Goal: Task Accomplishment & Management: Manage account settings

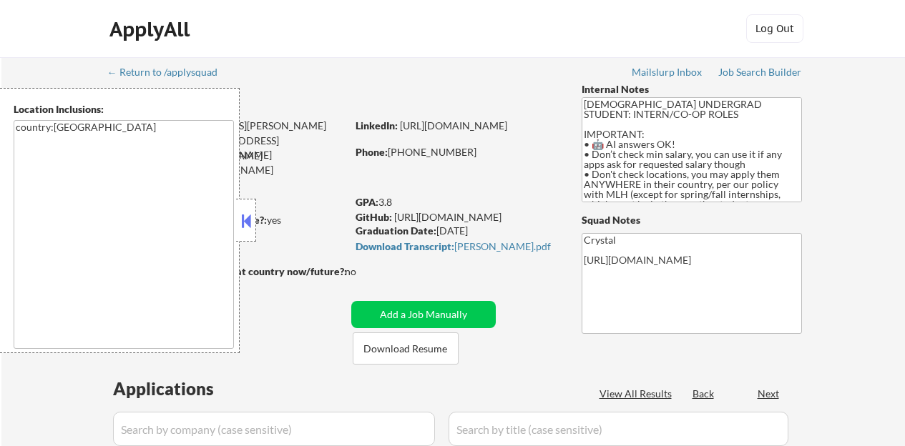
select select ""pending""
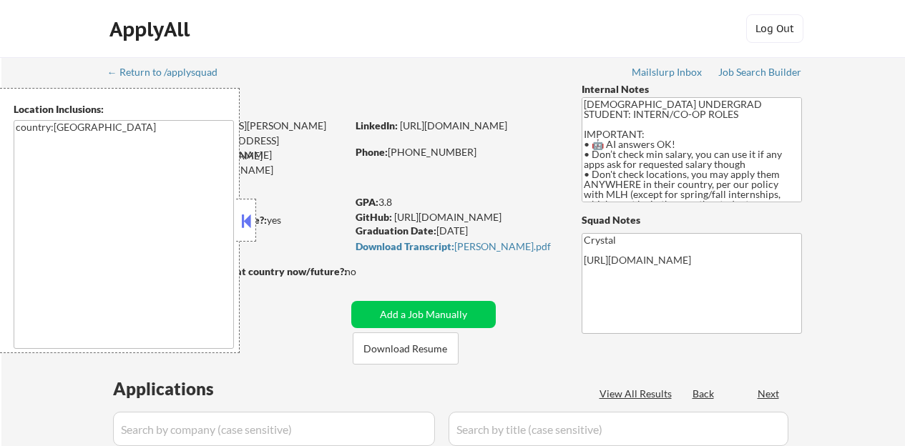
select select ""pending""
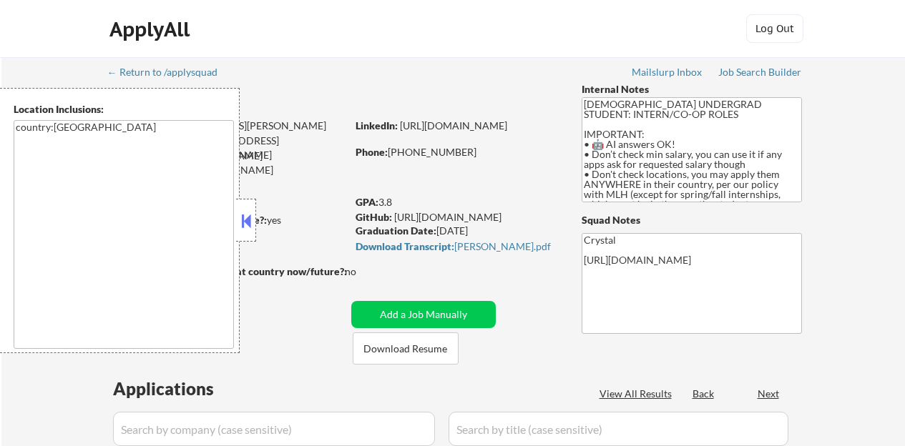
select select ""pending""
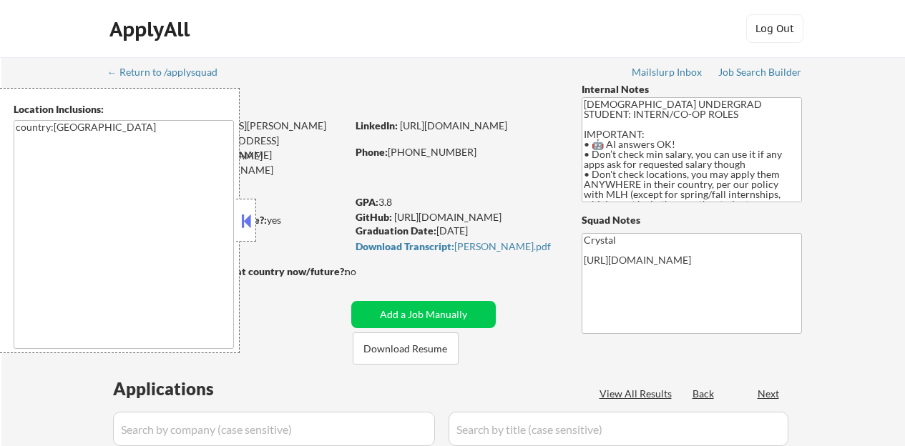
select select ""pending""
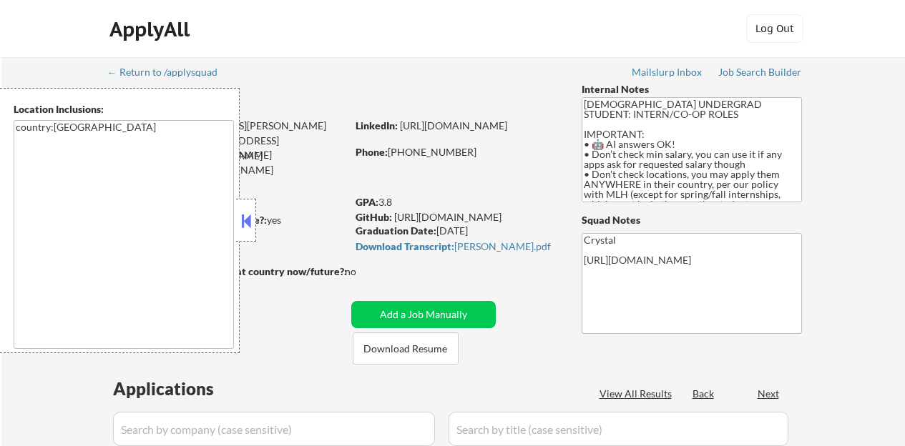
select select ""pending""
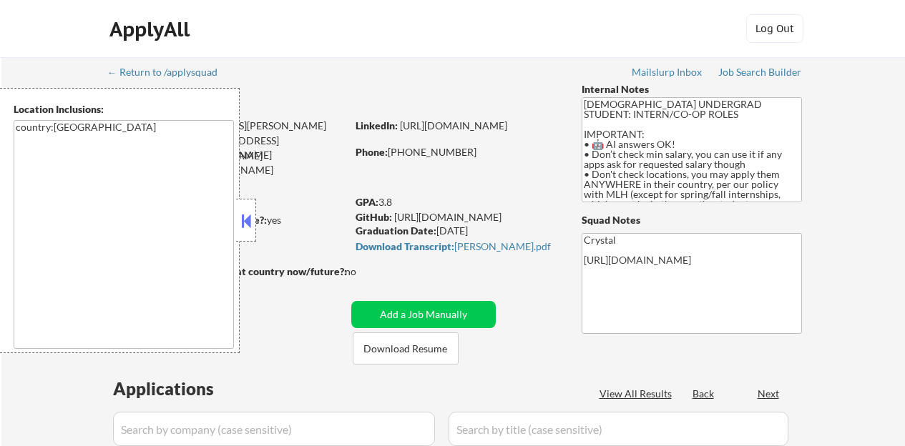
select select ""pending""
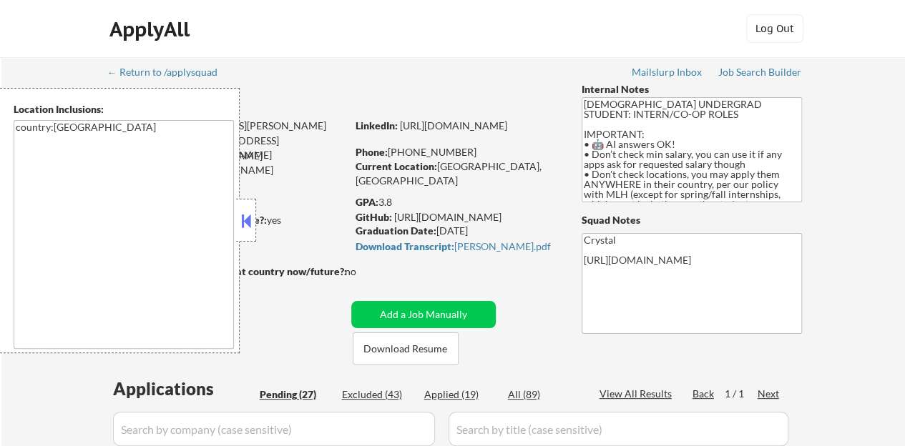
drag, startPoint x: 256, startPoint y: 220, endPoint x: 347, endPoint y: 427, distance: 226.5
click at [255, 220] on body "← Return to /applysquad Mailslurp Inbox Job Search Builder William Liu User Ema…" at bounding box center [452, 223] width 905 height 446
click at [290, 124] on div "User Email: liu.wllm@gmail.com" at bounding box center [227, 133] width 237 height 28
drag, startPoint x: 243, startPoint y: 221, endPoint x: 288, endPoint y: 145, distance: 88.8
click at [243, 220] on button at bounding box center [246, 220] width 16 height 21
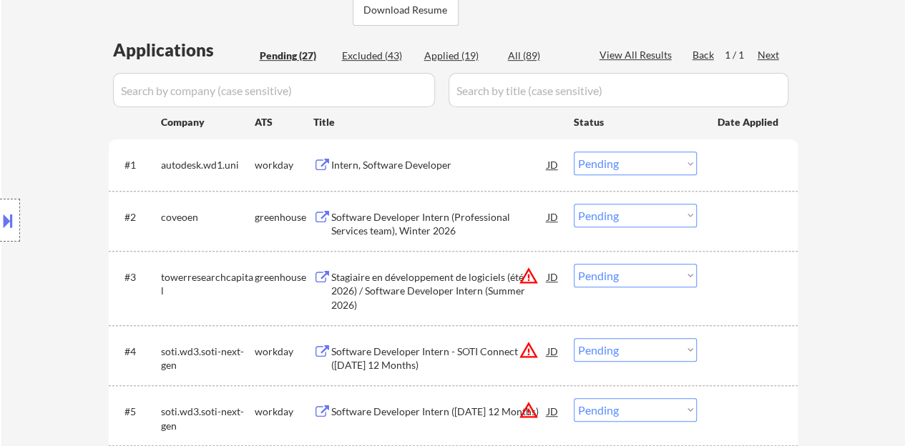
scroll to position [358, 0]
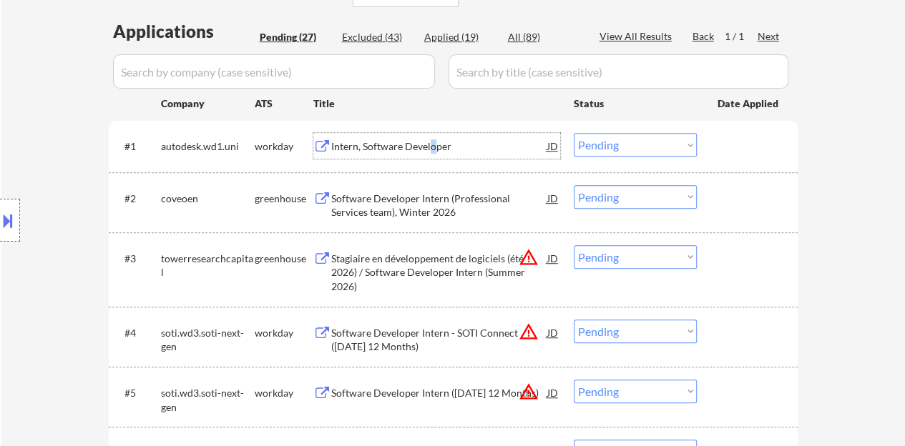
click at [432, 139] on div "Intern, Software Developer" at bounding box center [439, 146] width 216 height 26
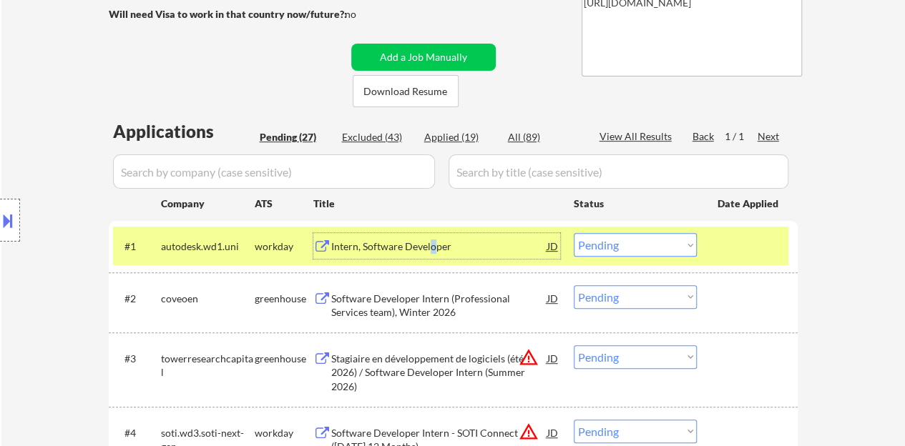
scroll to position [286, 0]
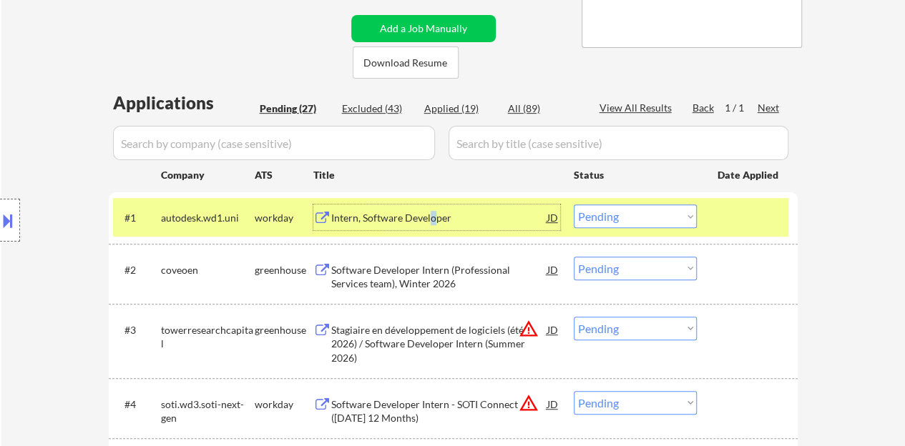
click at [620, 224] on select "Choose an option... Pending Applied Excluded (Questions) Excluded (Expired) Exc…" at bounding box center [635, 217] width 123 height 24
click at [574, 205] on select "Choose an option... Pending Applied Excluded (Questions) Excluded (Expired) Exc…" at bounding box center [635, 217] width 123 height 24
select select ""pending""
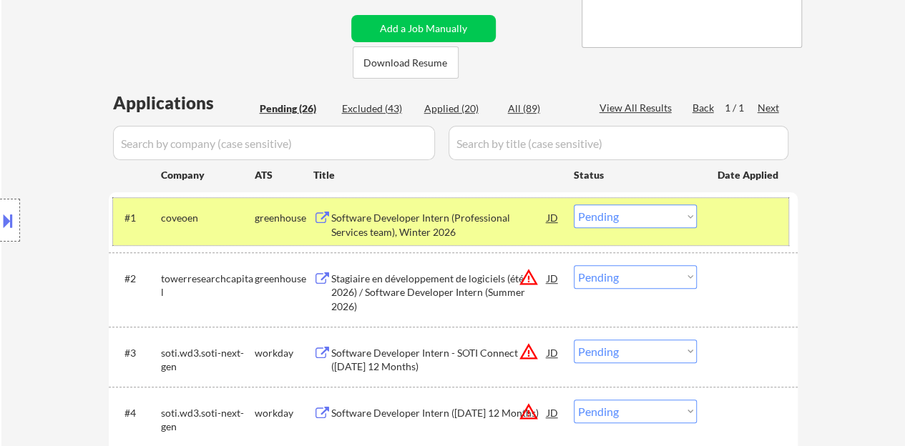
click at [747, 214] on div at bounding box center [749, 218] width 63 height 26
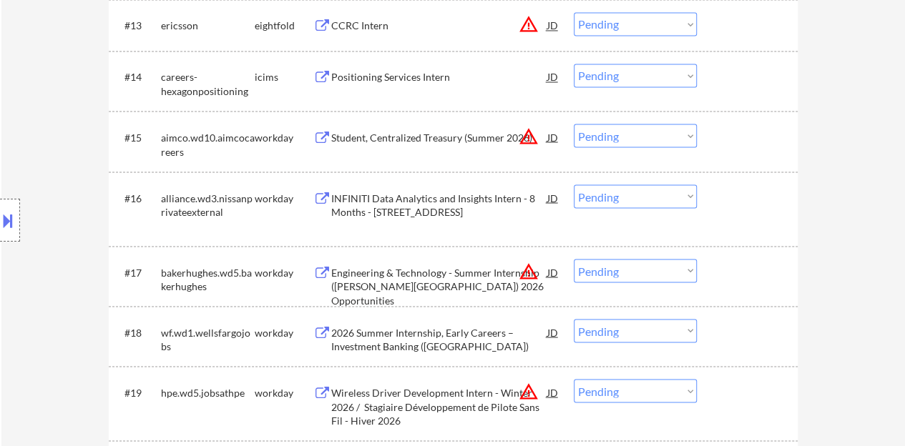
scroll to position [1216, 0]
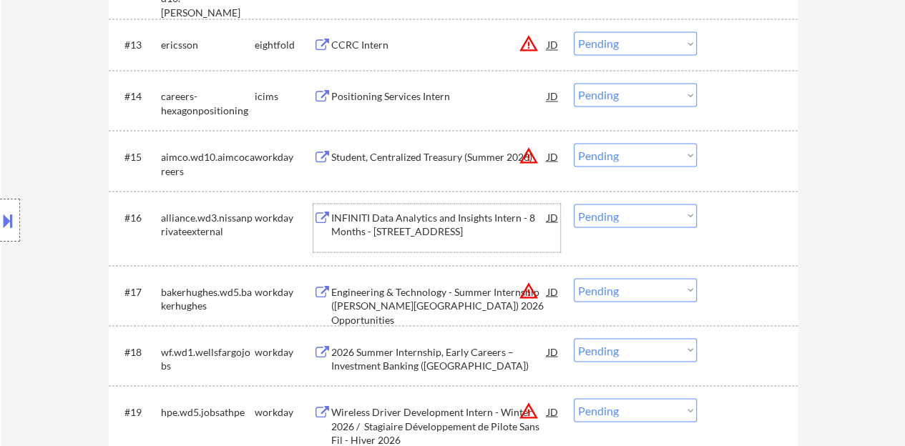
click at [411, 223] on div "INFINITI Data Analytics and Insights Intern - 8 Months - 5290 Orbitor Dr, Missi…" at bounding box center [439, 224] width 216 height 28
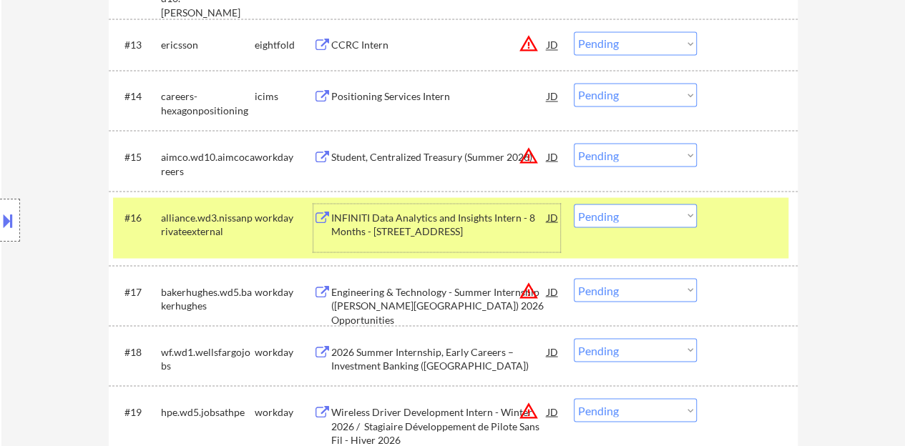
click at [598, 215] on select "Choose an option... Pending Applied Excluded (Questions) Excluded (Expired) Exc…" at bounding box center [635, 216] width 123 height 24
click at [574, 204] on select "Choose an option... Pending Applied Excluded (Questions) Excluded (Expired) Exc…" at bounding box center [635, 216] width 123 height 24
select select ""pending""
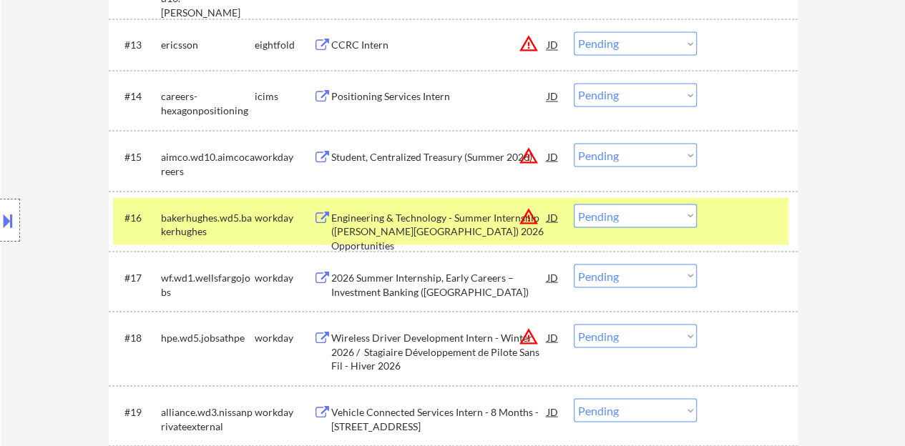
drag, startPoint x: 712, startPoint y: 222, endPoint x: 701, endPoint y: 156, distance: 66.7
click at [713, 221] on div "#16 bakerhughes.wd5.bakerhughes workday Engineering & Technology - Summer Inter…" at bounding box center [450, 220] width 675 height 47
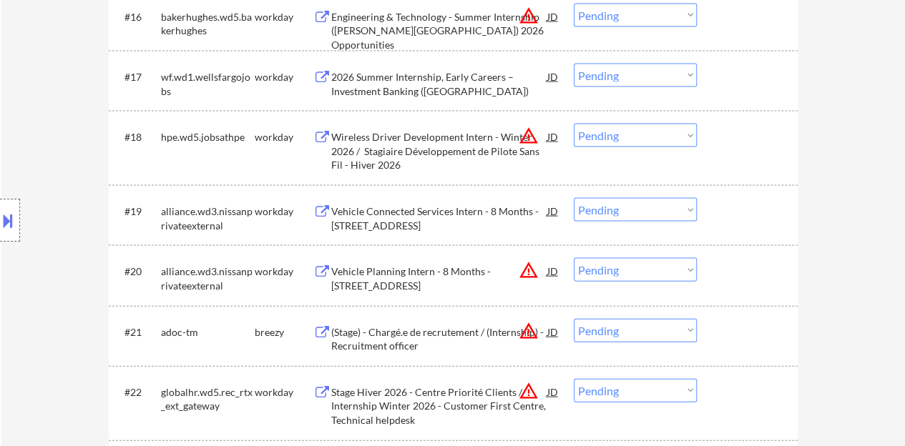
scroll to position [1503, 0]
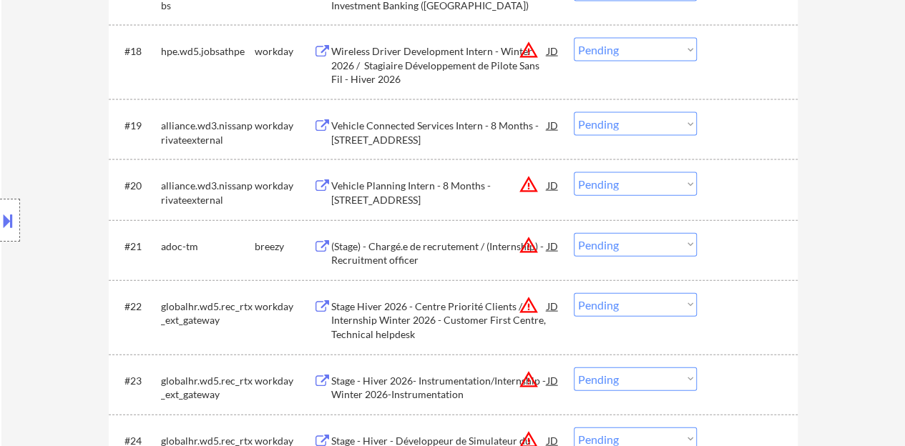
click at [412, 134] on div "Vehicle Connected Services Intern - 8 Months - 5290 Orbitor Dr, Mississauga, ON…" at bounding box center [439, 133] width 216 height 28
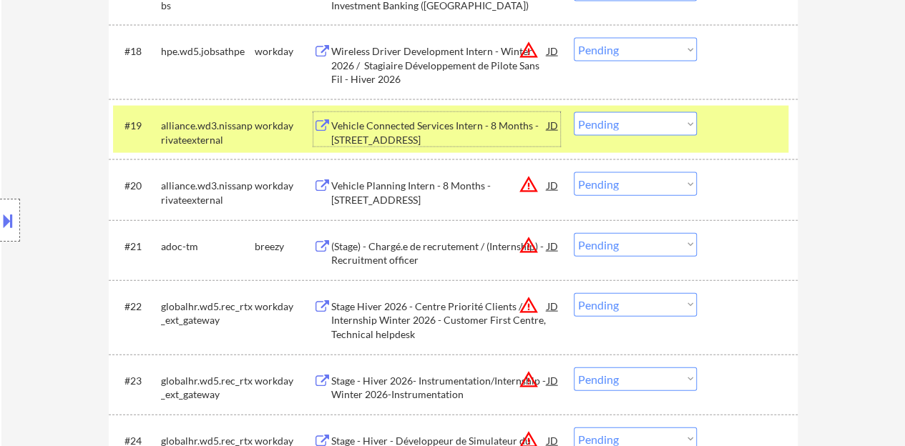
click at [650, 124] on select "Choose an option... Pending Applied Excluded (Questions) Excluded (Expired) Exc…" at bounding box center [635, 124] width 123 height 24
click at [574, 112] on select "Choose an option... Pending Applied Excluded (Questions) Excluded (Expired) Exc…" at bounding box center [635, 124] width 123 height 24
select select ""pending""
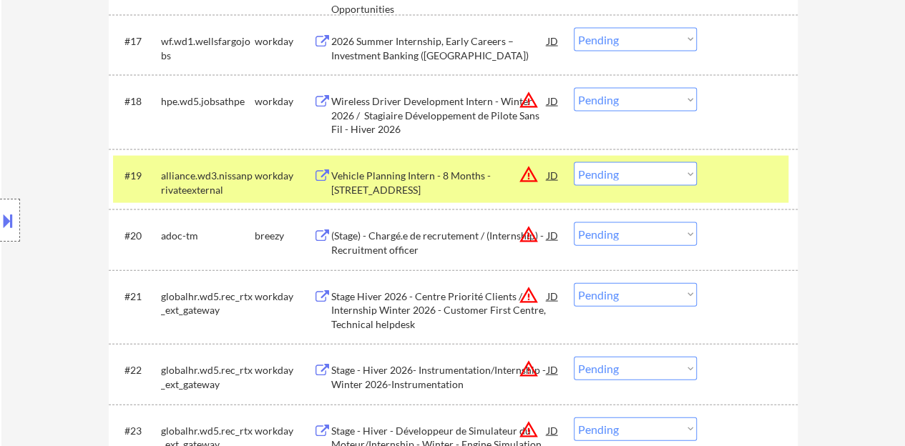
scroll to position [1431, 0]
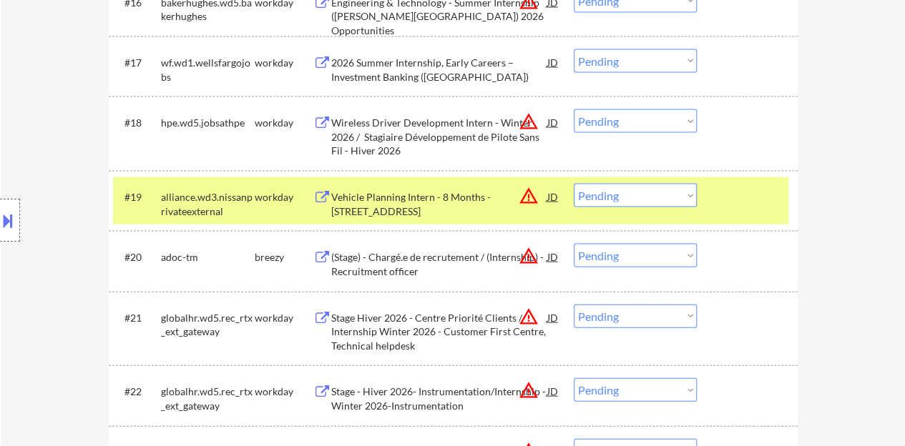
click at [756, 197] on div at bounding box center [749, 197] width 63 height 26
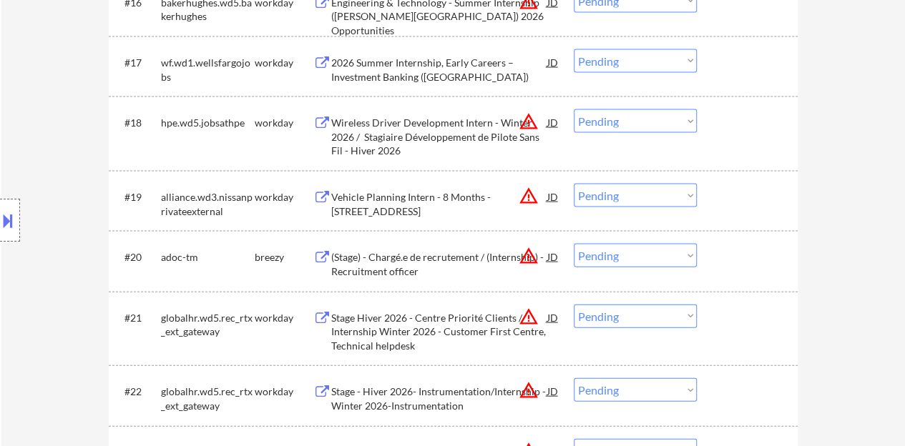
click at [638, 118] on select "Choose an option... Pending Applied Excluded (Questions) Excluded (Expired) Exc…" at bounding box center [635, 121] width 123 height 24
click at [574, 109] on select "Choose an option... Pending Applied Excluded (Questions) Excluded (Expired) Exc…" at bounding box center [635, 121] width 123 height 24
select select ""pending""
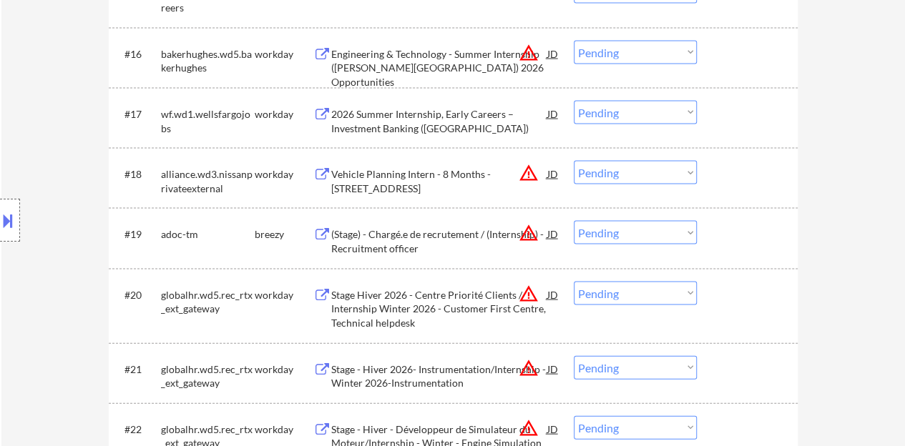
scroll to position [1359, 0]
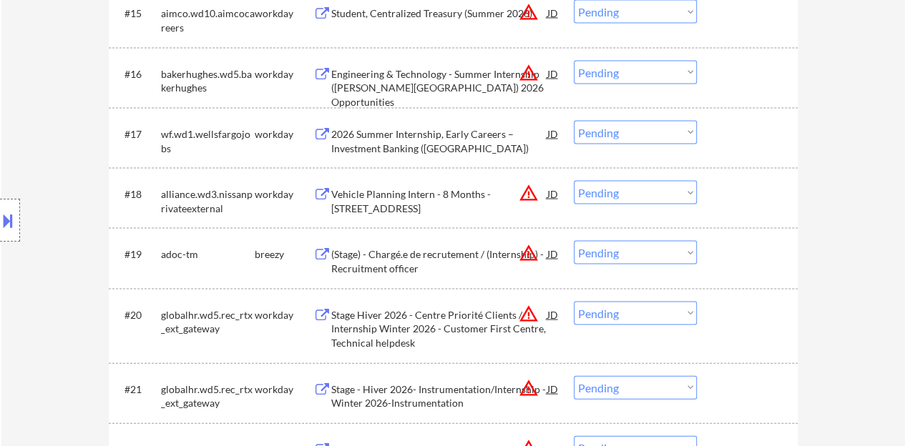
click at [403, 135] on div "2026 Summer Internship, Early Careers – Investment Banking (Toronto)" at bounding box center [439, 141] width 216 height 28
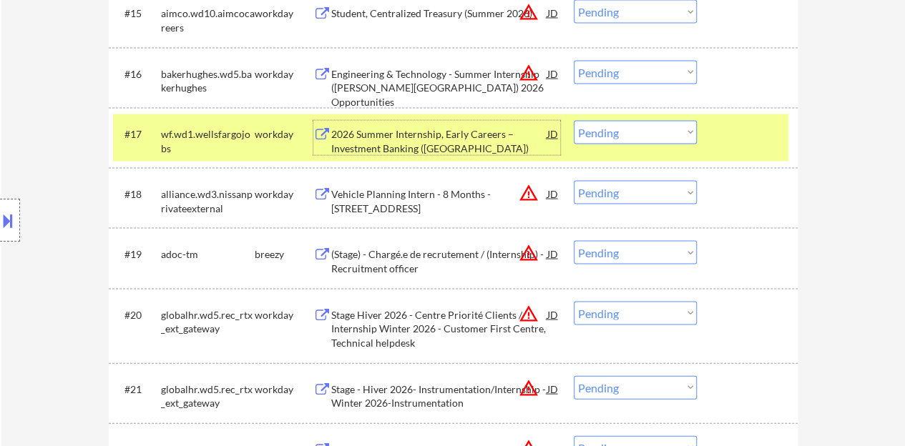
click at [585, 130] on select "Choose an option... Pending Applied Excluded (Questions) Excluded (Expired) Exc…" at bounding box center [635, 133] width 123 height 24
click at [574, 121] on select "Choose an option... Pending Applied Excluded (Questions) Excluded (Expired) Exc…" at bounding box center [635, 133] width 123 height 24
select select ""pending""
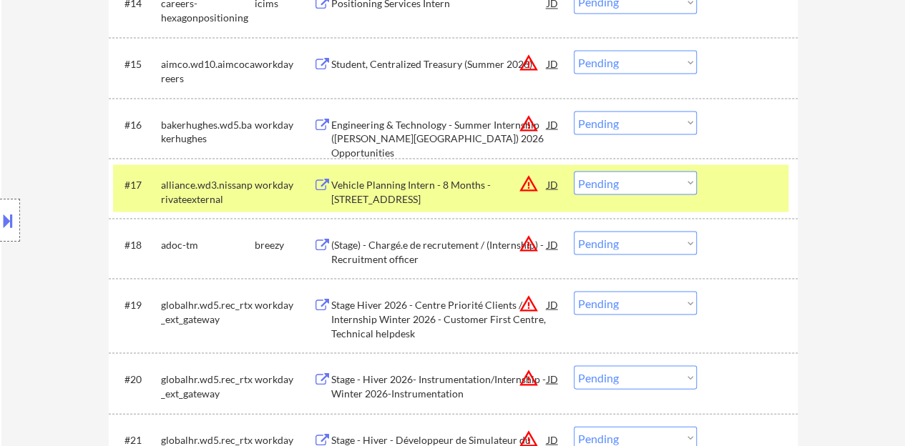
scroll to position [1288, 0]
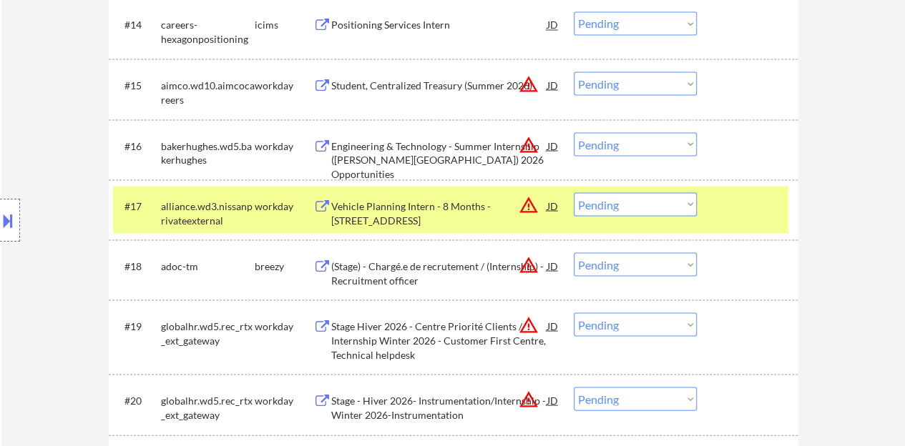
click at [705, 196] on div "#17 alliance.wd3.nissanprivateexternal workday Vehicle Planning Intern - 8 Mont…" at bounding box center [450, 209] width 675 height 47
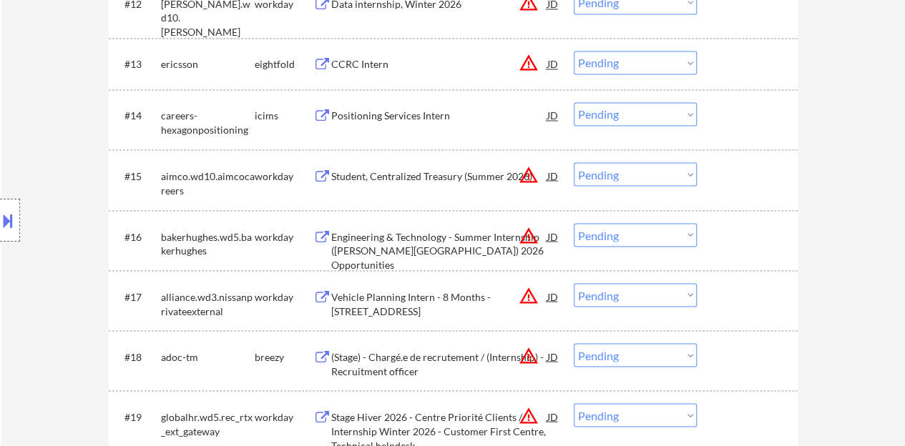
scroll to position [1216, 0]
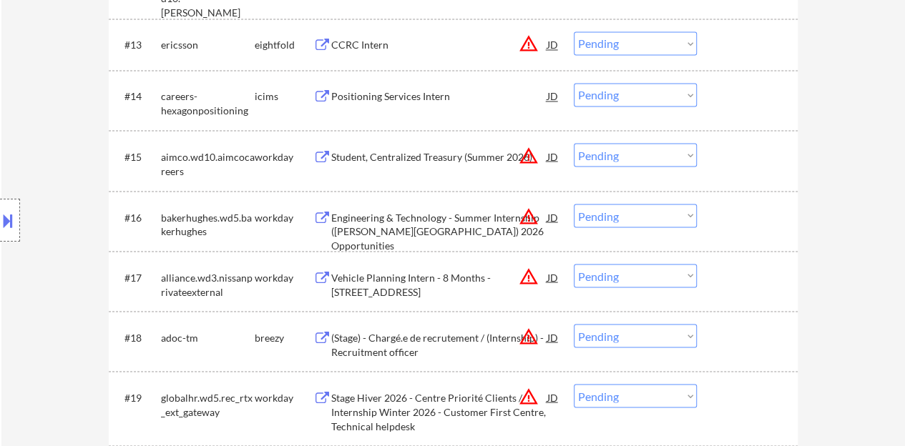
click at [433, 215] on div "Engineering & Technology - Summer Internship (Leduc, AB) 2026 Opportunities" at bounding box center [439, 231] width 216 height 42
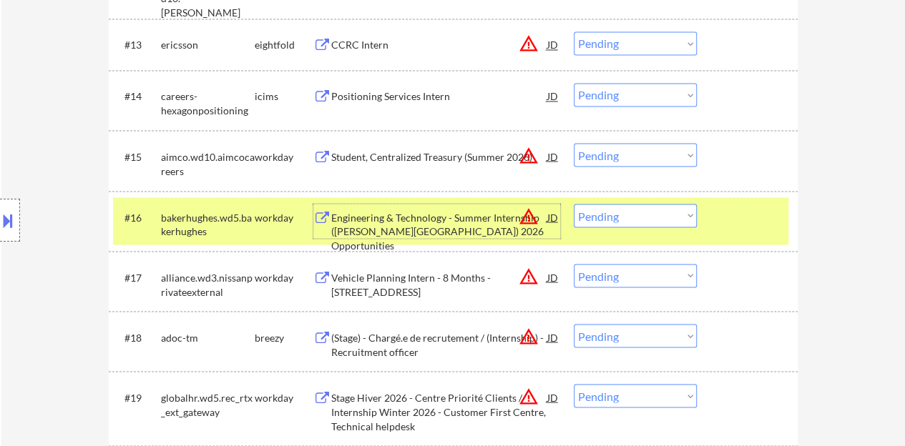
click at [648, 212] on select "Choose an option... Pending Applied Excluded (Questions) Excluded (Expired) Exc…" at bounding box center [635, 216] width 123 height 24
click at [574, 204] on select "Choose an option... Pending Applied Excluded (Questions) Excluded (Expired) Exc…" at bounding box center [635, 216] width 123 height 24
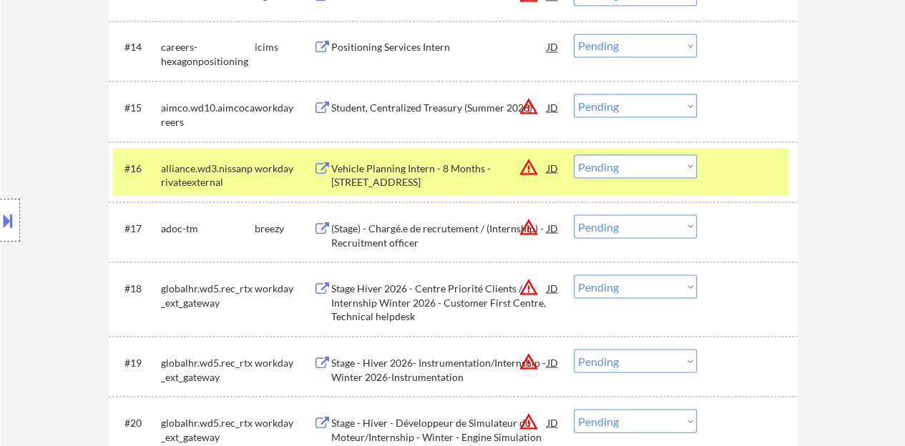
scroll to position [1288, 0]
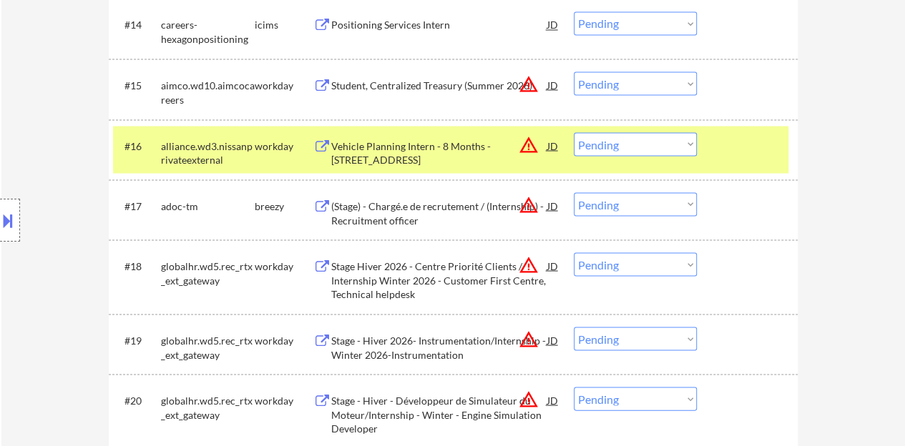
click at [440, 145] on div "Vehicle Planning Intern - 8 Months - 5290 Orbitor Dr, Mississauga, ON, L4W 4Z5" at bounding box center [439, 153] width 216 height 28
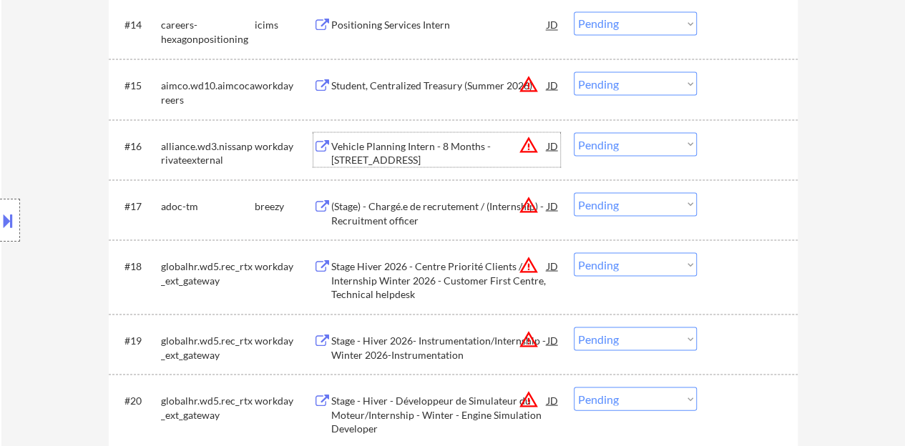
click at [738, 137] on div at bounding box center [749, 145] width 63 height 26
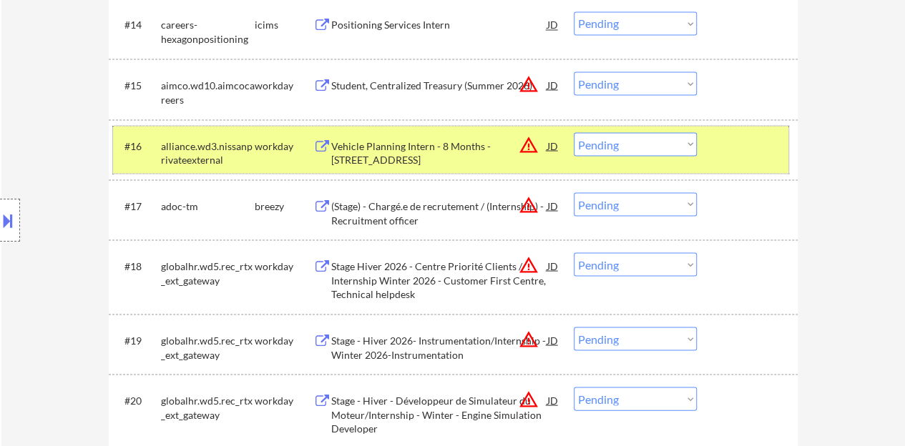
click at [675, 134] on select "Choose an option... Pending Applied Excluded (Questions) Excluded (Expired) Exc…" at bounding box center [635, 144] width 123 height 24
click at [574, 132] on select "Choose an option... Pending Applied Excluded (Questions) Excluded (Expired) Exc…" at bounding box center [635, 144] width 123 height 24
select select ""pending""
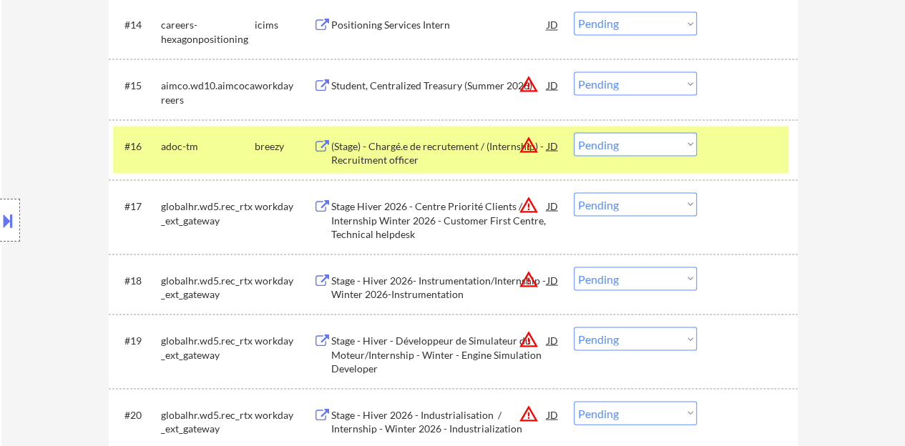
click at [764, 149] on div at bounding box center [749, 145] width 63 height 26
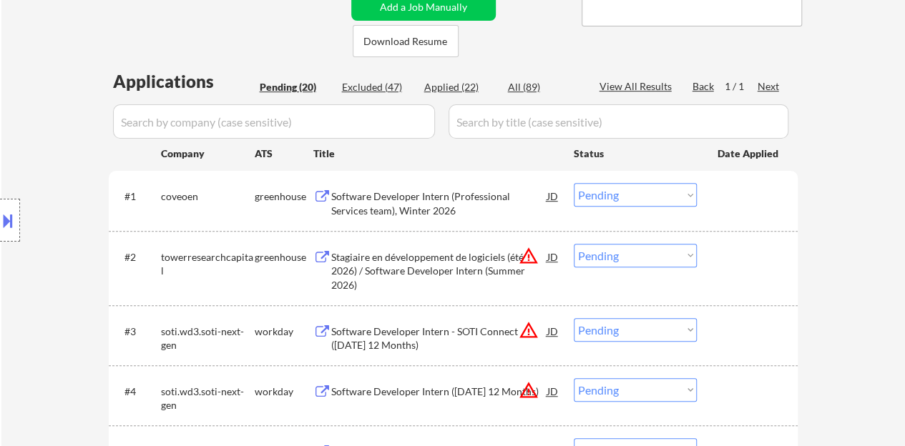
scroll to position [286, 0]
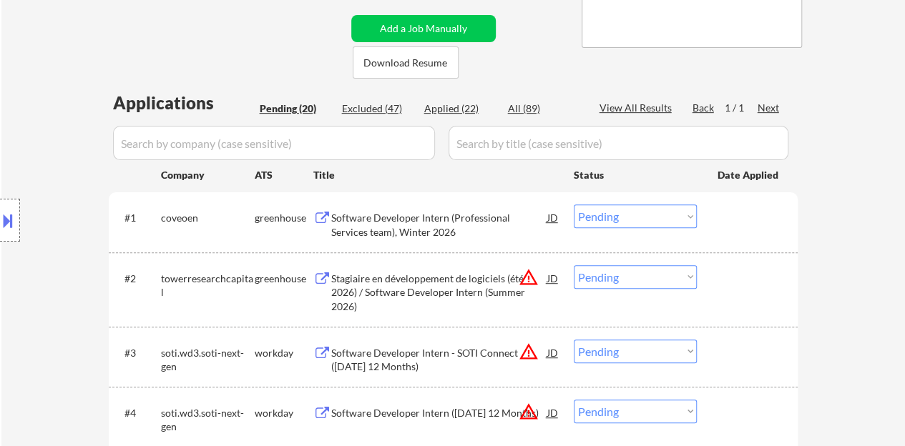
click at [384, 224] on div "Software Developer Intern (Professional Services team), Winter 2026" at bounding box center [439, 225] width 216 height 28
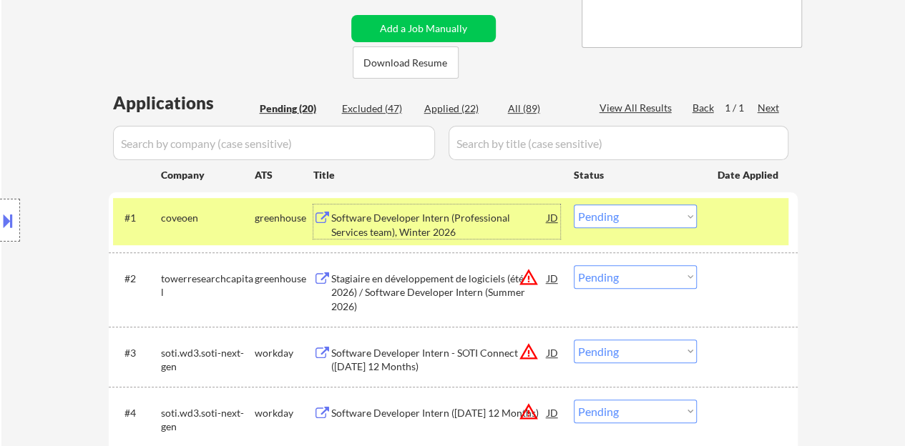
click at [624, 209] on select "Choose an option... Pending Applied Excluded (Questions) Excluded (Expired) Exc…" at bounding box center [635, 217] width 123 height 24
click at [574, 205] on select "Choose an option... Pending Applied Excluded (Questions) Excluded (Expired) Exc…" at bounding box center [635, 217] width 123 height 24
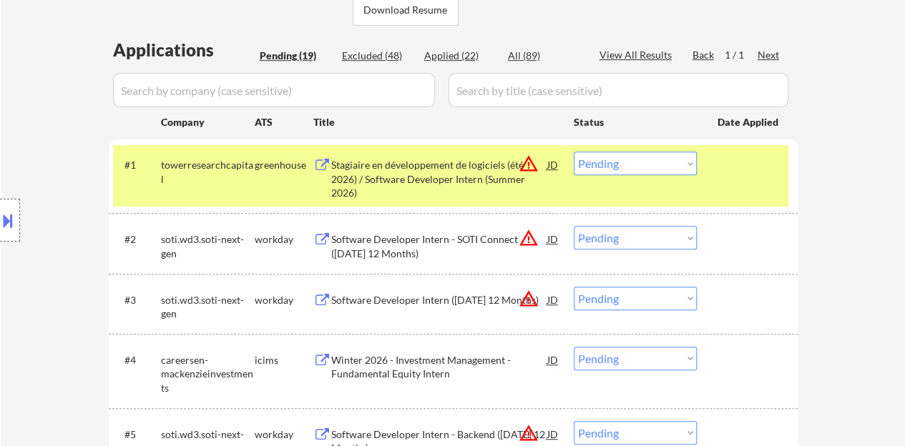
scroll to position [358, 0]
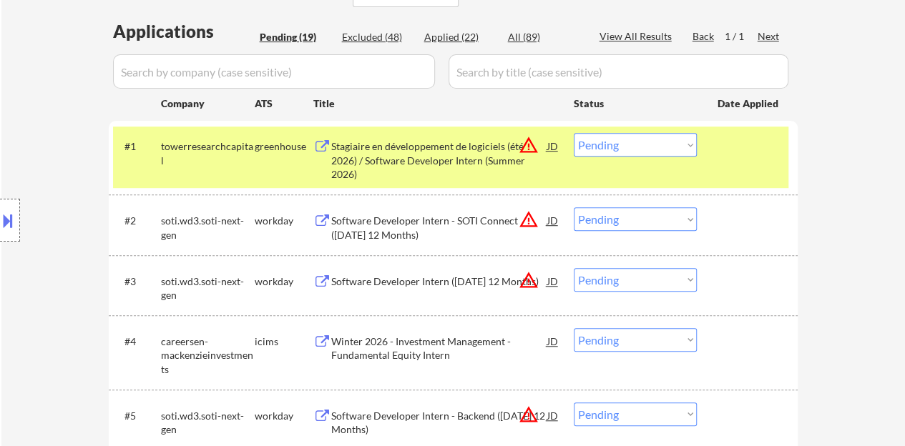
click at [449, 134] on div "Stagiaire en développement de logiciels (été 2026) / Software Developer Intern …" at bounding box center [439, 157] width 216 height 49
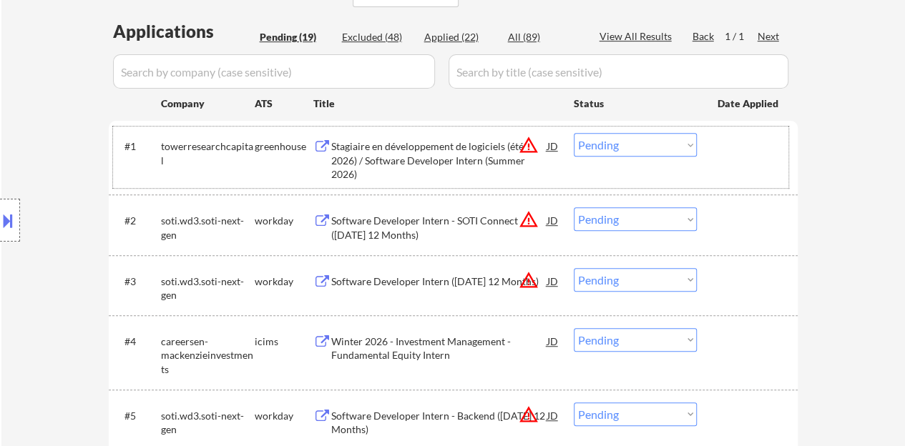
click at [710, 165] on div "#1 towerresearchcapital greenhouse Stagiaire en développement de logiciels (été…" at bounding box center [450, 158] width 675 height 62
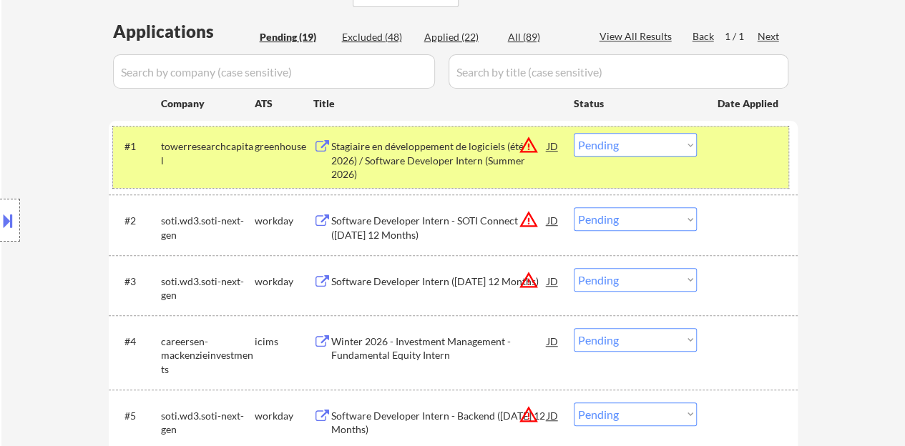
click at [610, 140] on select "Choose an option... Pending Applied Excluded (Questions) Excluded (Expired) Exc…" at bounding box center [635, 145] width 123 height 24
click at [574, 133] on select "Choose an option... Pending Applied Excluded (Questions) Excluded (Expired) Exc…" at bounding box center [635, 145] width 123 height 24
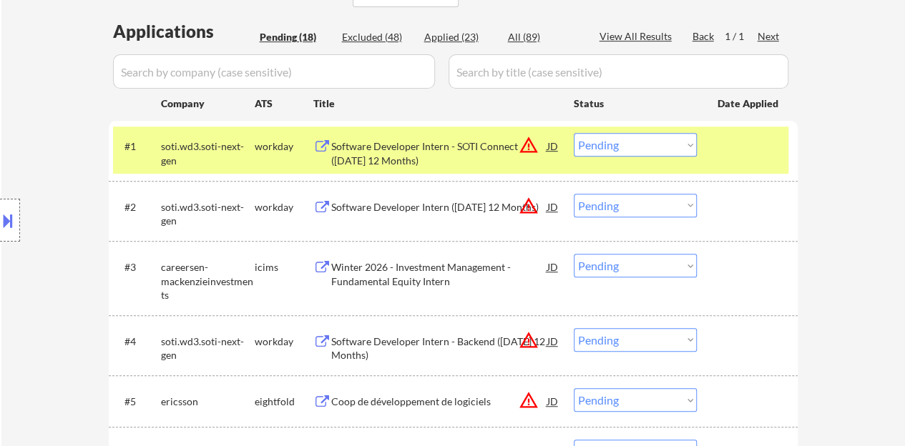
click at [361, 156] on div "Software Developer Intern - SOTI Connect (January 2026 12 Months)" at bounding box center [439, 154] width 216 height 28
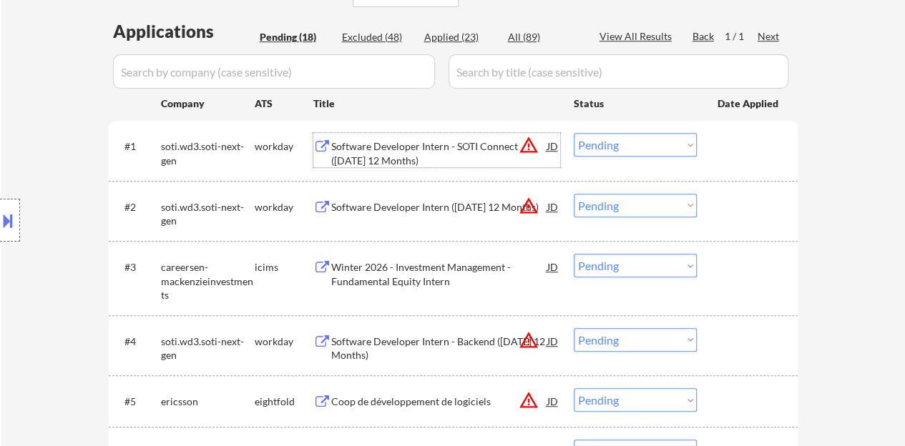
click at [757, 156] on div at bounding box center [749, 146] width 63 height 26
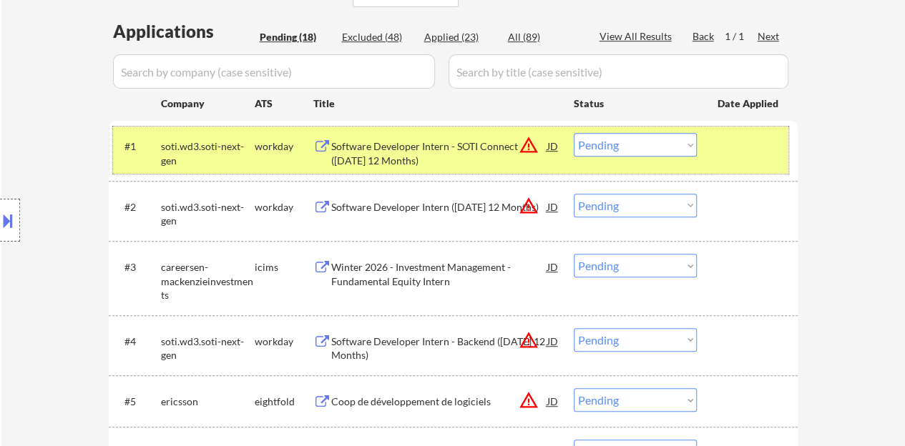
click at [628, 140] on select "Choose an option... Pending Applied Excluded (Questions) Excluded (Expired) Exc…" at bounding box center [635, 145] width 123 height 24
click at [574, 133] on select "Choose an option... Pending Applied Excluded (Questions) Excluded (Expired) Exc…" at bounding box center [635, 145] width 123 height 24
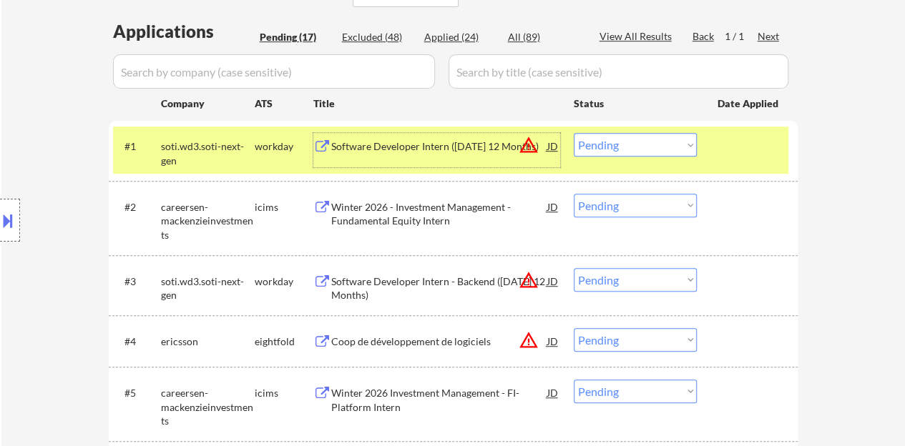
click at [436, 142] on div "Software Developer Intern (January 2026 12 Months)" at bounding box center [439, 147] width 216 height 14
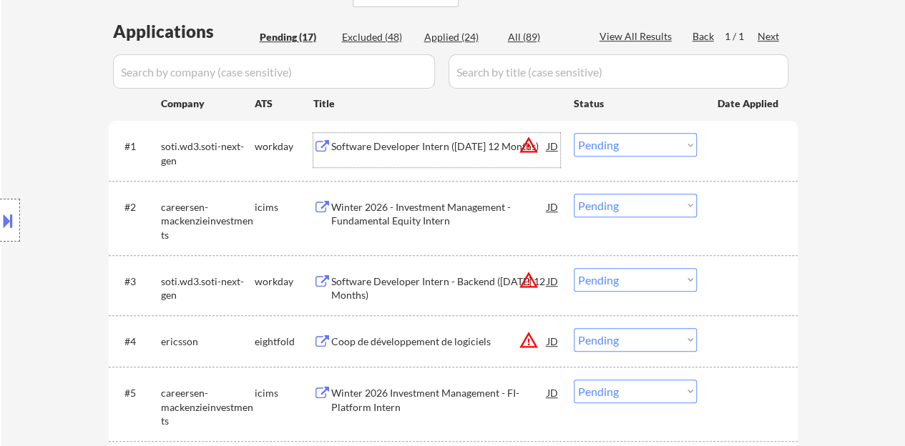
click at [730, 160] on div "#1 soti.wd3.soti-next-gen workday Software Developer Intern (January 2026 12 Mo…" at bounding box center [450, 150] width 675 height 47
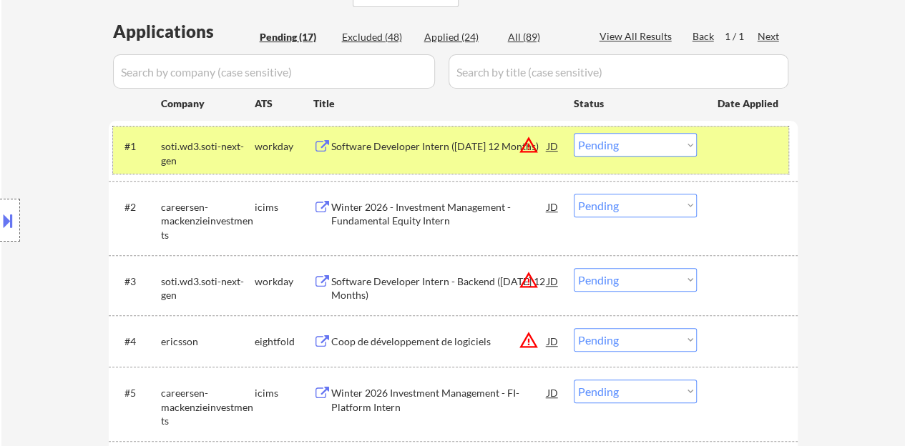
click at [606, 135] on select "Choose an option... Pending Applied Excluded (Questions) Excluded (Expired) Exc…" at bounding box center [635, 145] width 123 height 24
click at [574, 133] on select "Choose an option... Pending Applied Excluded (Questions) Excluded (Expired) Exc…" at bounding box center [635, 145] width 123 height 24
select select ""pending""
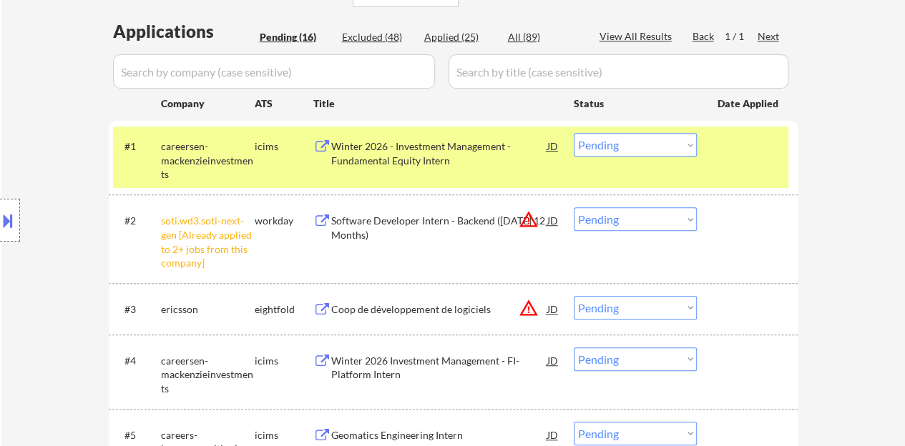
click at [637, 218] on select "Choose an option... Pending Applied Excluded (Questions) Excluded (Expired) Exc…" at bounding box center [635, 219] width 123 height 24
click at [574, 207] on select "Choose an option... Pending Applied Excluded (Questions) Excluded (Expired) Exc…" at bounding box center [635, 219] width 123 height 24
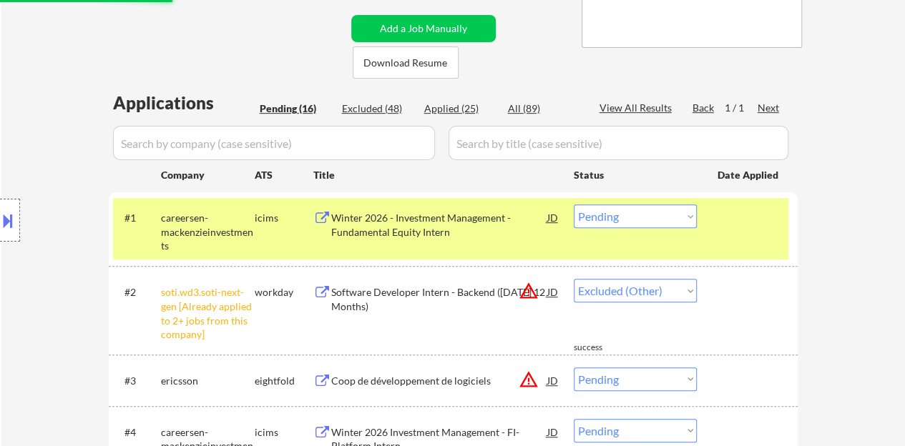
select select ""pending""
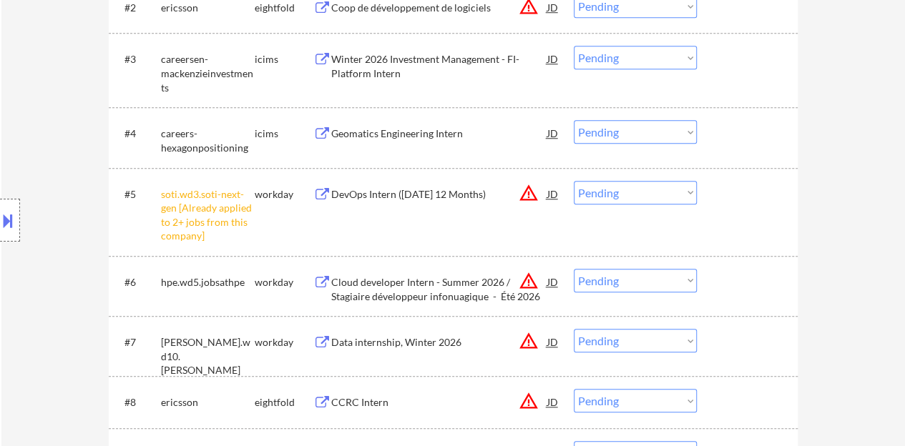
scroll to position [572, 0]
click at [640, 182] on select "Choose an option... Pending Applied Excluded (Questions) Excluded (Expired) Exc…" at bounding box center [635, 192] width 123 height 24
click at [574, 180] on select "Choose an option... Pending Applied Excluded (Questions) Excluded (Expired) Exc…" at bounding box center [635, 192] width 123 height 24
select select ""pending""
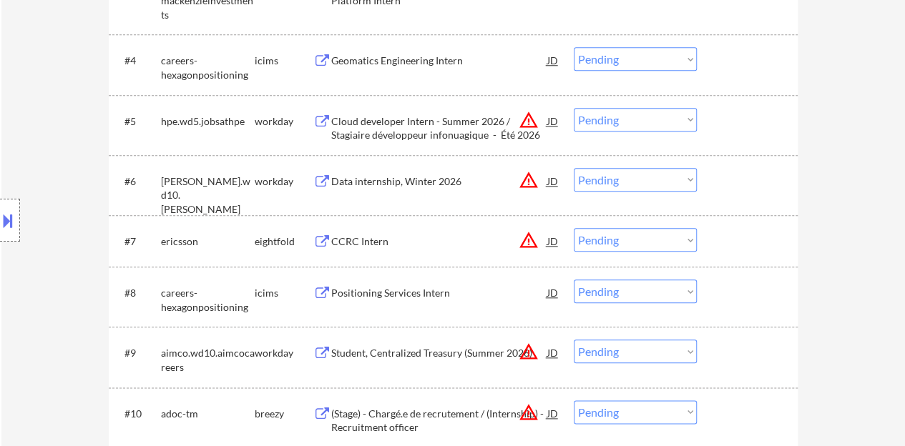
scroll to position [716, 0]
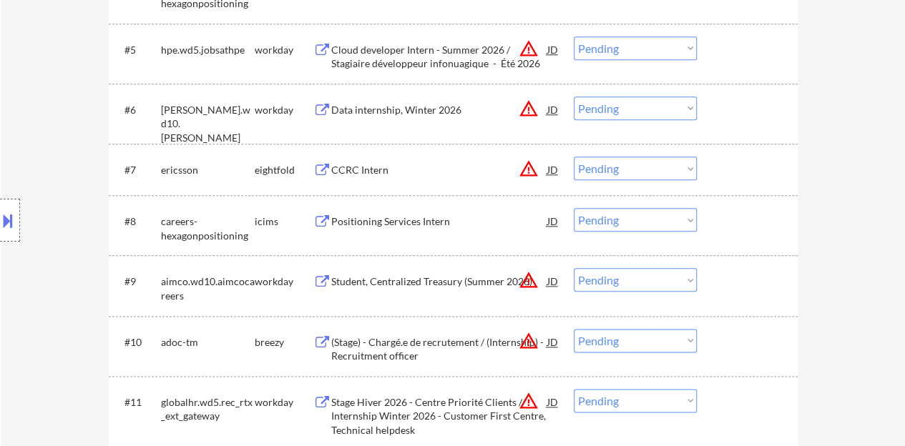
click at [425, 217] on div "Positioning Services Intern" at bounding box center [439, 222] width 216 height 14
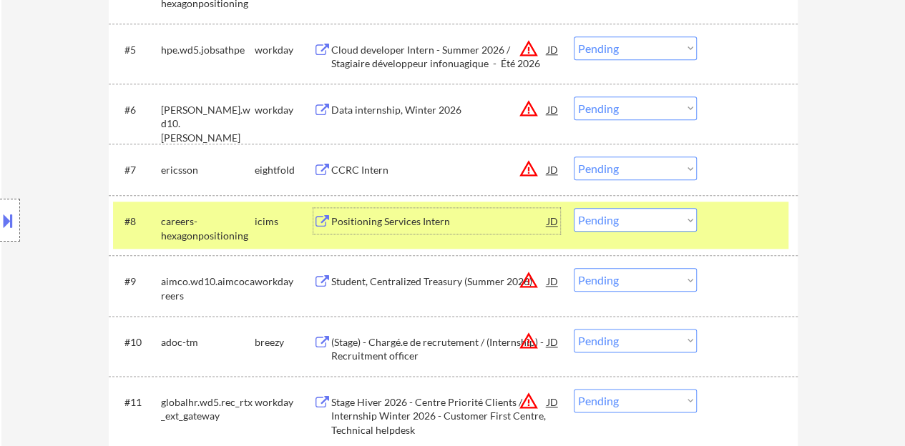
click at [600, 214] on select "Choose an option... Pending Applied Excluded (Questions) Excluded (Expired) Exc…" at bounding box center [635, 220] width 123 height 24
click at [574, 208] on select "Choose an option... Pending Applied Excluded (Questions) Excluded (Expired) Exc…" at bounding box center [635, 220] width 123 height 24
select select ""pending""
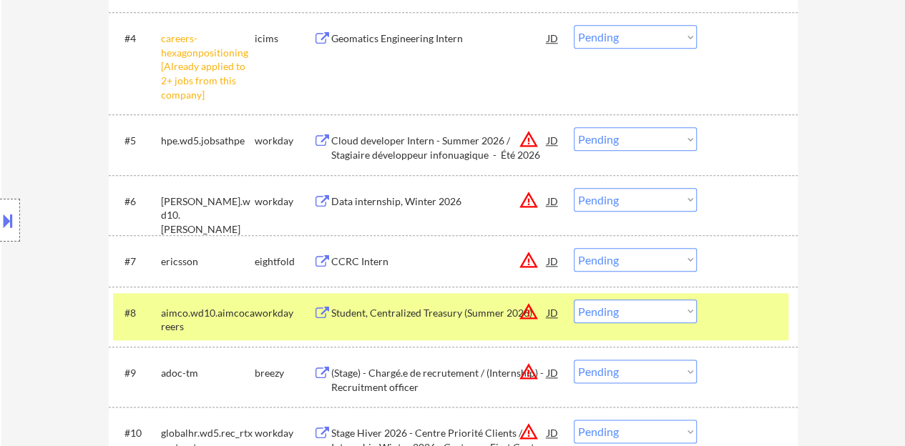
scroll to position [644, 0]
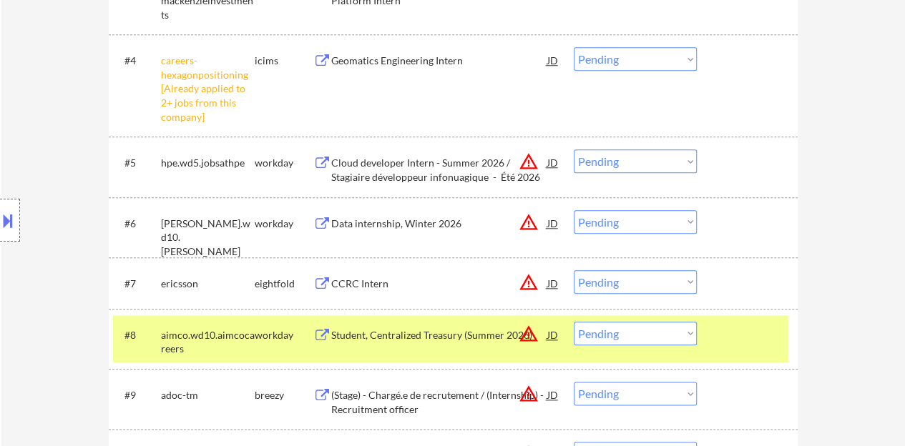
drag, startPoint x: 620, startPoint y: 52, endPoint x: 621, endPoint y: 61, distance: 9.4
click at [620, 52] on select "Choose an option... Pending Applied Excluded (Questions) Excluded (Expired) Exc…" at bounding box center [635, 59] width 123 height 24
click at [574, 47] on select "Choose an option... Pending Applied Excluded (Questions) Excluded (Expired) Exc…" at bounding box center [635, 59] width 123 height 24
select select ""pending""
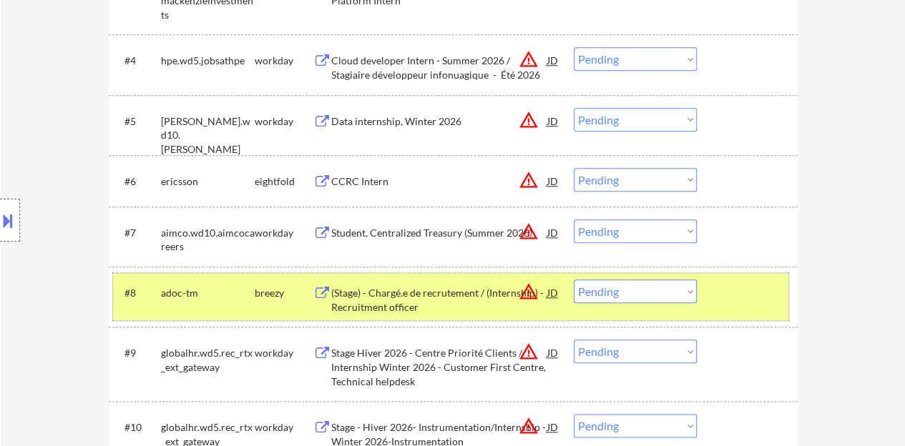
click at [752, 293] on div at bounding box center [749, 293] width 63 height 26
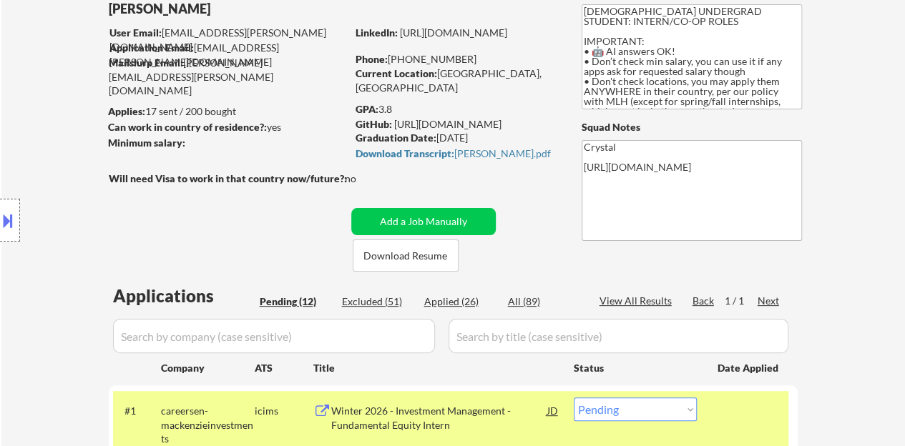
scroll to position [72, 0]
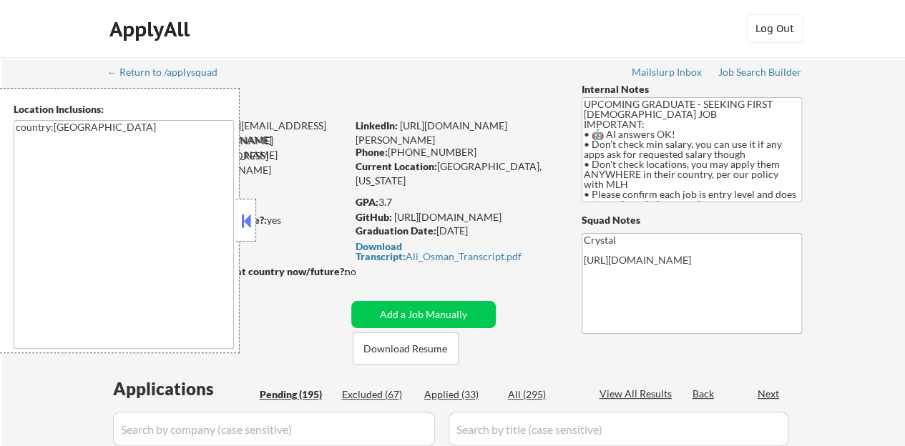
click at [253, 217] on button at bounding box center [246, 220] width 16 height 21
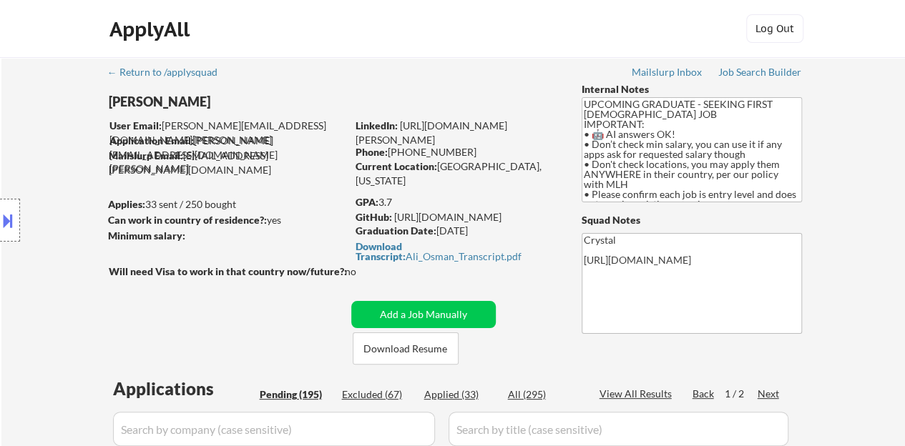
scroll to position [39, 0]
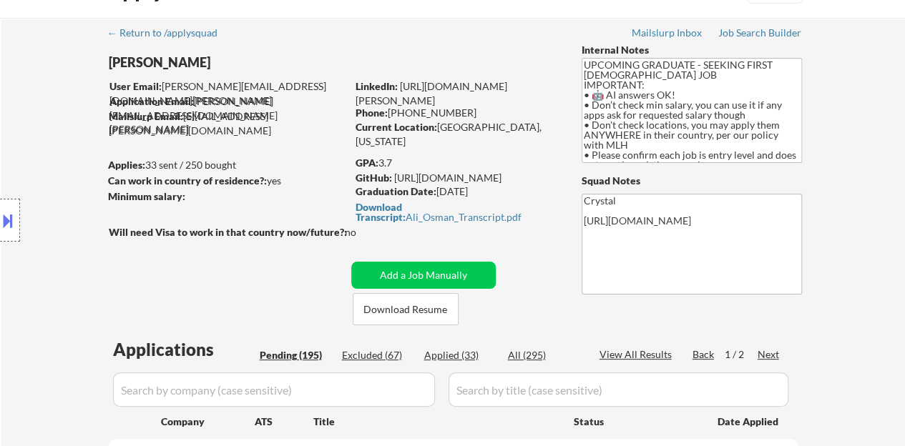
select select ""pending""
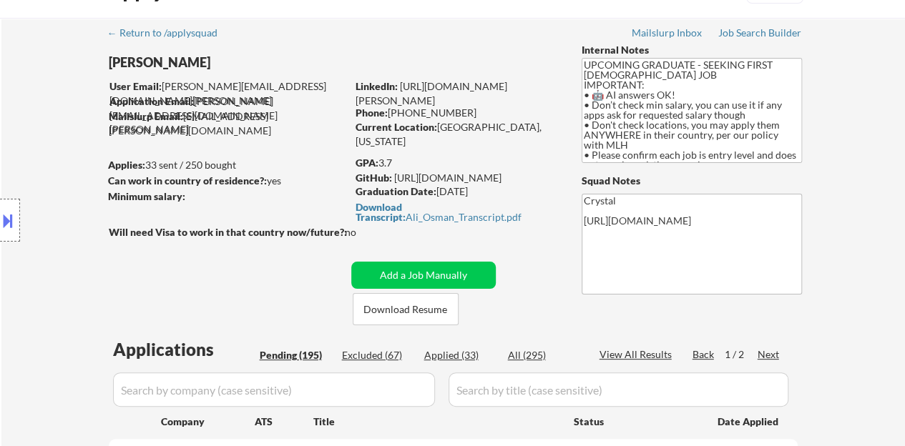
select select ""pending""
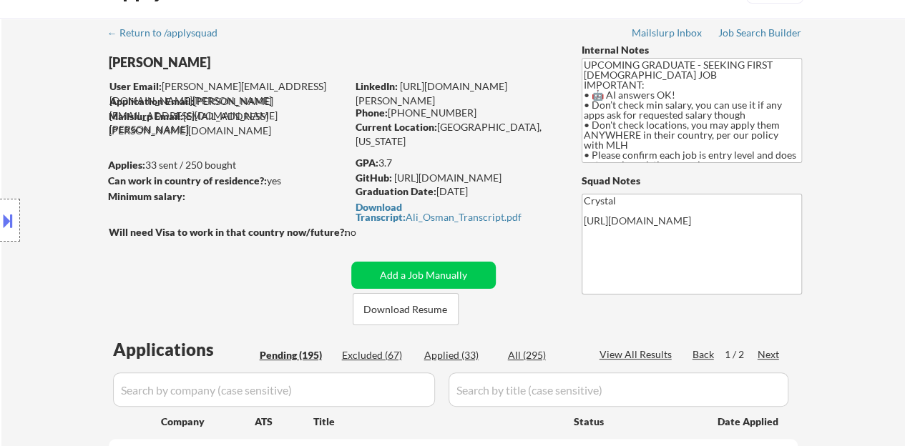
select select ""pending""
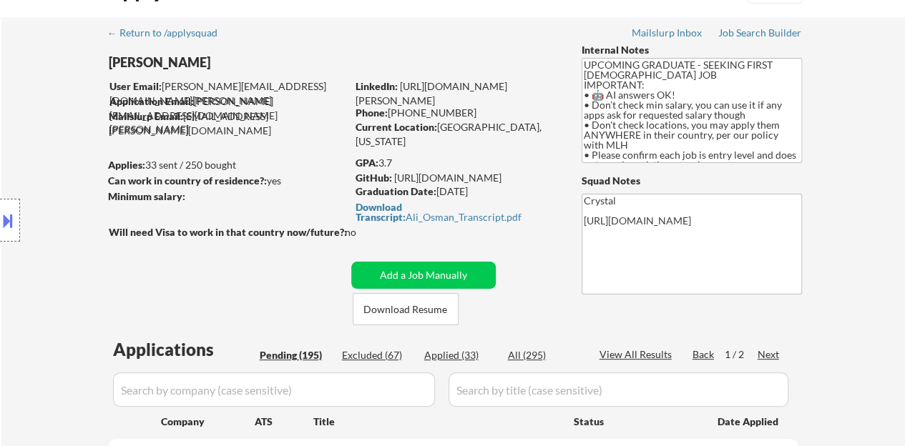
select select ""pending""
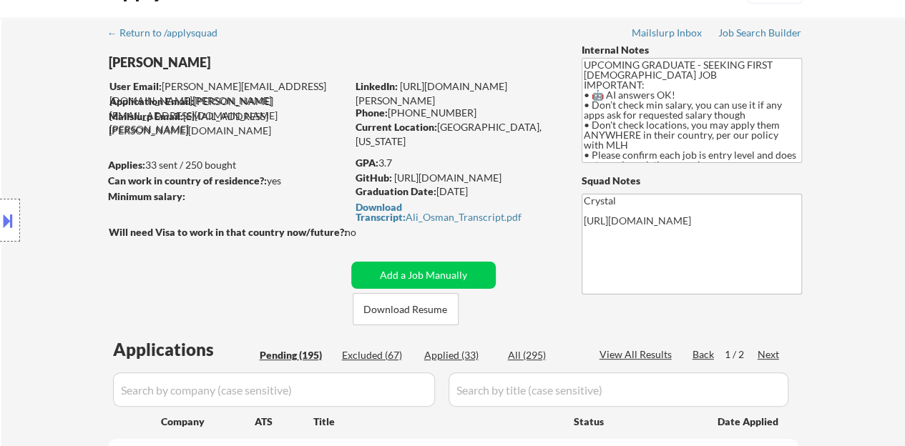
select select ""pending""
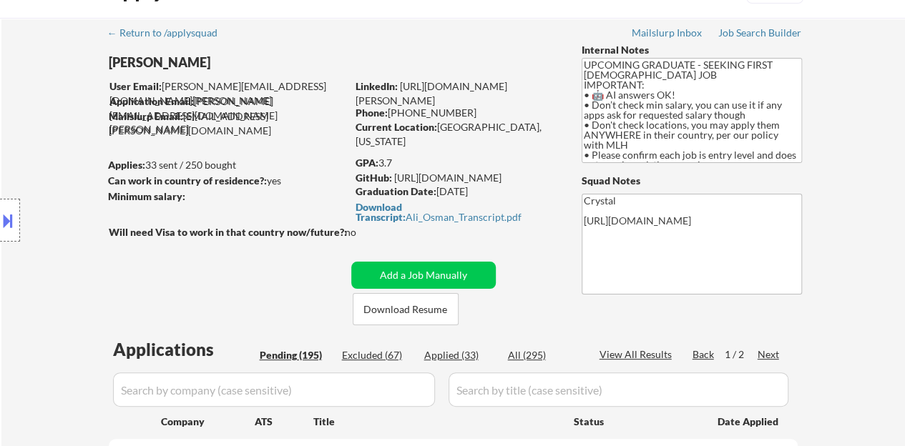
select select ""pending""
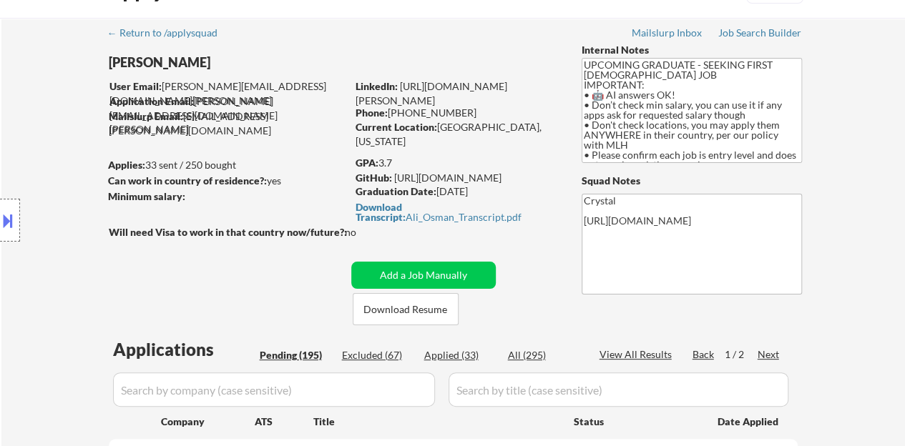
select select ""pending""
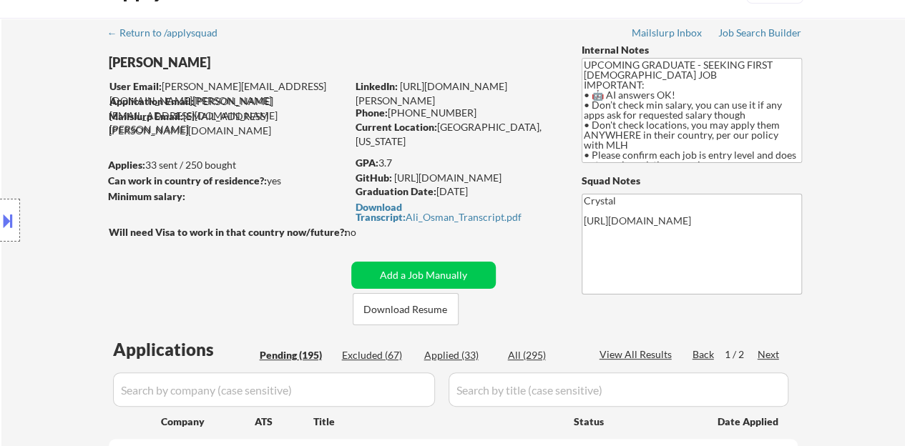
select select ""pending""
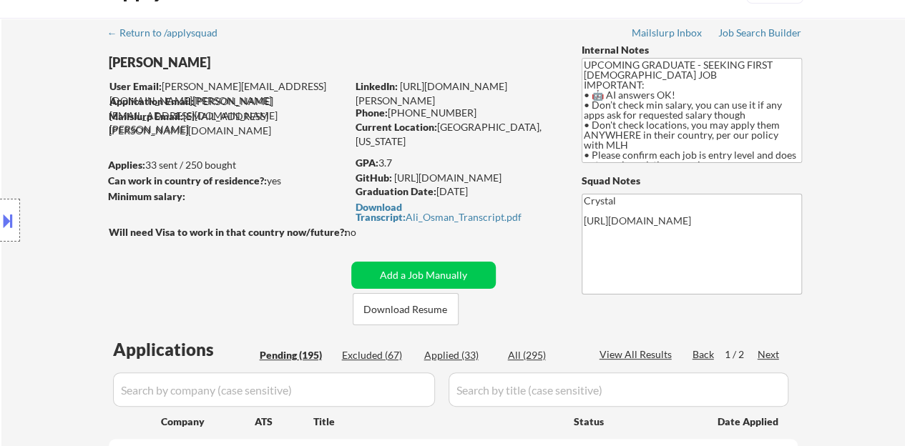
select select ""pending""
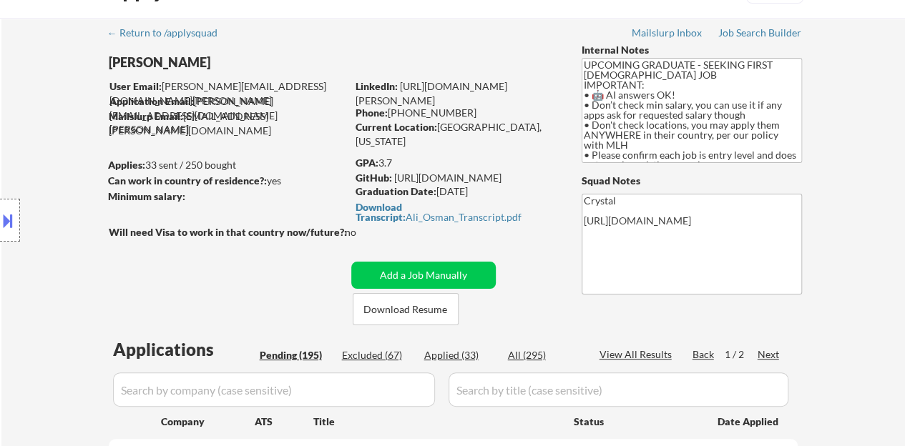
select select ""pending""
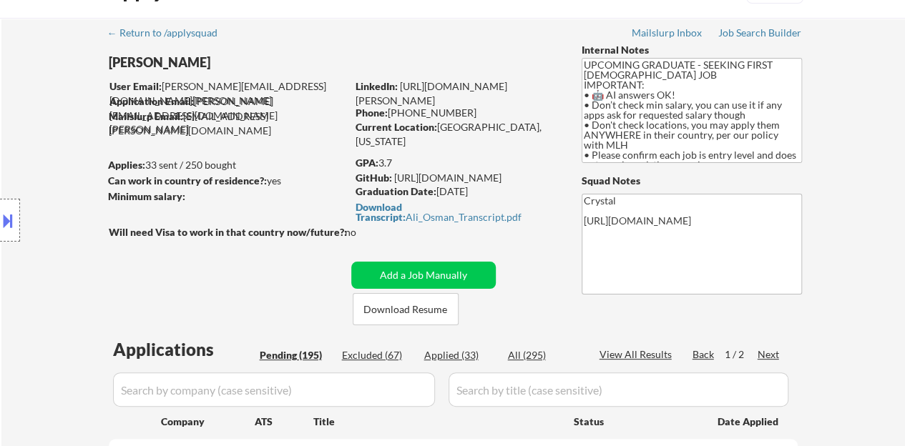
select select ""pending""
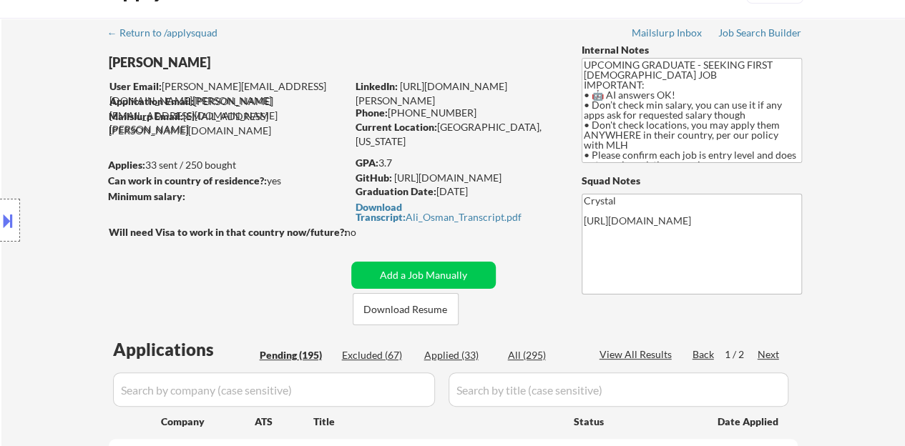
select select ""pending""
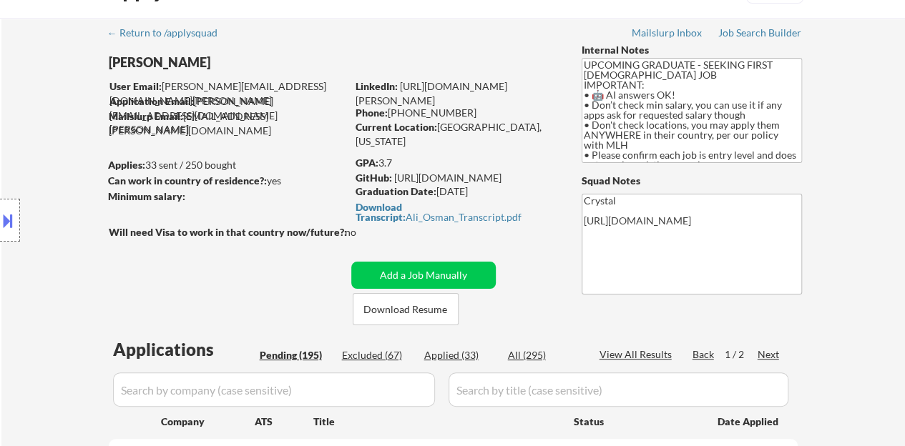
select select ""pending""
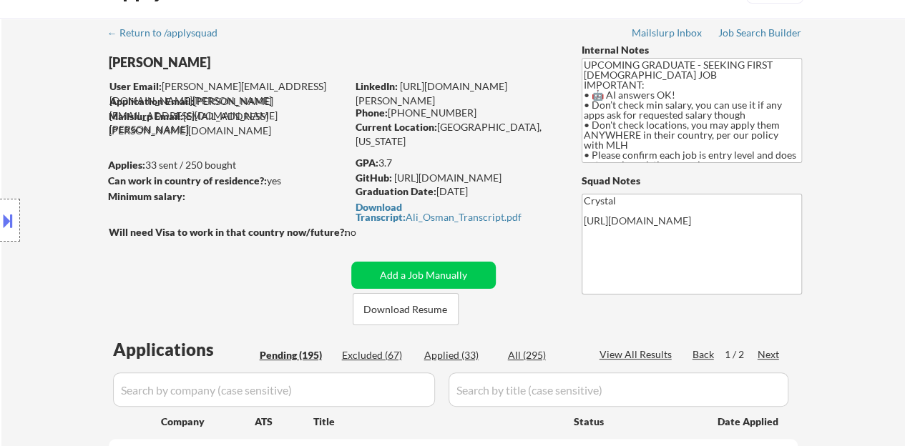
select select ""pending""
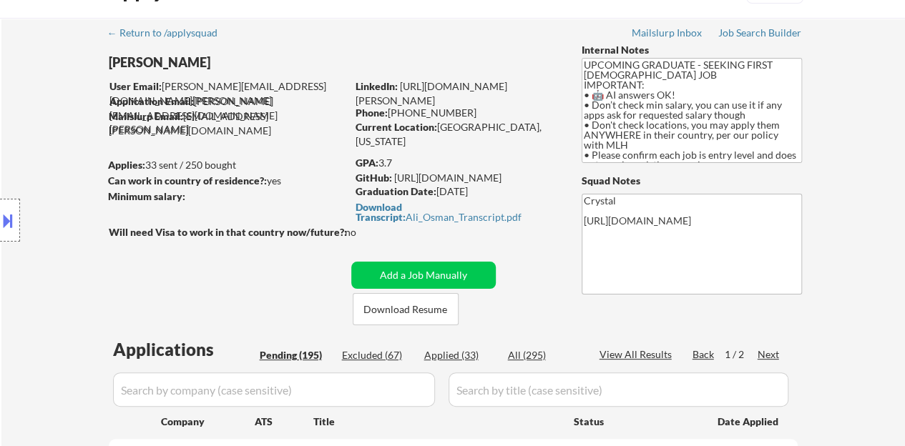
select select ""pending""
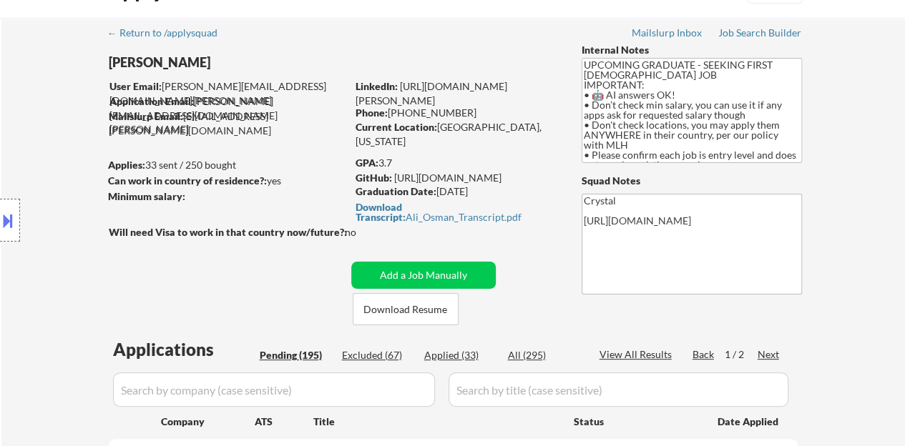
select select ""pending""
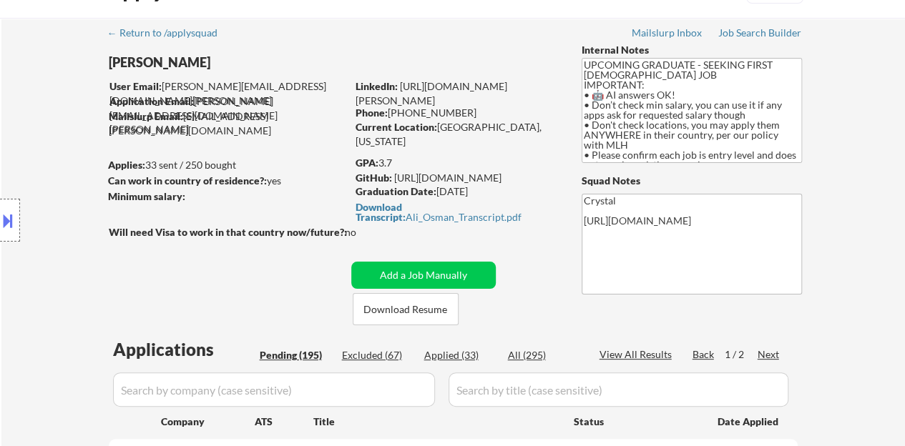
select select ""pending""
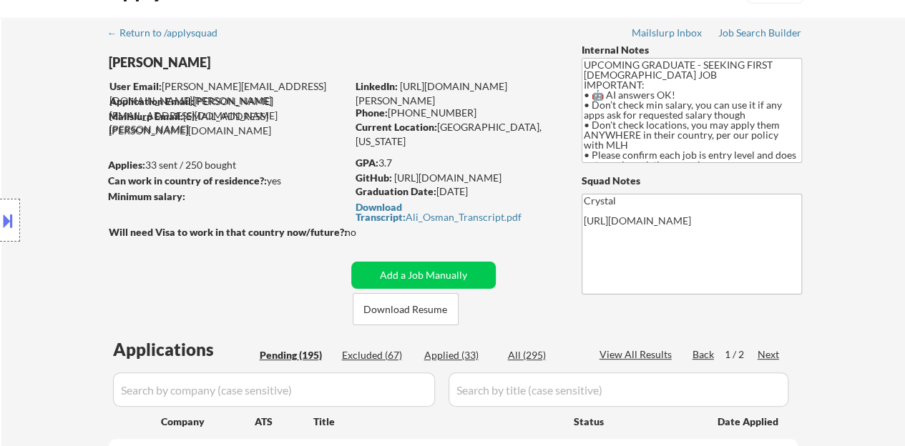
select select ""pending""
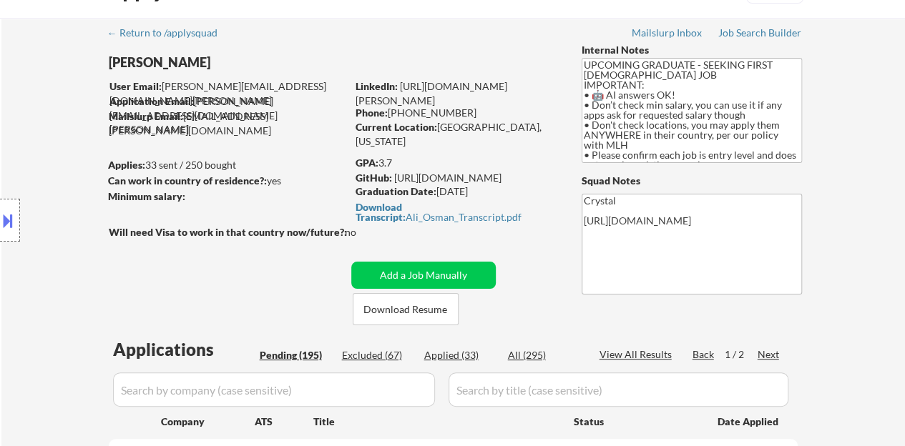
select select ""pending""
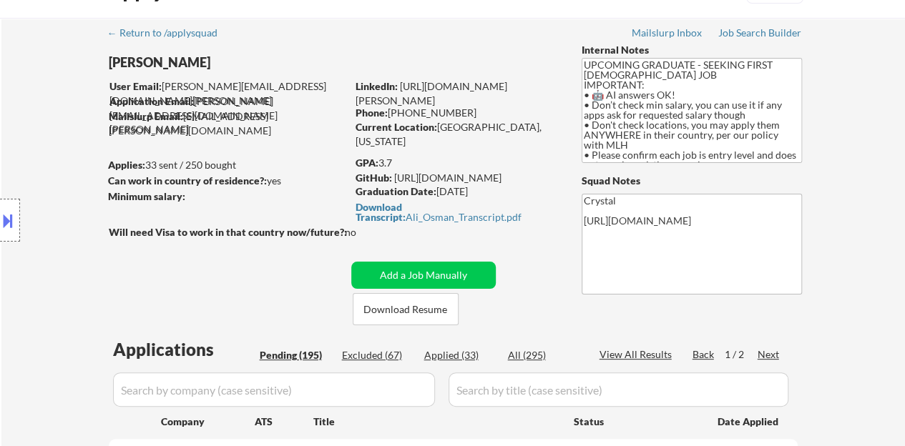
select select ""pending""
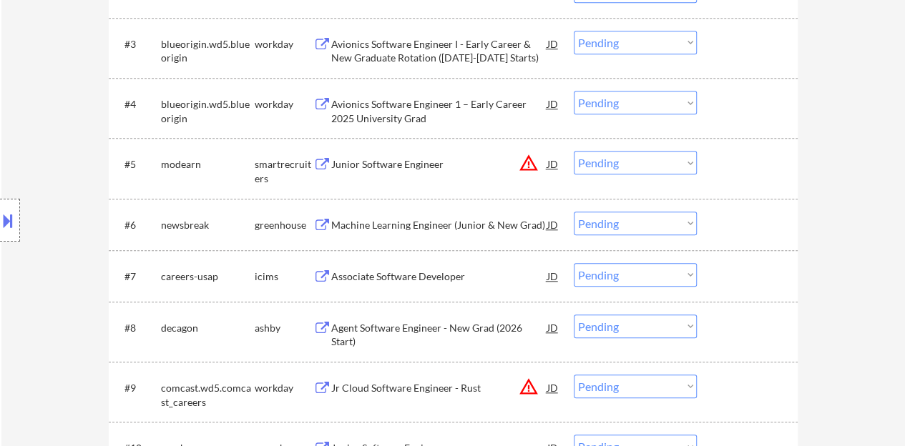
scroll to position [644, 0]
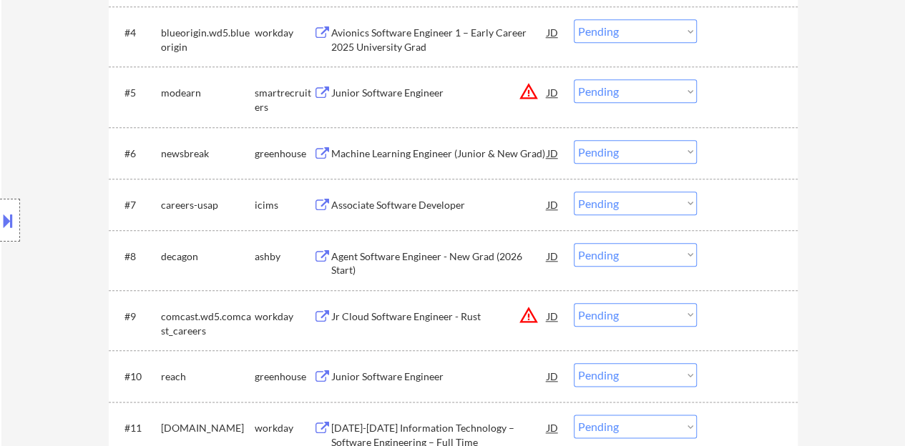
click at [421, 257] on div "Agent Software Engineer - New Grad (2026 Start)" at bounding box center [439, 264] width 216 height 28
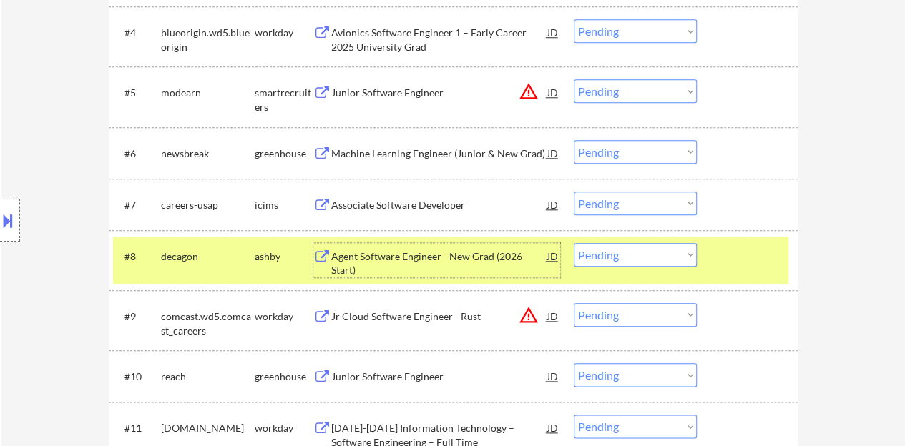
scroll to position [859, 0]
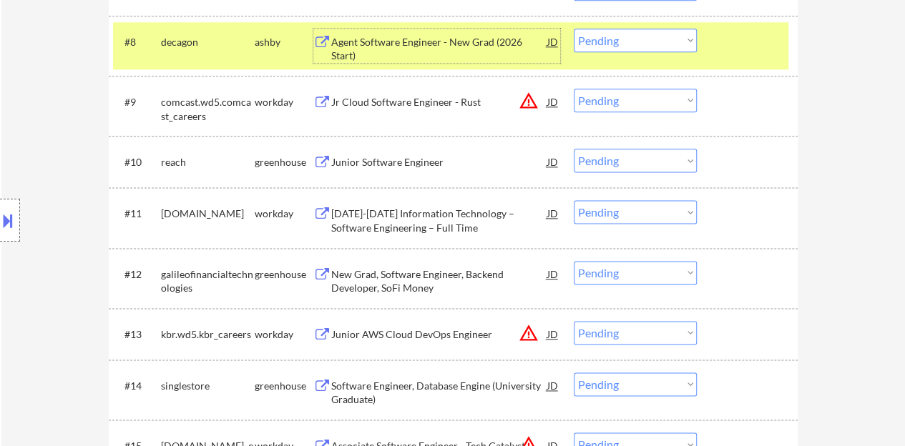
click at [617, 39] on select "Choose an option... Pending Applied Excluded (Questions) Excluded (Expired) Exc…" at bounding box center [635, 41] width 123 height 24
click at [574, 29] on select "Choose an option... Pending Applied Excluded (Questions) Excluded (Expired) Exc…" at bounding box center [635, 41] width 123 height 24
select select ""pending""
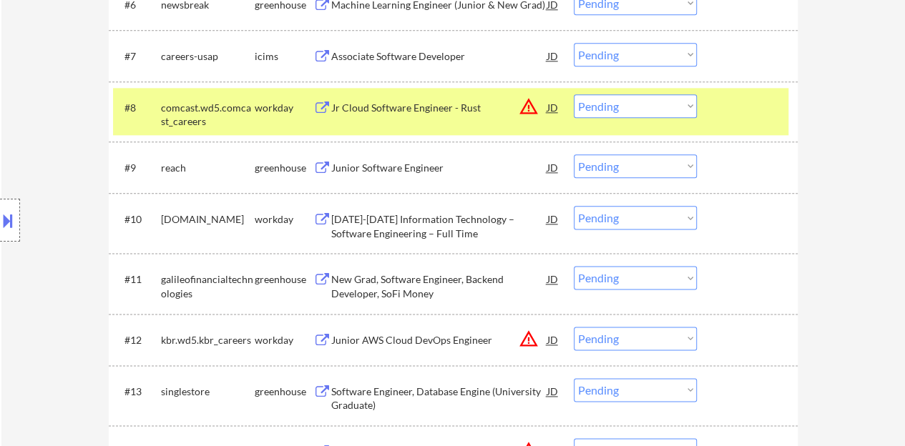
scroll to position [787, 0]
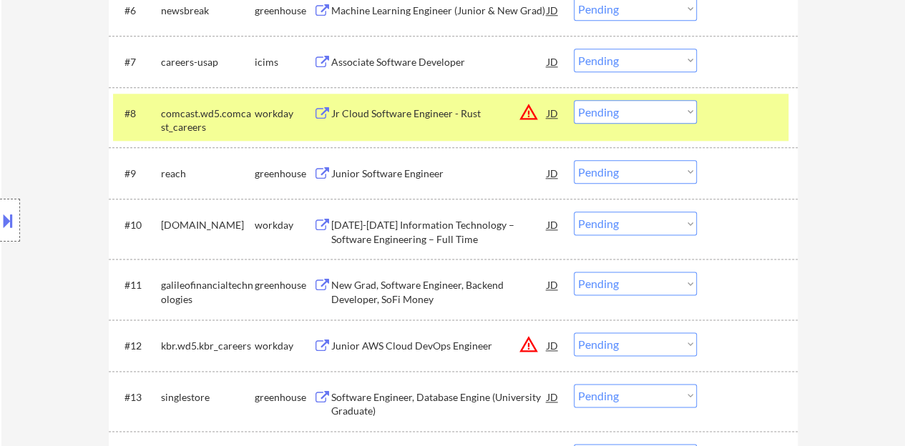
click at [725, 122] on div at bounding box center [749, 113] width 63 height 26
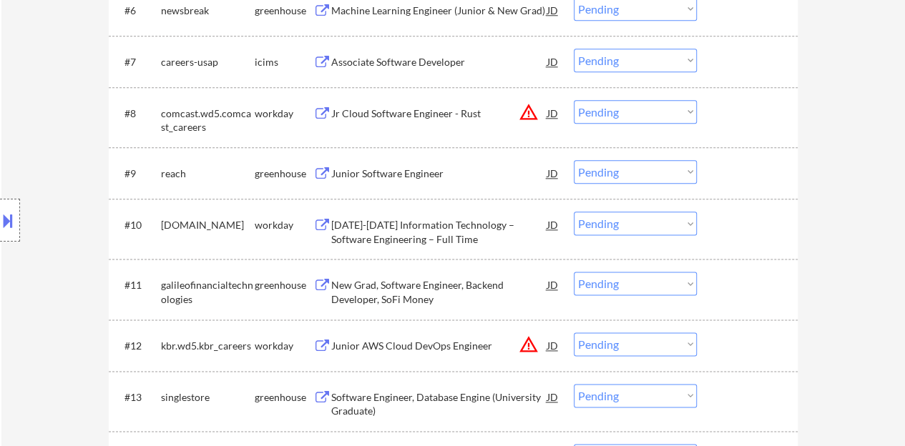
click at [384, 180] on div "Junior Software Engineer" at bounding box center [439, 173] width 216 height 26
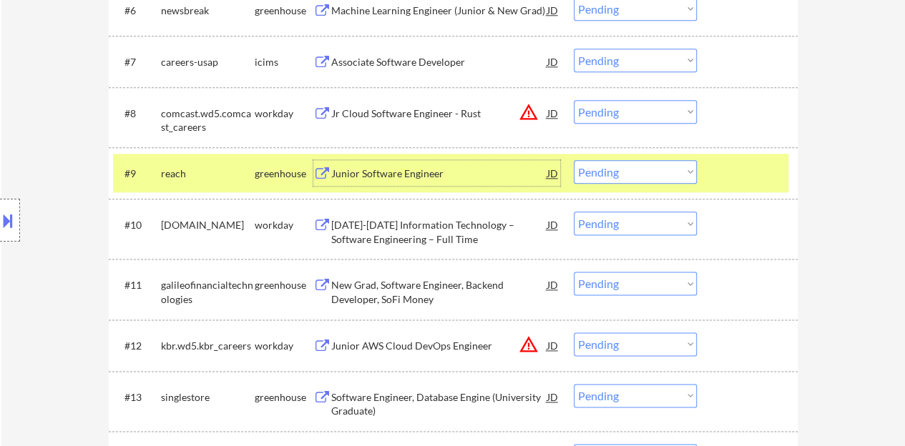
click at [609, 162] on select "Choose an option... Pending Applied Excluded (Questions) Excluded (Expired) Exc…" at bounding box center [635, 172] width 123 height 24
click at [574, 160] on select "Choose an option... Pending Applied Excluded (Questions) Excluded (Expired) Exc…" at bounding box center [635, 172] width 123 height 24
select select ""pending""
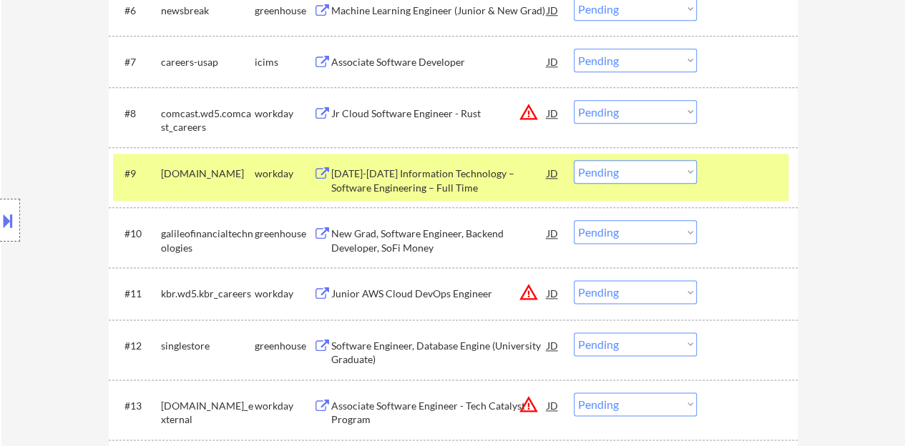
click at [746, 171] on div at bounding box center [749, 173] width 63 height 26
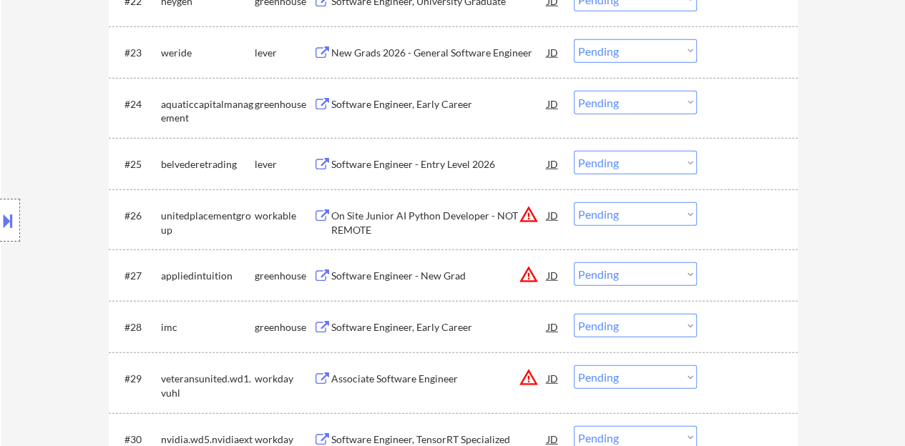
scroll to position [1646, 0]
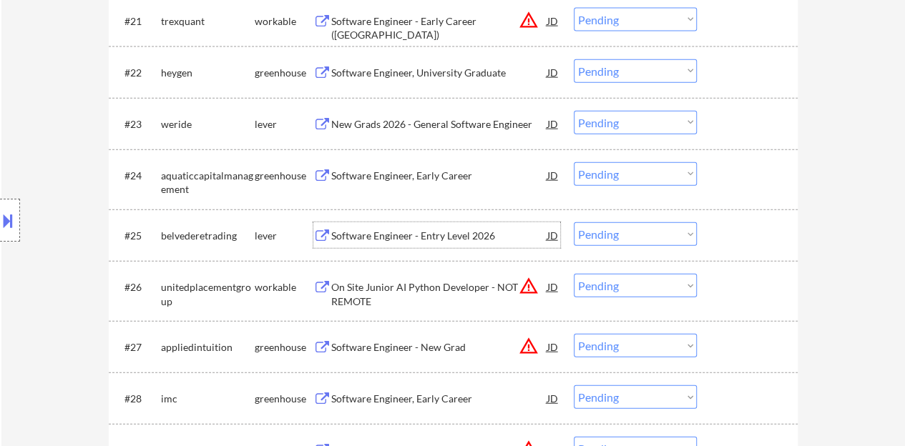
click at [474, 229] on div "Software Engineer - Entry Level 2026" at bounding box center [439, 236] width 216 height 14
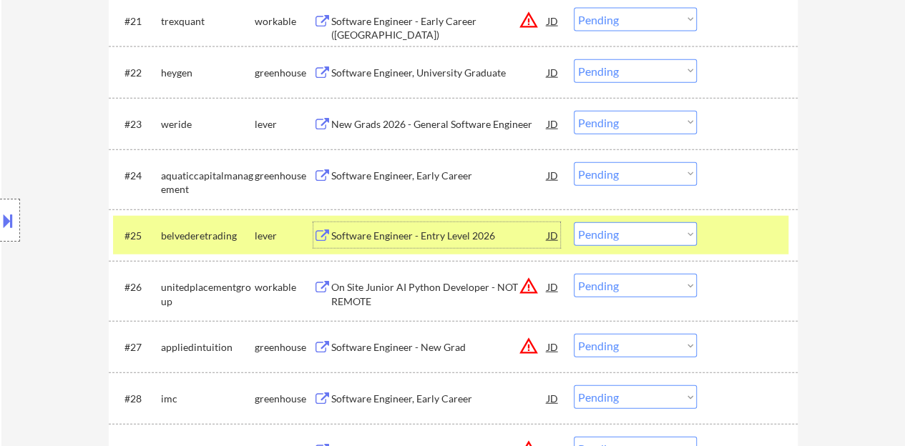
click at [617, 231] on select "Choose an option... Pending Applied Excluded (Questions) Excluded (Expired) Exc…" at bounding box center [635, 235] width 123 height 24
click at [574, 223] on select "Choose an option... Pending Applied Excluded (Questions) Excluded (Expired) Exc…" at bounding box center [635, 235] width 123 height 24
select select ""pending""
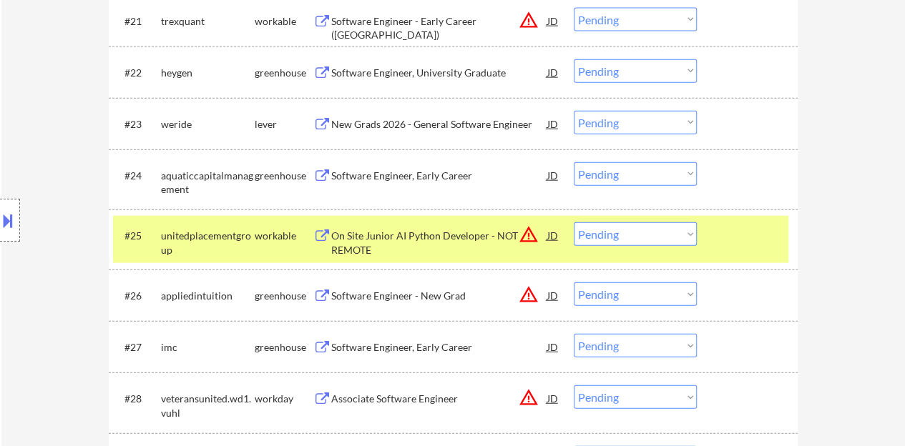
click at [752, 225] on div at bounding box center [749, 236] width 63 height 26
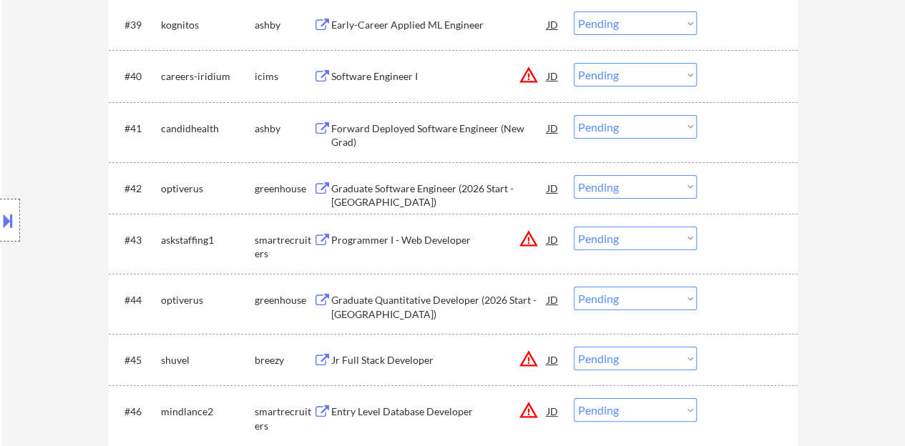
scroll to position [2647, 0]
click at [476, 180] on div "Graduate Software Engineer (2026 Start - Austin)" at bounding box center [439, 189] width 216 height 26
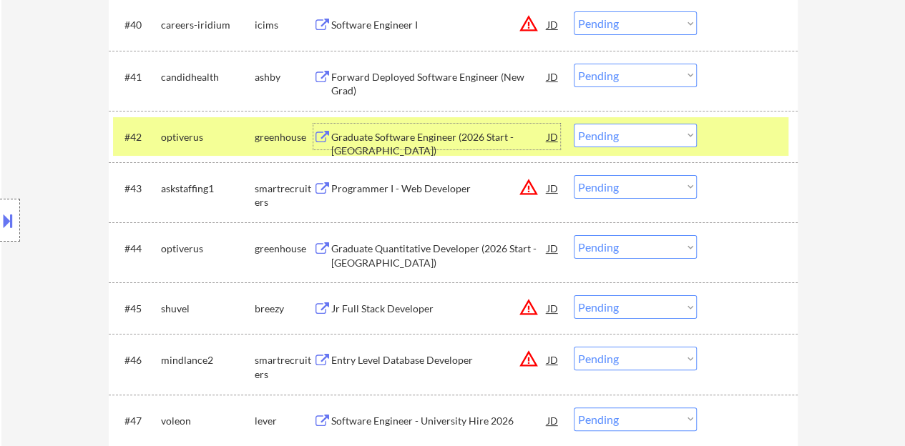
scroll to position [2739, 0]
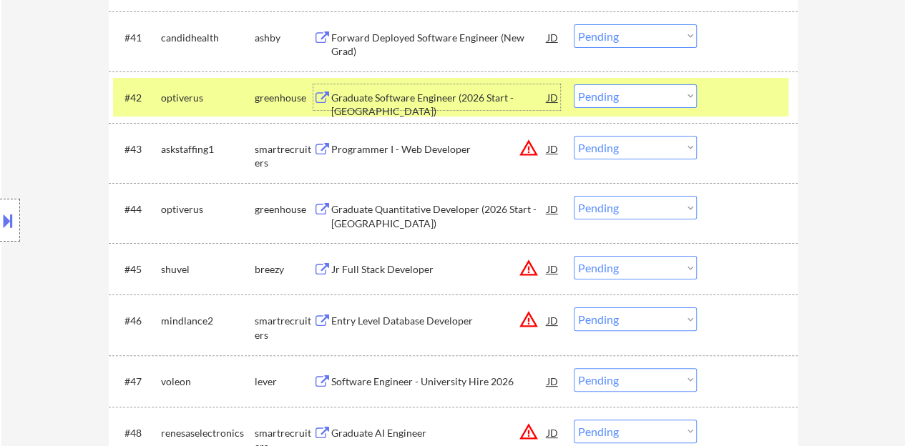
click at [608, 92] on select "Choose an option... Pending Applied Excluded (Questions) Excluded (Expired) Exc…" at bounding box center [635, 96] width 123 height 24
click at [574, 84] on select "Choose an option... Pending Applied Excluded (Questions) Excluded (Expired) Exc…" at bounding box center [635, 96] width 123 height 24
select select ""pending""
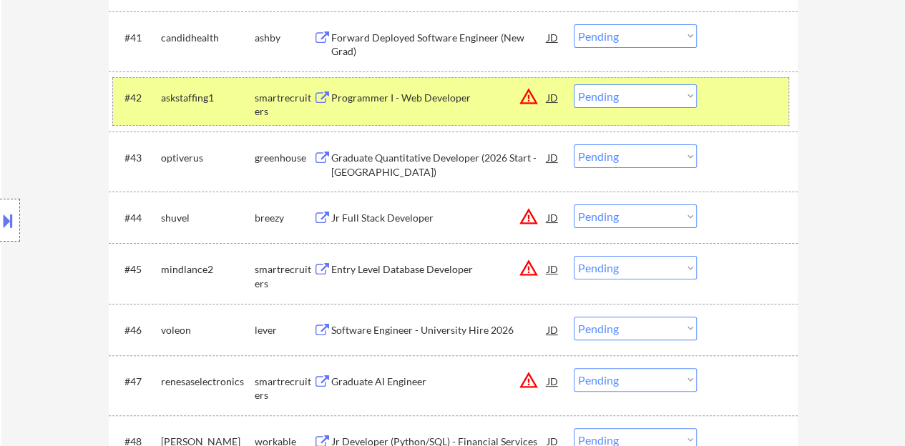
click at [748, 97] on div at bounding box center [749, 97] width 63 height 26
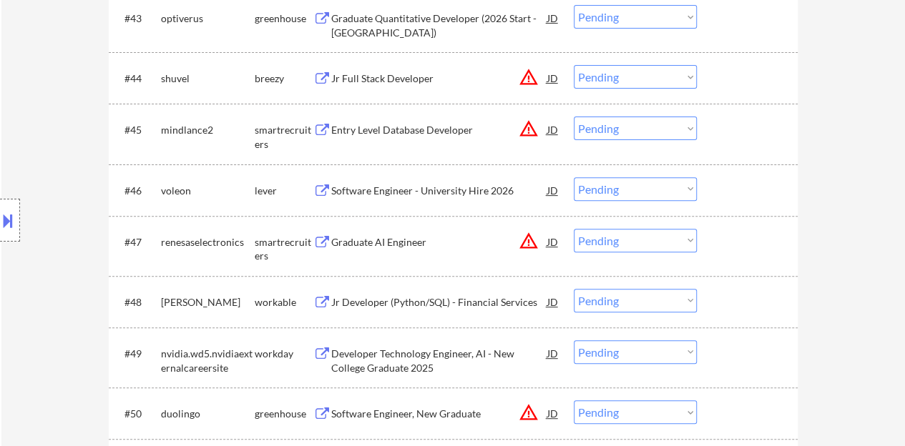
scroll to position [2882, 0]
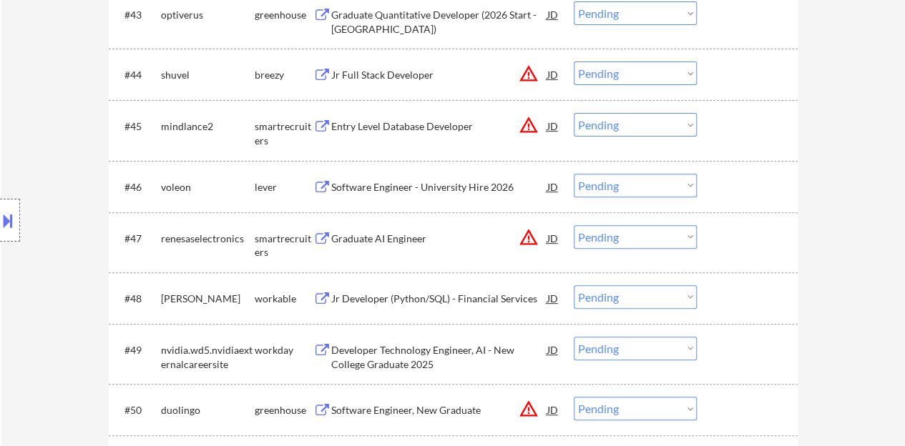
click at [434, 184] on div "Software Engineer - University Hire 2026" at bounding box center [439, 187] width 216 height 14
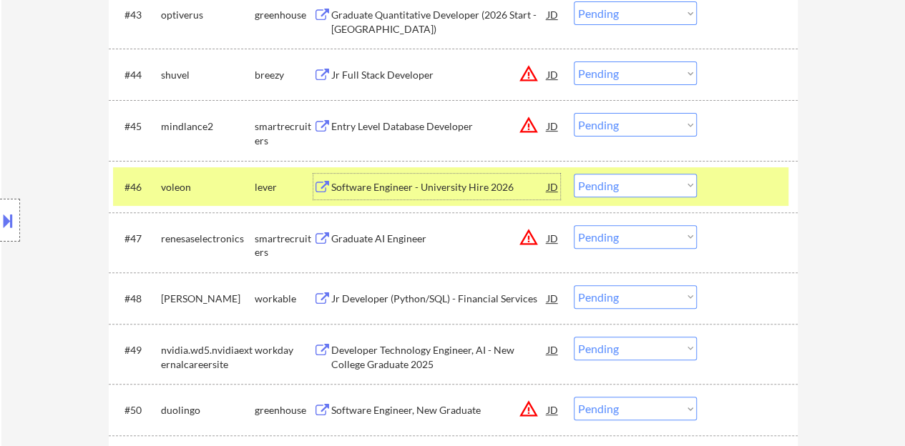
click at [452, 188] on div "Software Engineer - University Hire 2026" at bounding box center [439, 187] width 216 height 14
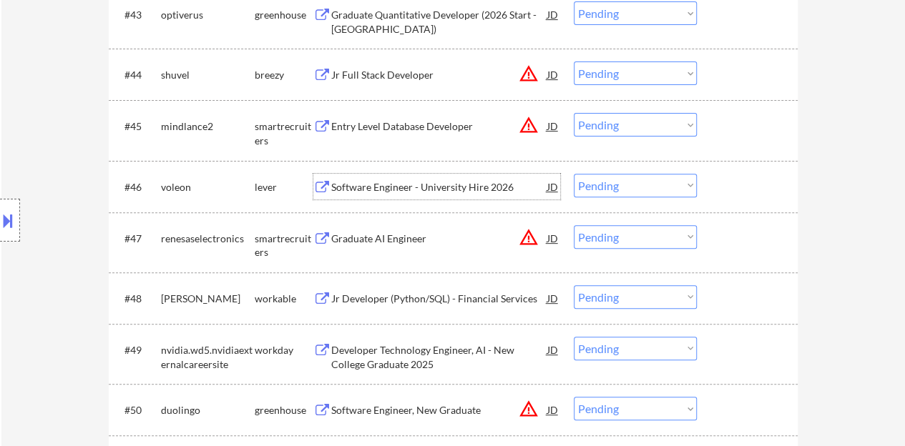
click at [635, 183] on select "Choose an option... Pending Applied Excluded (Questions) Excluded (Expired) Exc…" at bounding box center [635, 186] width 123 height 24
click at [574, 174] on select "Choose an option... Pending Applied Excluded (Questions) Excluded (Expired) Exc…" at bounding box center [635, 186] width 123 height 24
select select ""pending""
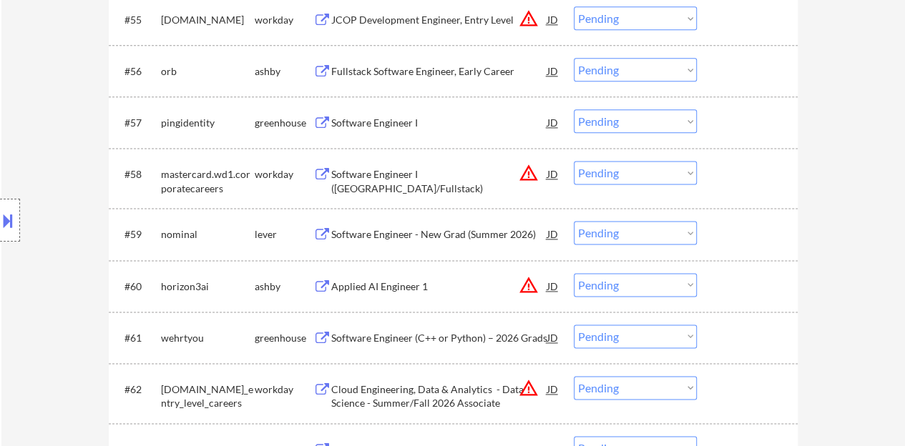
scroll to position [3598, 0]
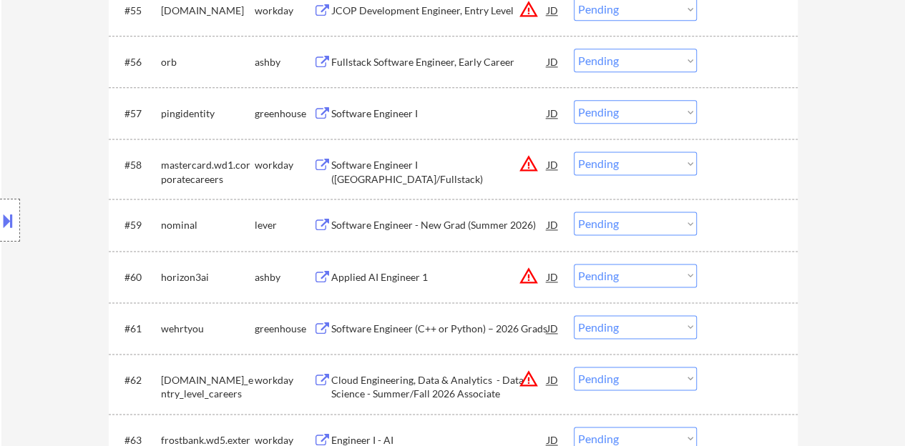
click at [391, 225] on div "Software Engineer - New Grad (Summer 2026)" at bounding box center [439, 225] width 216 height 14
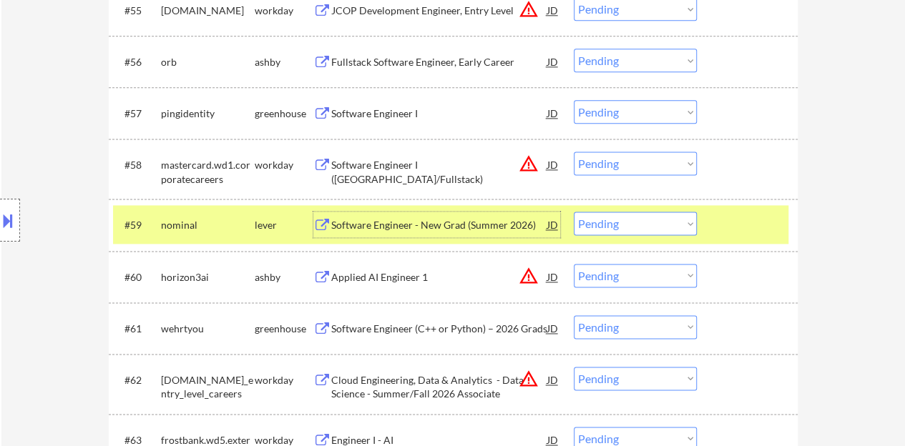
click at [673, 220] on select "Choose an option... Pending Applied Excluded (Questions) Excluded (Expired) Exc…" at bounding box center [635, 224] width 123 height 24
click at [574, 212] on select "Choose an option... Pending Applied Excluded (Questions) Excluded (Expired) Exc…" at bounding box center [635, 224] width 123 height 24
select select ""pending""
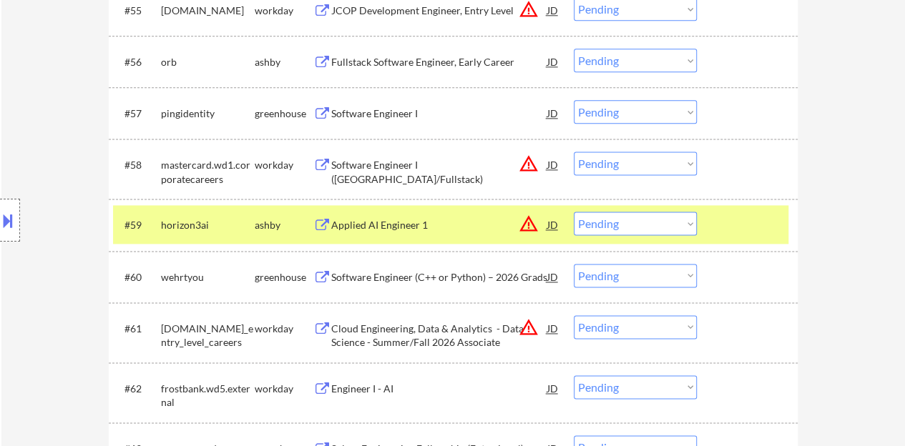
click at [738, 232] on div at bounding box center [749, 225] width 63 height 26
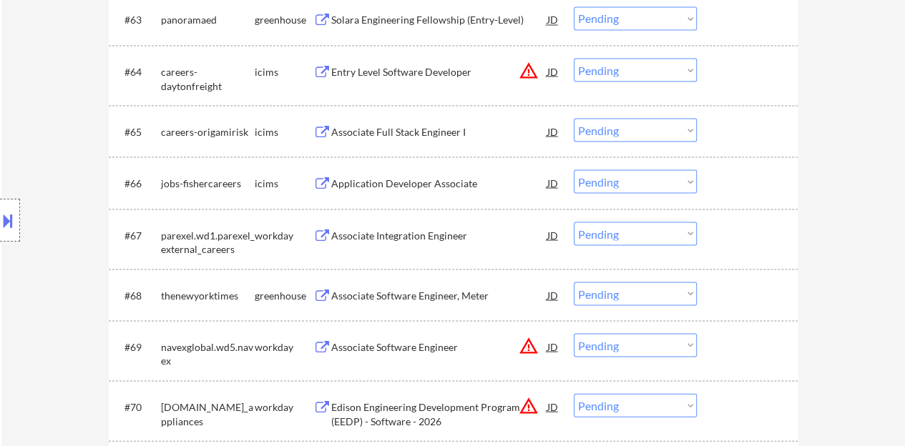
scroll to position [4098, 0]
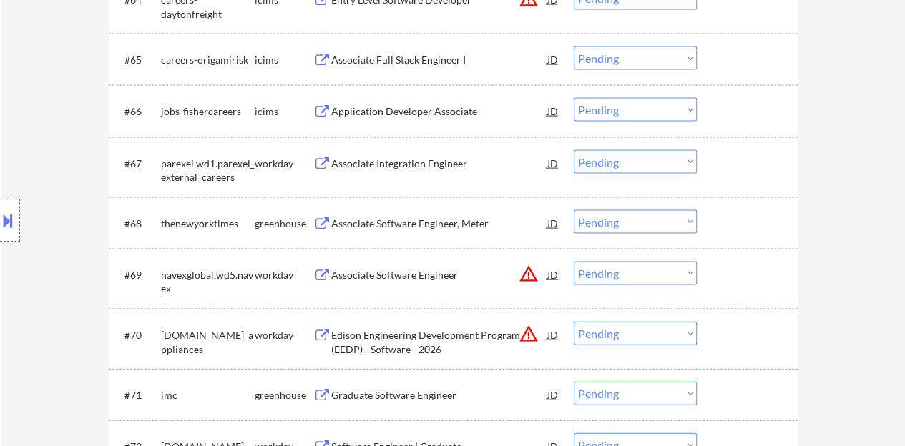
click at [446, 221] on div "Associate Software Engineer, Meter" at bounding box center [439, 224] width 216 height 14
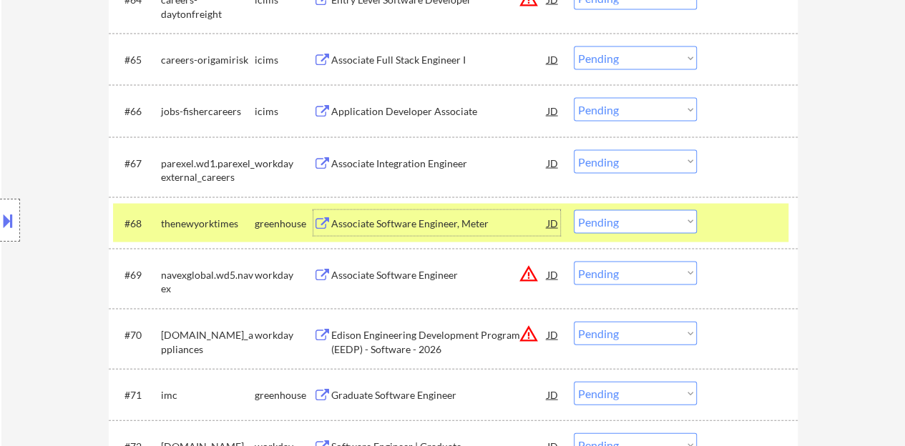
click at [651, 221] on select "Choose an option... Pending Applied Excluded (Questions) Excluded (Expired) Exc…" at bounding box center [635, 222] width 123 height 24
click at [574, 210] on select "Choose an option... Pending Applied Excluded (Questions) Excluded (Expired) Exc…" at bounding box center [635, 222] width 123 height 24
select select ""pending""
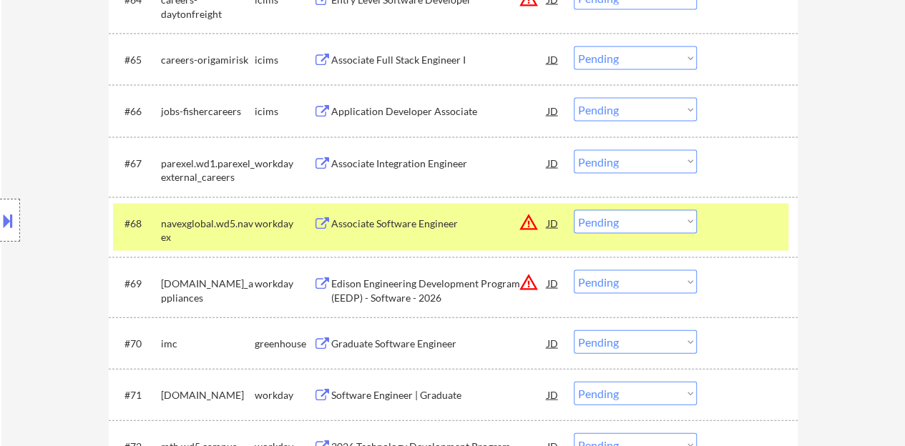
click at [763, 227] on div at bounding box center [749, 223] width 63 height 26
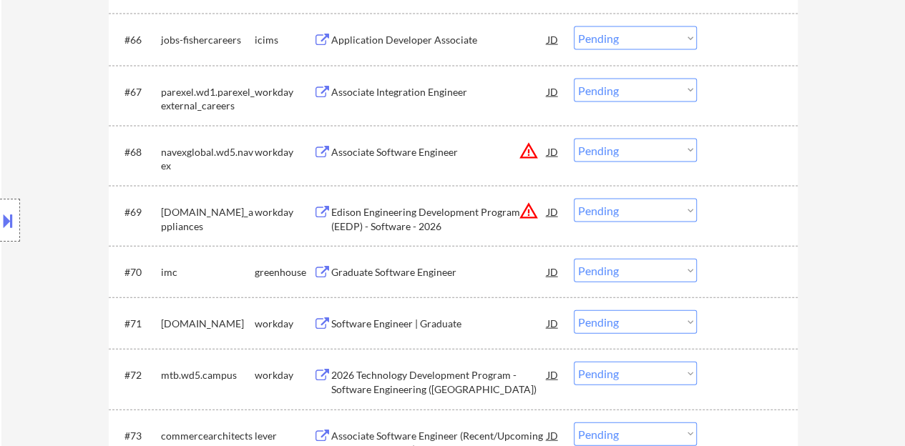
scroll to position [4242, 0]
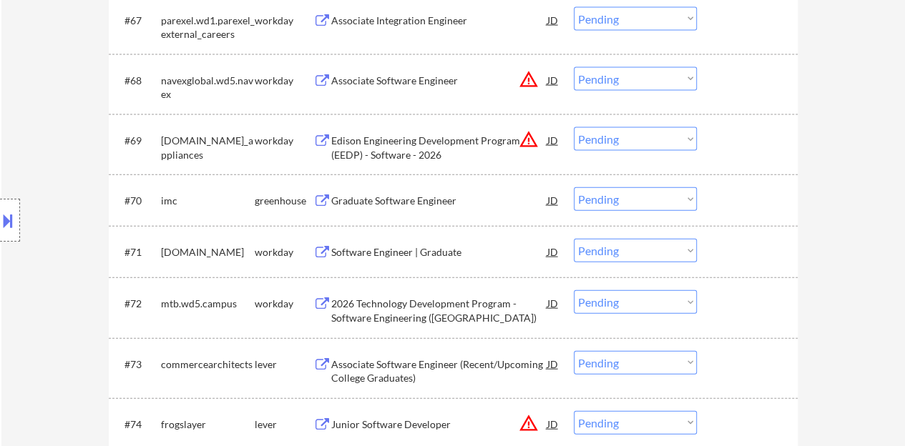
click at [414, 202] on div "Graduate Software Engineer" at bounding box center [439, 201] width 216 height 14
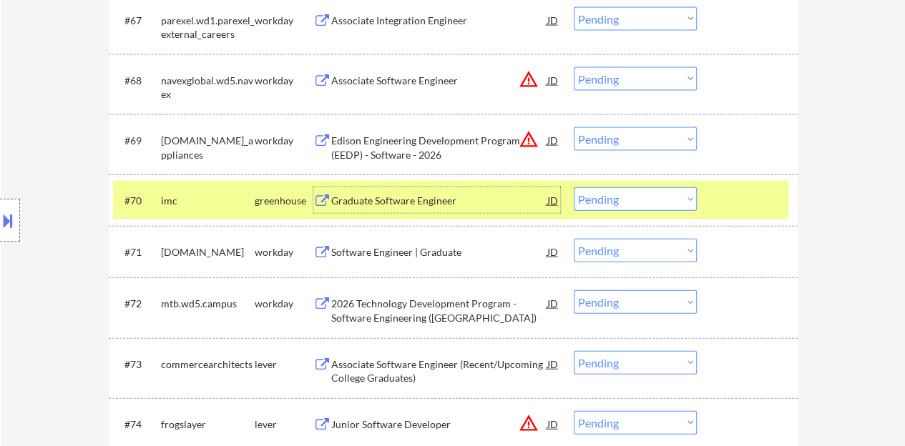
click at [643, 204] on select "Choose an option... Pending Applied Excluded (Questions) Excluded (Expired) Exc…" at bounding box center [635, 199] width 123 height 24
click at [574, 187] on select "Choose an option... Pending Applied Excluded (Questions) Excluded (Expired) Exc…" at bounding box center [635, 199] width 123 height 24
select select ""pending""
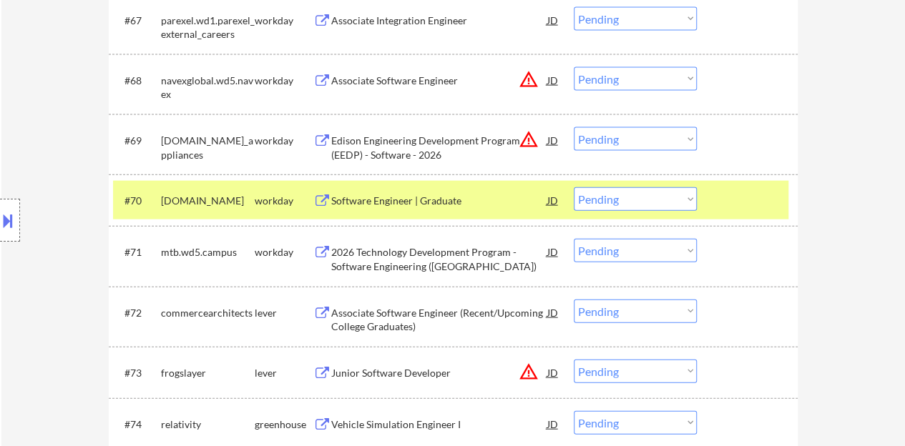
click at [764, 195] on div at bounding box center [749, 200] width 63 height 26
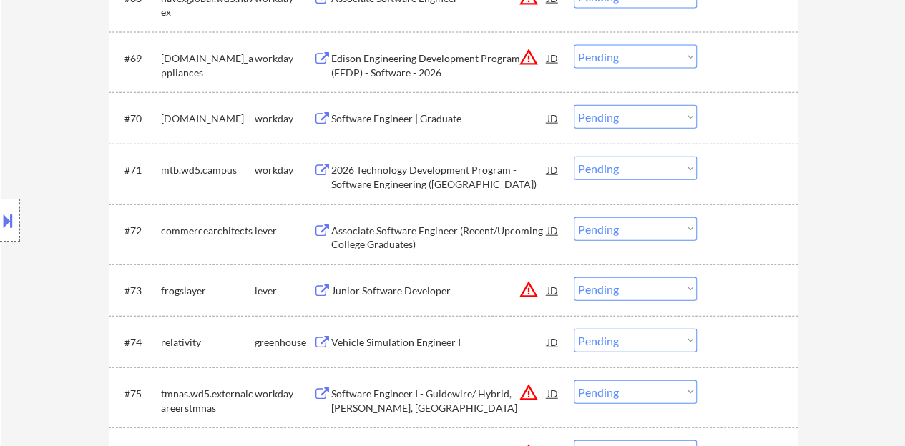
scroll to position [4385, 0]
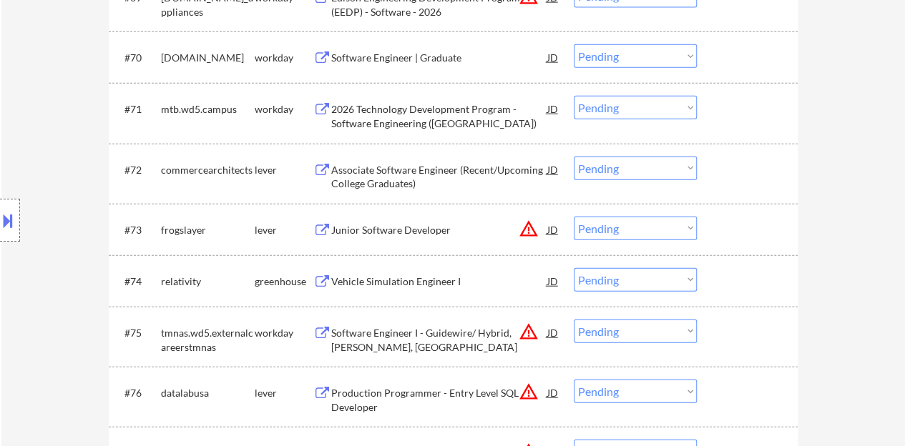
click at [377, 233] on div "Junior Software Developer" at bounding box center [439, 230] width 216 height 14
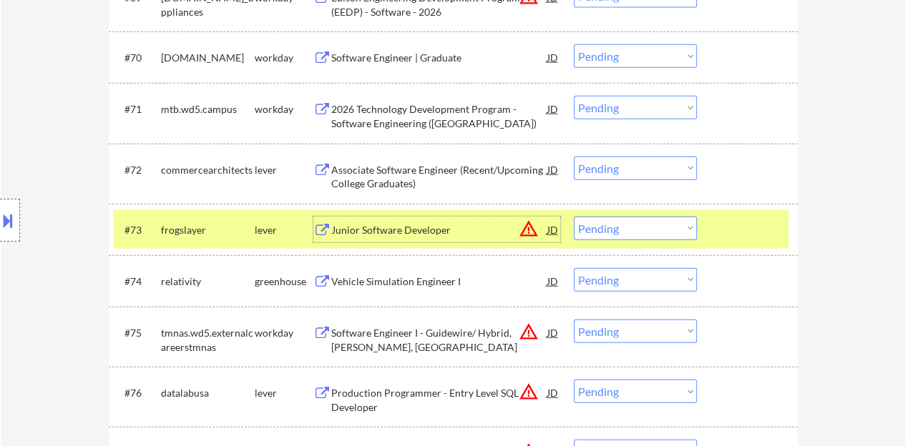
click at [653, 228] on select "Choose an option... Pending Applied Excluded (Questions) Excluded (Expired) Exc…" at bounding box center [635, 229] width 123 height 24
click at [574, 217] on select "Choose an option... Pending Applied Excluded (Questions) Excluded (Expired) Exc…" at bounding box center [635, 229] width 123 height 24
select select ""pending""
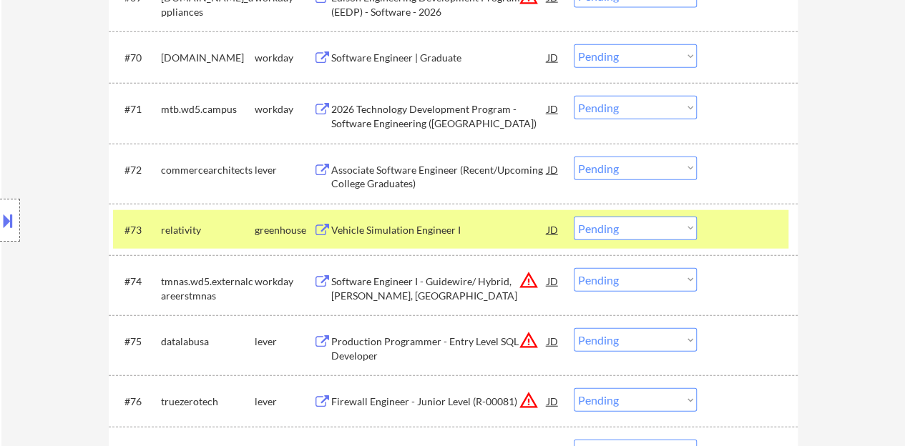
scroll to position [4456, 0]
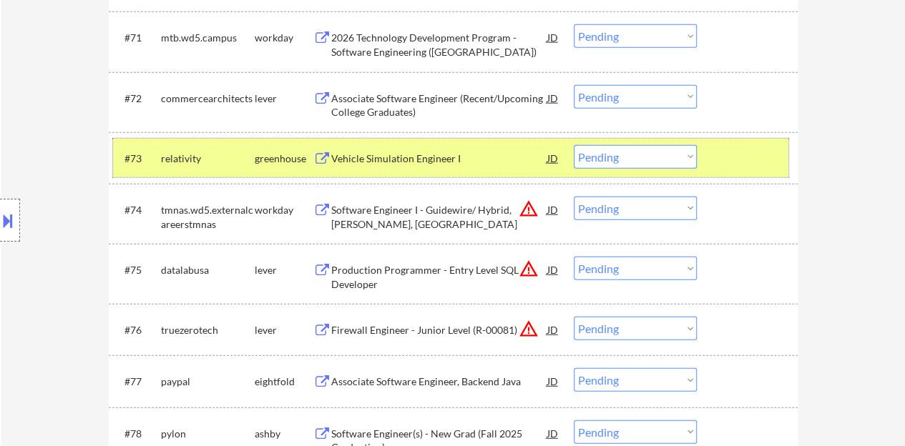
click at [746, 162] on div at bounding box center [749, 158] width 63 height 26
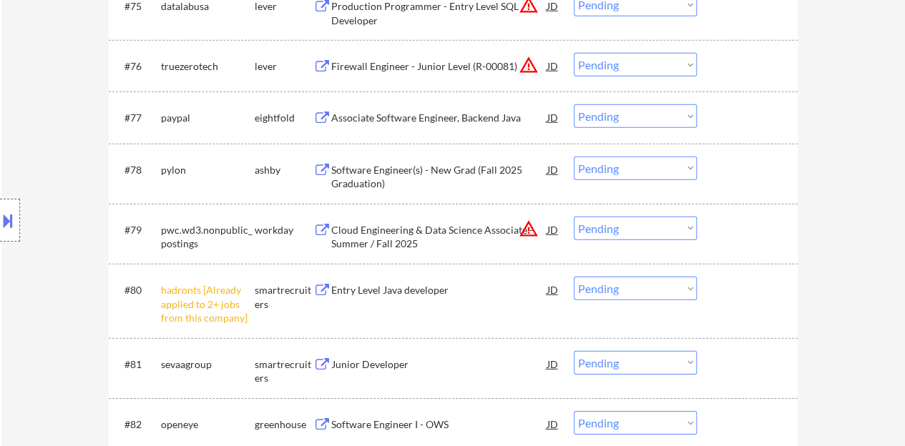
scroll to position [4742, 0]
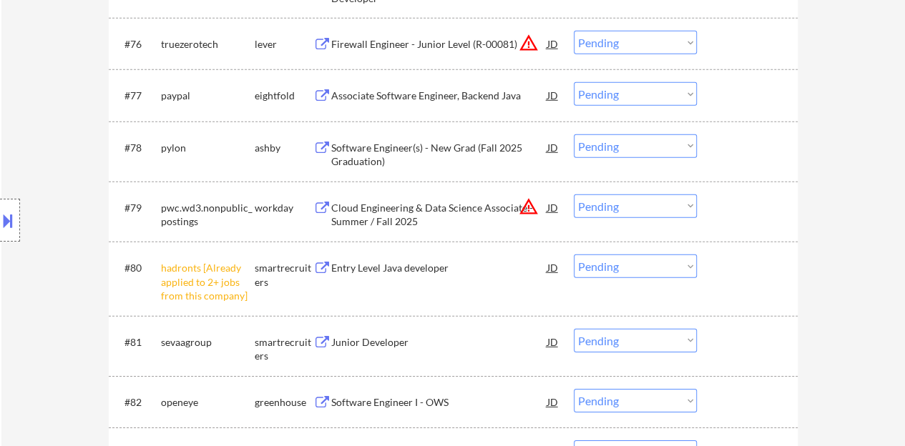
click at [655, 275] on select "Choose an option... Pending Applied Excluded (Questions) Excluded (Expired) Exc…" at bounding box center [635, 267] width 123 height 24
click at [574, 255] on select "Choose an option... Pending Applied Excluded (Questions) Excluded (Expired) Exc…" at bounding box center [635, 267] width 123 height 24
select select ""pending""
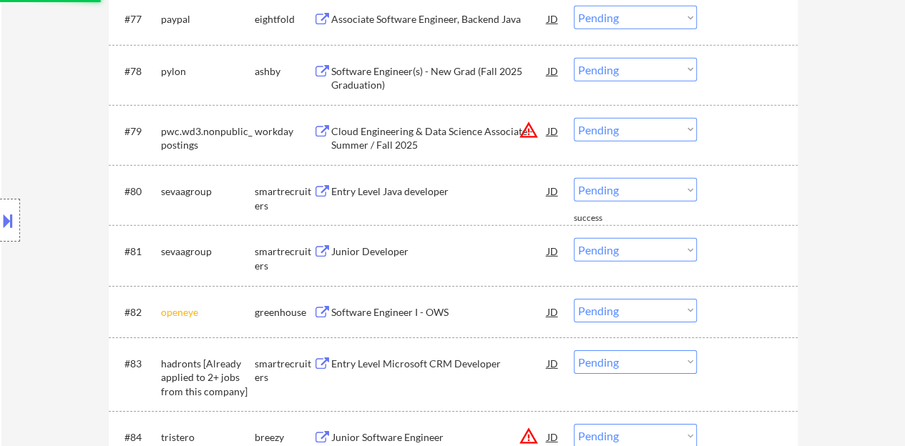
scroll to position [4885, 0]
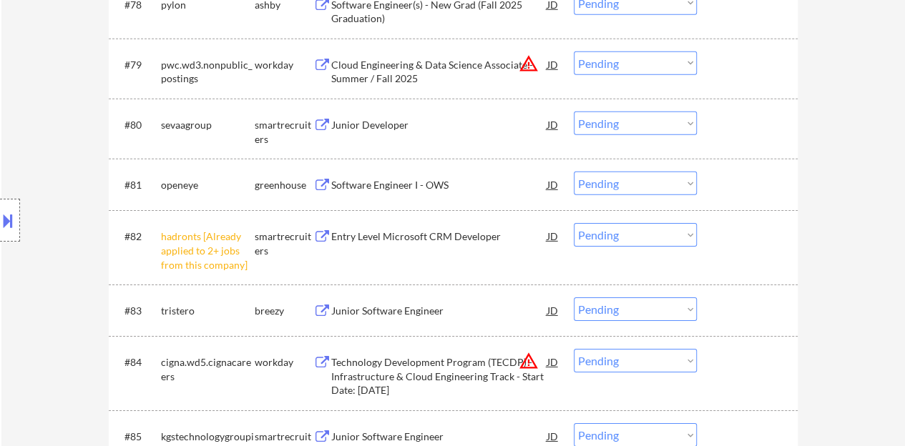
click at [628, 233] on select "Choose an option... Pending Applied Excluded (Questions) Excluded (Expired) Exc…" at bounding box center [635, 235] width 123 height 24
click at [574, 223] on select "Choose an option... Pending Applied Excluded (Questions) Excluded (Expired) Exc…" at bounding box center [635, 235] width 123 height 24
select select ""pending""
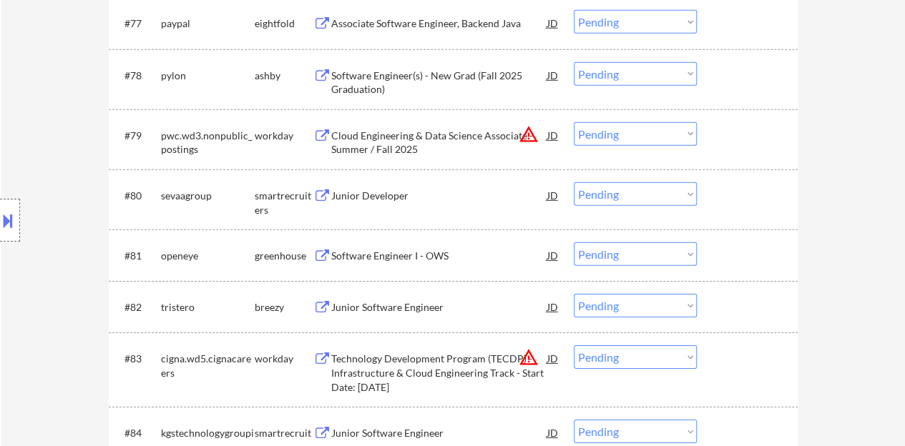
scroll to position [4814, 0]
click at [396, 198] on div "Junior Developer" at bounding box center [439, 197] width 216 height 14
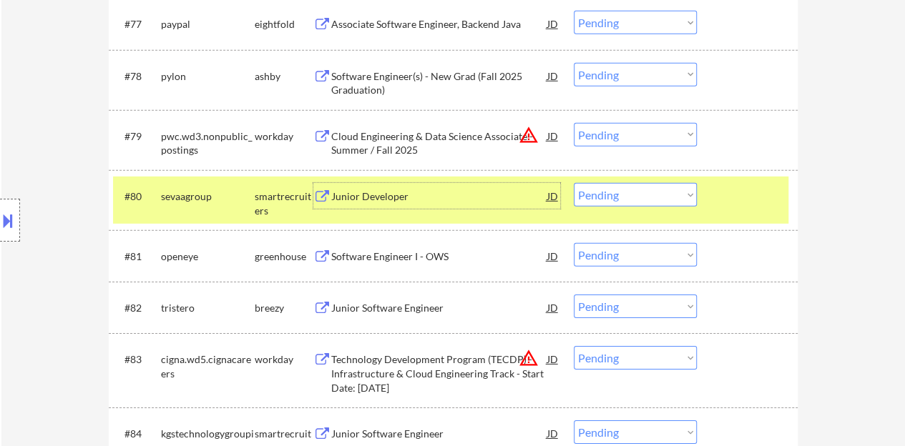
click at [635, 200] on select "Choose an option... Pending Applied Excluded (Questions) Excluded (Expired) Exc…" at bounding box center [635, 195] width 123 height 24
click at [574, 183] on select "Choose an option... Pending Applied Excluded (Questions) Excluded (Expired) Exc…" at bounding box center [635, 195] width 123 height 24
select select ""pending""
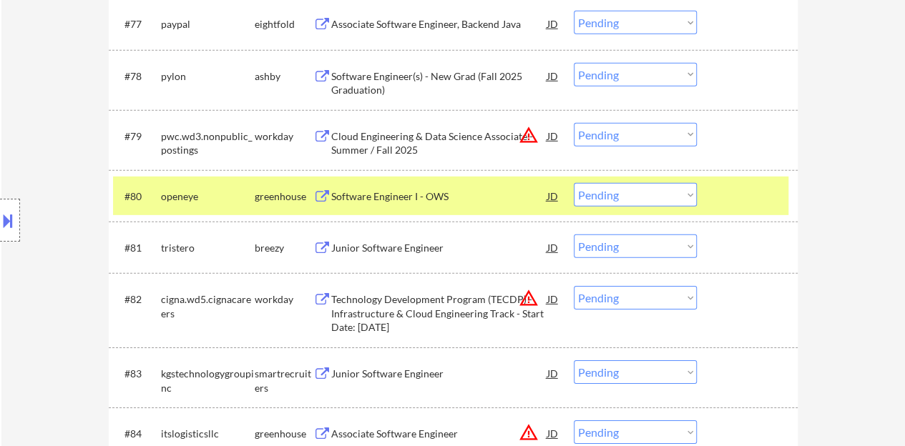
click at [729, 177] on div "#80 openeye greenhouse Software Engineer I - OWS JD warning_amber Choose an opt…" at bounding box center [453, 196] width 689 height 52
click at [764, 192] on div at bounding box center [749, 196] width 63 height 26
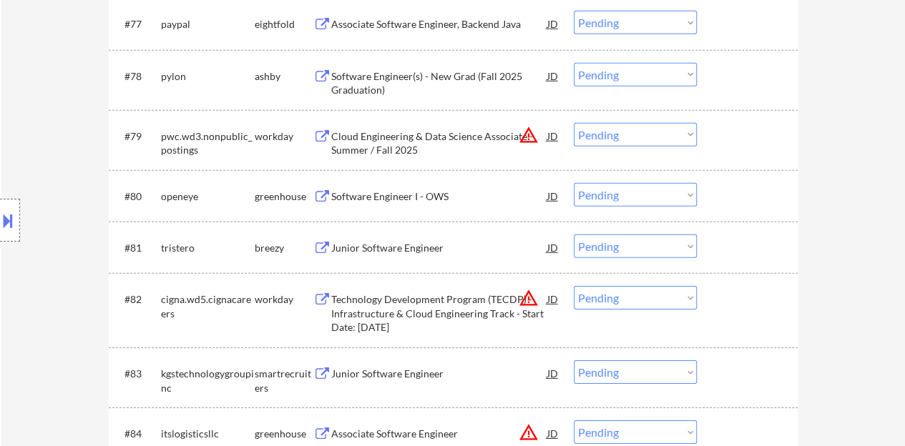
click at [417, 245] on div "Junior Software Engineer" at bounding box center [439, 248] width 216 height 14
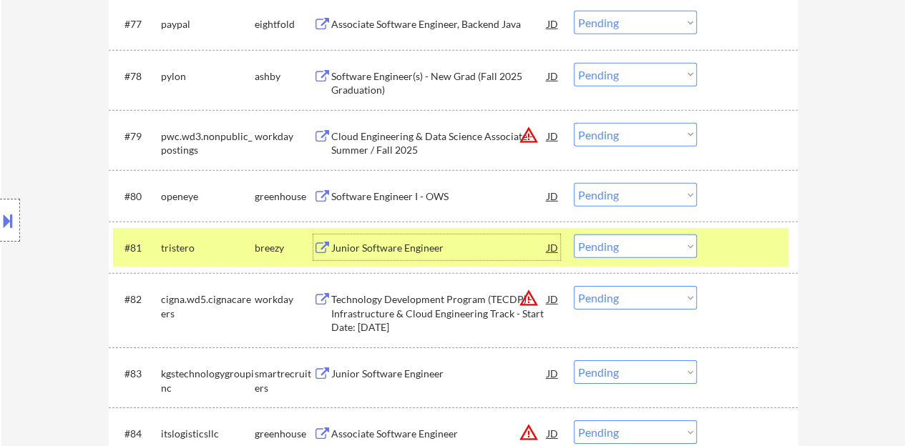
click at [645, 254] on select "Choose an option... Pending Applied Excluded (Questions) Excluded (Expired) Exc…" at bounding box center [635, 247] width 123 height 24
click at [574, 235] on select "Choose an option... Pending Applied Excluded (Questions) Excluded (Expired) Exc…" at bounding box center [635, 247] width 123 height 24
select select ""pending""
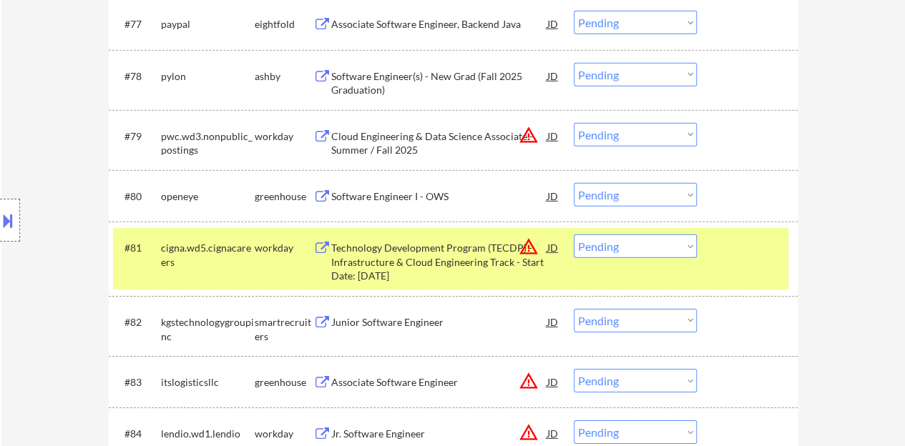
click at [753, 264] on div "#81 cigna.wd5.cignacareers workday Technology Development Program (TECDP) - Inf…" at bounding box center [450, 259] width 675 height 62
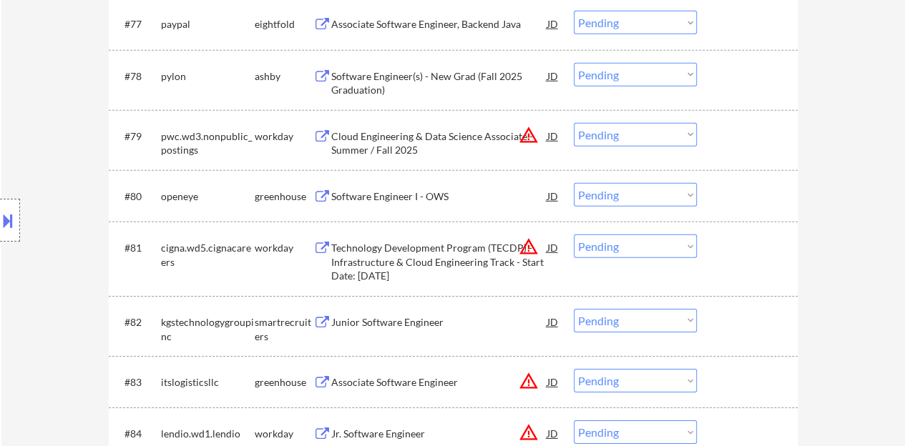
scroll to position [4885, 0]
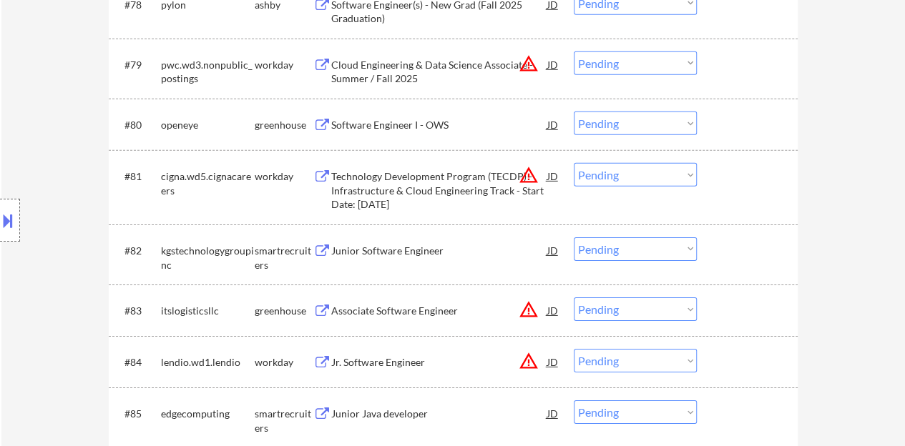
click at [328, 238] on div "Junior Software Engineer JD warning_amber" at bounding box center [436, 251] width 247 height 26
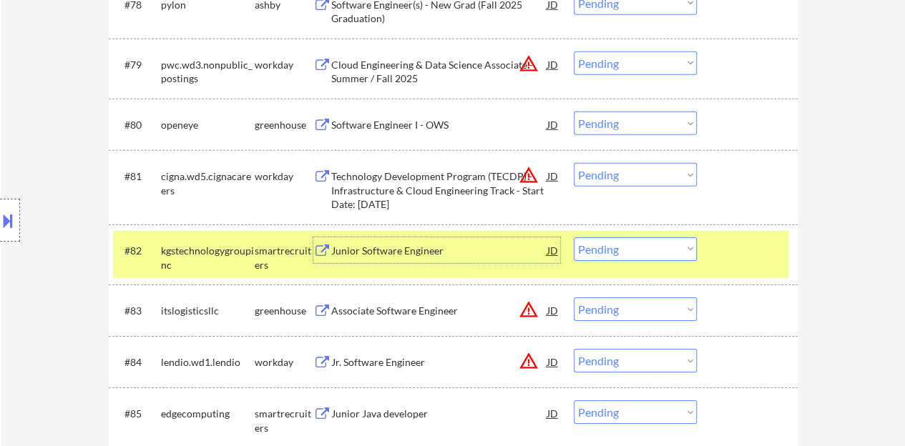
click at [620, 238] on select "Choose an option... Pending Applied Excluded (Questions) Excluded (Expired) Exc…" at bounding box center [635, 250] width 123 height 24
click at [574, 238] on select "Choose an option... Pending Applied Excluded (Questions) Excluded (Expired) Exc…" at bounding box center [635, 250] width 123 height 24
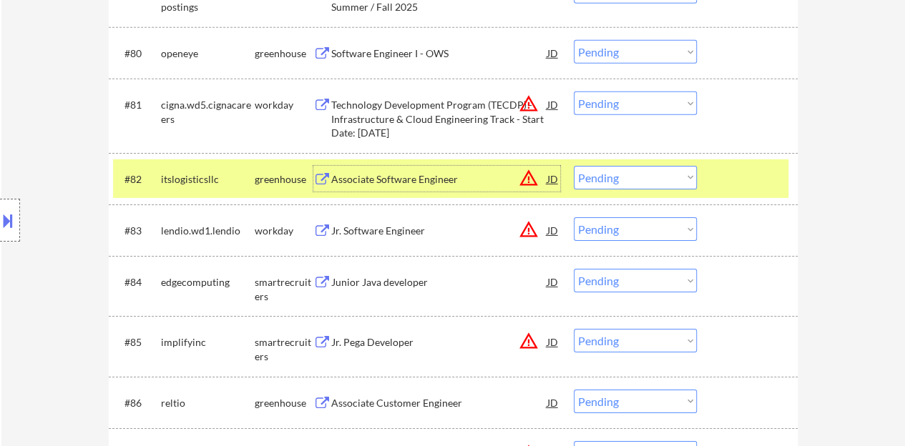
click at [409, 185] on div "Associate Software Engineer" at bounding box center [439, 179] width 216 height 14
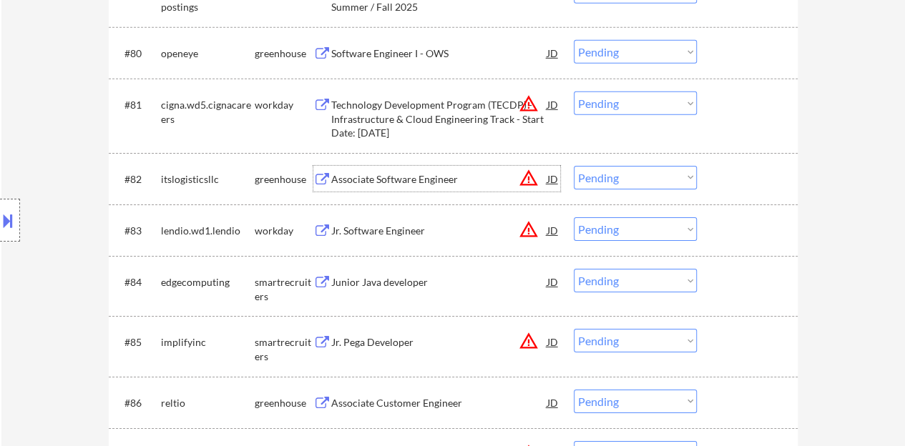
click at [750, 188] on div at bounding box center [749, 179] width 63 height 26
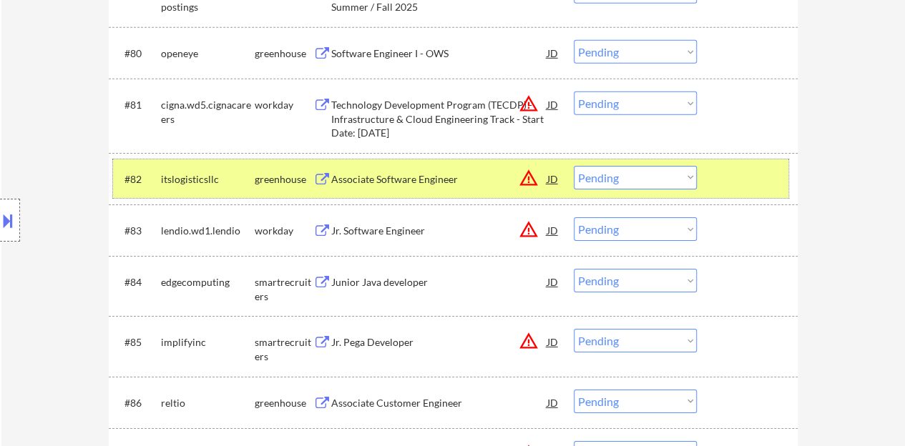
click at [611, 178] on select "Choose an option... Pending Applied Excluded (Questions) Excluded (Expired) Exc…" at bounding box center [635, 178] width 123 height 24
click at [574, 166] on select "Choose an option... Pending Applied Excluded (Questions) Excluded (Expired) Exc…" at bounding box center [635, 178] width 123 height 24
select select ""pending""
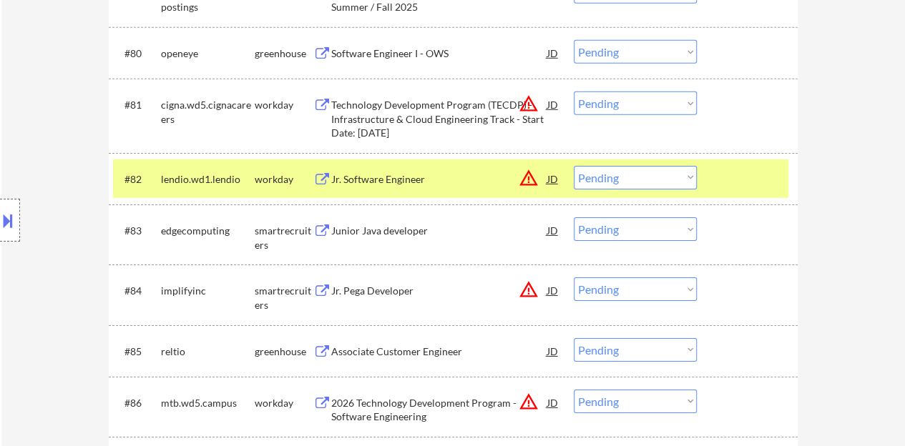
click at [11, 200] on div at bounding box center [10, 220] width 20 height 43
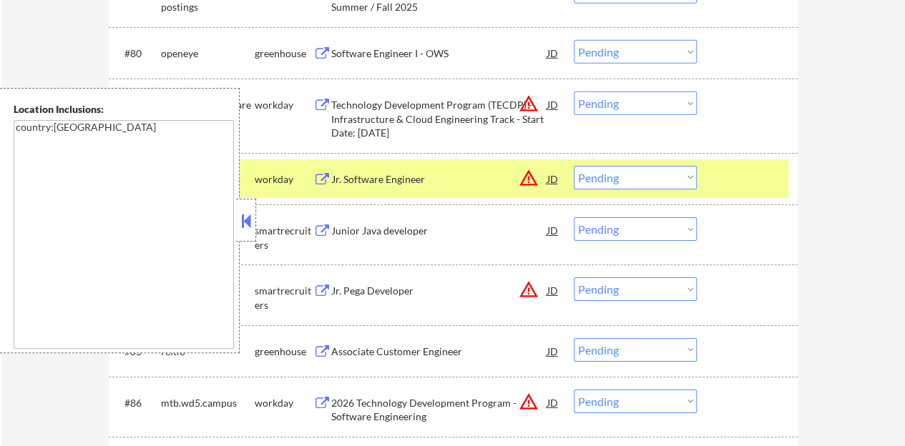
click at [240, 217] on button at bounding box center [246, 220] width 16 height 21
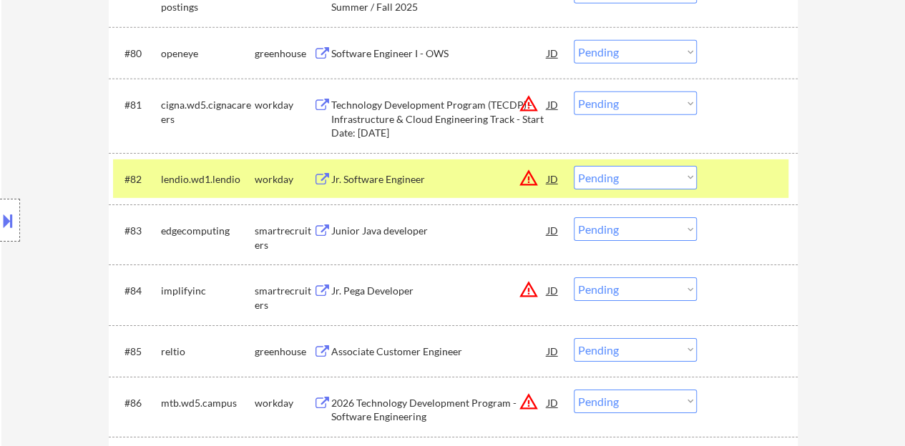
click at [728, 175] on div at bounding box center [749, 179] width 63 height 26
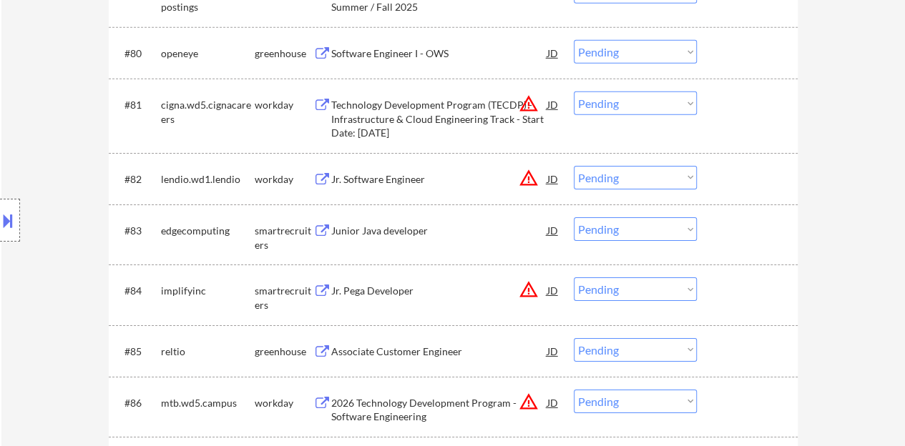
click at [405, 237] on div "Junior Java developer" at bounding box center [439, 231] width 216 height 14
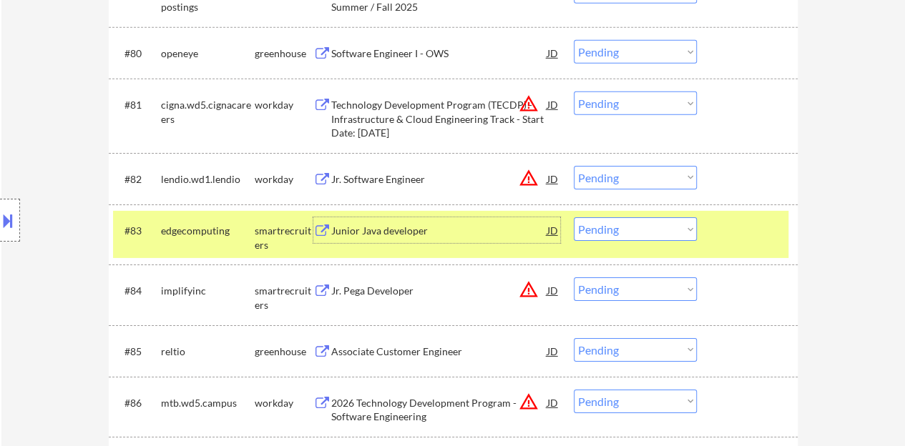
click at [639, 237] on select "Choose an option... Pending Applied Excluded (Questions) Excluded (Expired) Exc…" at bounding box center [635, 230] width 123 height 24
click at [574, 218] on select "Choose an option... Pending Applied Excluded (Questions) Excluded (Expired) Exc…" at bounding box center [635, 230] width 123 height 24
select select ""pending""
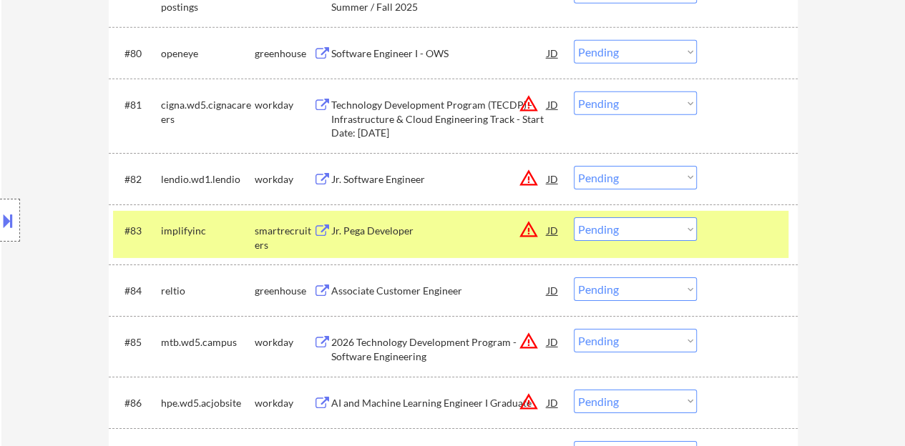
scroll to position [5029, 0]
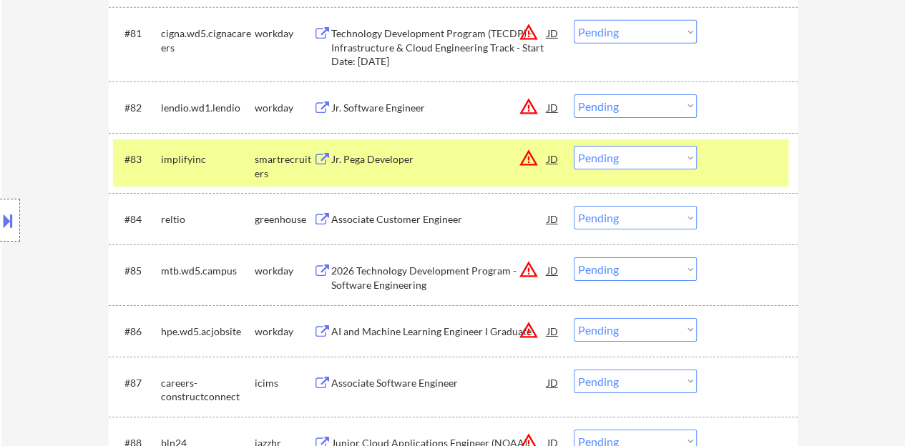
click at [721, 171] on div "#83 implifyinc smartrecruiters Jr. Pega Developer JD warning_amber Choose an op…" at bounding box center [450, 163] width 675 height 47
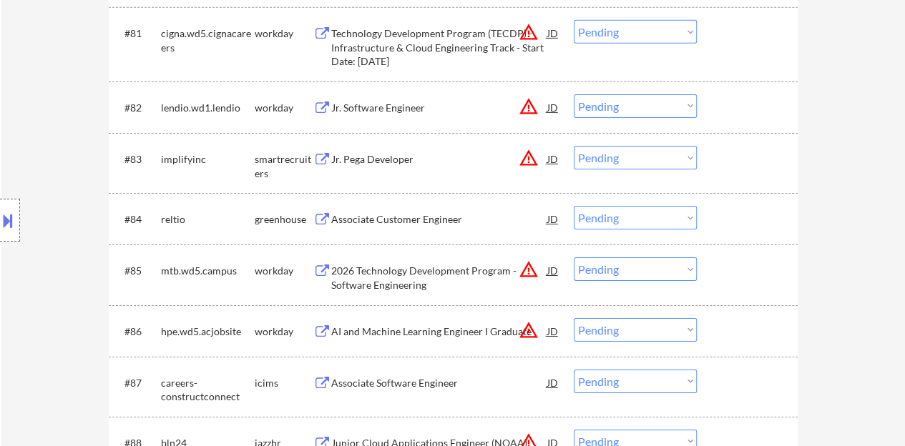
click at [406, 214] on div "Associate Customer Engineer" at bounding box center [439, 220] width 216 height 14
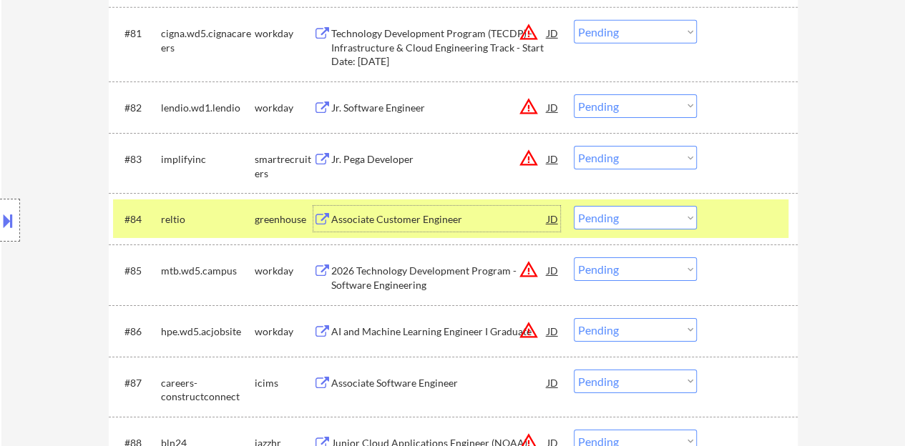
click at [621, 220] on select "Choose an option... Pending Applied Excluded (Questions) Excluded (Expired) Exc…" at bounding box center [635, 218] width 123 height 24
click at [574, 206] on select "Choose an option... Pending Applied Excluded (Questions) Excluded (Expired) Exc…" at bounding box center [635, 218] width 123 height 24
select select ""pending""
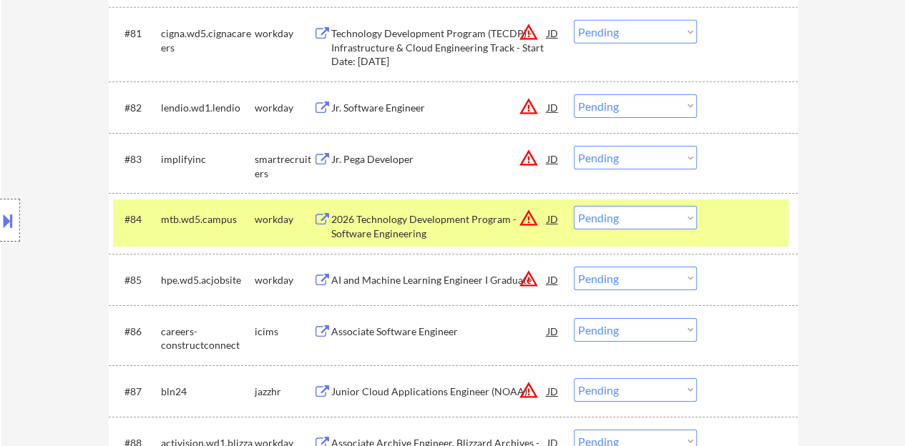
click at [730, 218] on div at bounding box center [749, 219] width 63 height 26
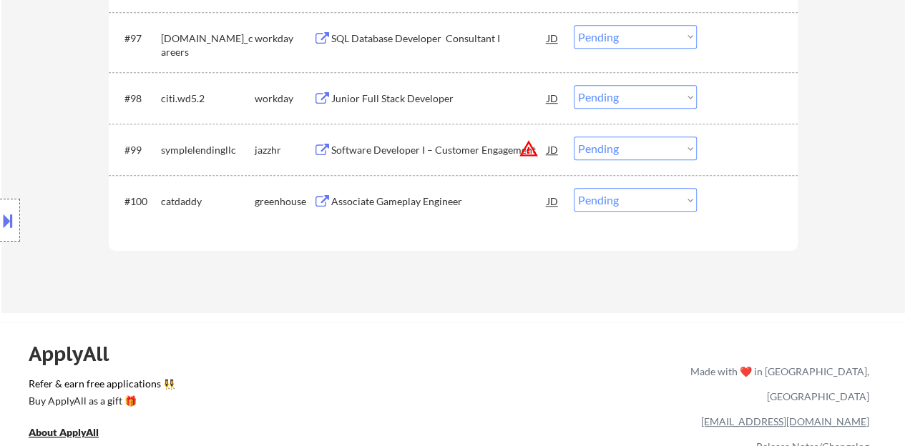
scroll to position [5887, 0]
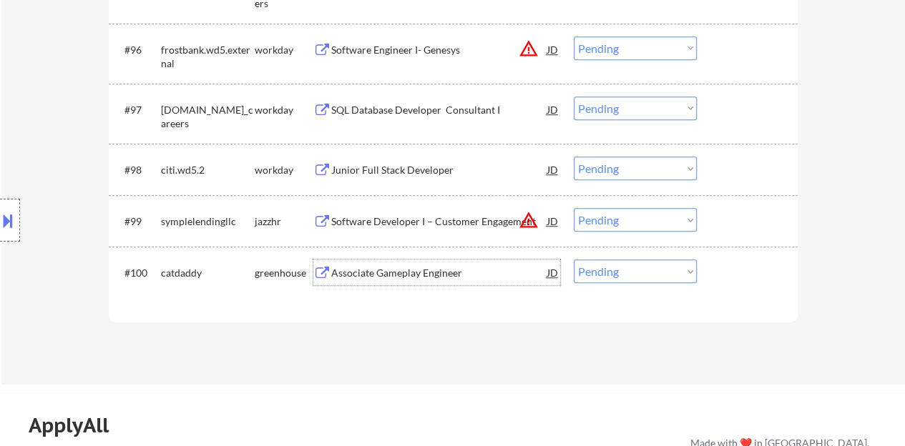
click at [399, 260] on div "Associate Gameplay Engineer" at bounding box center [439, 273] width 216 height 26
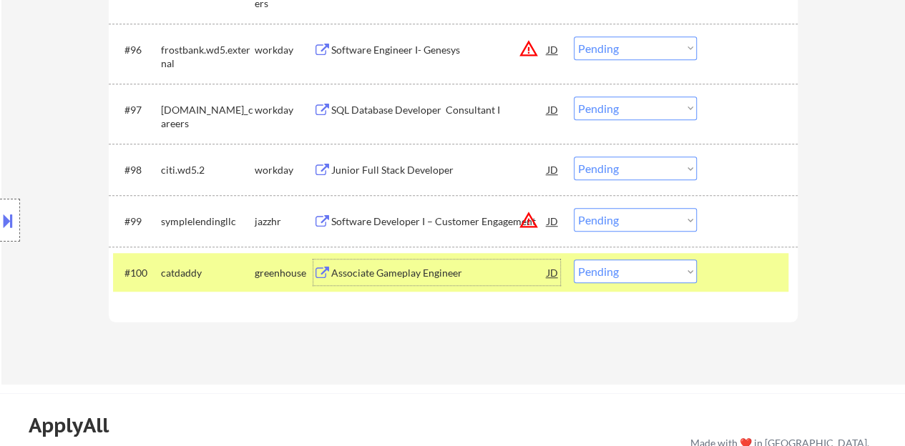
click at [631, 279] on select "Choose an option... Pending Applied Excluded (Questions) Excluded (Expired) Exc…" at bounding box center [635, 272] width 123 height 24
click at [574, 260] on select "Choose an option... Pending Applied Excluded (Questions) Excluded (Expired) Exc…" at bounding box center [635, 272] width 123 height 24
select select ""pending""
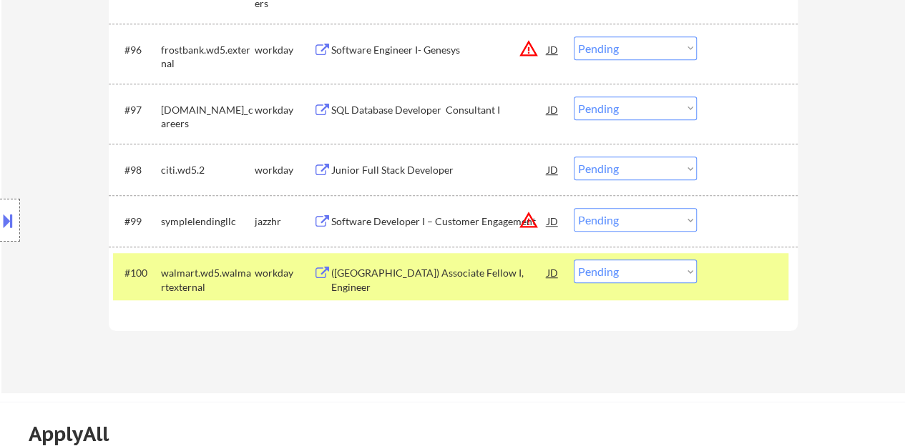
click at [731, 273] on div at bounding box center [749, 273] width 63 height 26
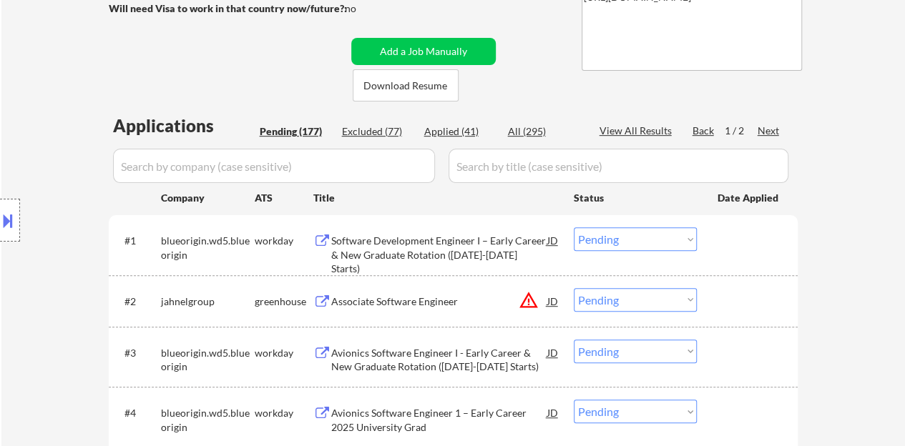
scroll to position [334, 0]
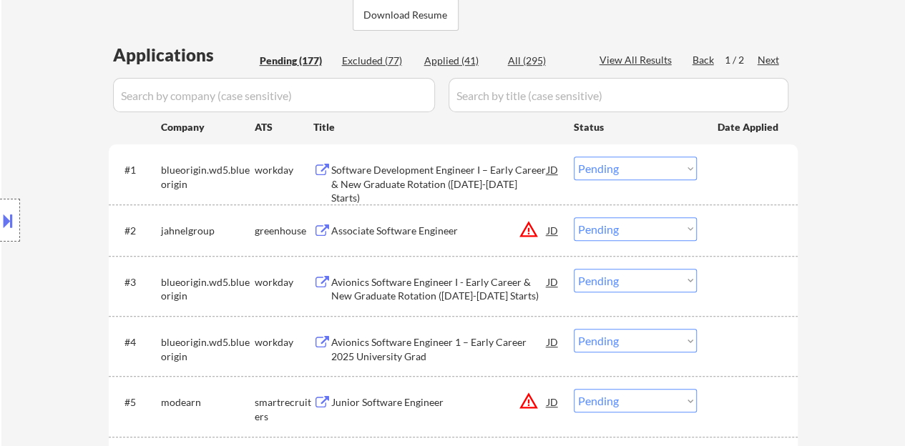
click at [413, 221] on div "Associate Software Engineer" at bounding box center [439, 231] width 216 height 26
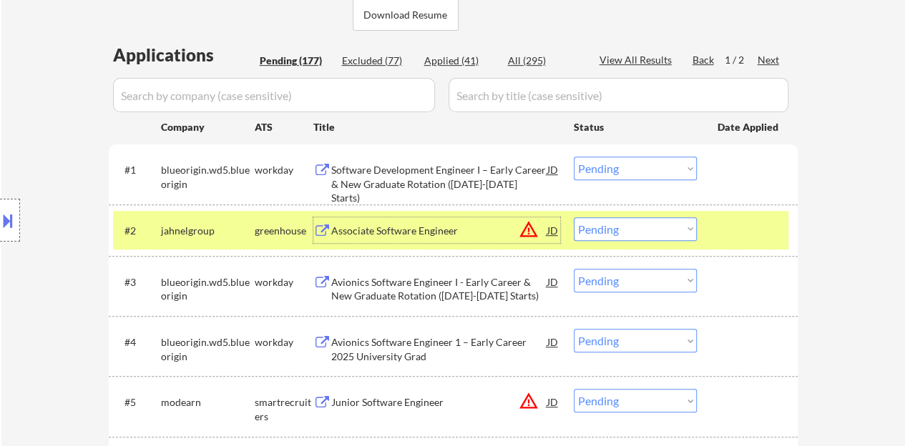
click at [668, 223] on select "Choose an option... Pending Applied Excluded (Questions) Excluded (Expired) Exc…" at bounding box center [635, 230] width 123 height 24
click at [574, 218] on select "Choose an option... Pending Applied Excluded (Questions) Excluded (Expired) Exc…" at bounding box center [635, 230] width 123 height 24
select select ""pending""
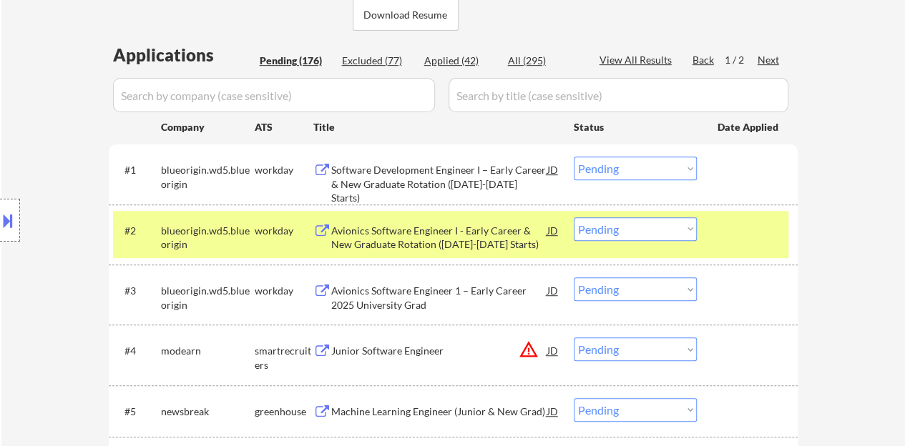
click at [747, 233] on div at bounding box center [749, 231] width 63 height 26
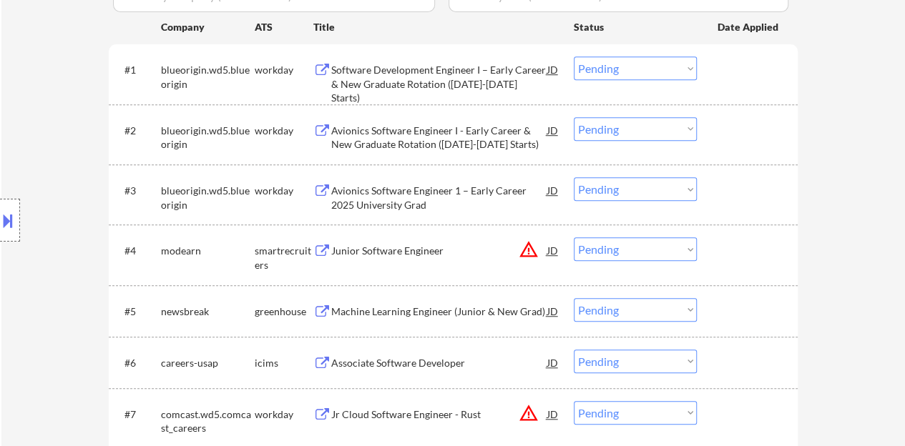
scroll to position [477, 0]
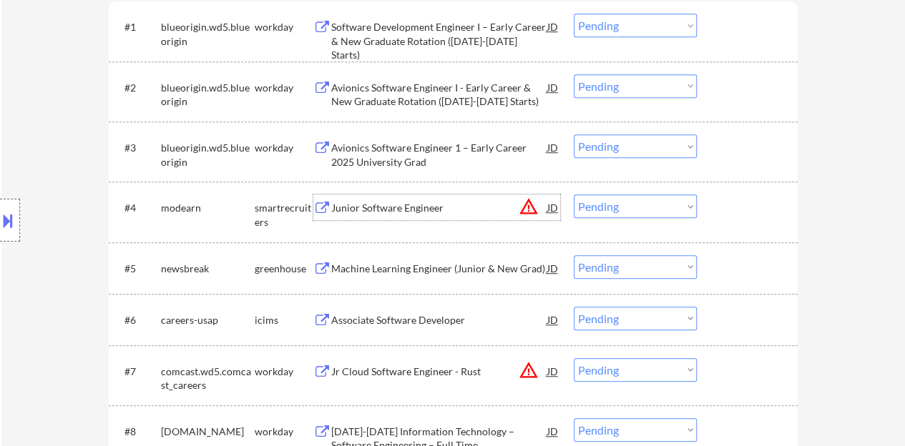
click at [370, 211] on div "Junior Software Engineer" at bounding box center [439, 208] width 216 height 14
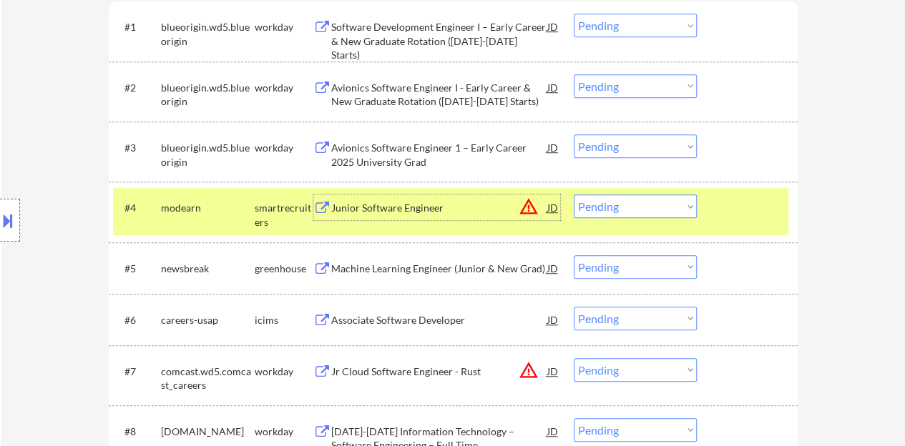
click at [638, 197] on select "Choose an option... Pending Applied Excluded (Questions) Excluded (Expired) Exc…" at bounding box center [635, 207] width 123 height 24
click at [574, 195] on select "Choose an option... Pending Applied Excluded (Questions) Excluded (Expired) Exc…" at bounding box center [635, 207] width 123 height 24
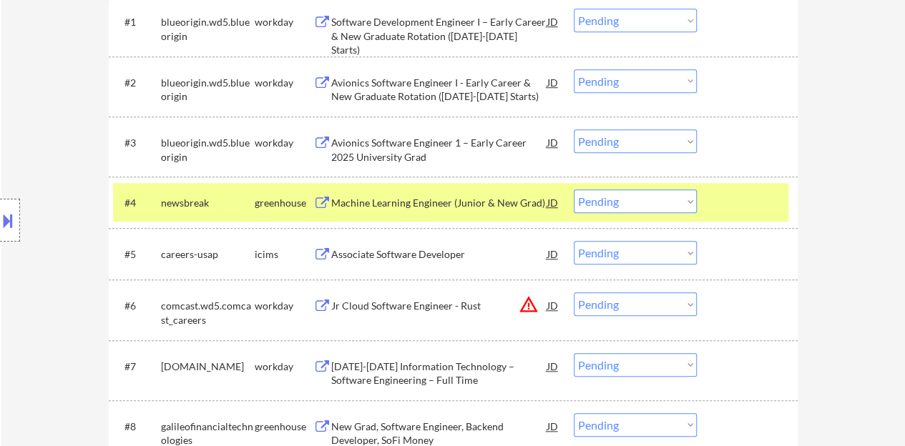
scroll to position [549, 0]
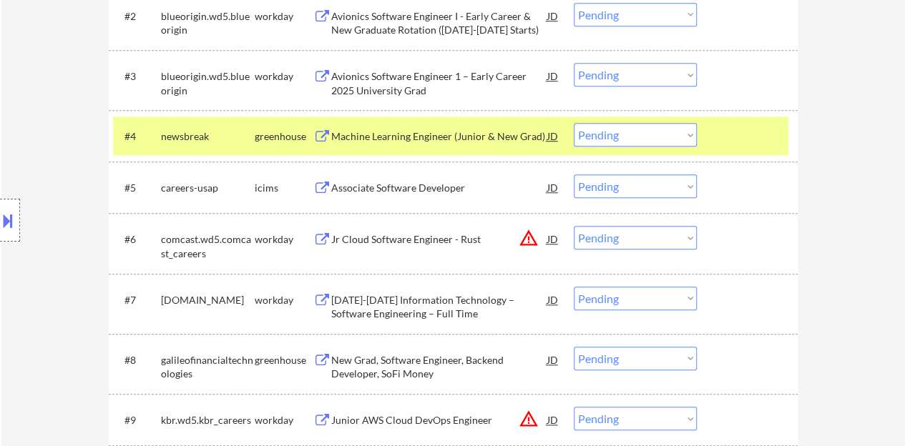
click at [748, 135] on div at bounding box center [749, 136] width 63 height 26
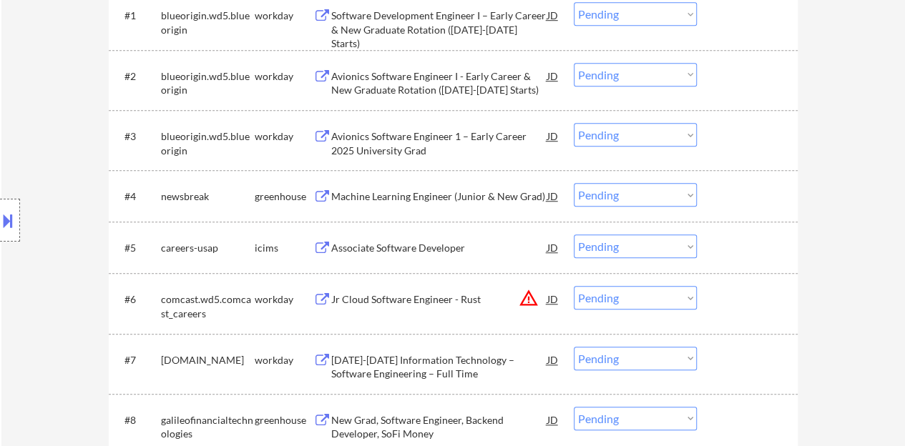
scroll to position [477, 0]
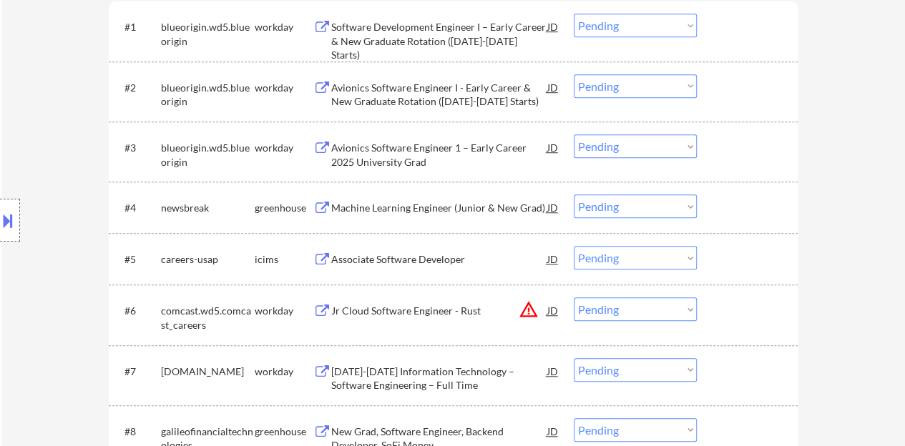
click at [522, 200] on div "Machine Learning Engineer (Junior & New Grad)" at bounding box center [439, 208] width 216 height 26
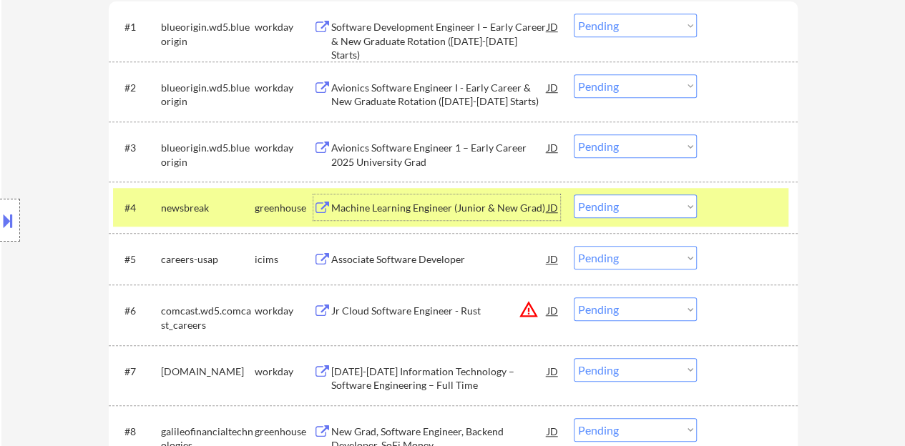
click at [620, 193] on div "#4 newsbreak greenhouse Machine Learning Engineer (Junior & New Grad) JD warnin…" at bounding box center [450, 207] width 675 height 39
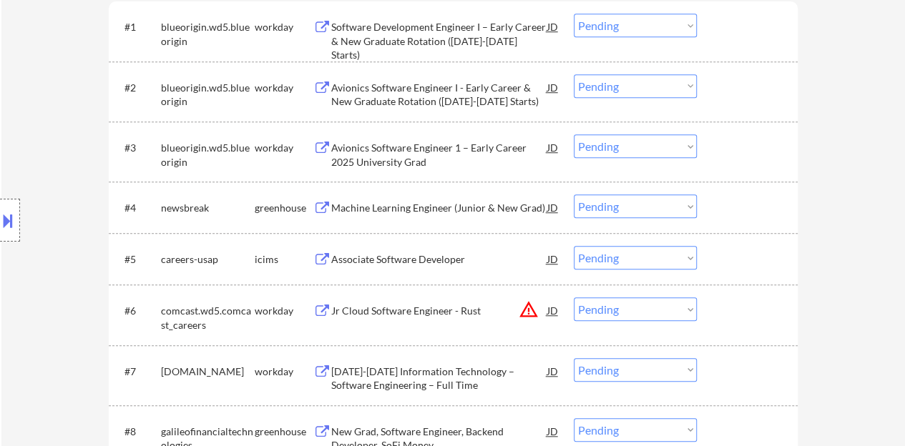
click at [621, 213] on select "Choose an option... Pending Applied Excluded (Questions) Excluded (Expired) Exc…" at bounding box center [635, 207] width 123 height 24
click at [574, 195] on select "Choose an option... Pending Applied Excluded (Questions) Excluded (Expired) Exc…" at bounding box center [635, 207] width 123 height 24
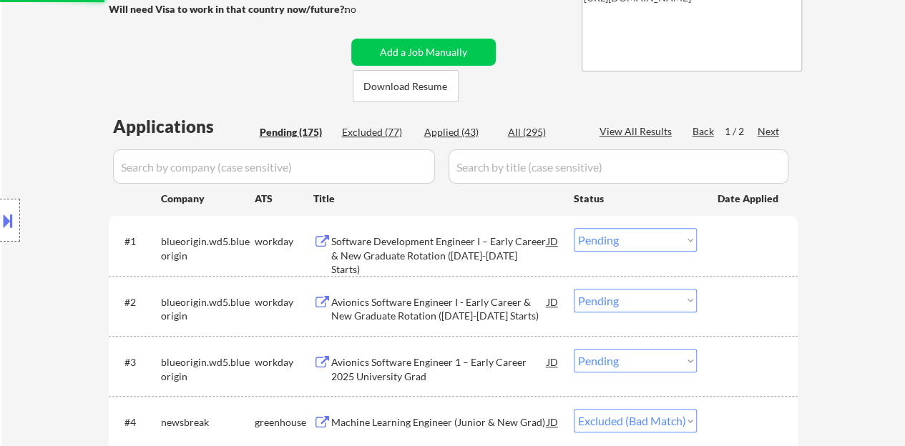
scroll to position [48, 0]
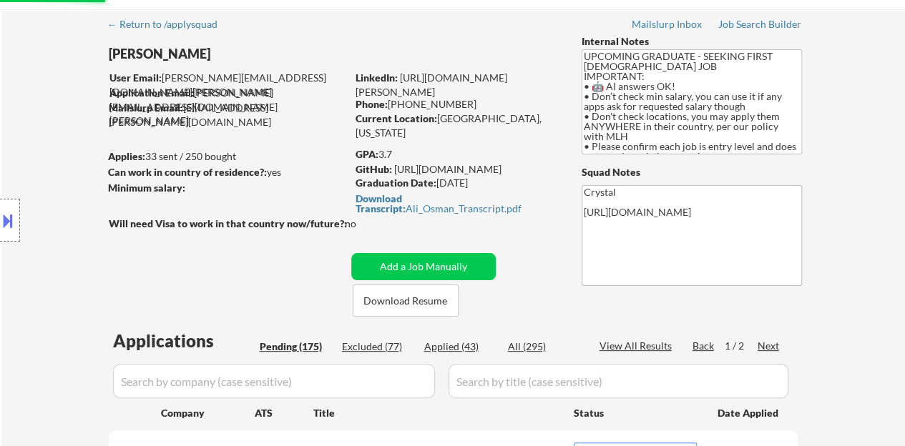
select select ""pending""
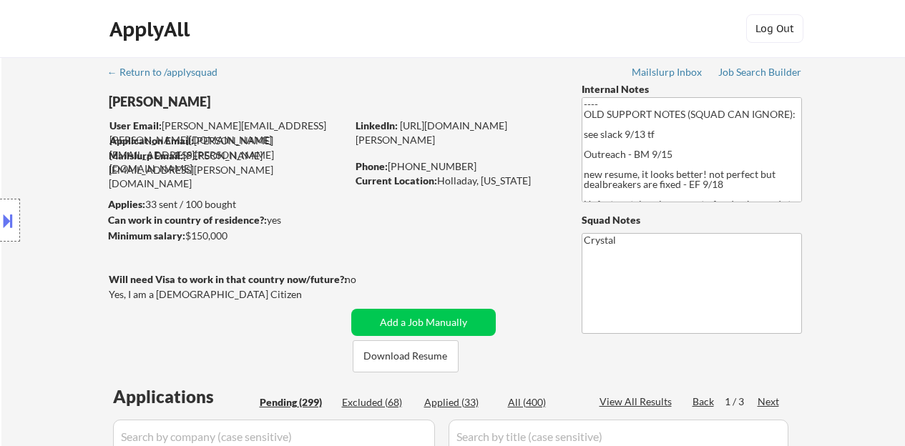
select select ""pending""
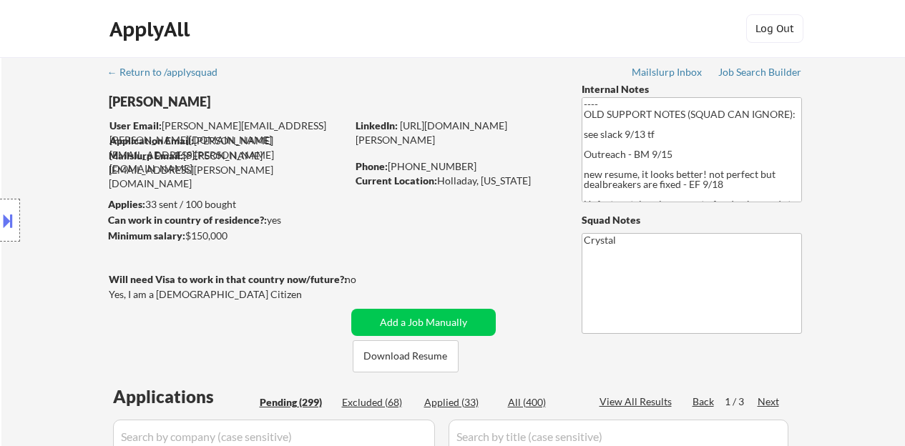
select select ""pending""
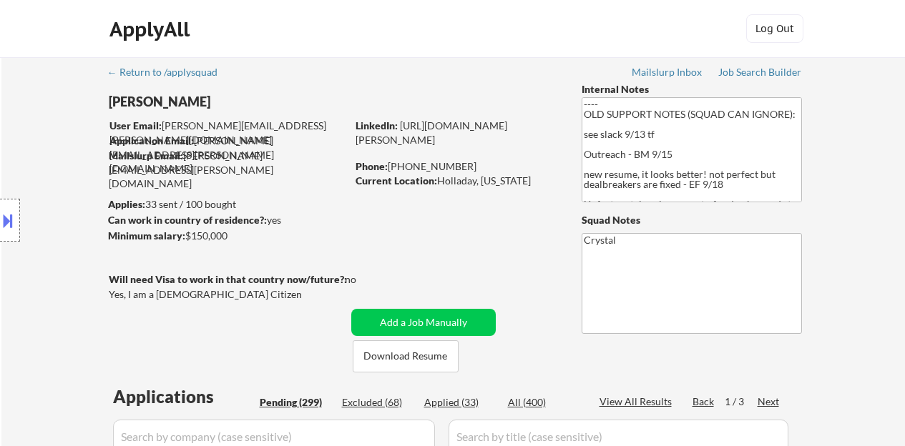
select select ""pending""
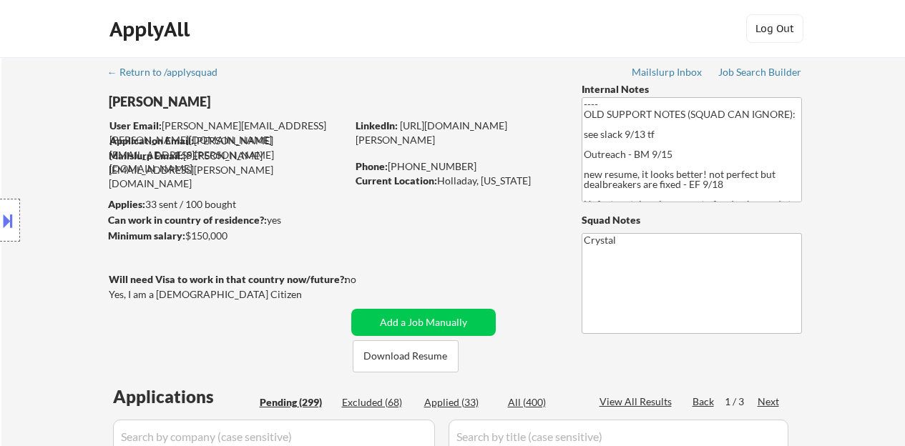
select select ""pending""
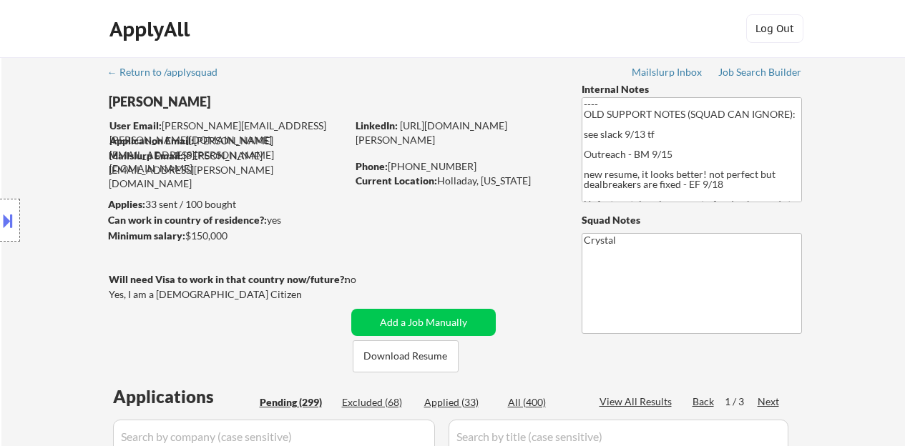
select select ""pending""
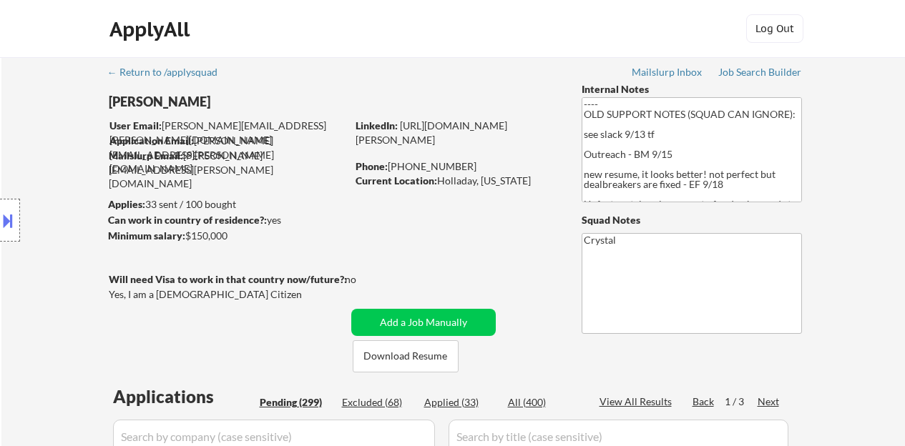
select select ""pending""
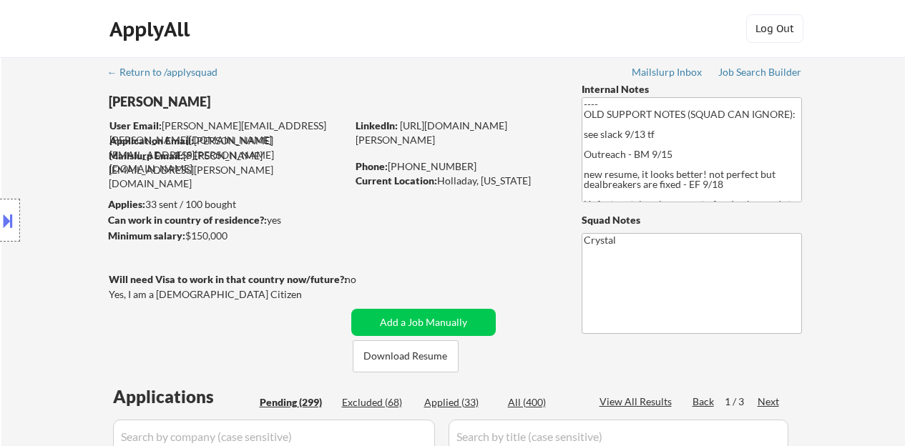
select select ""pending""
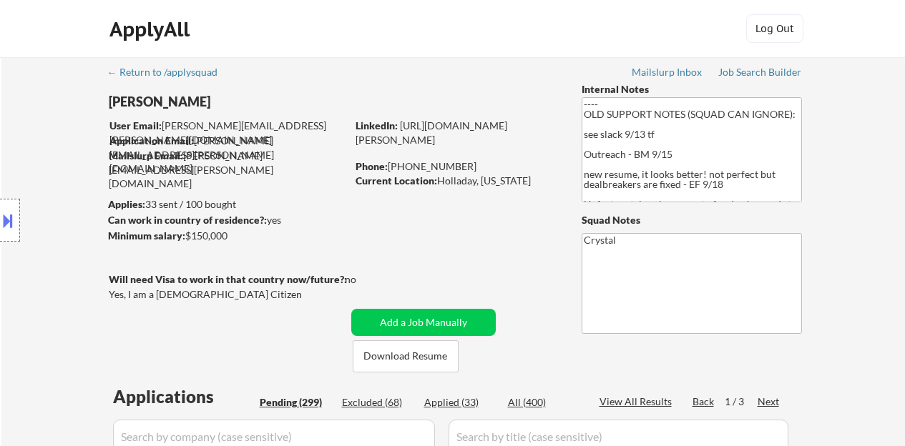
select select ""pending""
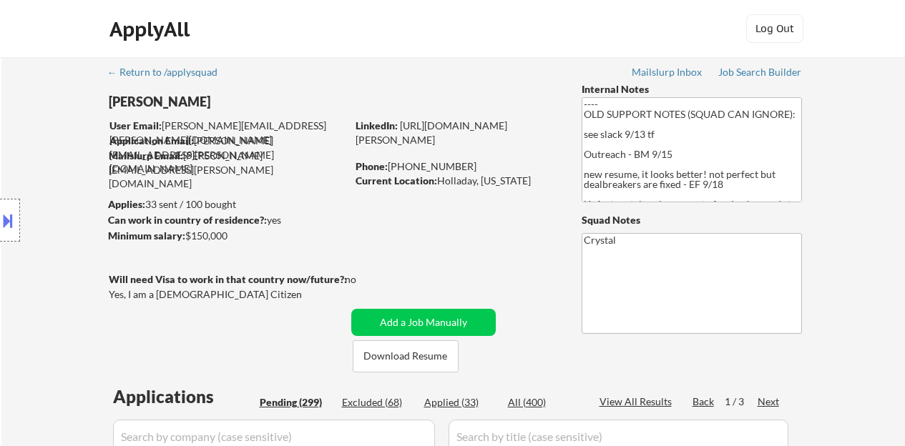
select select ""pending""
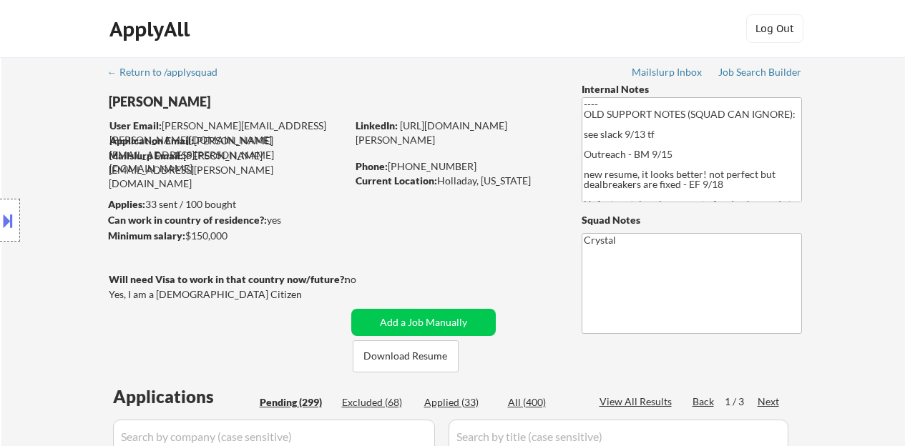
select select ""pending""
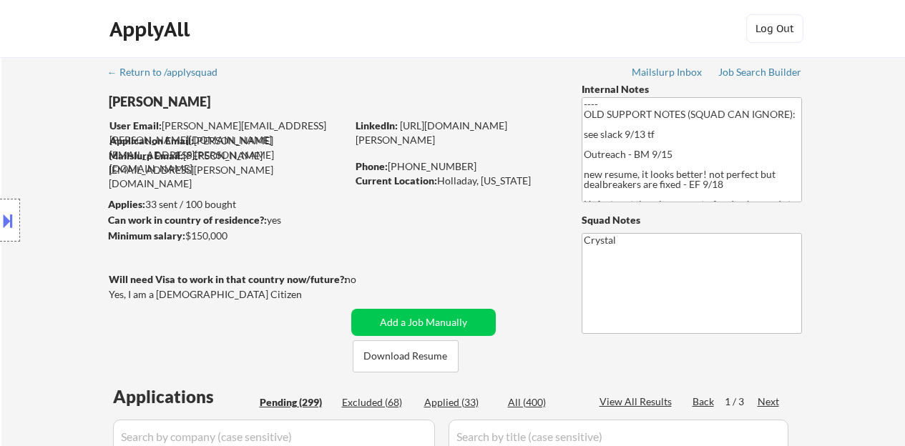
select select ""pending""
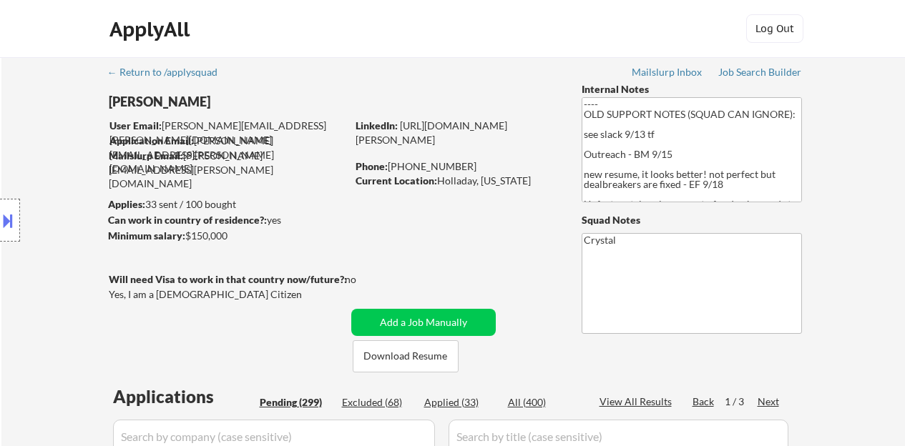
select select ""pending""
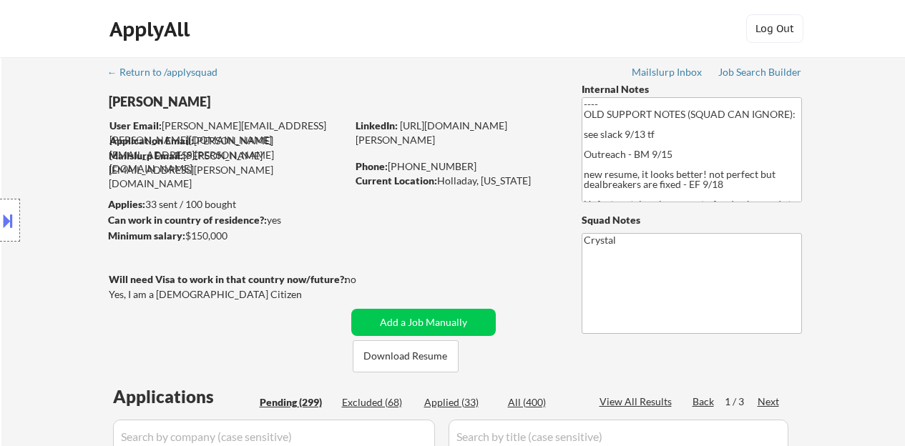
select select ""pending""
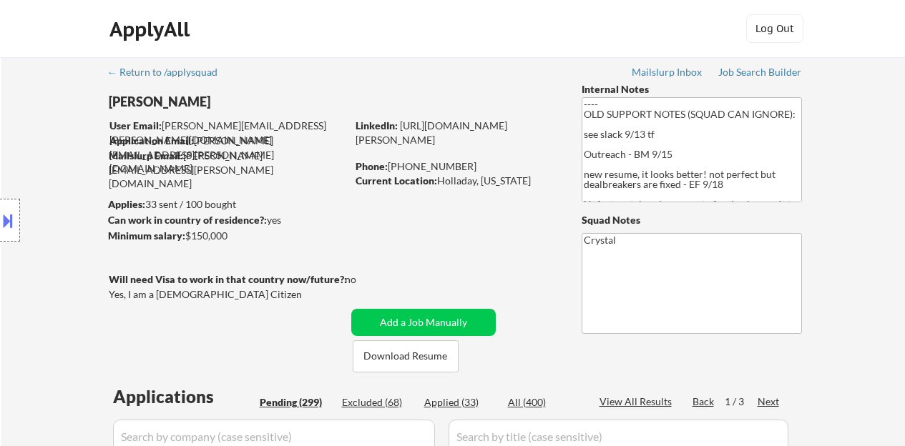
select select ""pending""
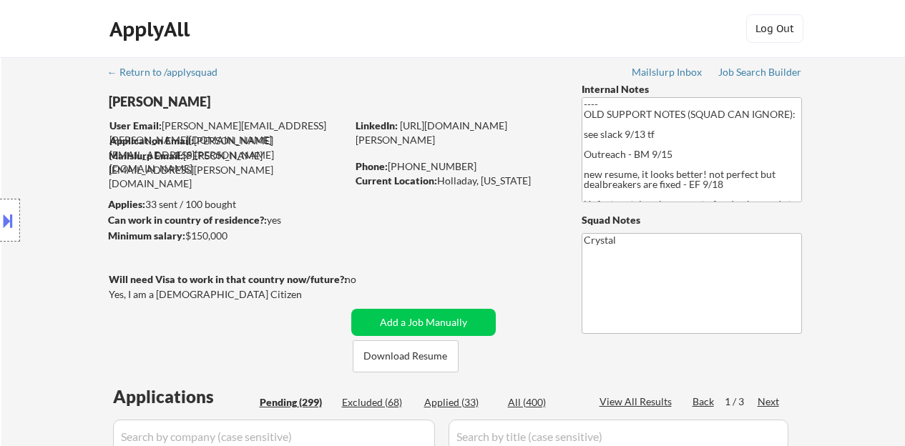
select select ""pending""
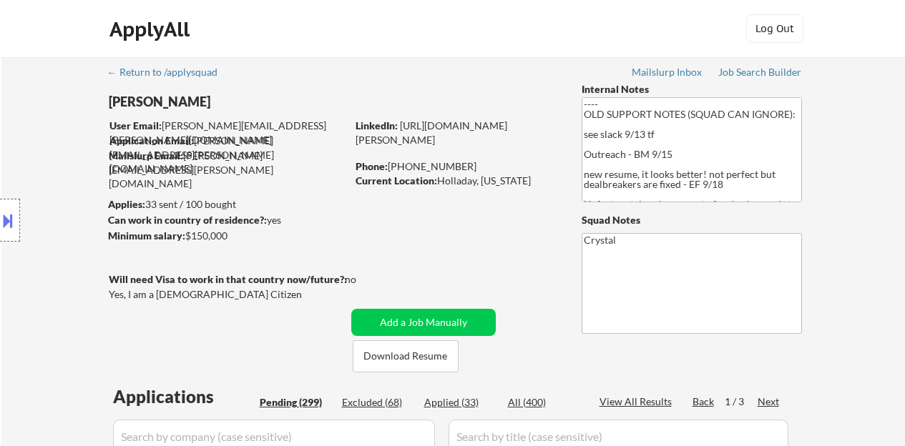
select select ""pending""
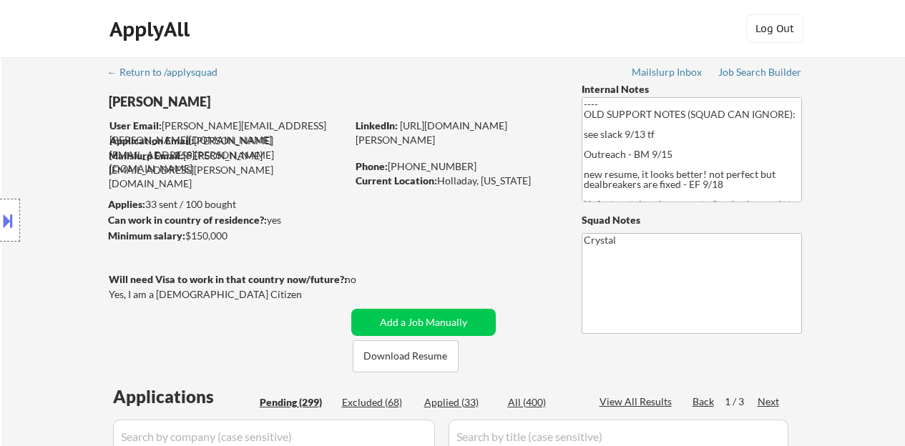
select select ""pending""
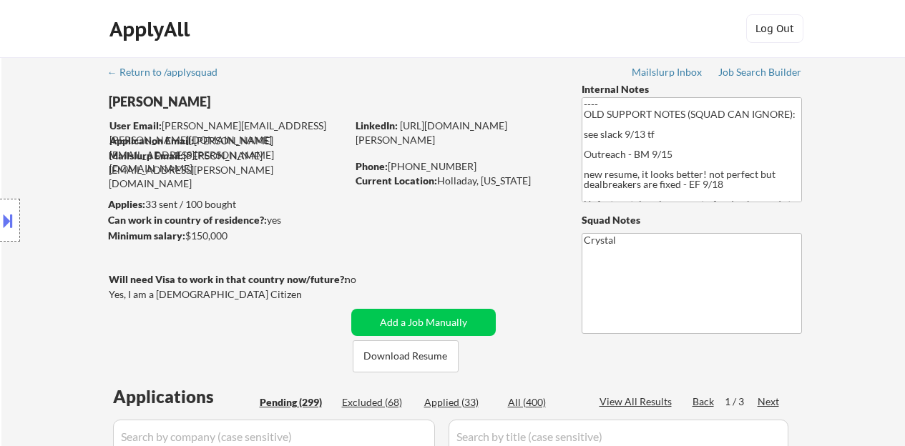
select select ""pending""
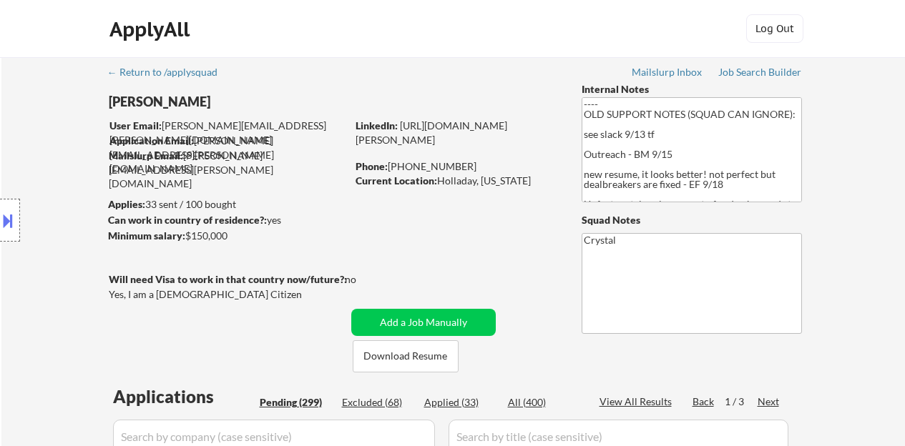
select select ""pending""
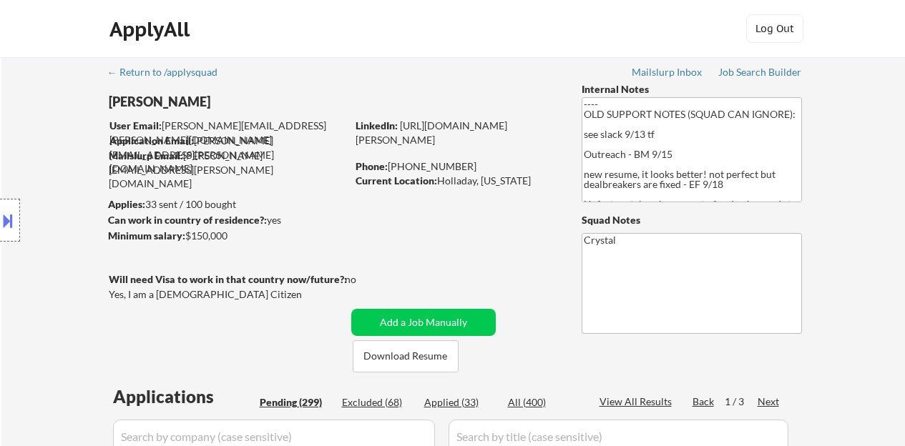
select select ""pending""
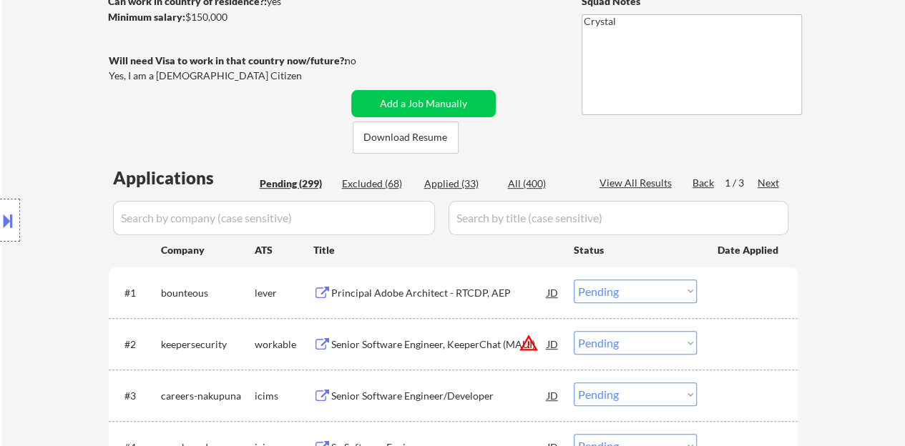
scroll to position [286, 0]
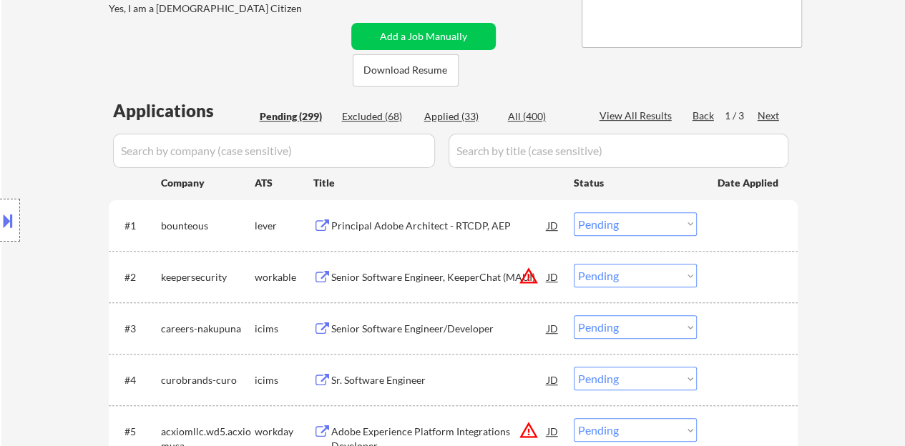
click at [452, 231] on div "Principal Adobe Architect - RTCDP, AEP" at bounding box center [439, 226] width 216 height 14
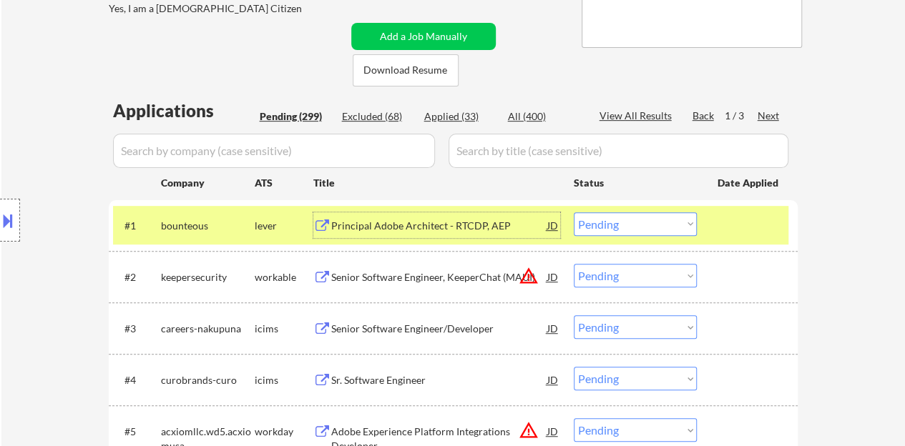
click at [648, 220] on select "Choose an option... Pending Applied Excluded (Questions) Excluded (Expired) Exc…" at bounding box center [635, 225] width 123 height 24
click at [574, 213] on select "Choose an option... Pending Applied Excluded (Questions) Excluded (Expired) Exc…" at bounding box center [635, 225] width 123 height 24
select select ""pending""
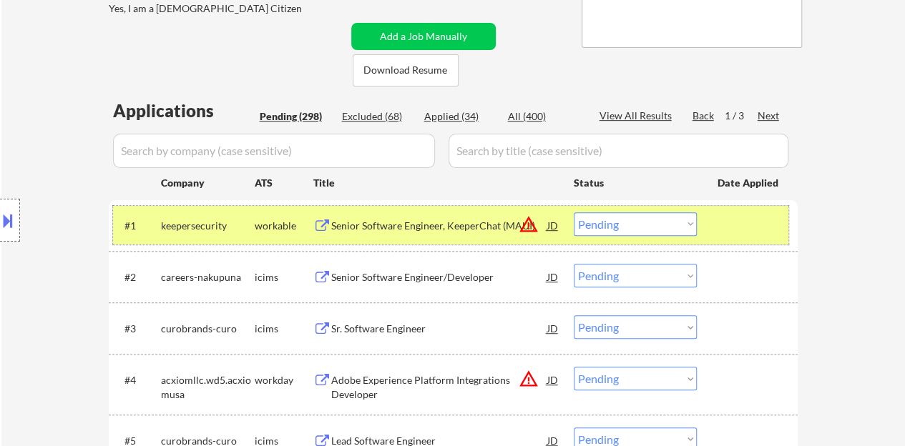
click at [726, 220] on div at bounding box center [749, 226] width 63 height 26
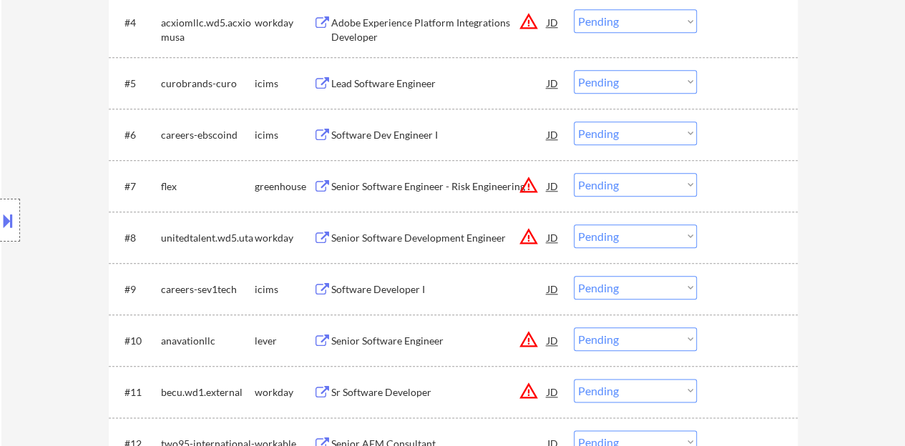
scroll to position [716, 0]
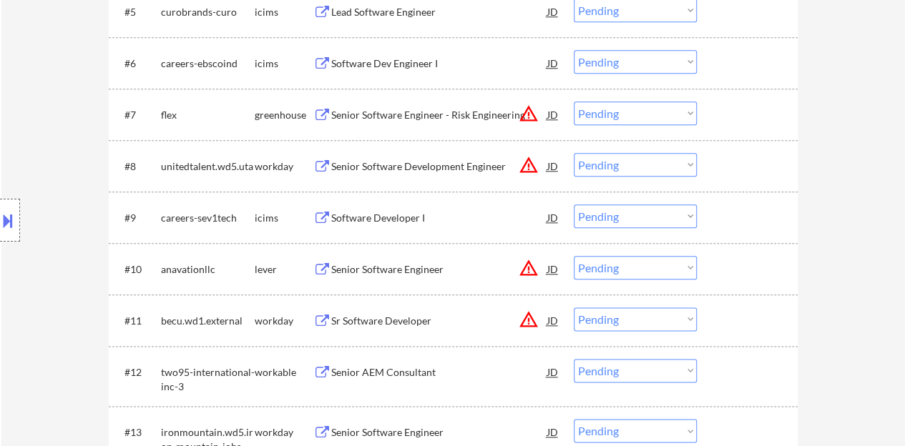
click at [414, 270] on div "Senior Software Engineer" at bounding box center [439, 270] width 216 height 14
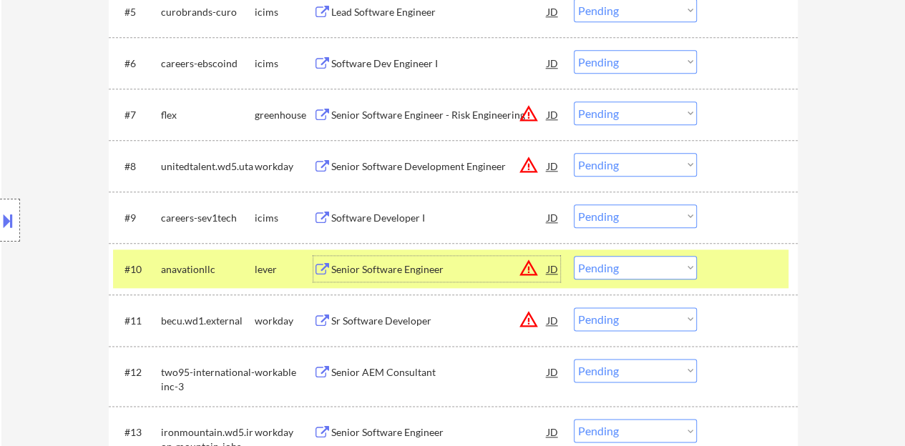
click at [622, 263] on select "Choose an option... Pending Applied Excluded (Questions) Excluded (Expired) Exc…" at bounding box center [635, 268] width 123 height 24
click at [574, 256] on select "Choose an option... Pending Applied Excluded (Questions) Excluded (Expired) Exc…" at bounding box center [635, 268] width 123 height 24
select select ""pending""
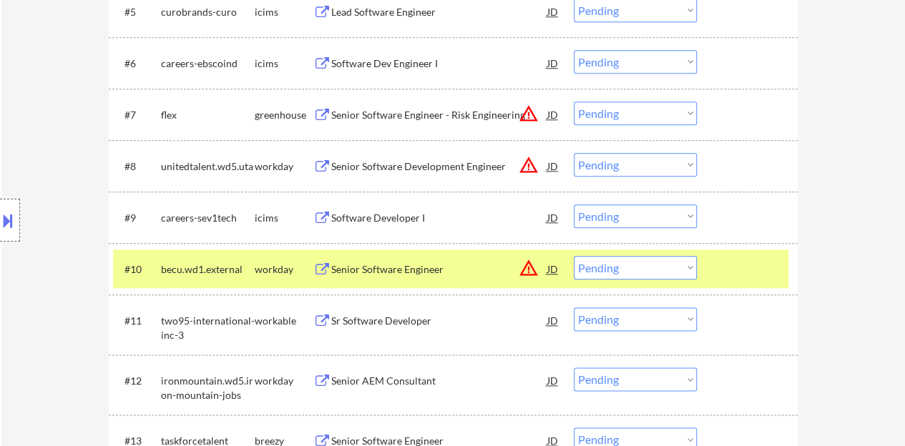
click at [751, 265] on div at bounding box center [749, 269] width 63 height 26
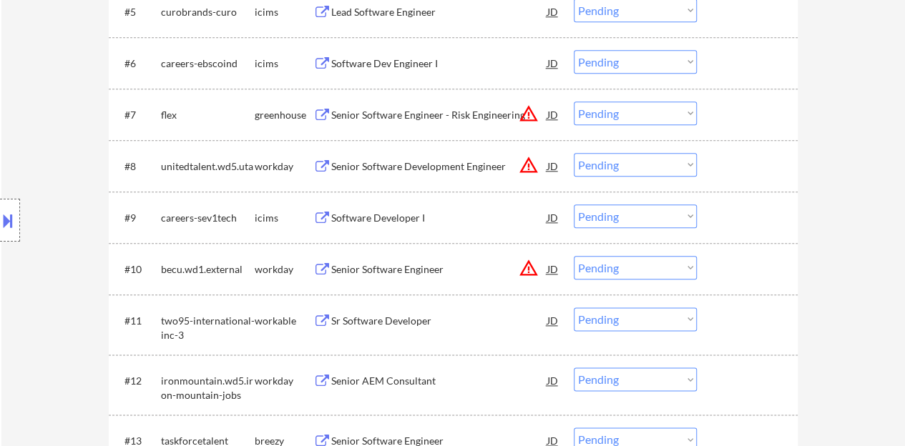
scroll to position [787, 0]
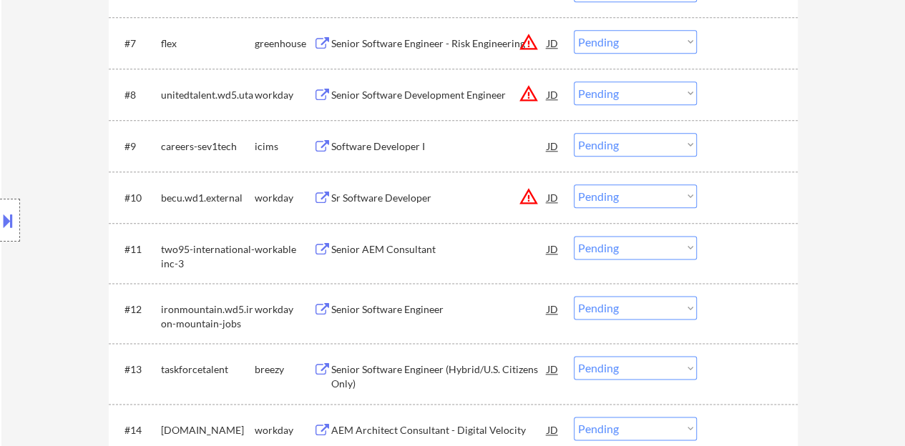
click at [405, 308] on div "Senior Software Engineer" at bounding box center [439, 310] width 216 height 14
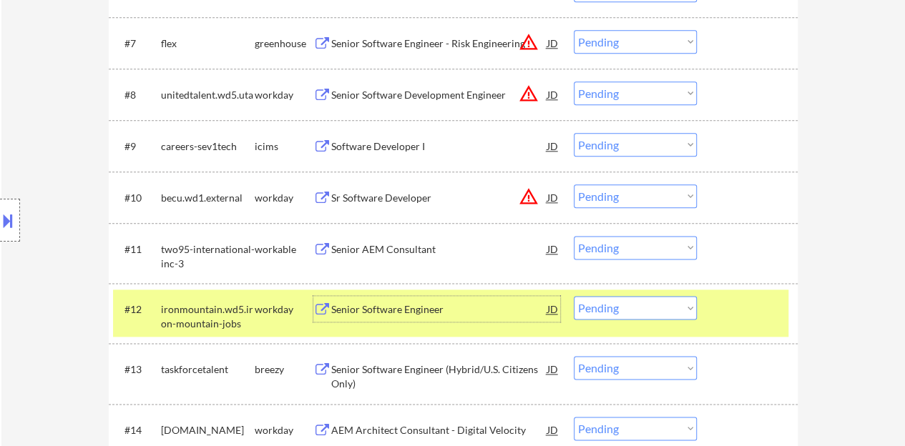
click at [653, 313] on select "Choose an option... Pending Applied Excluded (Questions) Excluded (Expired) Exc…" at bounding box center [635, 308] width 123 height 24
click at [574, 296] on select "Choose an option... Pending Applied Excluded (Questions) Excluded (Expired) Exc…" at bounding box center [635, 308] width 123 height 24
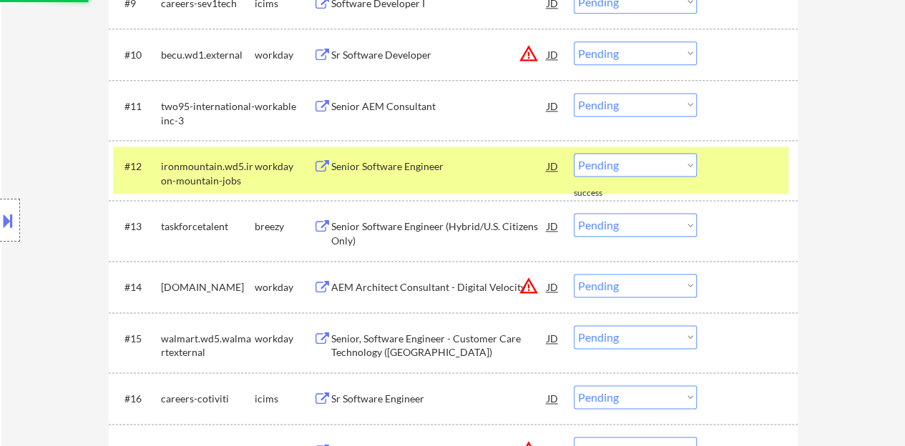
scroll to position [859, 0]
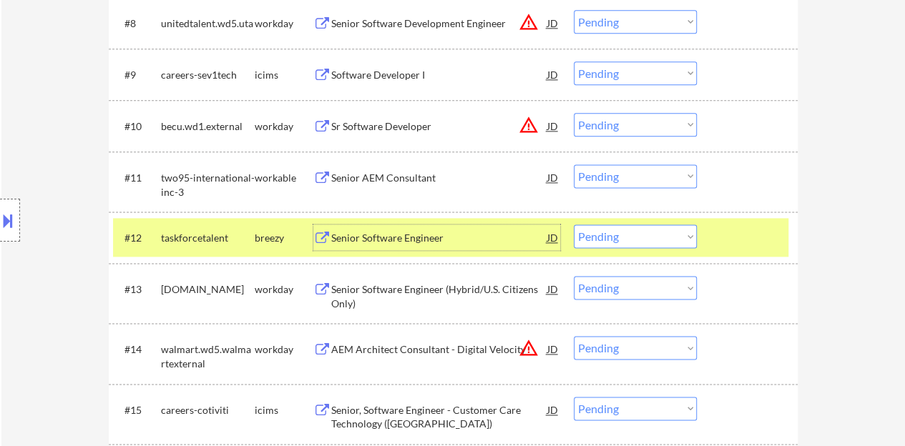
click at [362, 238] on div "Senior Software Engineer" at bounding box center [439, 238] width 216 height 14
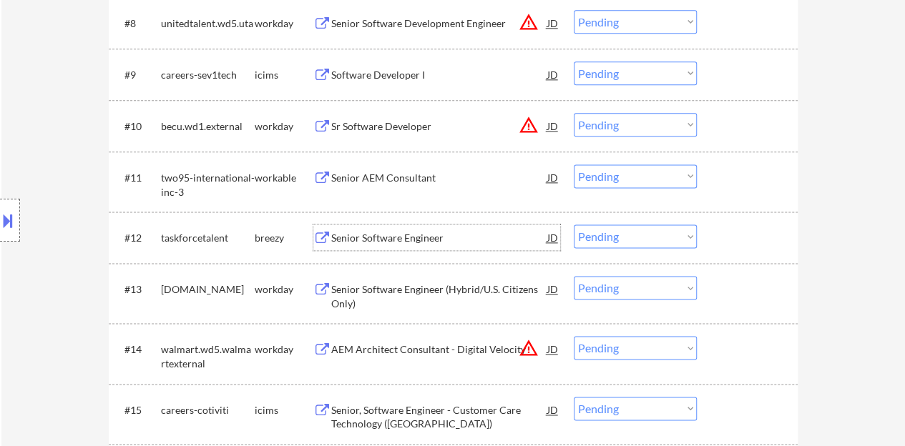
click at [742, 238] on div at bounding box center [749, 238] width 63 height 26
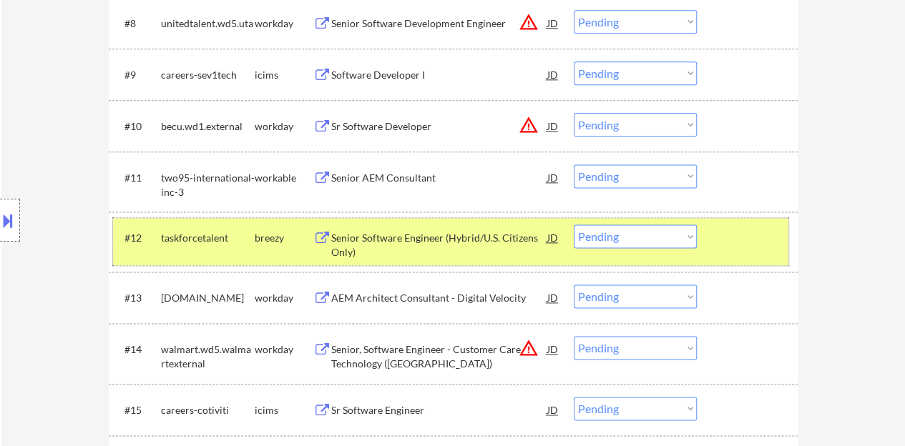
click at [11, 214] on button at bounding box center [8, 221] width 16 height 24
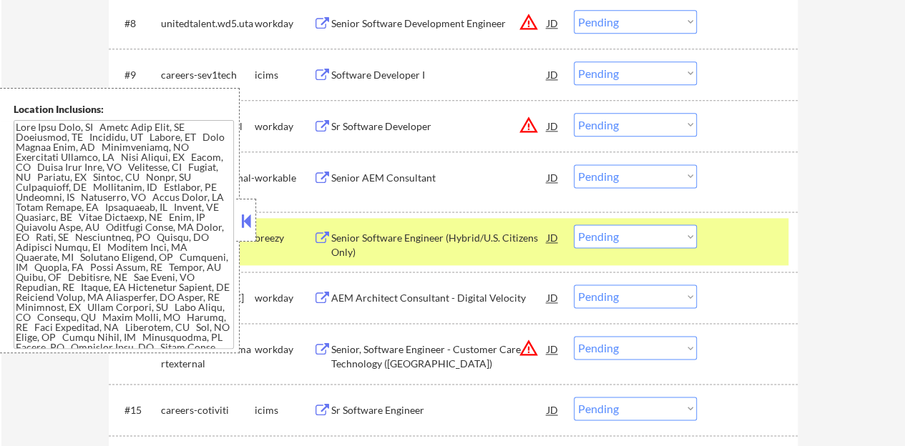
click at [246, 224] on button at bounding box center [246, 220] width 16 height 21
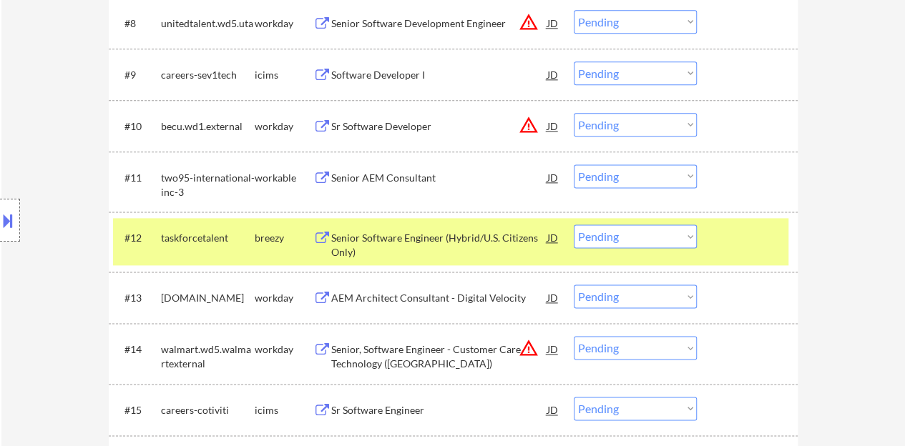
click at [638, 218] on div "#12 taskforcetalent breezy Senior Software Engineer (Hybrid/U.S. Citizens Only)…" at bounding box center [450, 241] width 675 height 47
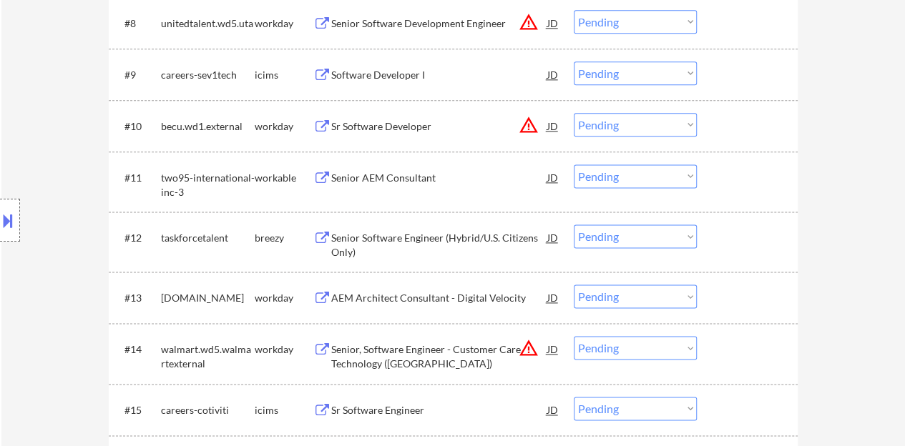
click at [645, 239] on select "Choose an option... Pending Applied Excluded (Questions) Excluded (Expired) Exc…" at bounding box center [635, 237] width 123 height 24
click at [574, 225] on select "Choose an option... Pending Applied Excluded (Questions) Excluded (Expired) Exc…" at bounding box center [635, 237] width 123 height 24
select select ""pending""
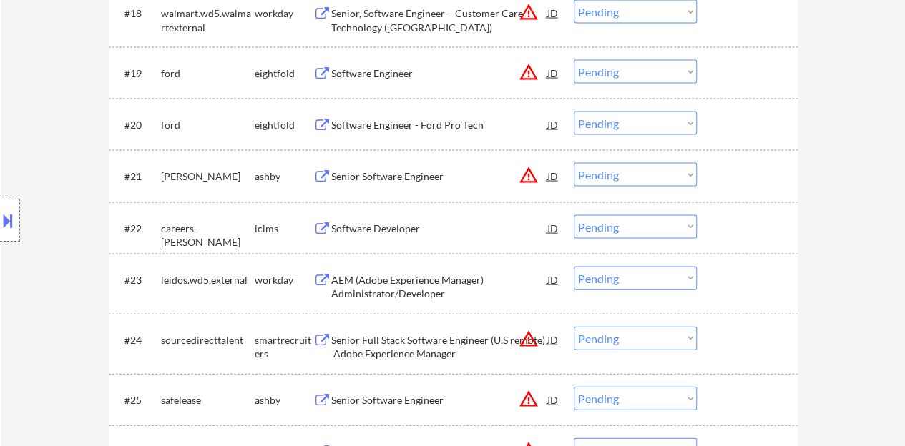
scroll to position [1431, 0]
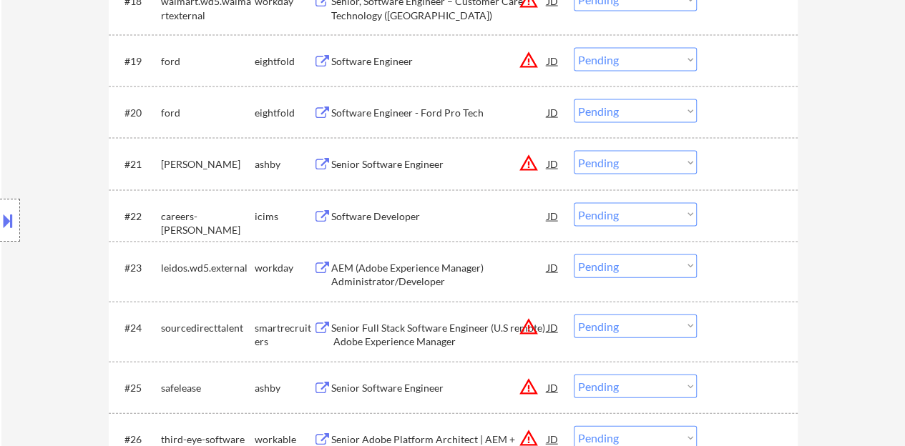
click at [555, 162] on div "JD" at bounding box center [553, 164] width 14 height 26
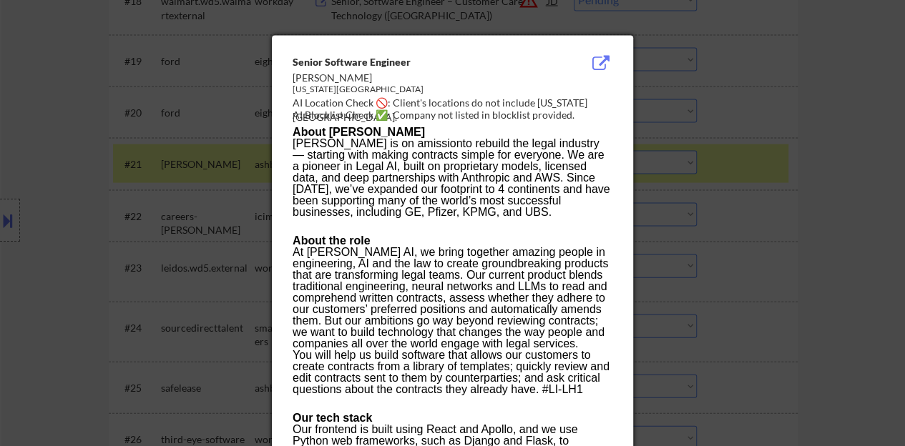
click at [216, 171] on div at bounding box center [452, 223] width 905 height 446
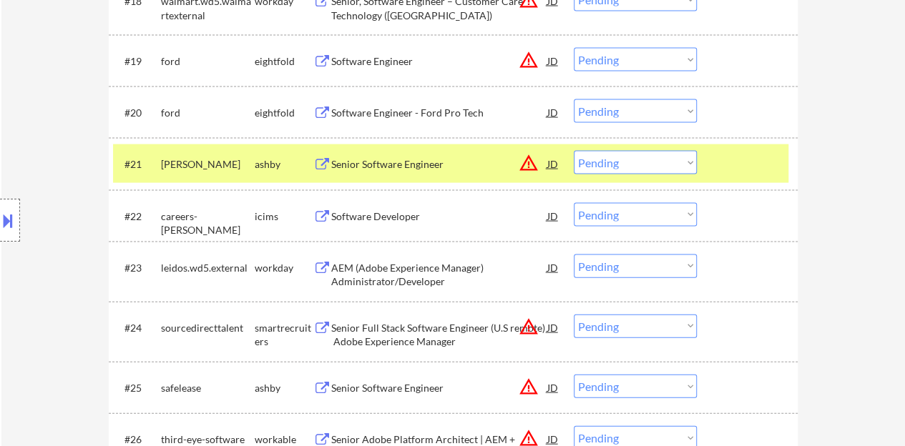
click at [358, 168] on div "Senior Software Engineer" at bounding box center [439, 164] width 216 height 14
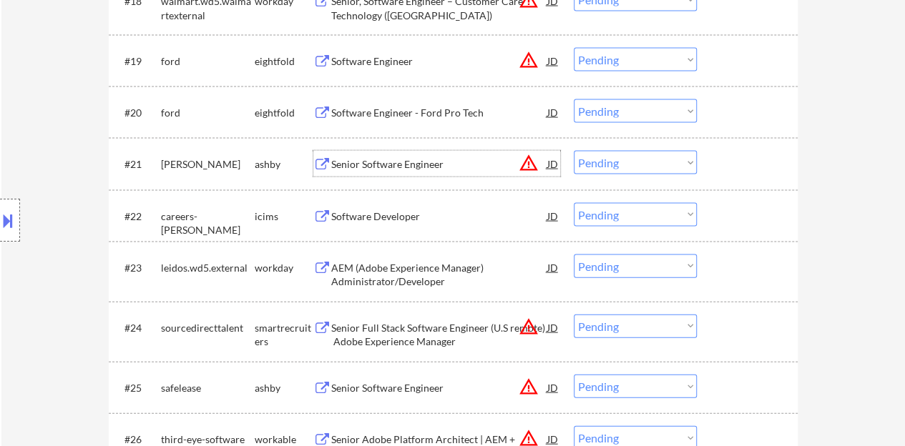
click at [729, 175] on div at bounding box center [749, 164] width 63 height 26
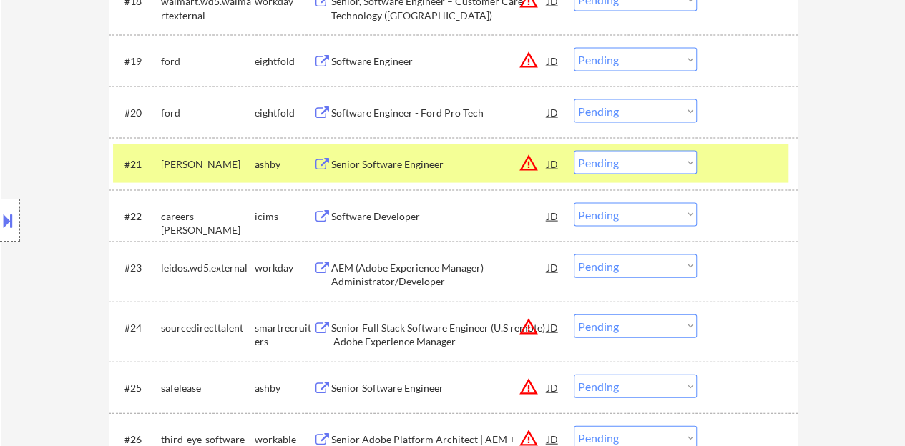
click at [7, 203] on div at bounding box center [10, 220] width 20 height 43
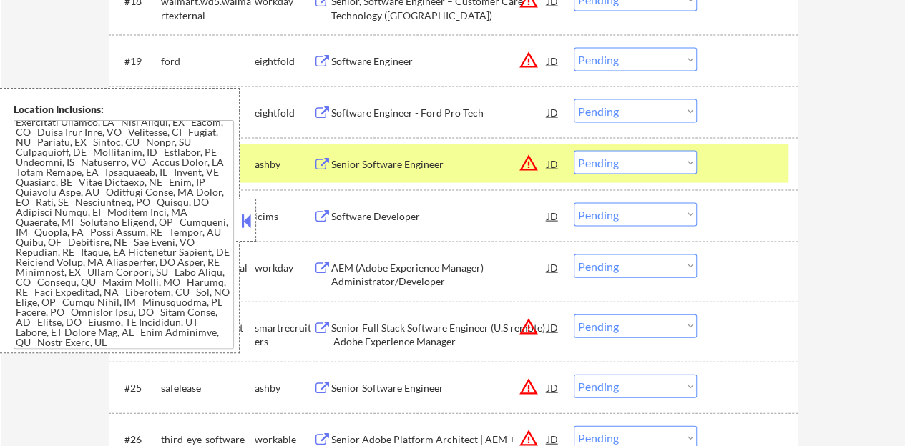
scroll to position [0, 0]
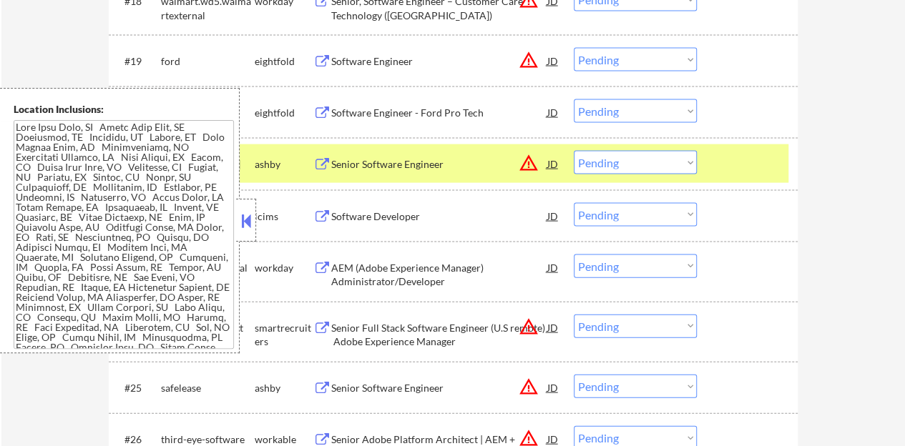
click at [608, 155] on select "Choose an option... Pending Applied Excluded (Questions) Excluded (Expired) Exc…" at bounding box center [635, 163] width 123 height 24
click at [615, 169] on select "Choose an option... Pending Applied Excluded (Questions) Excluded (Expired) Exc…" at bounding box center [635, 163] width 123 height 24
click at [641, 166] on select "Choose an option... Pending Applied Excluded (Questions) Excluded (Expired) Exc…" at bounding box center [635, 163] width 123 height 24
click at [574, 151] on select "Choose an option... Pending Applied Excluded (Questions) Excluded (Expired) Exc…" at bounding box center [635, 163] width 123 height 24
click at [252, 230] on button at bounding box center [246, 220] width 16 height 21
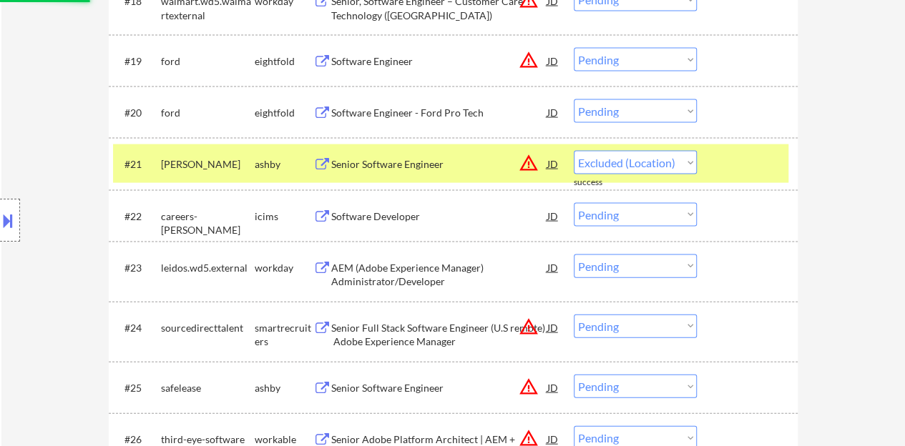
select select ""pending""
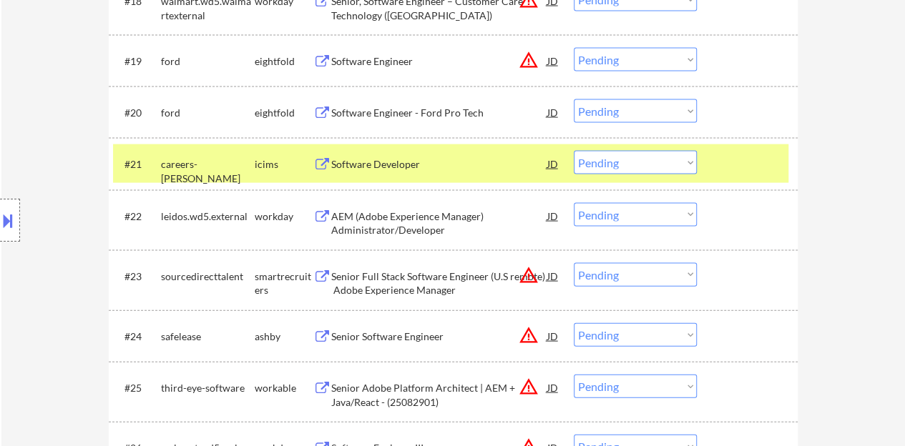
click at [726, 175] on div at bounding box center [749, 164] width 63 height 26
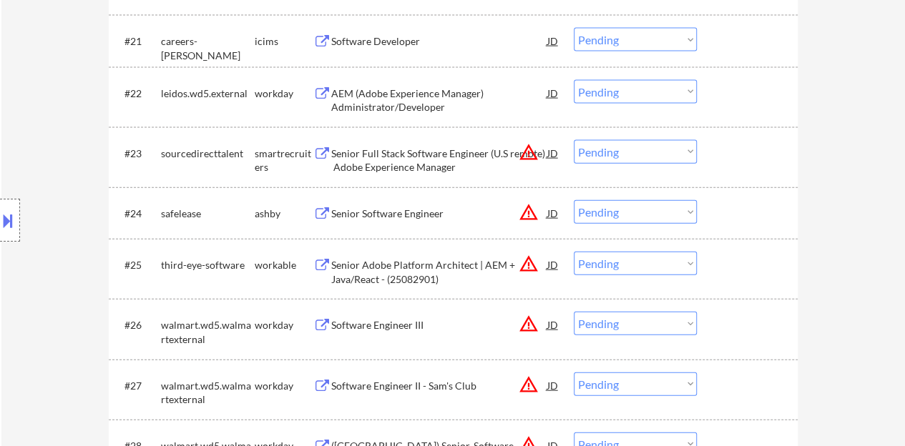
scroll to position [1574, 0]
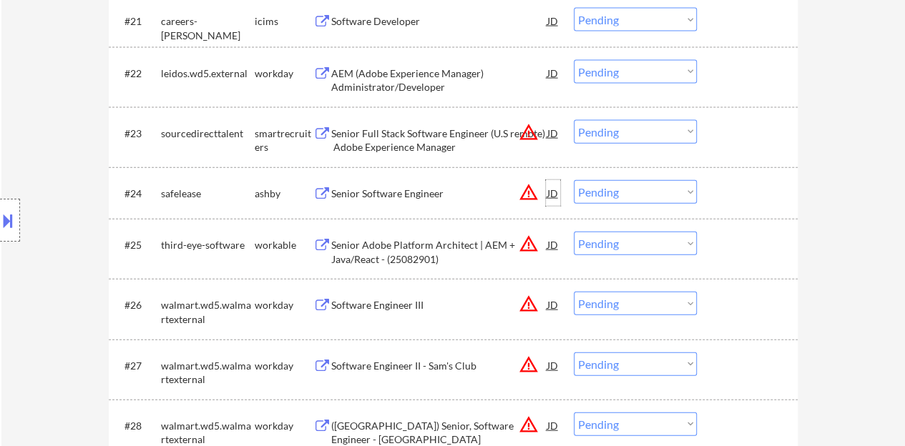
click at [557, 193] on div "JD" at bounding box center [553, 193] width 14 height 26
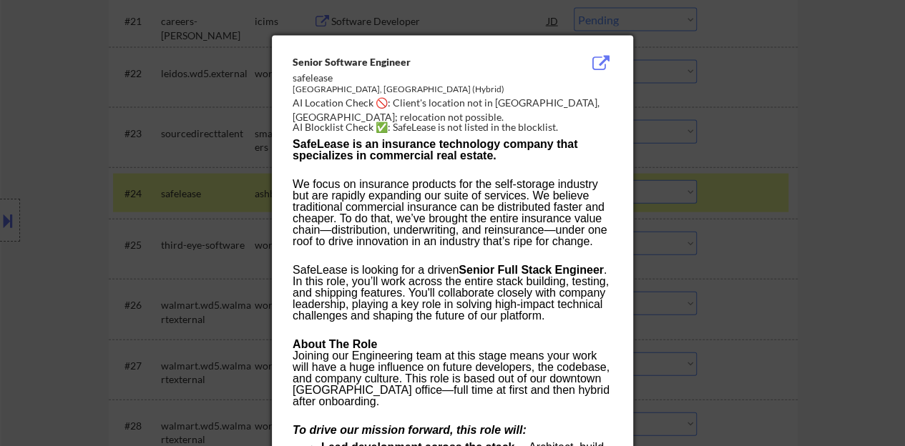
click at [688, 200] on div at bounding box center [452, 223] width 905 height 446
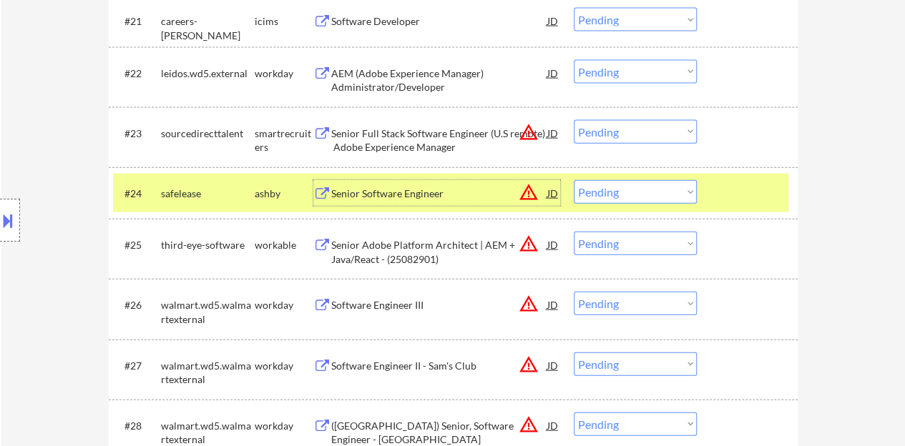
click at [373, 197] on div "Senior Software Engineer" at bounding box center [439, 194] width 216 height 14
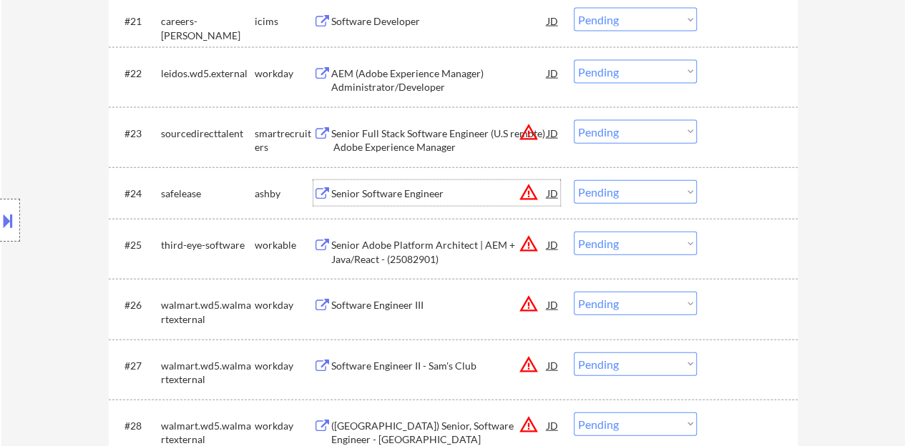
click at [727, 184] on div at bounding box center [749, 193] width 63 height 26
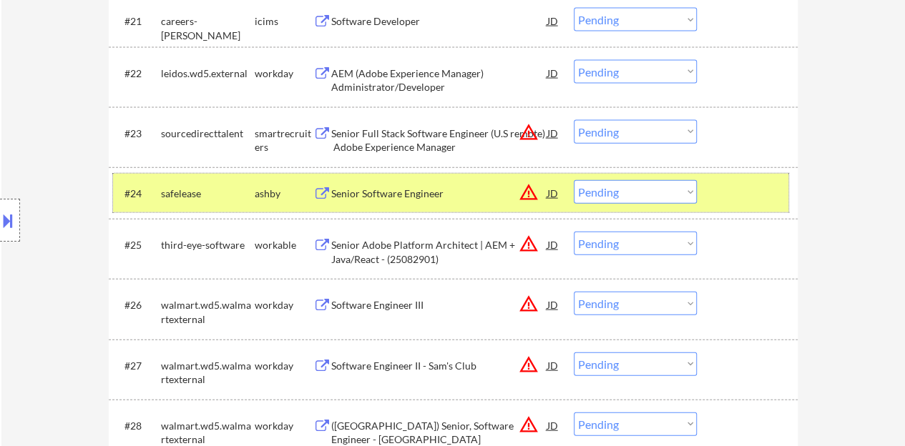
click at [624, 195] on select "Choose an option... Pending Applied Excluded (Questions) Excluded (Expired) Exc…" at bounding box center [635, 192] width 123 height 24
click at [574, 180] on select "Choose an option... Pending Applied Excluded (Questions) Excluded (Expired) Exc…" at bounding box center [635, 192] width 123 height 24
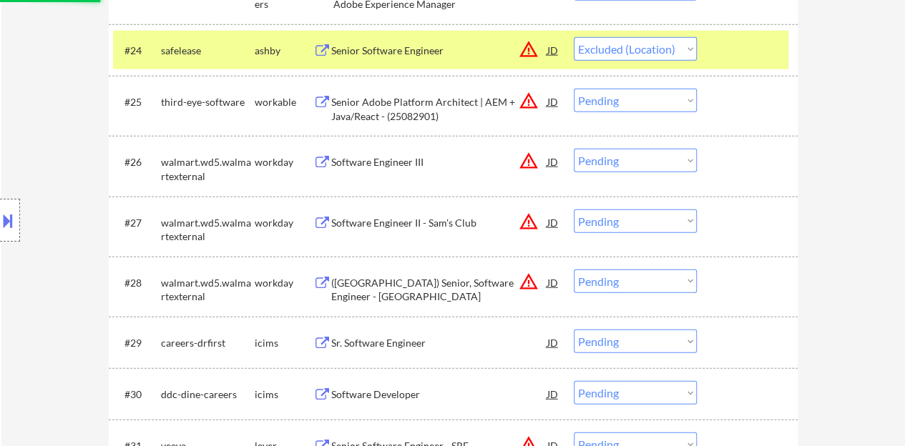
scroll to position [1789, 0]
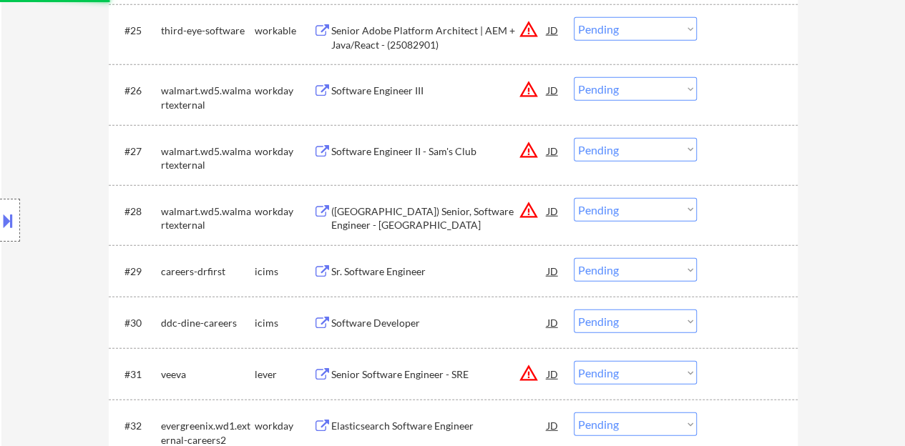
select select ""pending""
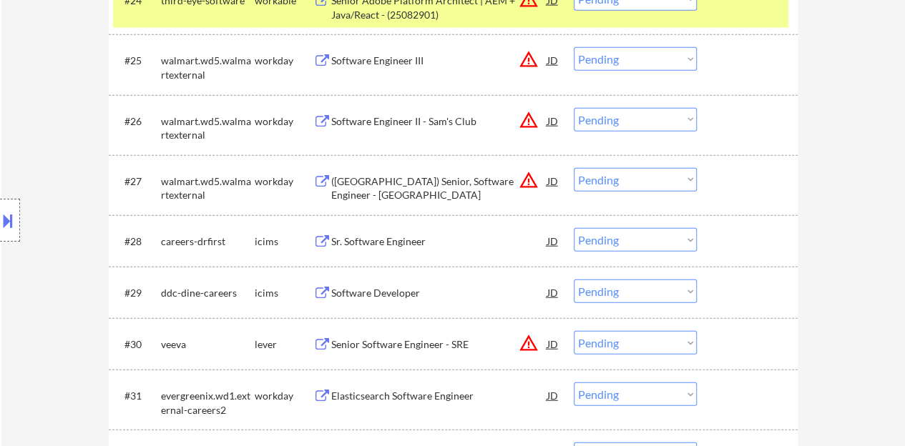
scroll to position [1717, 0]
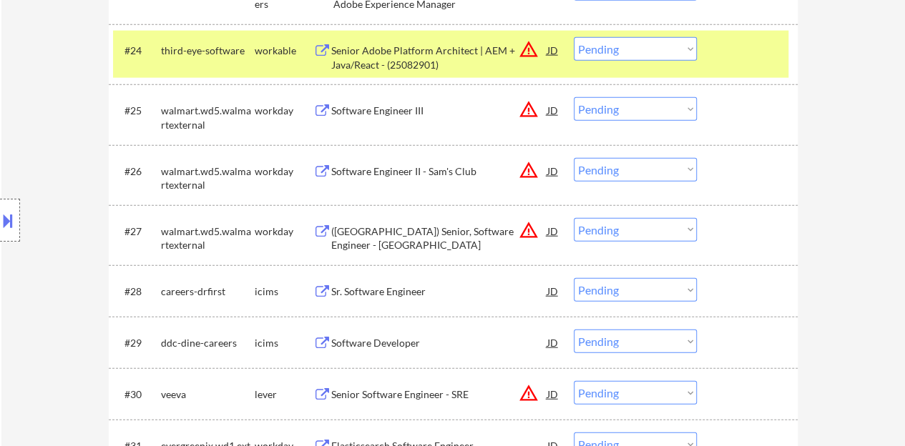
click at [737, 73] on div "#24 third-eye-software workable Senior Adobe Platform Architect | AEM + Java/Re…" at bounding box center [450, 54] width 675 height 47
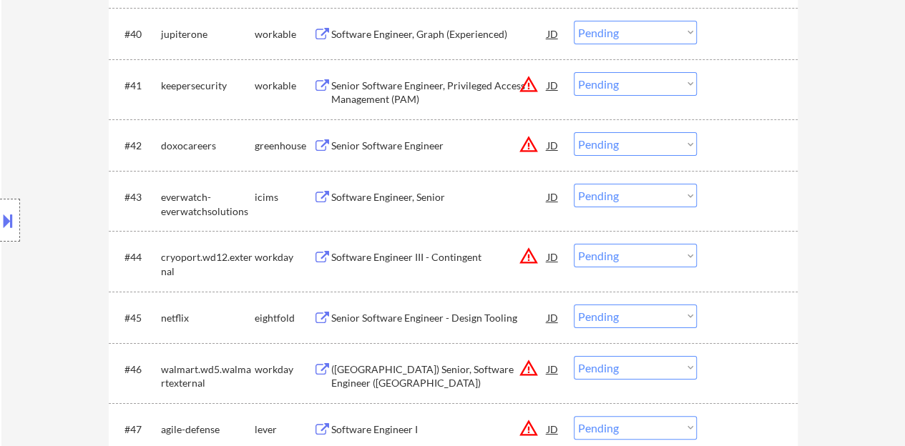
scroll to position [2647, 0]
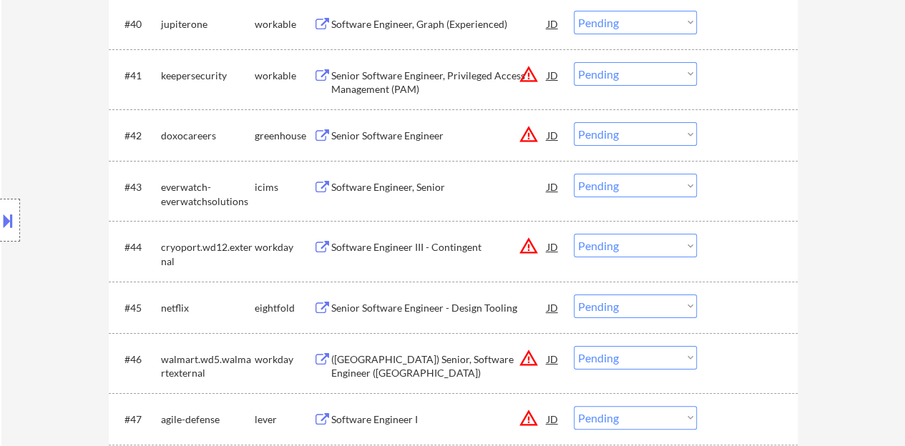
click at [555, 131] on div "JD" at bounding box center [553, 135] width 14 height 26
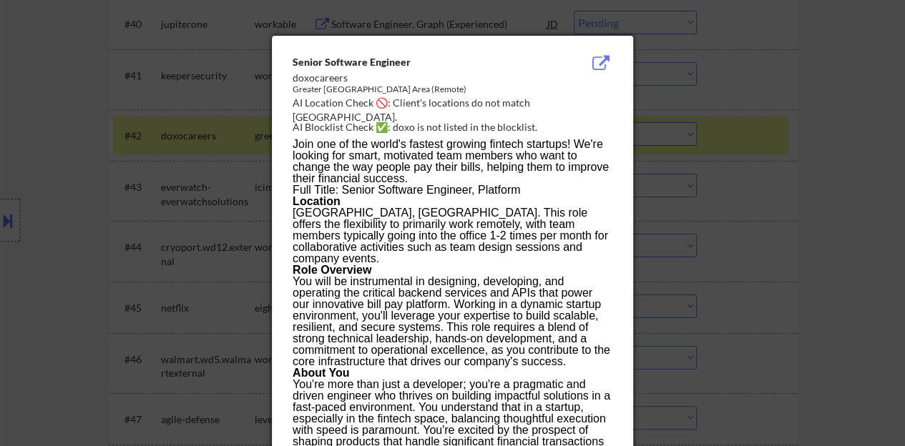
click at [185, 187] on div at bounding box center [452, 223] width 905 height 446
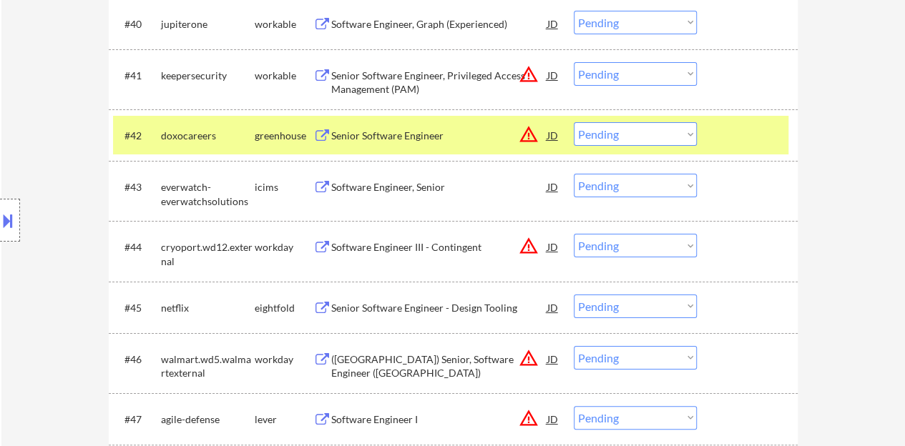
click at [377, 135] on div "Senior Software Engineer" at bounding box center [439, 136] width 216 height 14
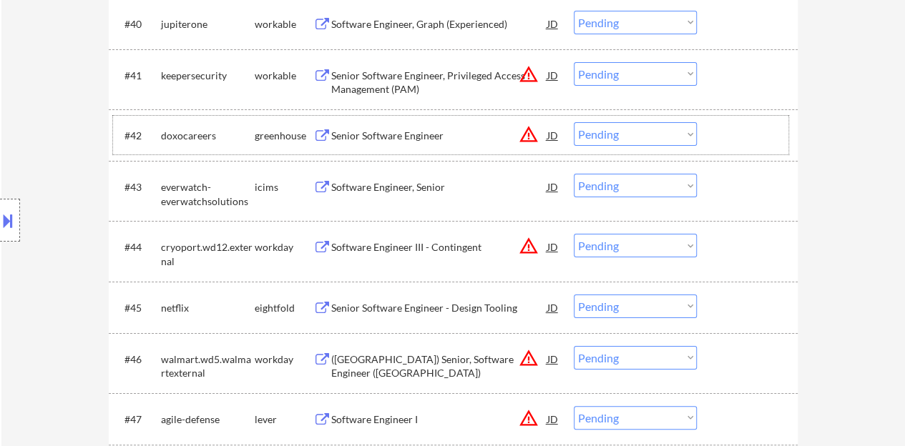
click at [726, 127] on div at bounding box center [749, 135] width 63 height 26
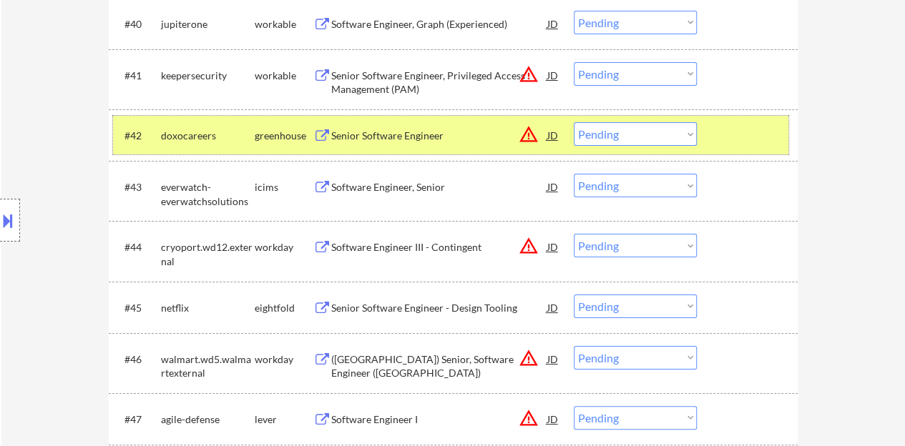
click at [618, 135] on select "Choose an option... Pending Applied Excluded (Questions) Excluded (Expired) Exc…" at bounding box center [635, 134] width 123 height 24
click at [574, 122] on select "Choose an option... Pending Applied Excluded (Questions) Excluded (Expired) Exc…" at bounding box center [635, 134] width 123 height 24
select select ""pending""
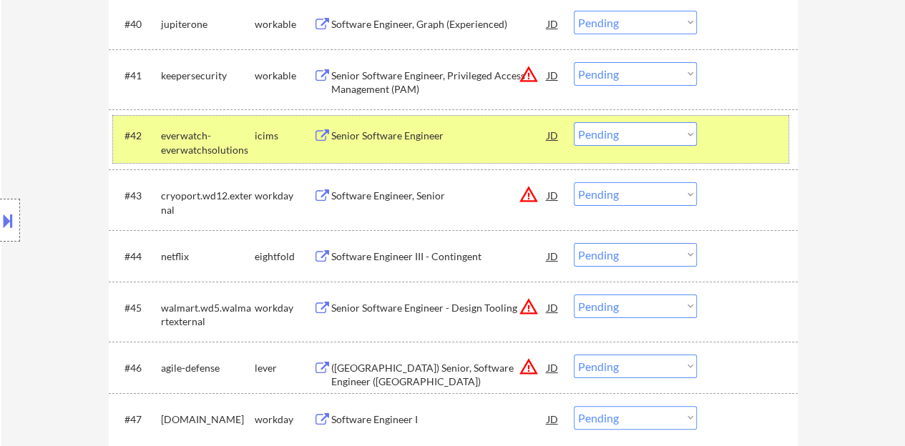
click at [734, 131] on div at bounding box center [749, 135] width 63 height 26
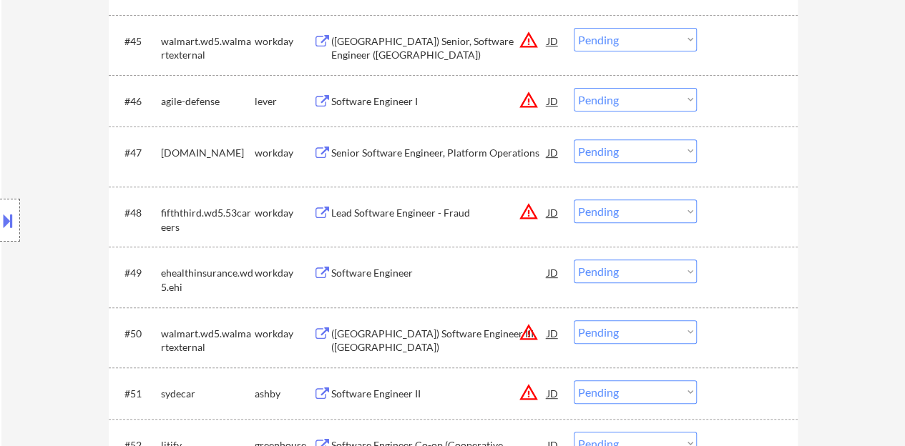
scroll to position [2934, 0]
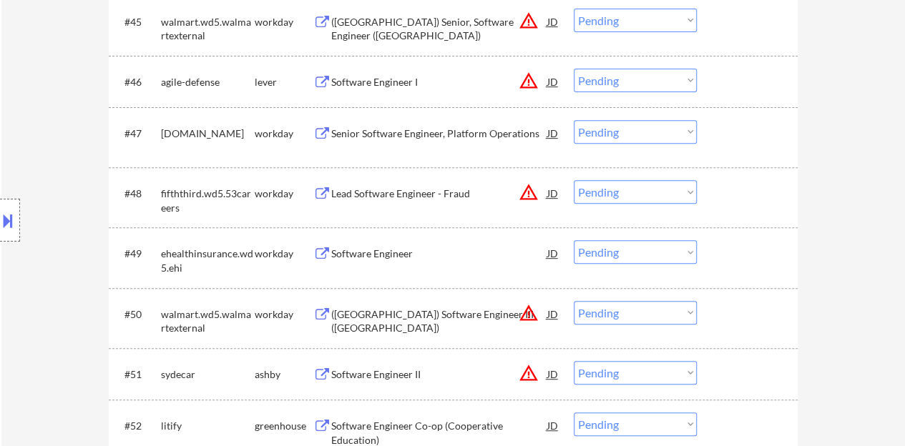
click at [388, 250] on div "Software Engineer" at bounding box center [439, 254] width 216 height 14
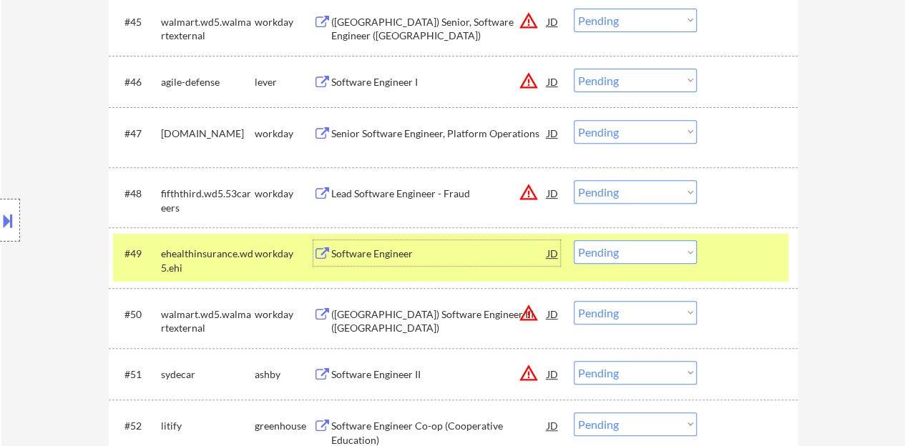
click at [666, 251] on select "Choose an option... Pending Applied Excluded (Questions) Excluded (Expired) Exc…" at bounding box center [635, 252] width 123 height 24
click at [574, 240] on select "Choose an option... Pending Applied Excluded (Questions) Excluded (Expired) Exc…" at bounding box center [635, 252] width 123 height 24
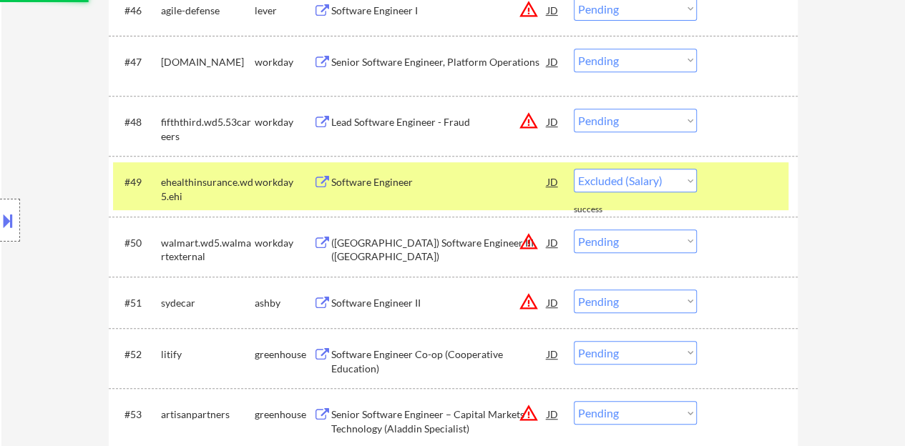
select select ""pending""
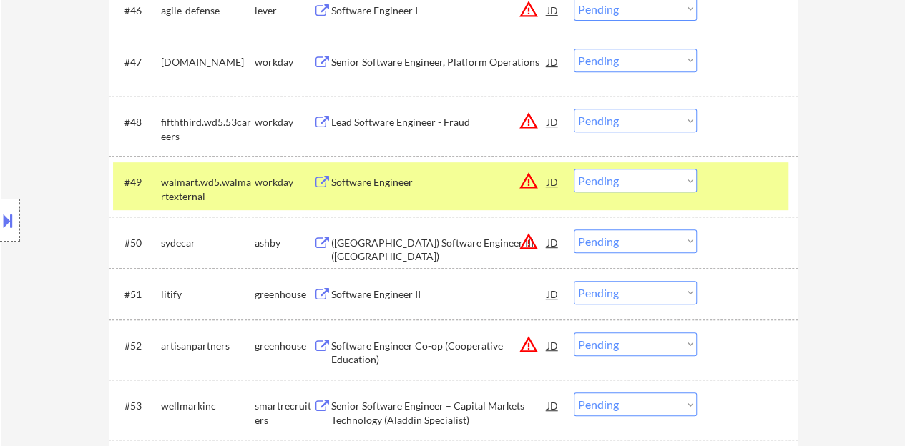
click at [751, 174] on div at bounding box center [749, 182] width 63 height 26
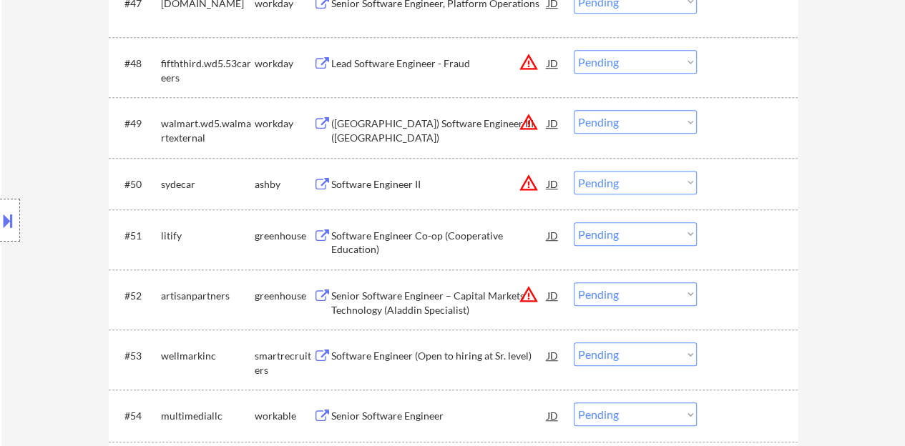
scroll to position [3077, 0]
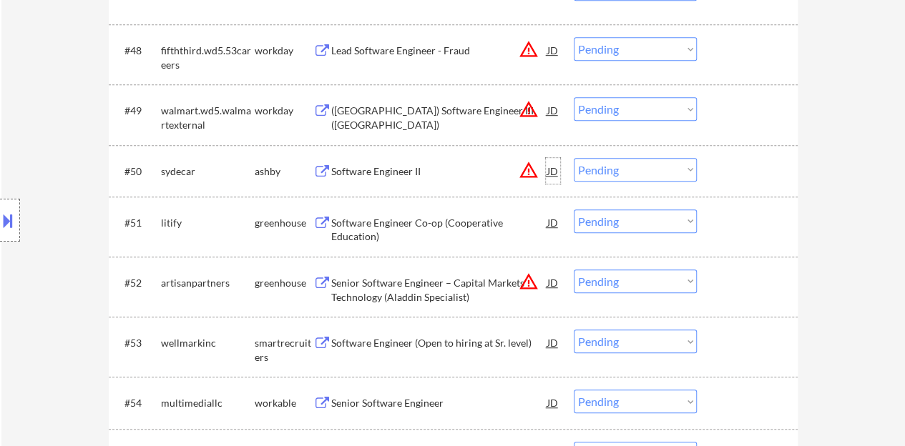
click at [560, 170] on div "JD" at bounding box center [553, 171] width 14 height 26
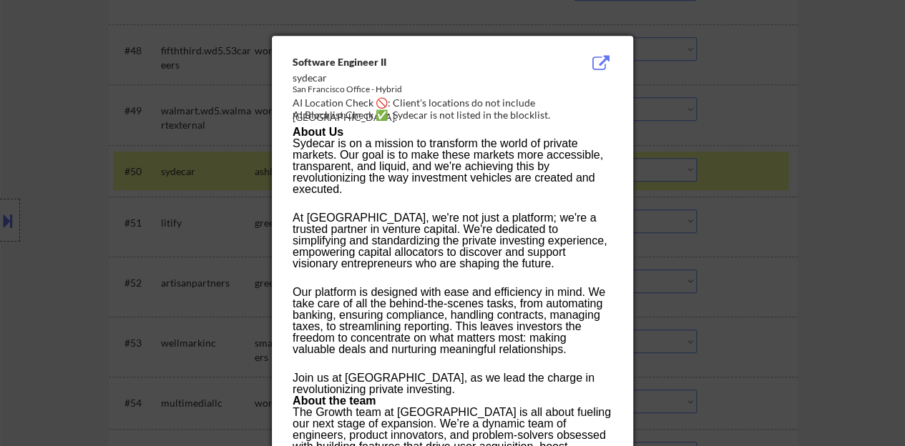
click at [723, 197] on div at bounding box center [452, 223] width 905 height 446
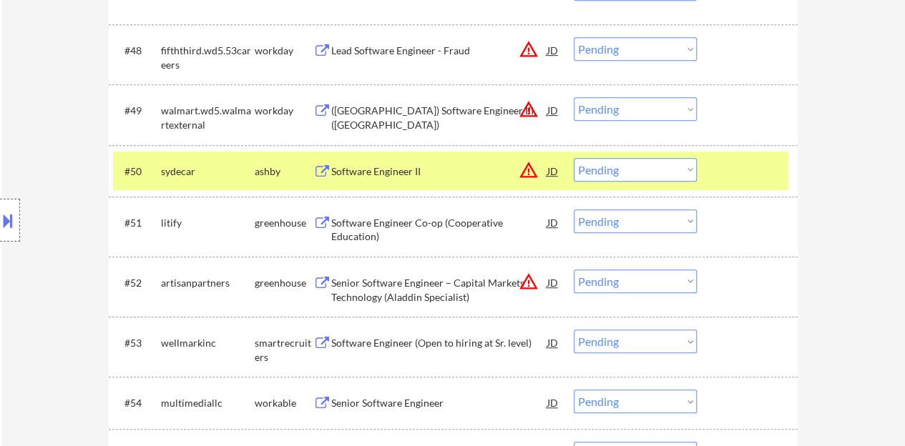
click at [411, 165] on div "Software Engineer II" at bounding box center [439, 172] width 216 height 14
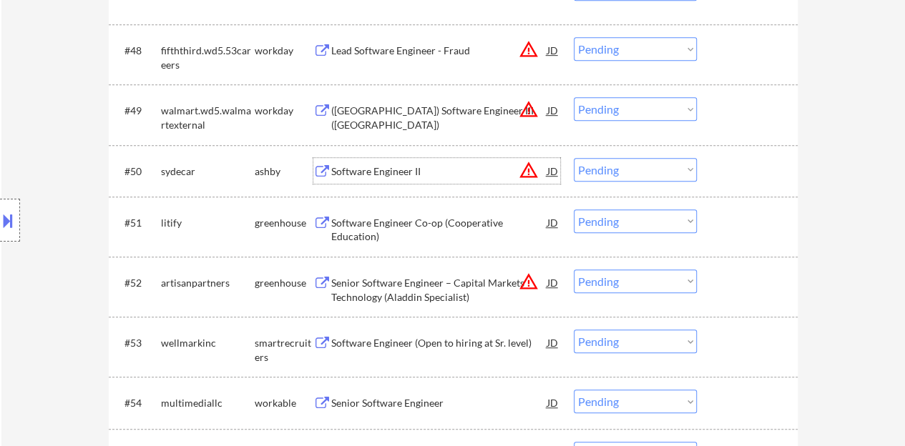
click at [746, 161] on div at bounding box center [749, 171] width 63 height 26
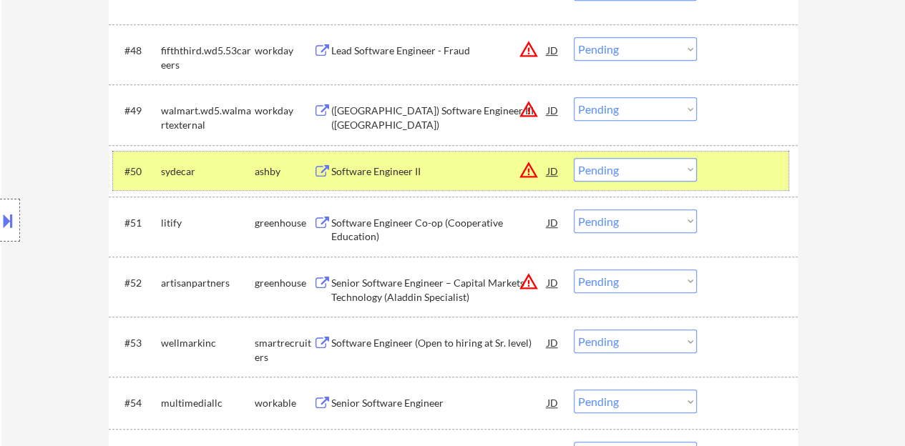
click at [644, 167] on select "Choose an option... Pending Applied Excluded (Questions) Excluded (Expired) Exc…" at bounding box center [635, 170] width 123 height 24
click at [574, 158] on select "Choose an option... Pending Applied Excluded (Questions) Excluded (Expired) Exc…" at bounding box center [635, 170] width 123 height 24
select select ""pending""
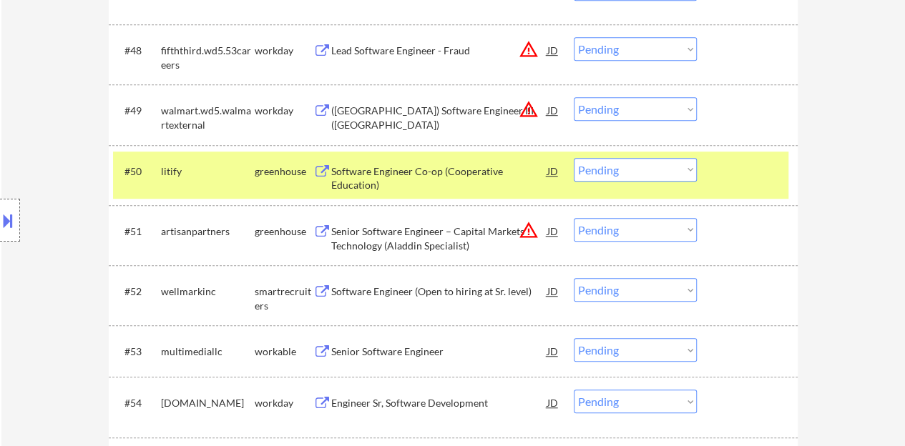
scroll to position [3148, 0]
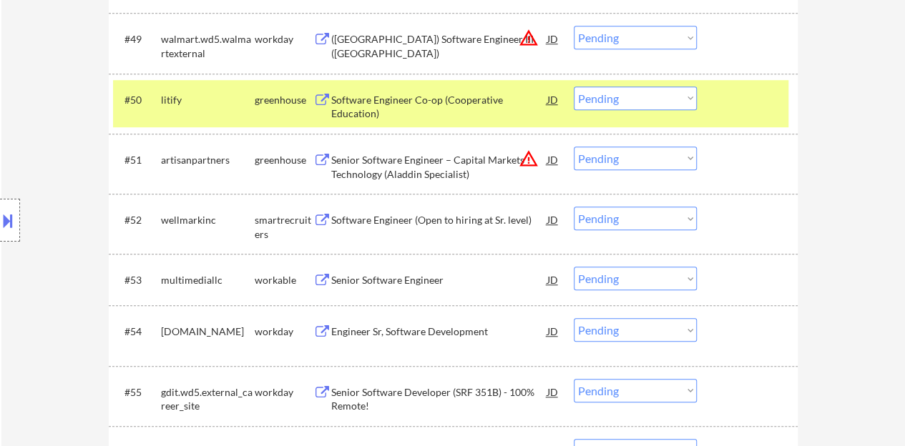
click at [725, 115] on div "#50 litify greenhouse Software Engineer Co-op (Cooperative Education) JD warnin…" at bounding box center [450, 103] width 675 height 47
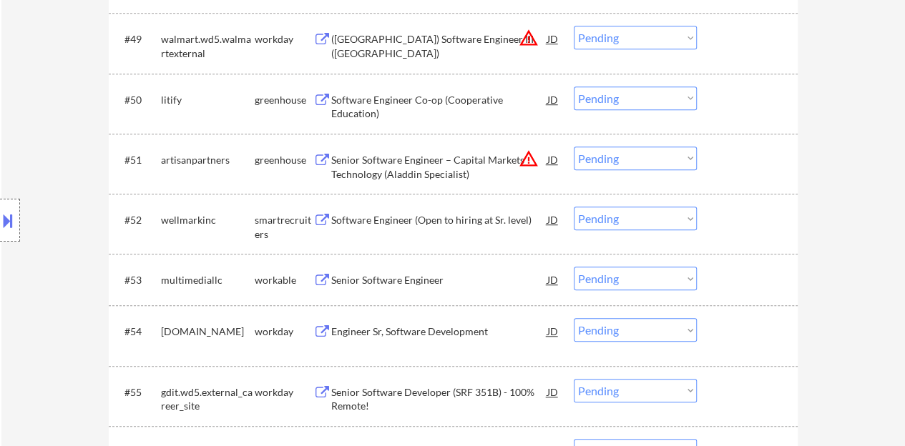
click at [385, 275] on div "Senior Software Engineer" at bounding box center [439, 280] width 216 height 14
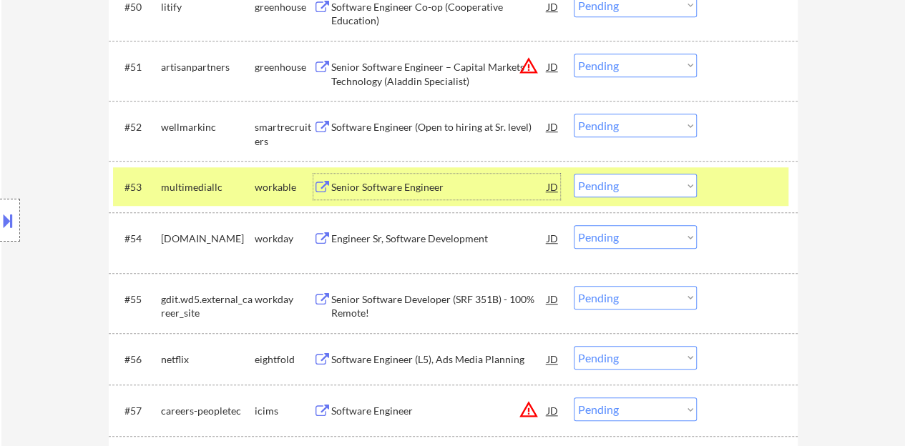
scroll to position [3230, 0]
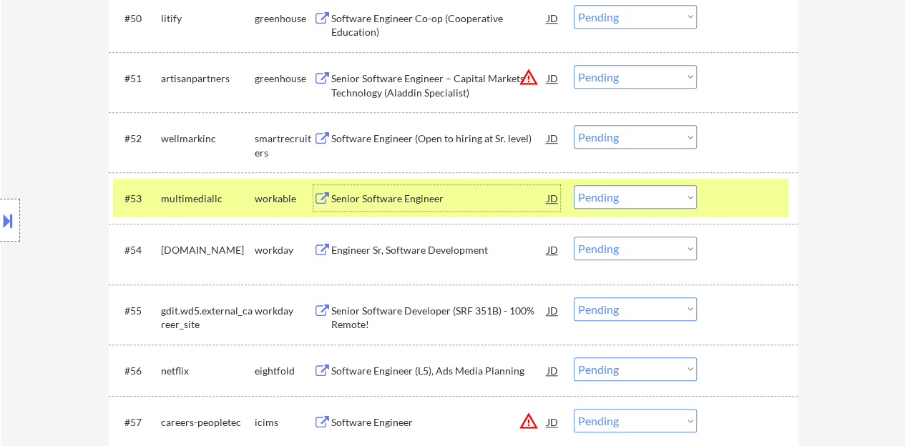
click at [654, 204] on select "Choose an option... Pending Applied Excluded (Questions) Excluded (Expired) Exc…" at bounding box center [635, 197] width 123 height 24
click at [574, 185] on select "Choose an option... Pending Applied Excluded (Questions) Excluded (Expired) Exc…" at bounding box center [635, 197] width 123 height 24
select select ""pending""
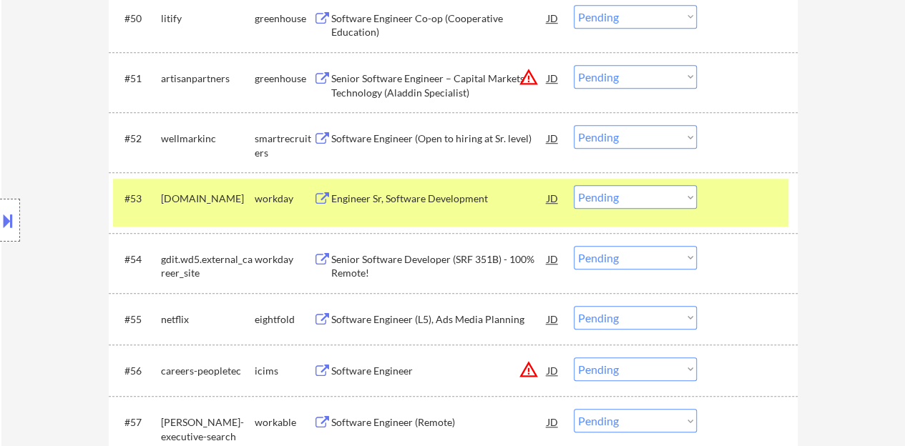
click at [748, 197] on div at bounding box center [749, 198] width 63 height 26
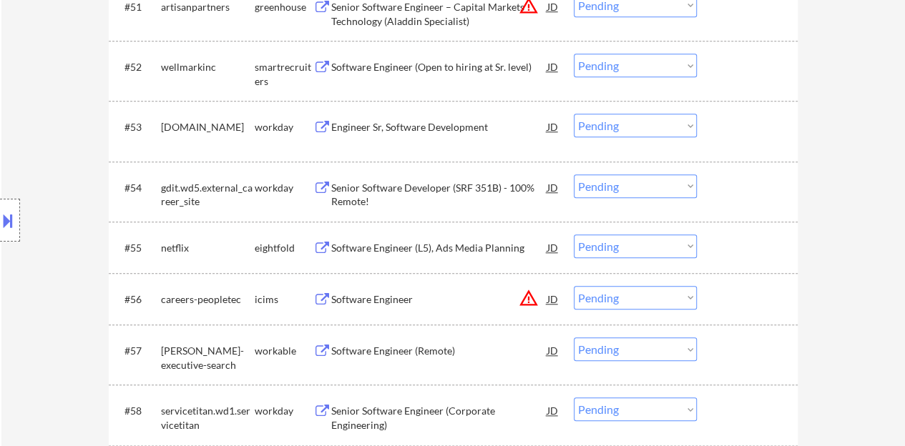
scroll to position [3444, 0]
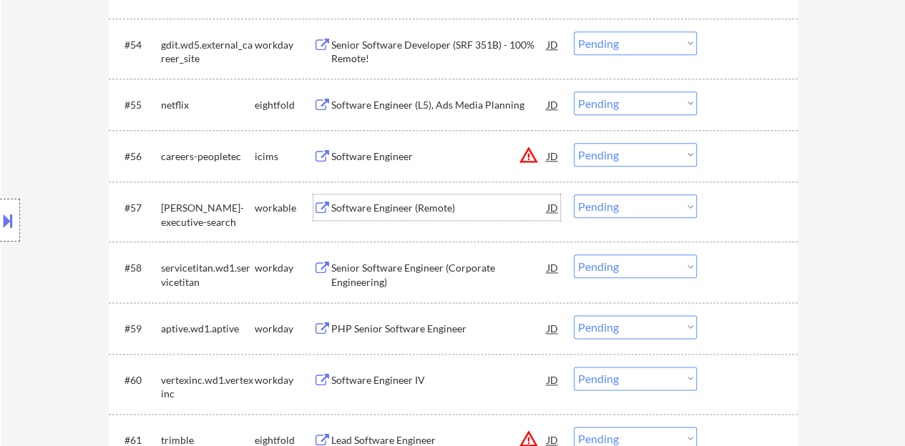
click at [395, 211] on div "Software Engineer (Remote)" at bounding box center [439, 208] width 216 height 14
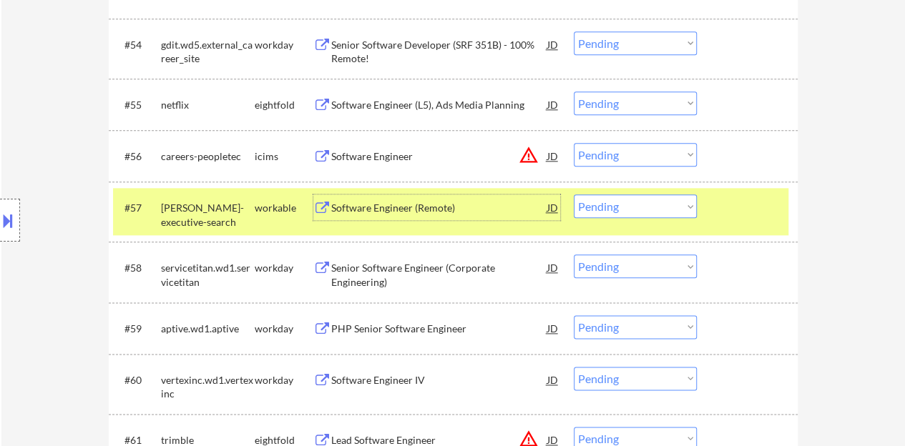
click at [602, 204] on select "Choose an option... Pending Applied Excluded (Questions) Excluded (Expired) Exc…" at bounding box center [635, 207] width 123 height 24
click at [574, 195] on select "Choose an option... Pending Applied Excluded (Questions) Excluded (Expired) Exc…" at bounding box center [635, 207] width 123 height 24
select select ""pending""
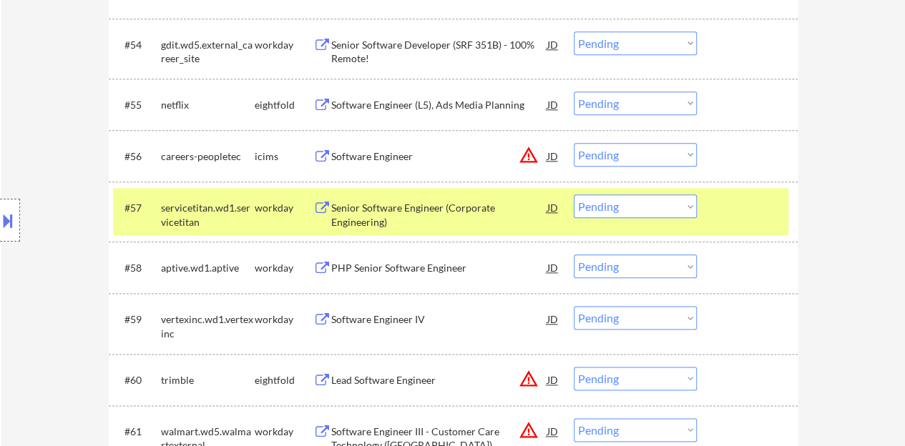
click at [756, 227] on div "#57 servicetitan.wd1.servicetitan workday Senior Software Engineer (Corporate E…" at bounding box center [450, 211] width 675 height 47
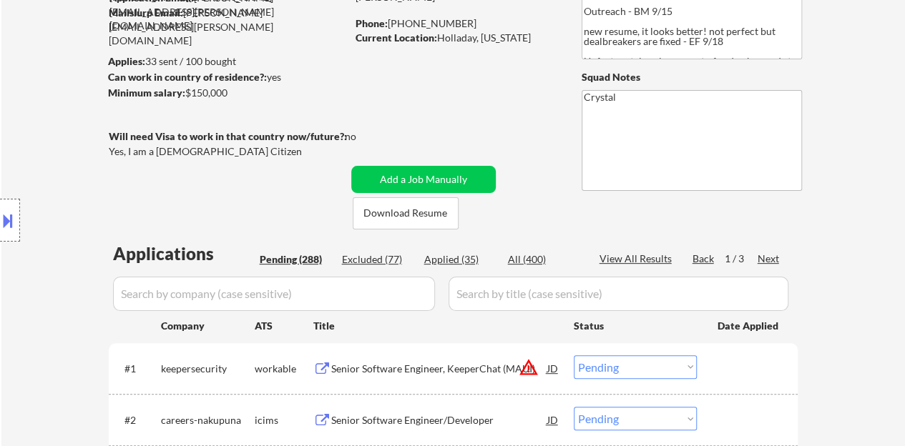
scroll to position [225, 0]
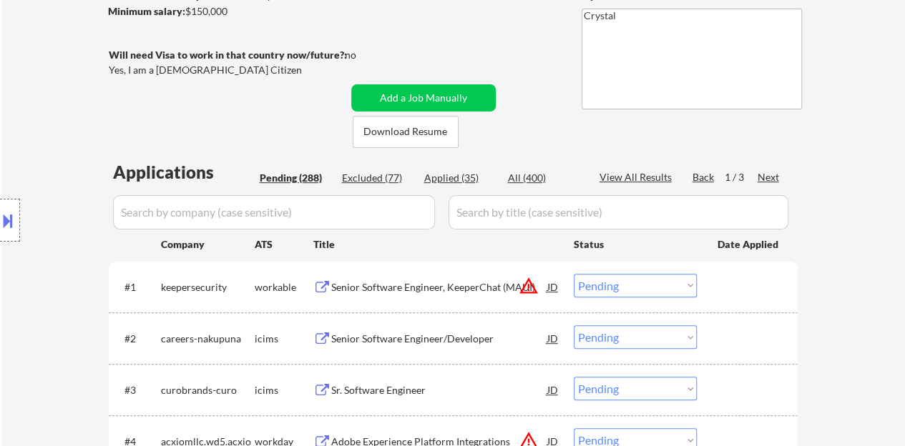
click at [445, 178] on div "Applied (35)" at bounding box center [460, 178] width 72 height 14
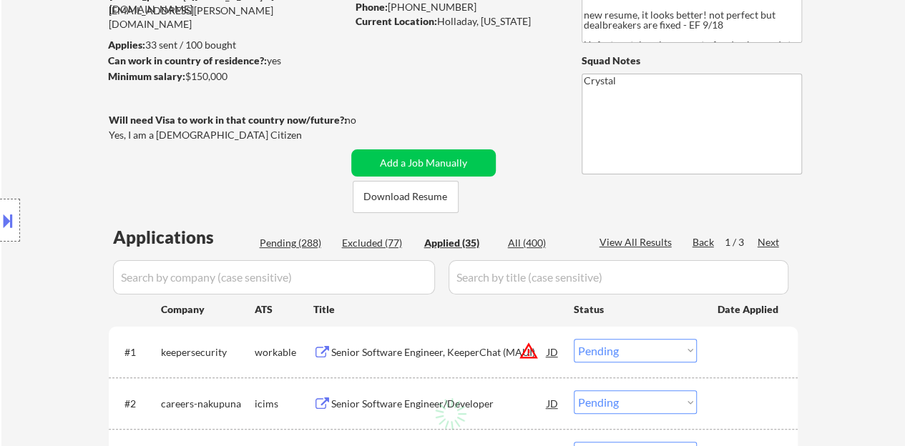
scroll to position [153, 0]
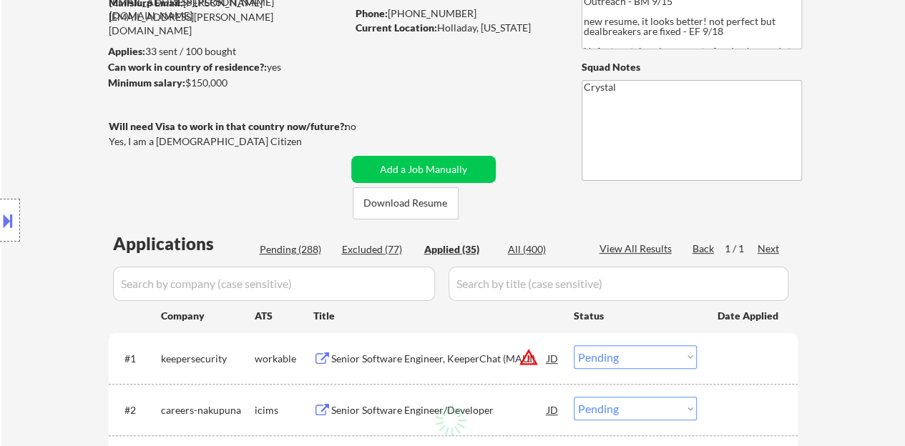
select select ""applied""
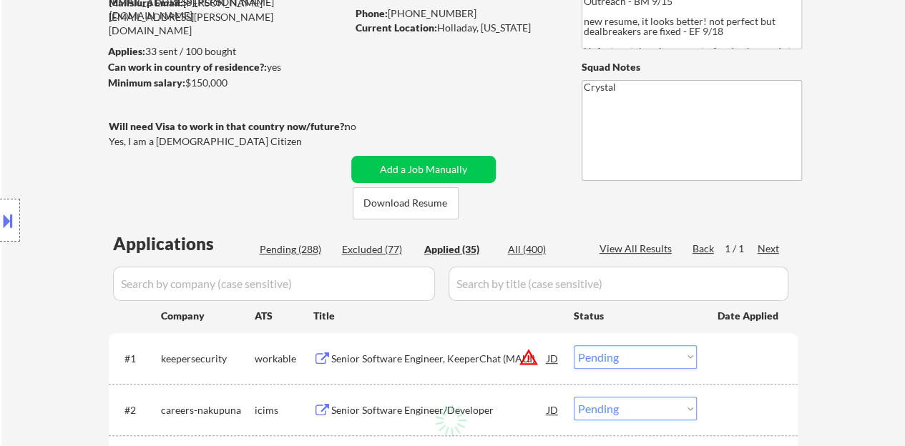
select select ""applied""
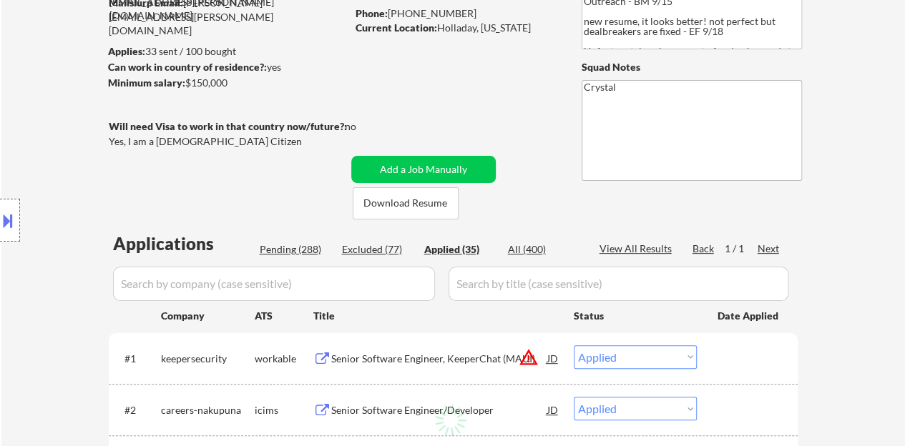
select select ""applied""
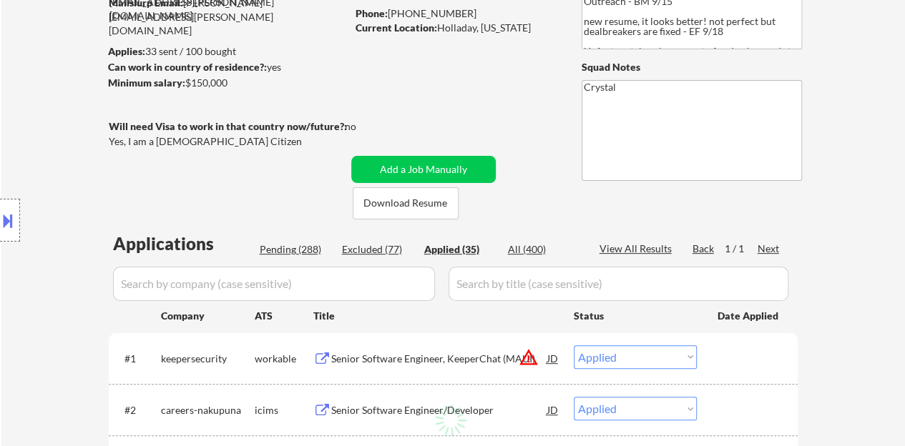
select select ""applied""
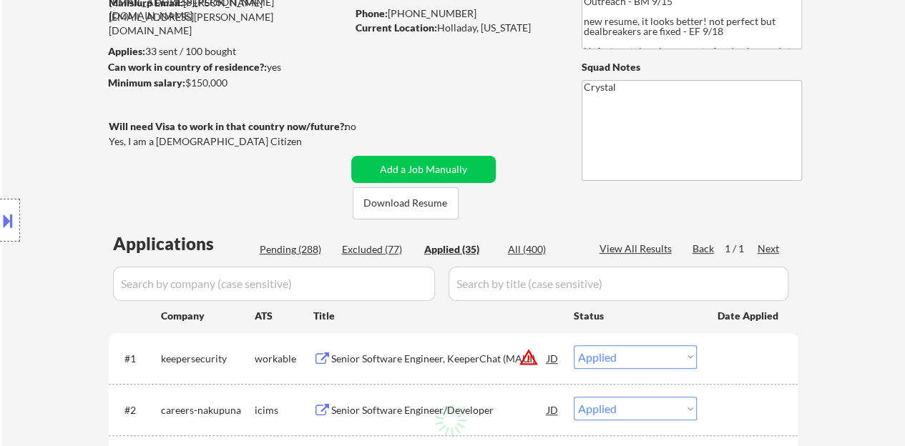
select select ""applied""
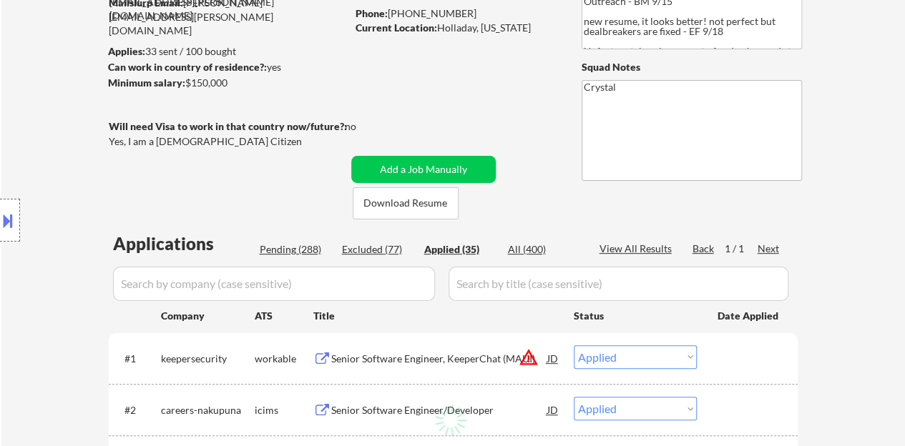
select select ""applied""
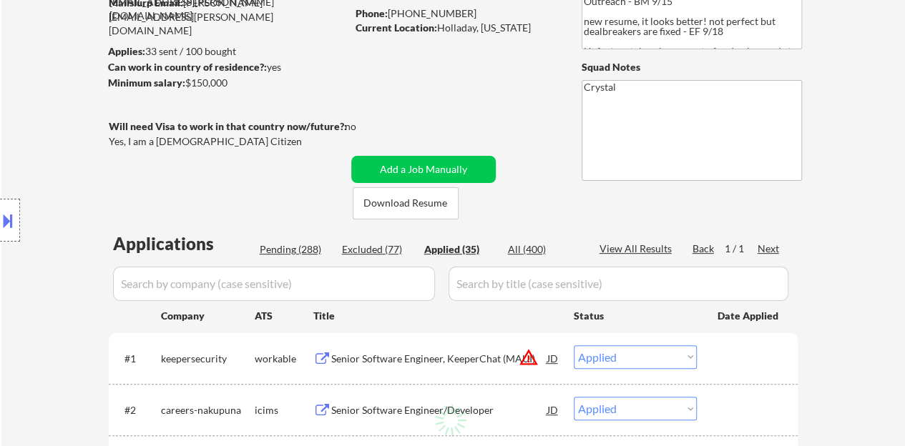
select select ""applied""
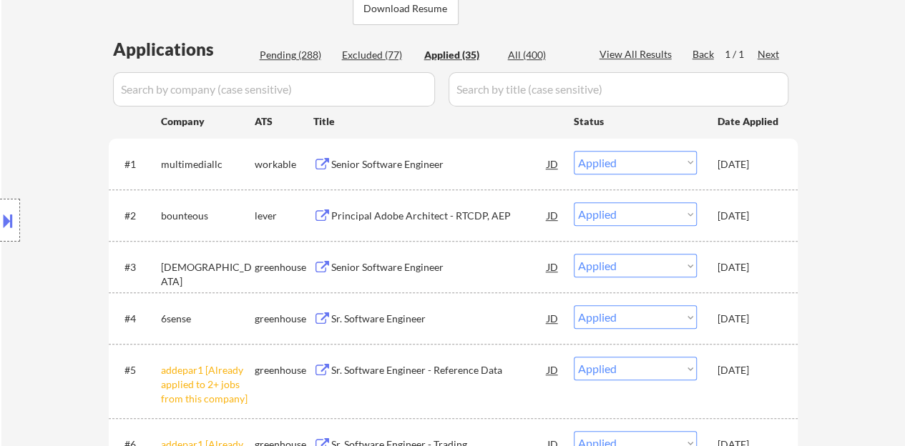
scroll to position [368, 0]
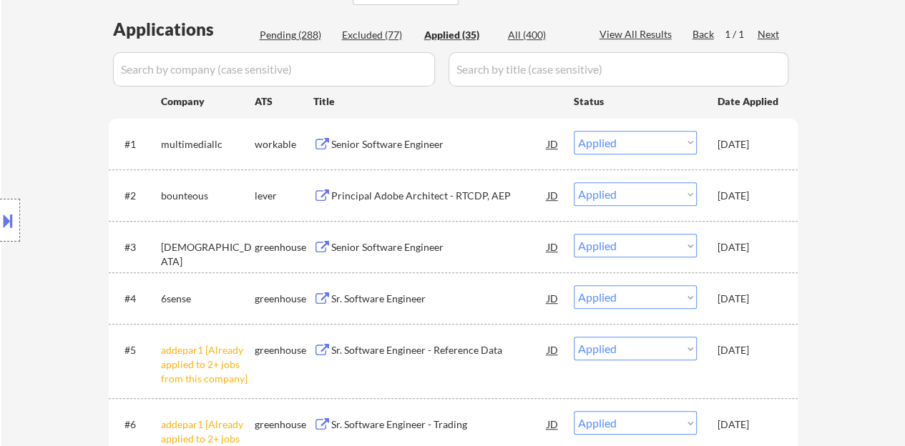
click at [401, 199] on div "Principal Adobe Architect - RTCDP, AEP" at bounding box center [439, 196] width 216 height 14
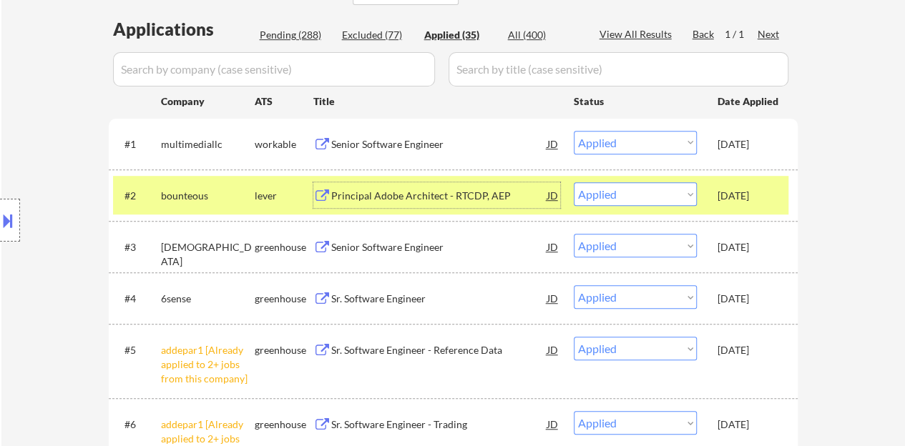
drag, startPoint x: 275, startPoint y: 36, endPoint x: 601, endPoint y: 131, distance: 339.0
click at [276, 36] on div "Pending (288)" at bounding box center [296, 35] width 72 height 14
select select ""pending""
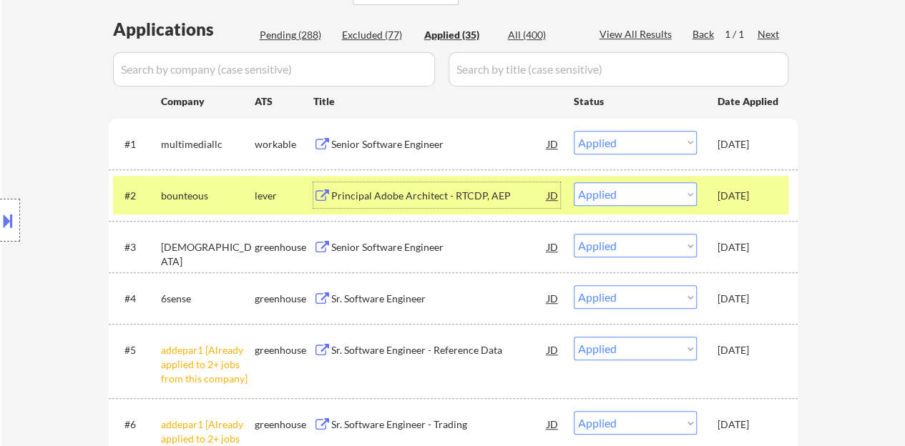
select select ""pending""
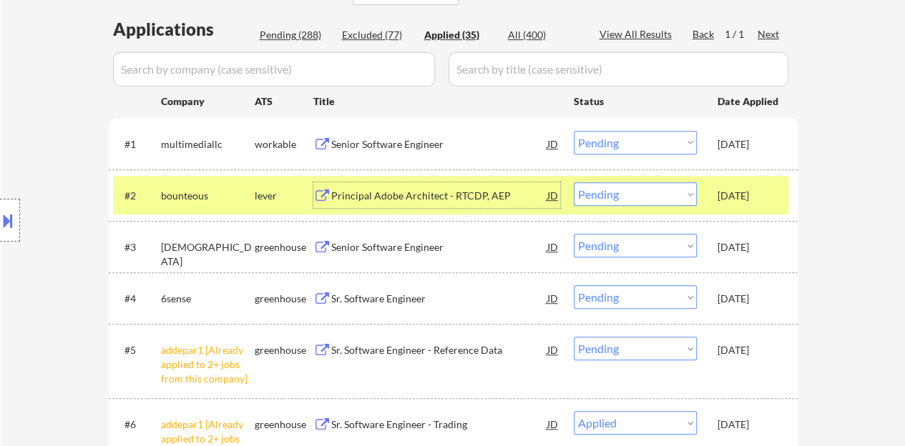
select select ""pending""
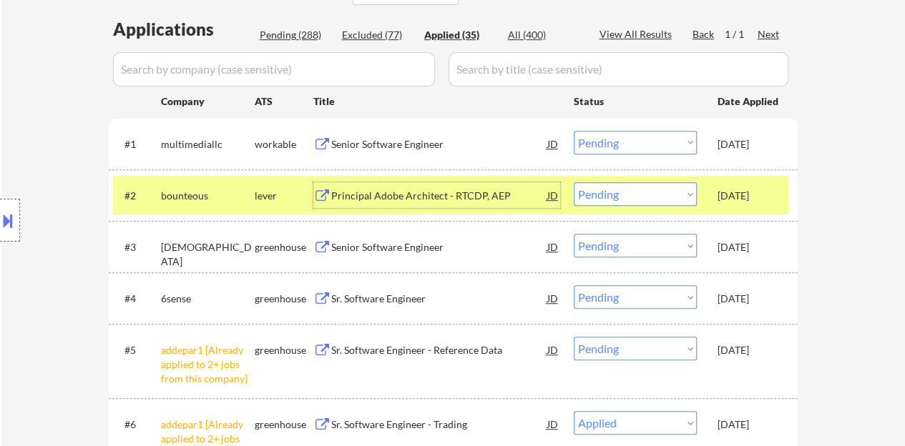
select select ""pending""
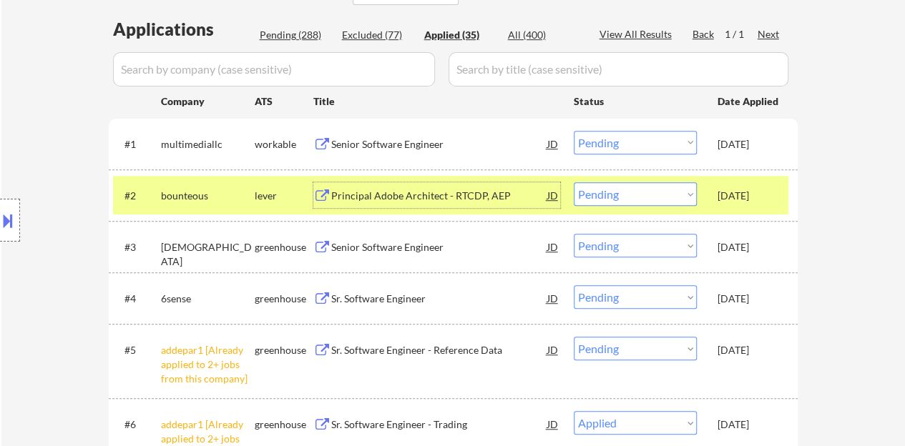
select select ""pending""
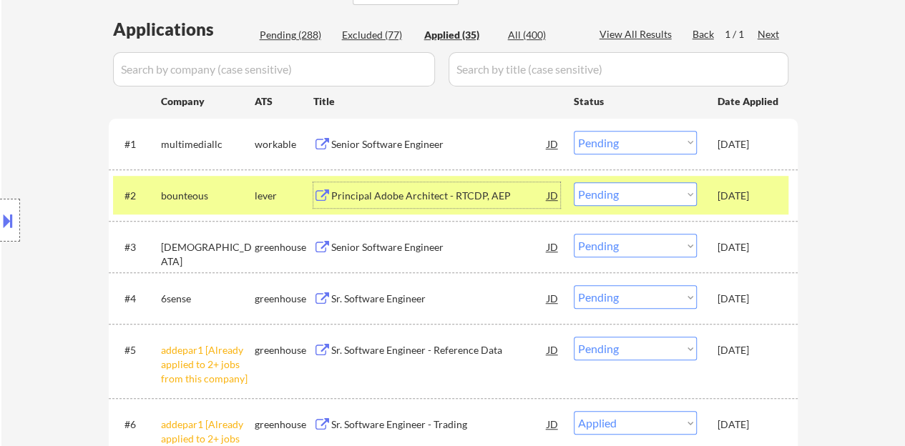
select select ""pending""
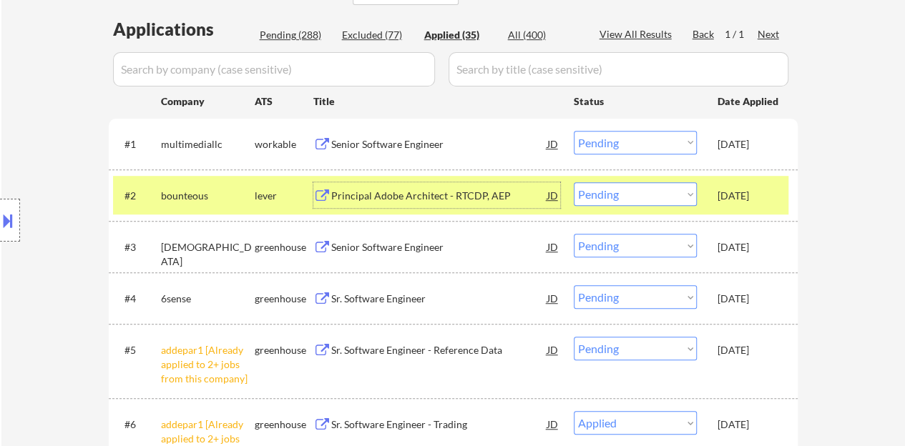
select select ""pending""
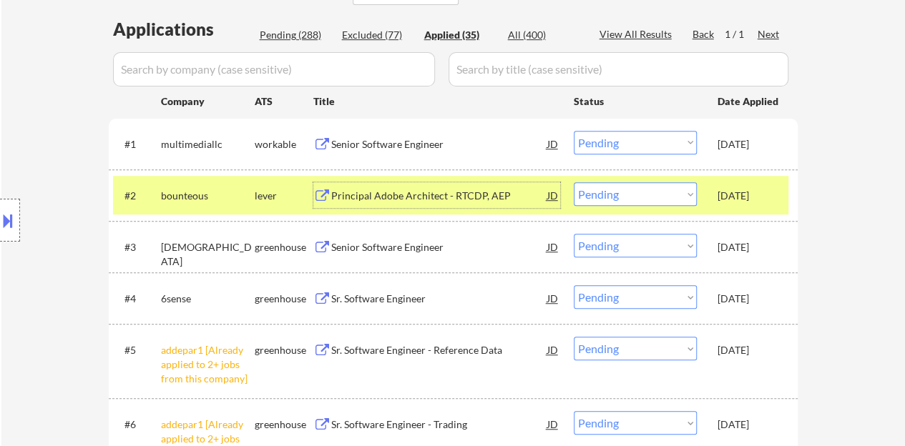
select select ""pending""
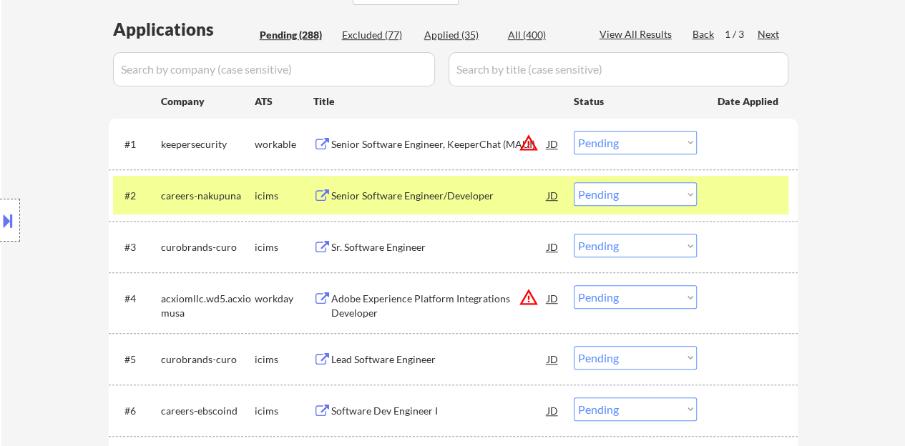
scroll to position [439, 0]
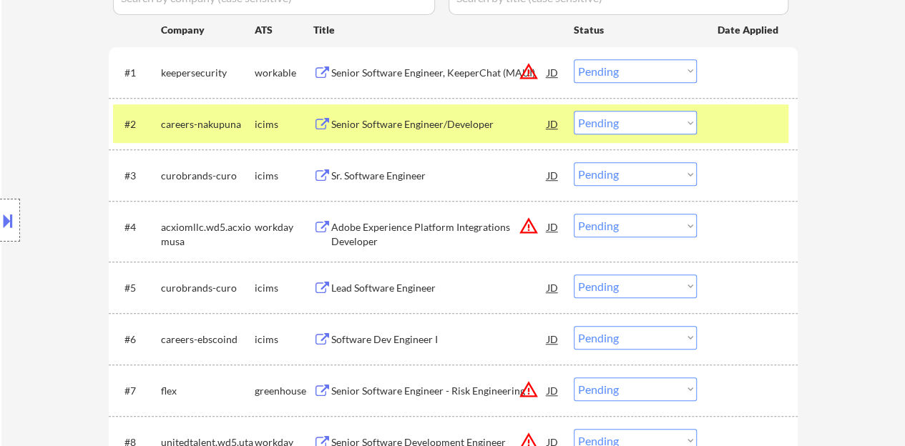
click at [736, 125] on div at bounding box center [749, 124] width 63 height 26
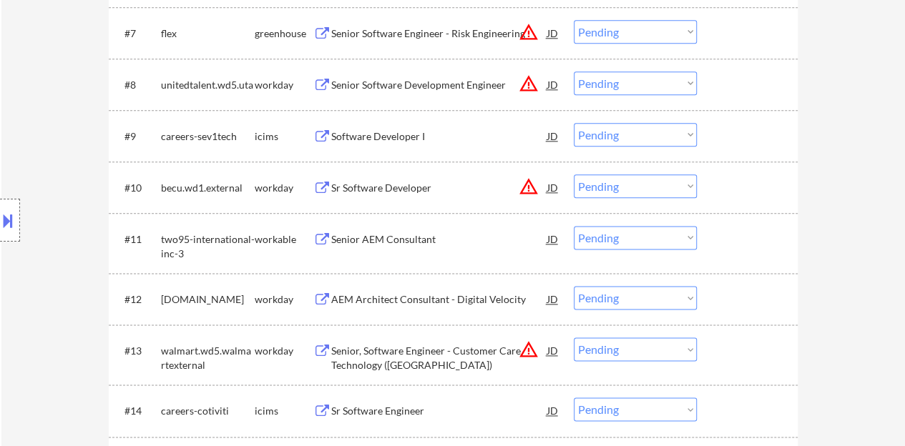
scroll to position [869, 0]
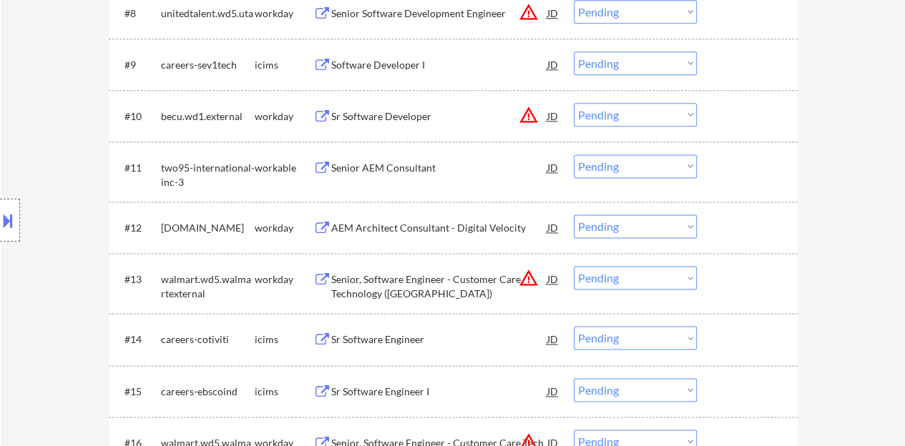
click at [394, 175] on div "Senior AEM Consultant" at bounding box center [439, 168] width 216 height 26
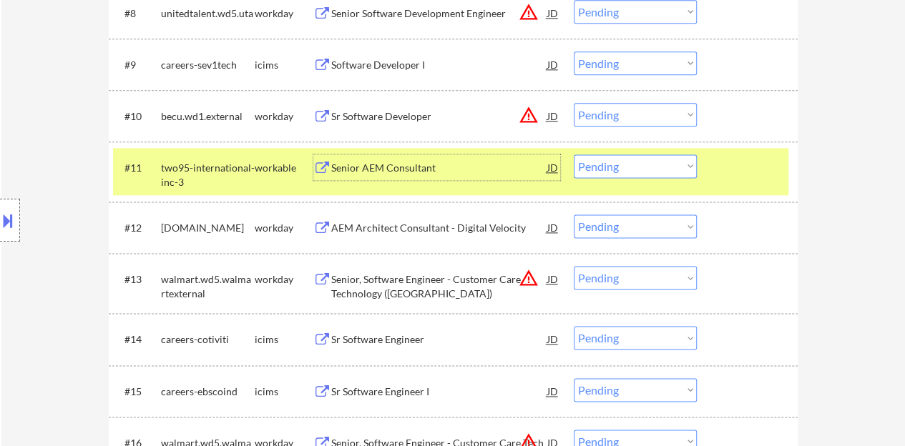
click at [639, 180] on div "#11 two95-international-inc-3 workable Senior AEM Consultant JD warning_amber C…" at bounding box center [450, 171] width 675 height 47
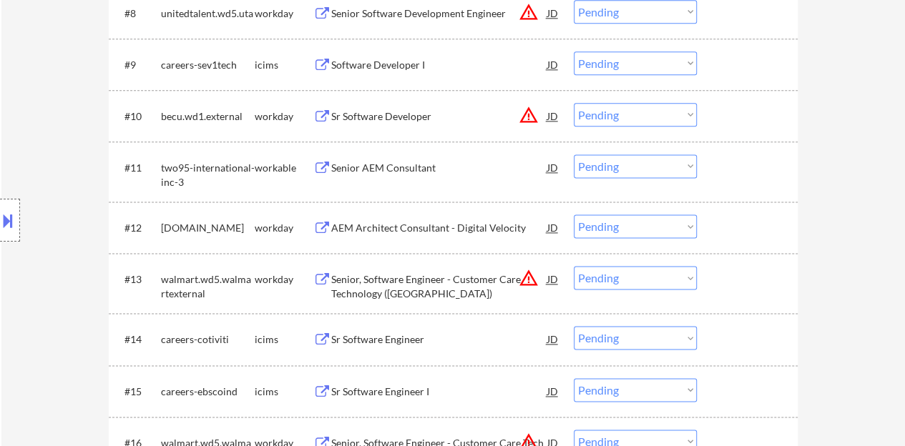
click at [627, 171] on select "Choose an option... Pending Applied Excluded (Questions) Excluded (Expired) Exc…" at bounding box center [635, 167] width 123 height 24
click at [574, 155] on select "Choose an option... Pending Applied Excluded (Questions) Excluded (Expired) Exc…" at bounding box center [635, 167] width 123 height 24
select select ""pending""
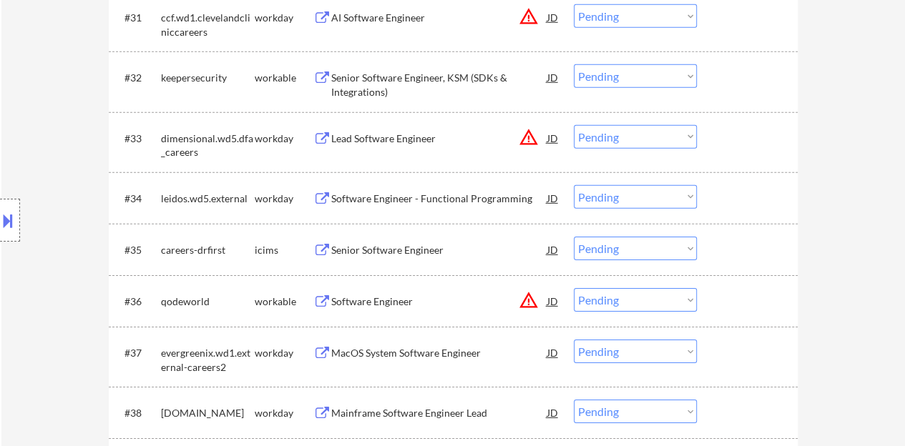
scroll to position [2228, 0]
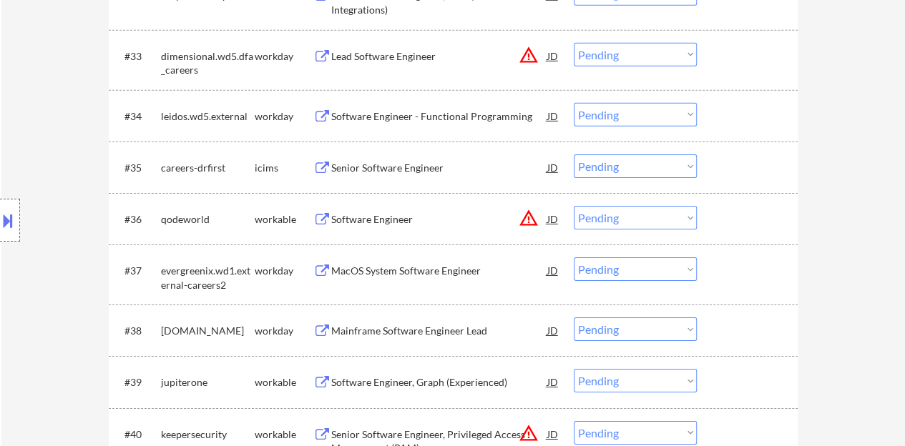
click at [558, 215] on div "JD" at bounding box center [553, 219] width 14 height 26
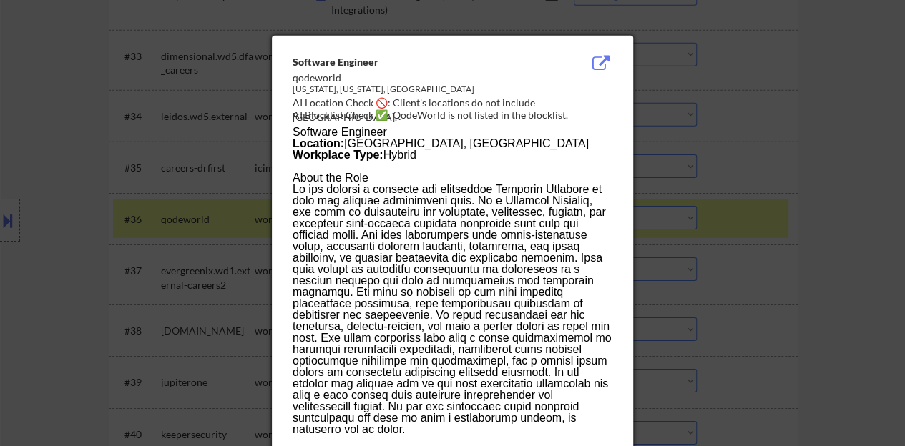
click at [130, 187] on div at bounding box center [452, 223] width 905 height 446
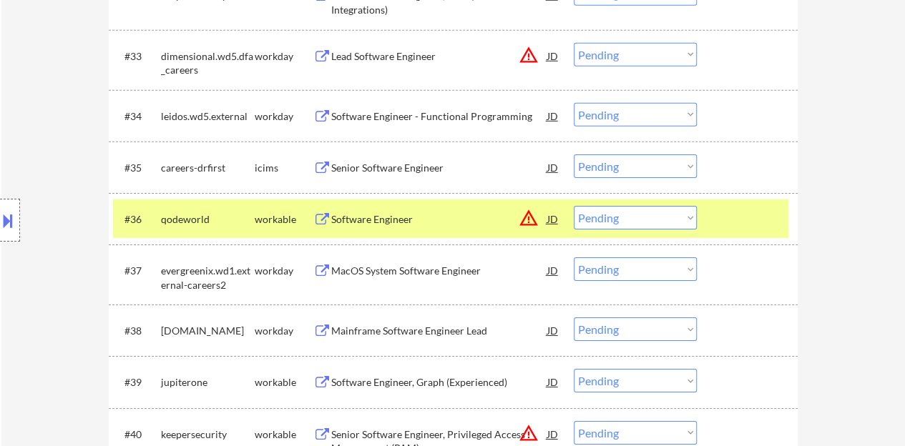
click at [379, 225] on div "Software Engineer" at bounding box center [439, 220] width 216 height 14
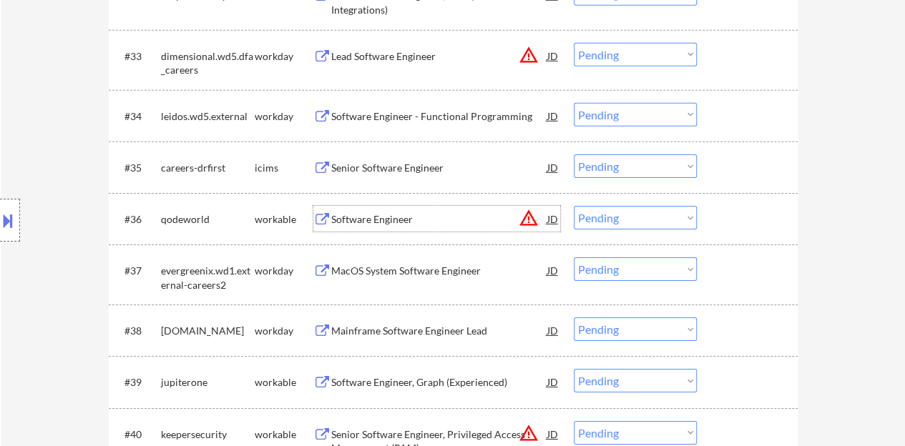
click at [599, 216] on select "Choose an option... Pending Applied Excluded (Questions) Excluded (Expired) Exc…" at bounding box center [635, 218] width 123 height 24
click at [574, 206] on select "Choose an option... Pending Applied Excluded (Questions) Excluded (Expired) Exc…" at bounding box center [635, 218] width 123 height 24
select select ""pending""
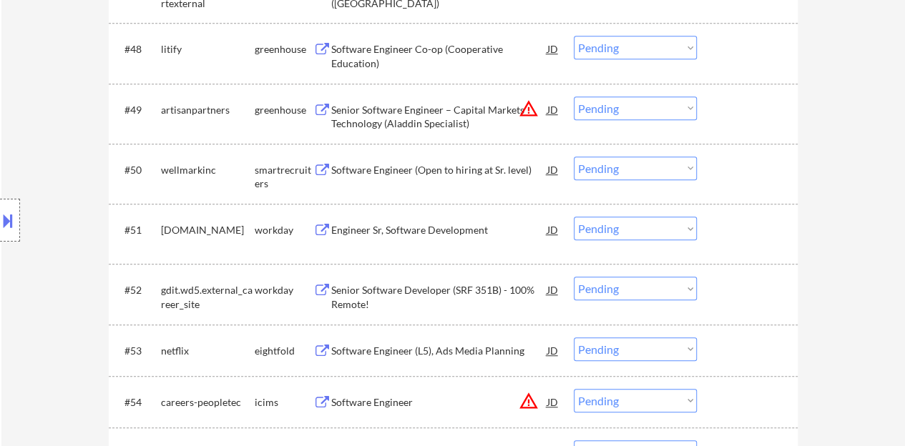
scroll to position [3158, 0]
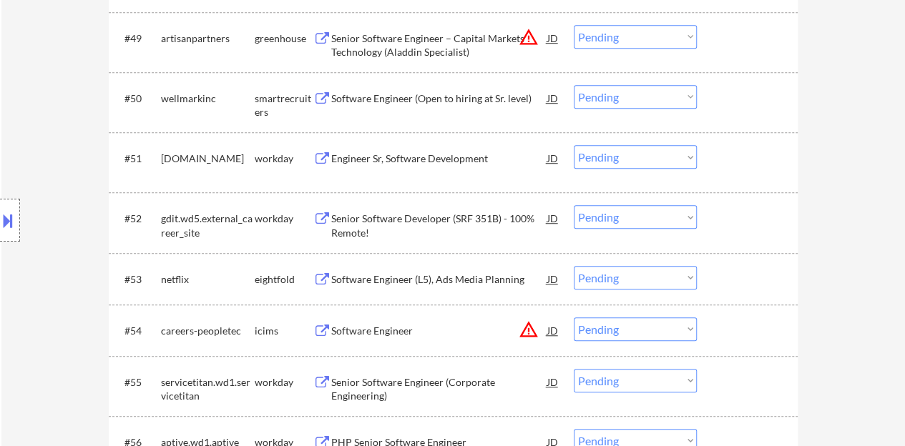
click at [421, 164] on div "Engineer Sr, Software Development" at bounding box center [439, 159] width 216 height 14
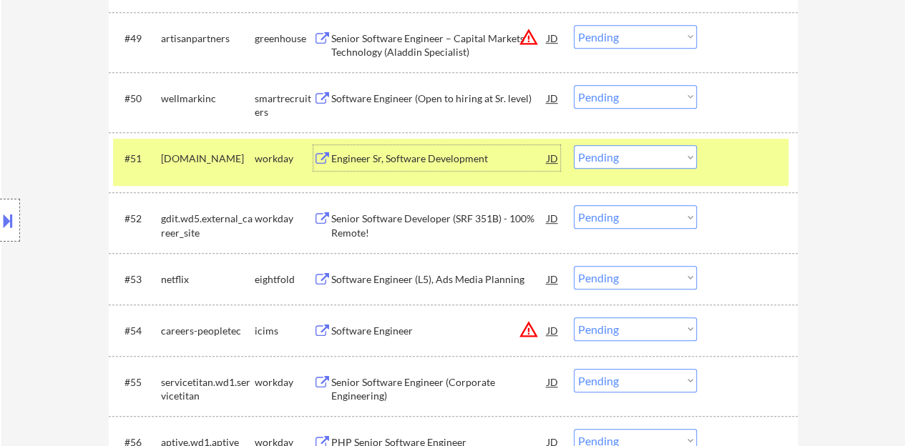
click at [650, 169] on div "#51 healthcare.wd1.search workday Engineer Sr, Software Development JD warning_…" at bounding box center [450, 162] width 675 height 47
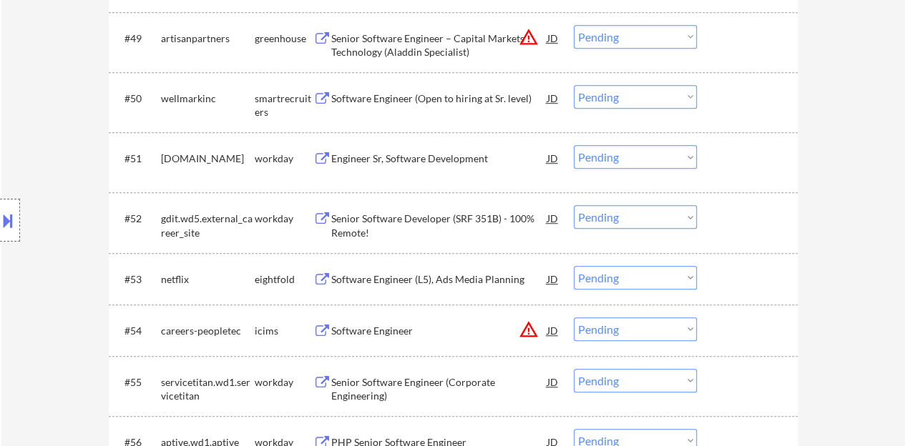
click at [654, 151] on select "Choose an option... Pending Applied Excluded (Questions) Excluded (Expired) Exc…" at bounding box center [635, 157] width 123 height 24
click at [574, 145] on select "Choose an option... Pending Applied Excluded (Questions) Excluded (Expired) Exc…" at bounding box center [635, 157] width 123 height 24
select select ""pending""
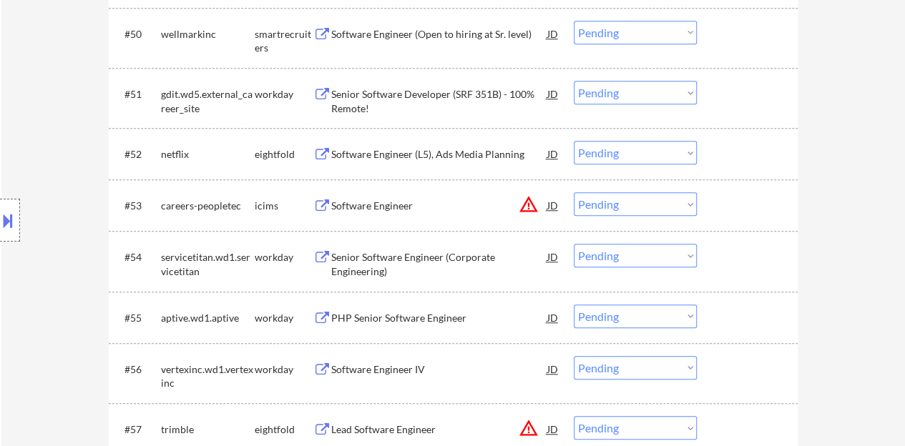
scroll to position [3301, 0]
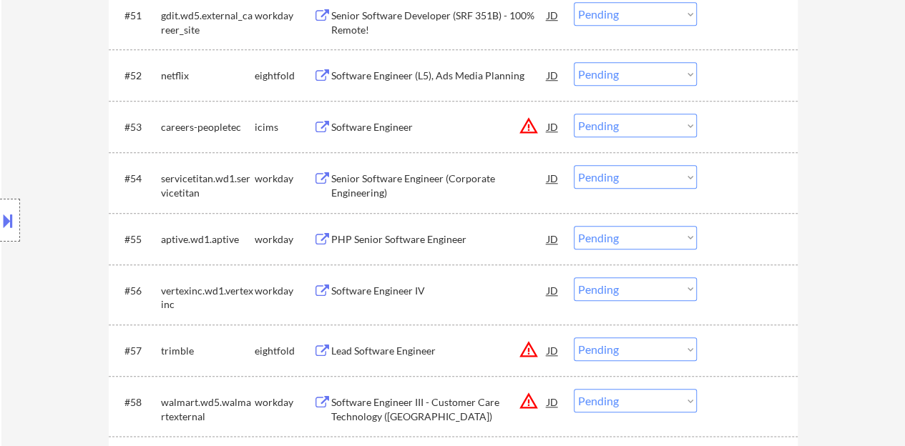
click at [447, 237] on div "PHP Senior Software Engineer" at bounding box center [439, 240] width 216 height 14
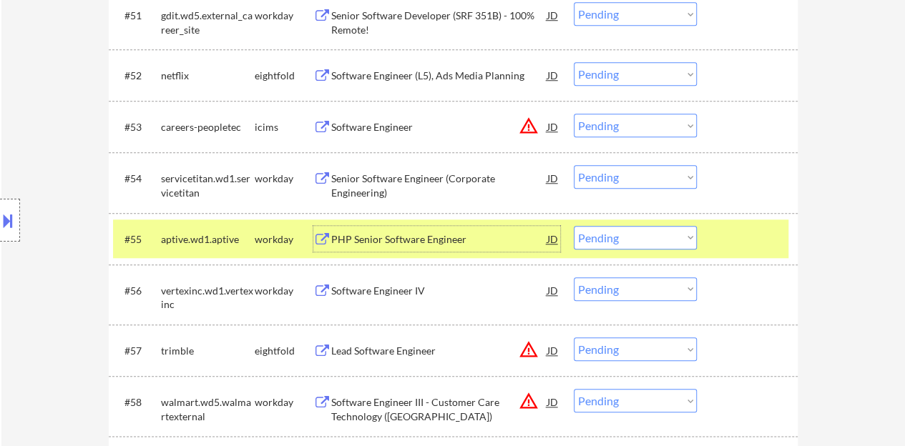
click at [680, 231] on select "Choose an option... Pending Applied Excluded (Questions) Excluded (Expired) Exc…" at bounding box center [635, 238] width 123 height 24
click at [574, 226] on select "Choose an option... Pending Applied Excluded (Questions) Excluded (Expired) Exc…" at bounding box center [635, 238] width 123 height 24
select select ""pending""
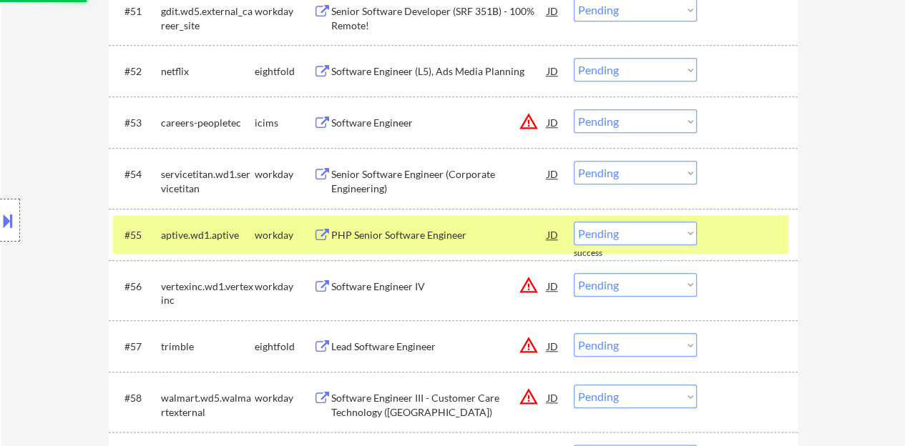
scroll to position [3373, 0]
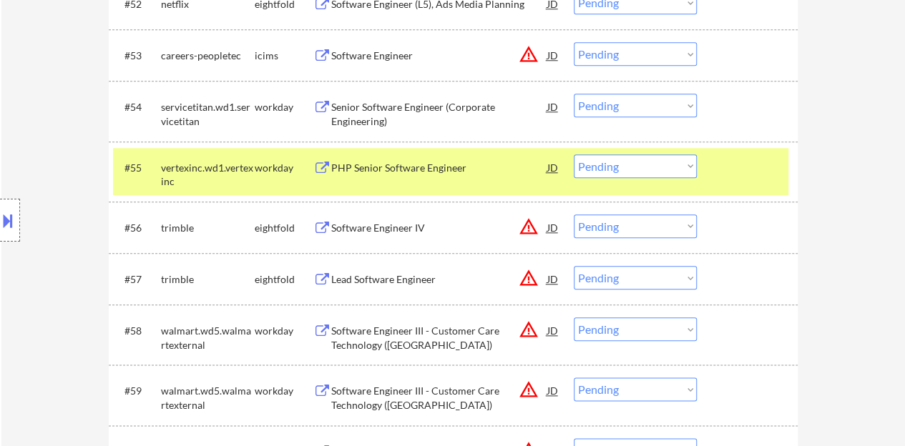
click at [757, 171] on div at bounding box center [749, 168] width 63 height 26
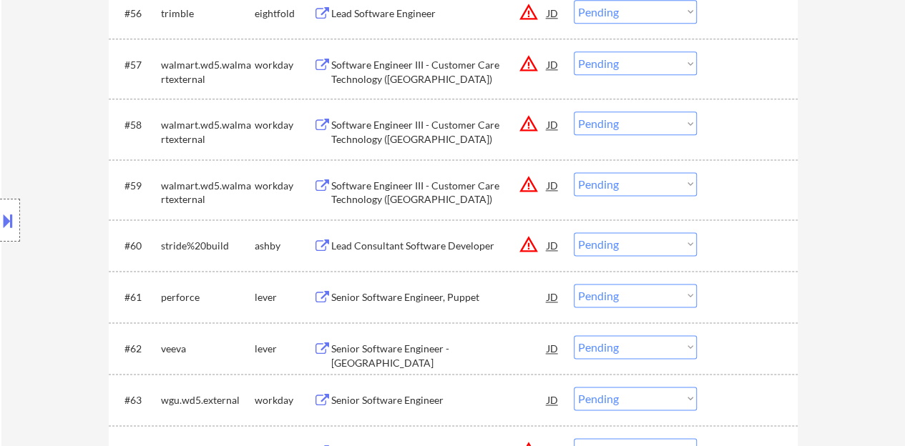
scroll to position [3659, 0]
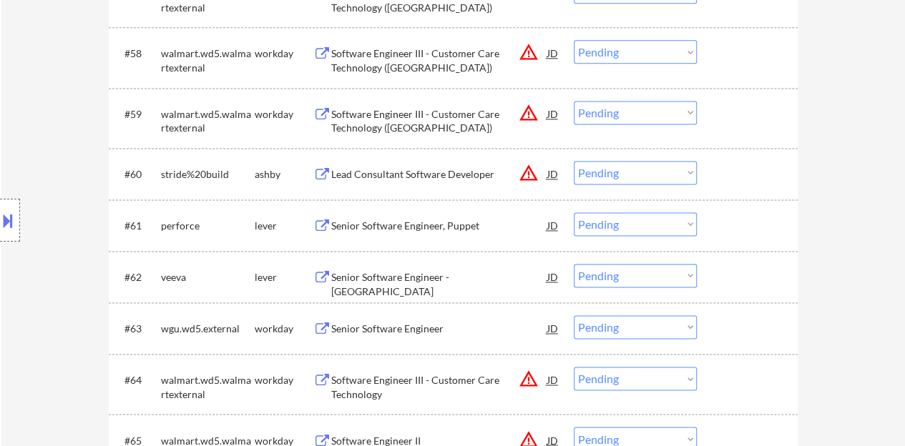
click at [417, 228] on div "Senior Software Engineer, Puppet" at bounding box center [439, 226] width 216 height 14
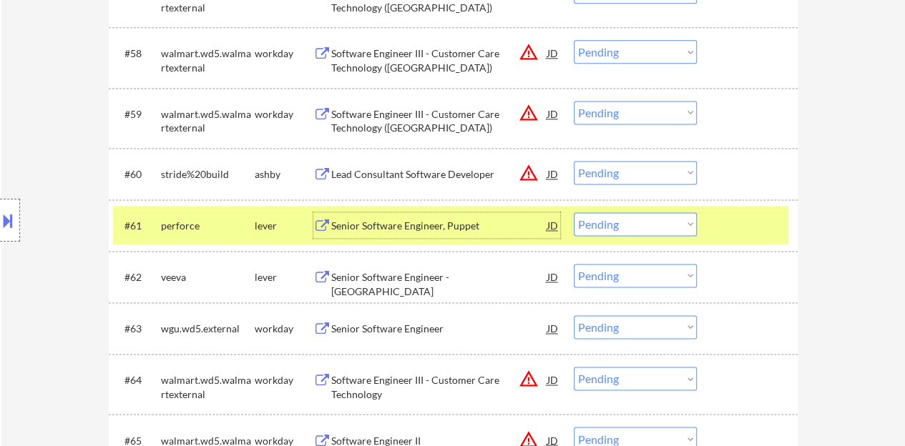
click at [569, 218] on div "#61 perforce lever Senior Software Engineer, Puppet JD warning_amber Choose an …" at bounding box center [450, 225] width 675 height 39
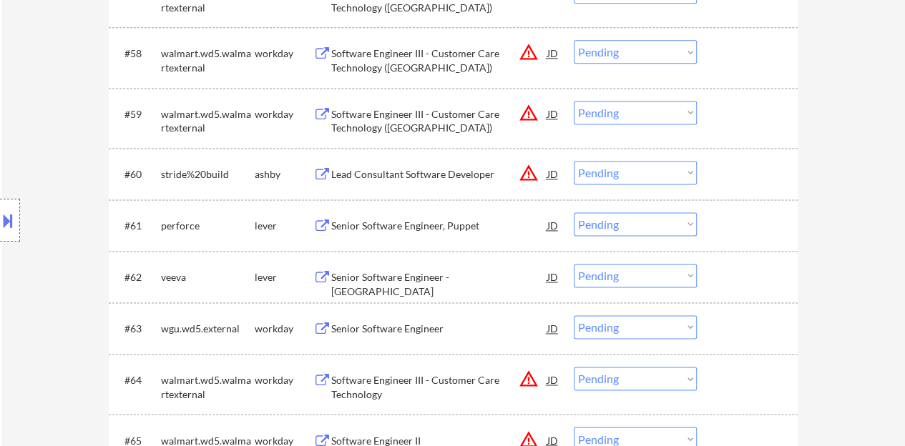
click at [584, 227] on select "Choose an option... Pending Applied Excluded (Questions) Excluded (Expired) Exc…" at bounding box center [635, 225] width 123 height 24
click at [574, 213] on select "Choose an option... Pending Applied Excluded (Questions) Excluded (Expired) Exc…" at bounding box center [635, 225] width 123 height 24
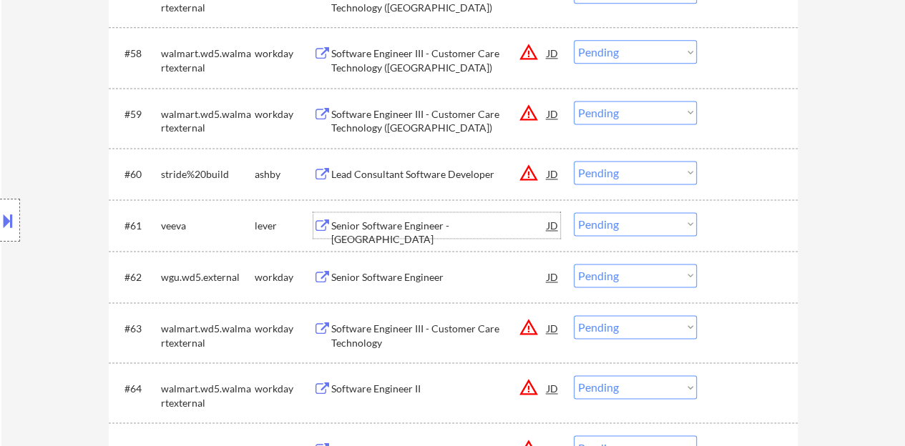
click at [436, 235] on div "Senior Software Engineer - Java" at bounding box center [439, 226] width 216 height 26
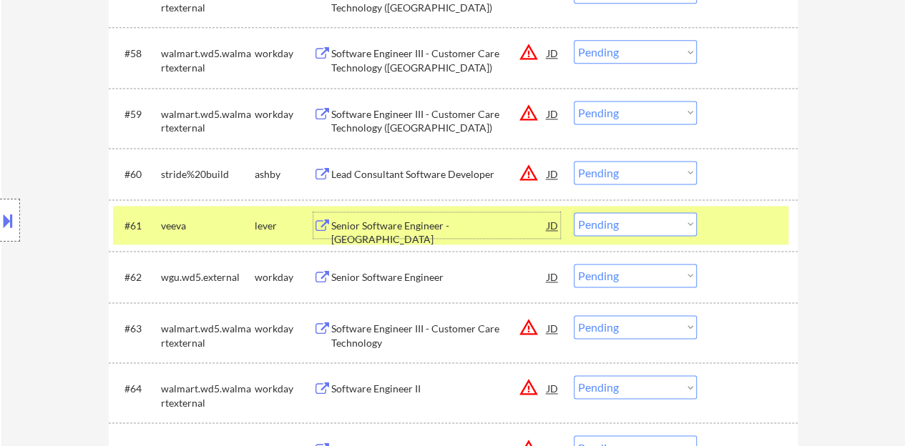
click at [653, 223] on select "Choose an option... Pending Applied Excluded (Questions) Excluded (Expired) Exc…" at bounding box center [635, 225] width 123 height 24
click at [574, 213] on select "Choose an option... Pending Applied Excluded (Questions) Excluded (Expired) Exc…" at bounding box center [635, 225] width 123 height 24
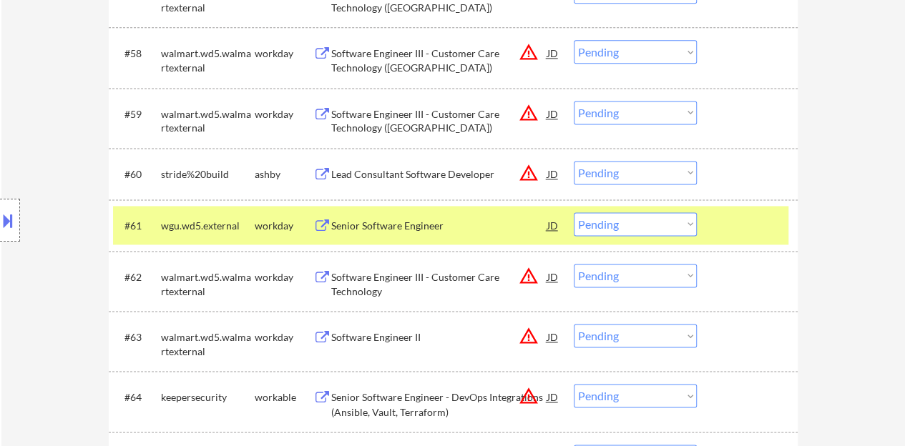
scroll to position [3731, 0]
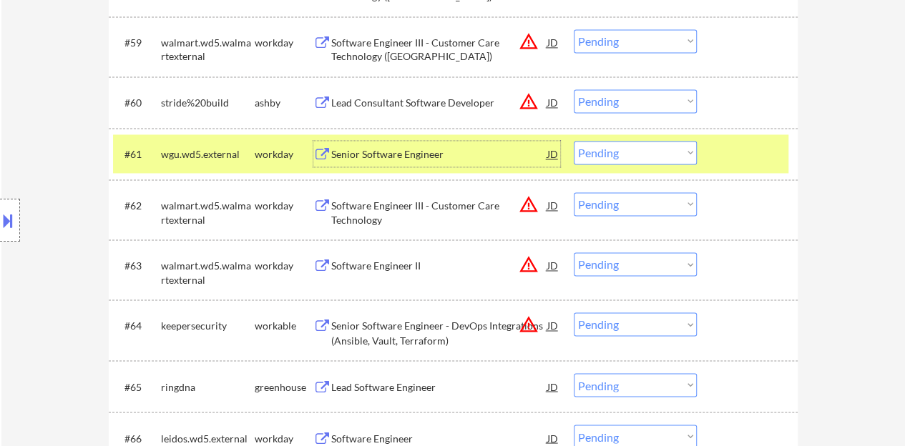
click at [411, 158] on div "Senior Software Engineer" at bounding box center [439, 154] width 216 height 14
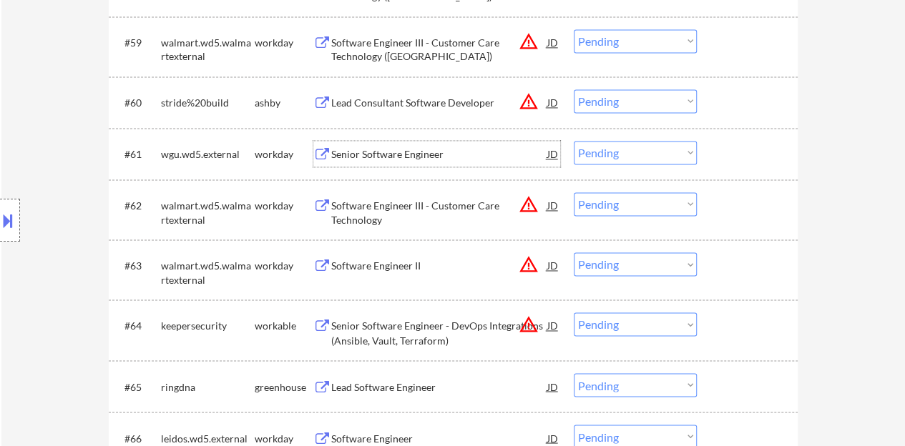
click at [745, 151] on div at bounding box center [749, 154] width 63 height 26
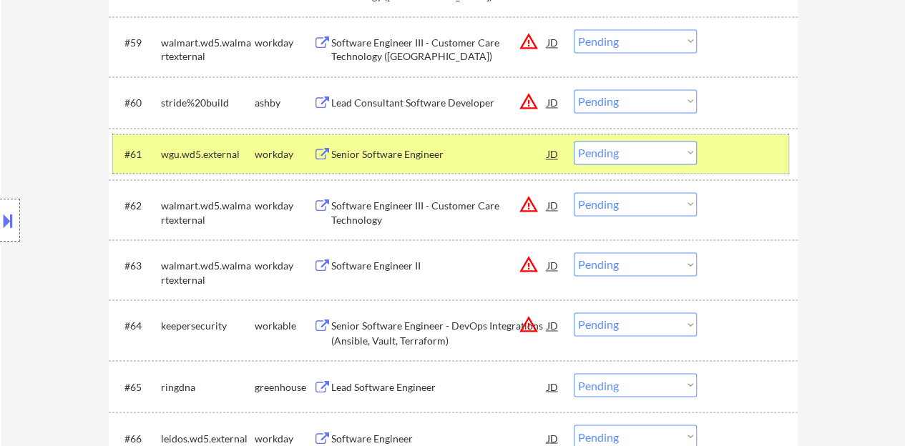
click at [601, 147] on select "Choose an option... Pending Applied Excluded (Questions) Excluded (Expired) Exc…" at bounding box center [635, 153] width 123 height 24
click at [574, 141] on select "Choose an option... Pending Applied Excluded (Questions) Excluded (Expired) Exc…" at bounding box center [635, 153] width 123 height 24
select select ""pending""
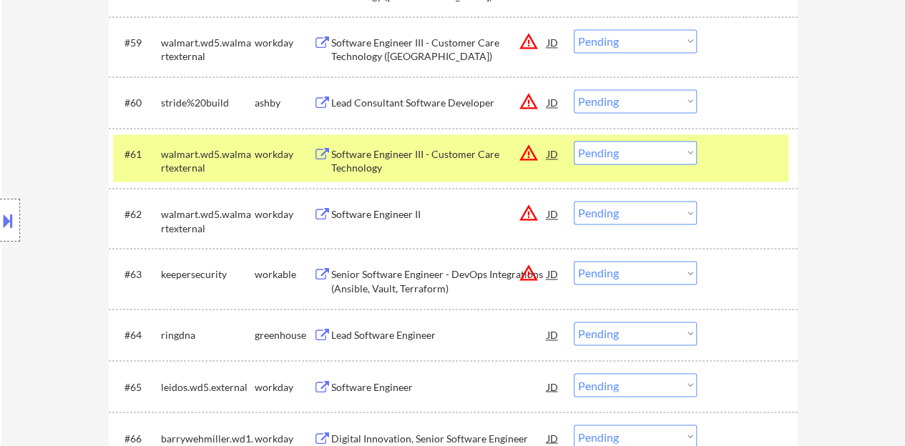
click at [733, 167] on div "#61 walmart.wd5.walmartexternal workday Software Engineer III - Customer Care T…" at bounding box center [450, 158] width 675 height 47
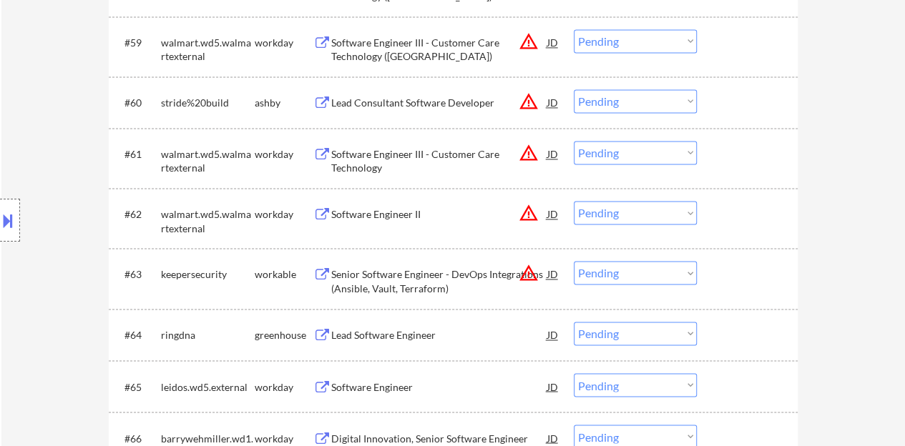
click at [552, 213] on div "JD" at bounding box center [553, 214] width 14 height 26
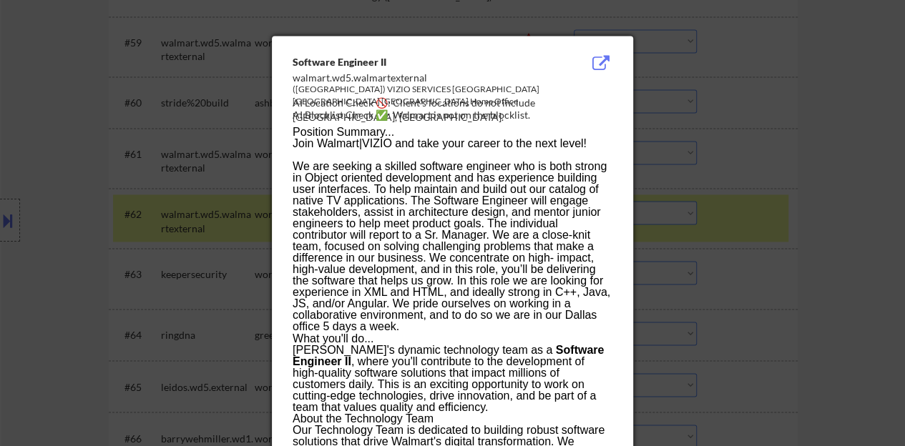
click at [202, 219] on div at bounding box center [452, 223] width 905 height 446
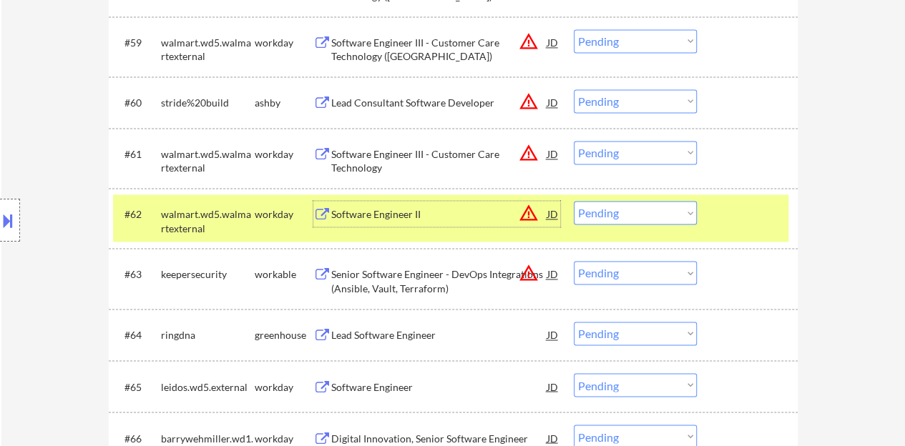
click at [381, 208] on div "Software Engineer II" at bounding box center [439, 214] width 216 height 14
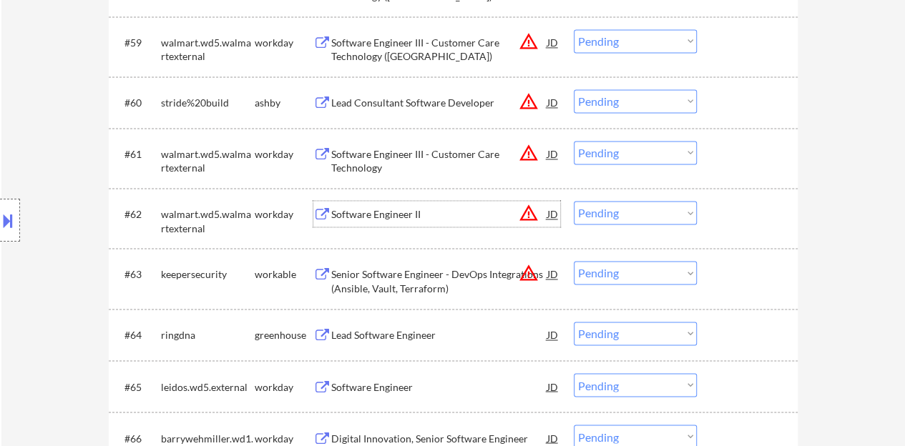
click at [636, 204] on select "Choose an option... Pending Applied Excluded (Questions) Excluded (Expired) Exc…" at bounding box center [635, 213] width 123 height 24
click at [574, 201] on select "Choose an option... Pending Applied Excluded (Questions) Excluded (Expired) Exc…" at bounding box center [635, 213] width 123 height 24
select select ""pending""
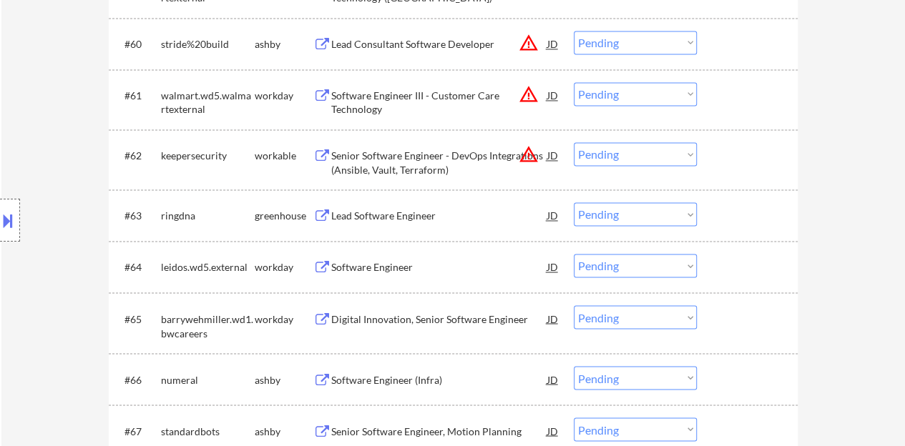
scroll to position [3802, 0]
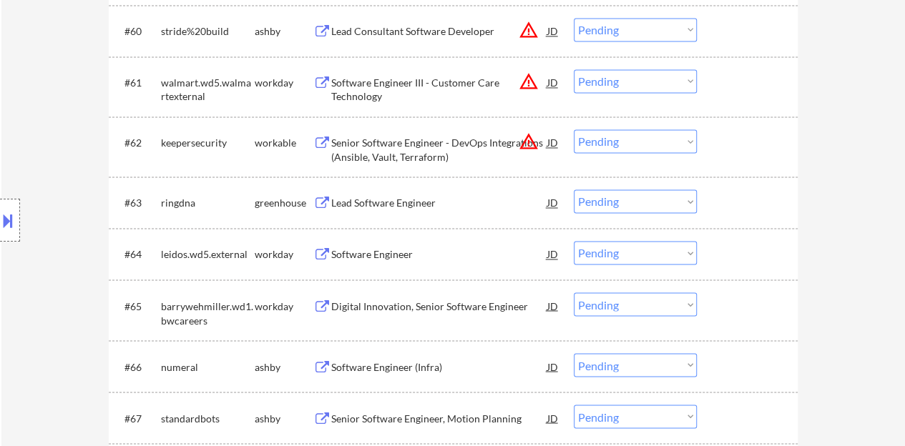
click at [428, 197] on div "Lead Software Engineer" at bounding box center [439, 203] width 216 height 14
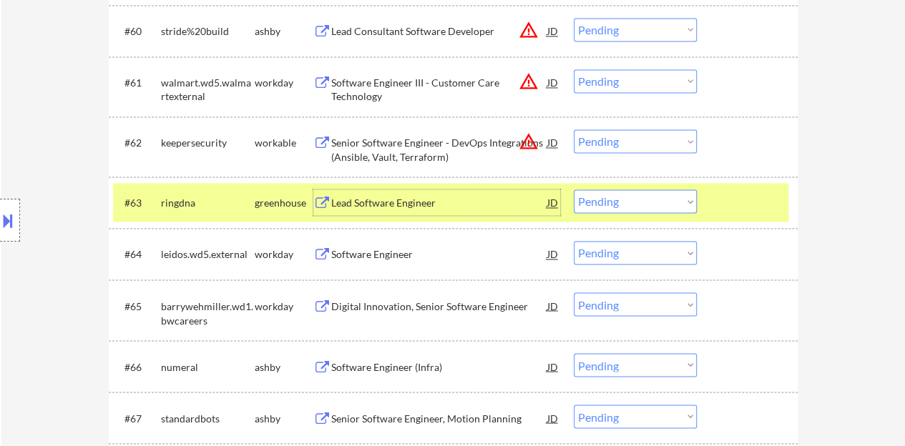
click at [661, 190] on select "Choose an option... Pending Applied Excluded (Questions) Excluded (Expired) Exc…" at bounding box center [635, 202] width 123 height 24
click at [574, 190] on select "Choose an option... Pending Applied Excluded (Questions) Excluded (Expired) Exc…" at bounding box center [635, 202] width 123 height 24
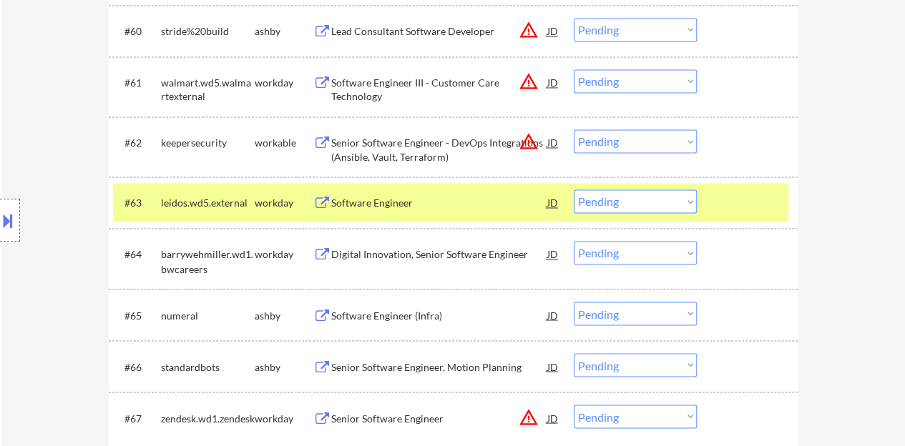
click at [387, 198] on div "Software Engineer" at bounding box center [439, 203] width 216 height 14
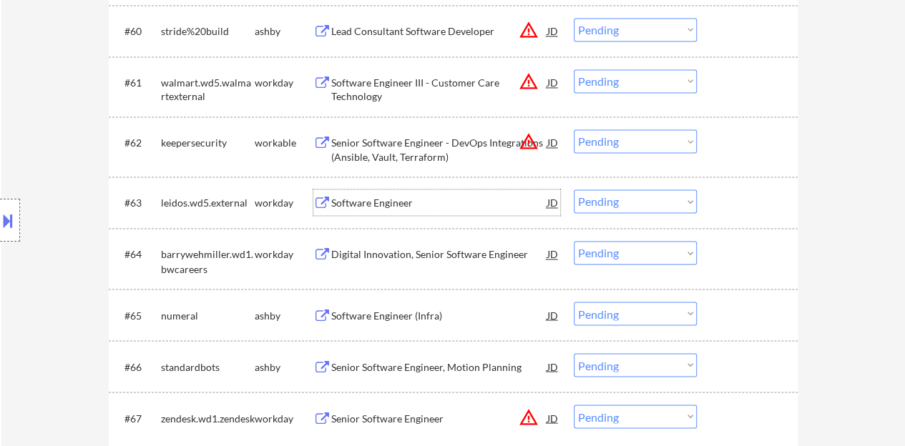
click at [763, 200] on div at bounding box center [749, 203] width 63 height 26
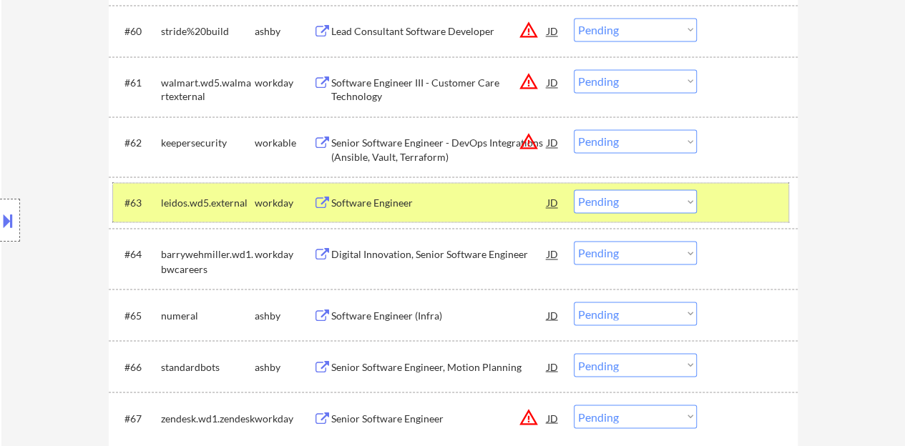
click at [628, 205] on select "Choose an option... Pending Applied Excluded (Questions) Excluded (Expired) Exc…" at bounding box center [635, 202] width 123 height 24
click at [574, 190] on select "Choose an option... Pending Applied Excluded (Questions) Excluded (Expired) Exc…" at bounding box center [635, 202] width 123 height 24
select select ""pending""
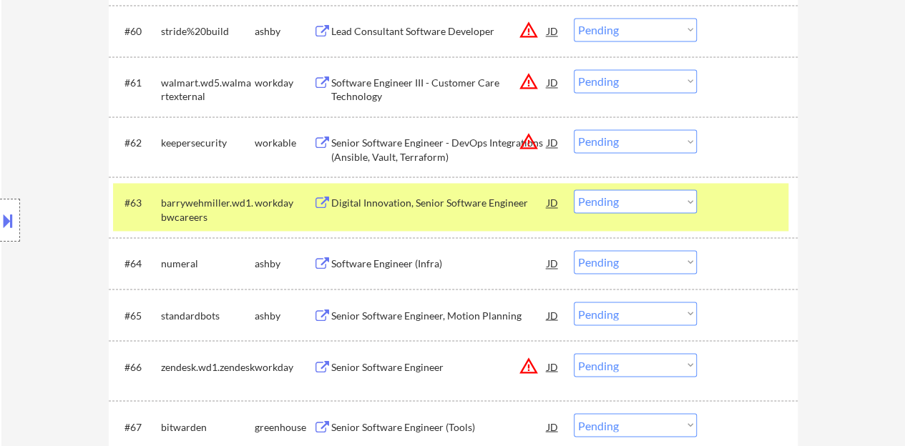
click at [776, 210] on div at bounding box center [749, 203] width 63 height 26
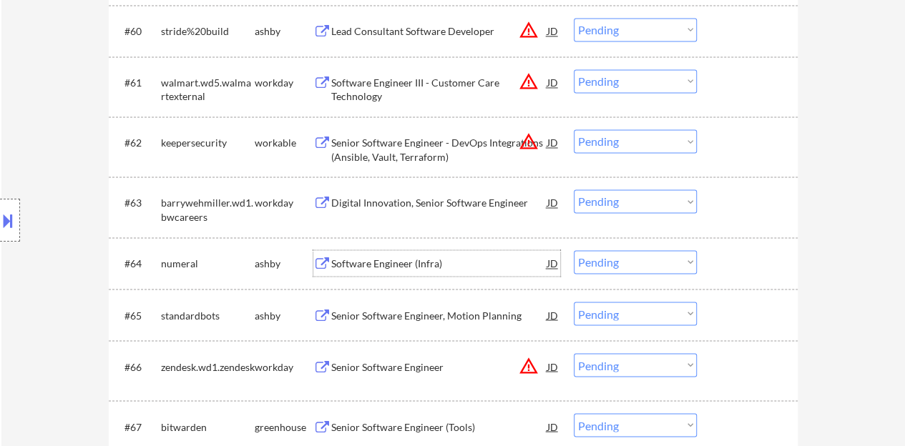
click at [371, 257] on div "Software Engineer (Infra)" at bounding box center [439, 264] width 216 height 14
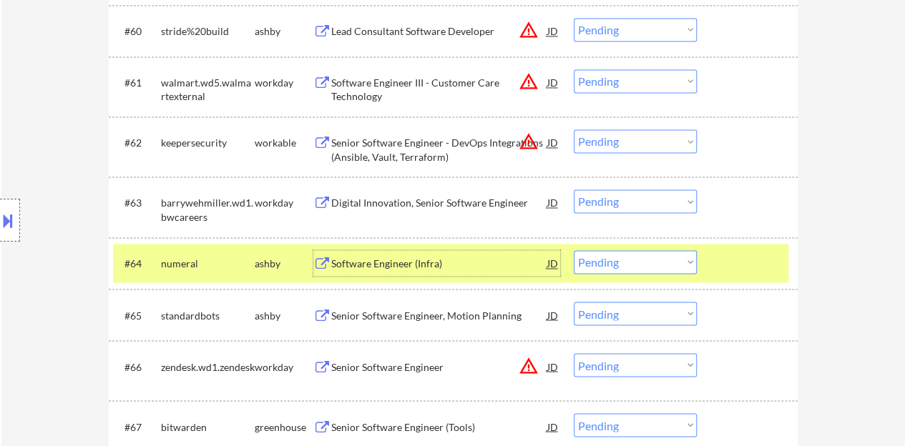
click at [625, 267] on select "Choose an option... Pending Applied Excluded (Questions) Excluded (Expired) Exc…" at bounding box center [635, 262] width 123 height 24
click at [574, 250] on select "Choose an option... Pending Applied Excluded (Questions) Excluded (Expired) Exc…" at bounding box center [635, 262] width 123 height 24
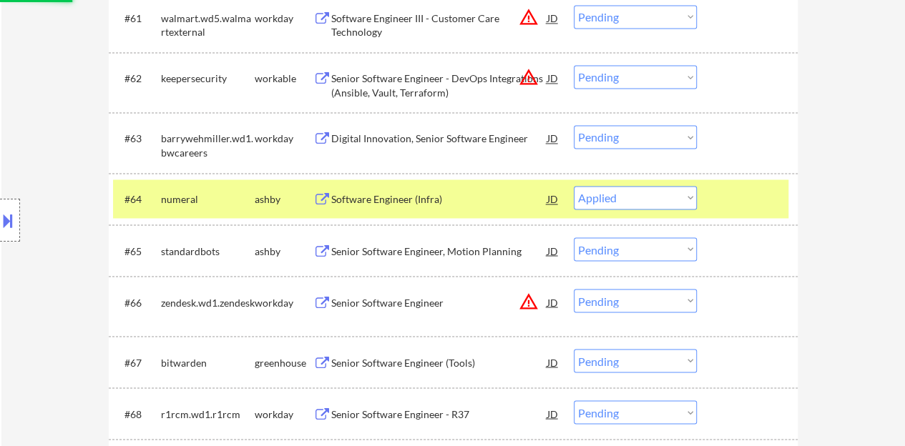
scroll to position [3874, 0]
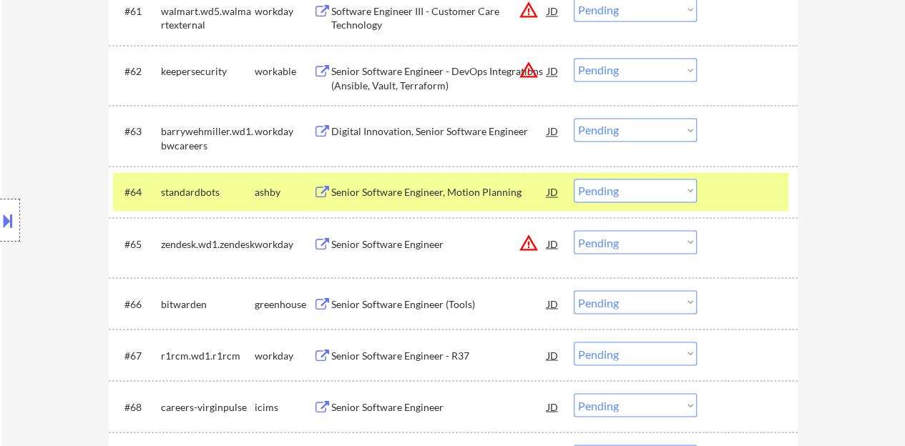
click at [399, 185] on div "Senior Software Engineer, Motion Planning" at bounding box center [439, 192] width 216 height 14
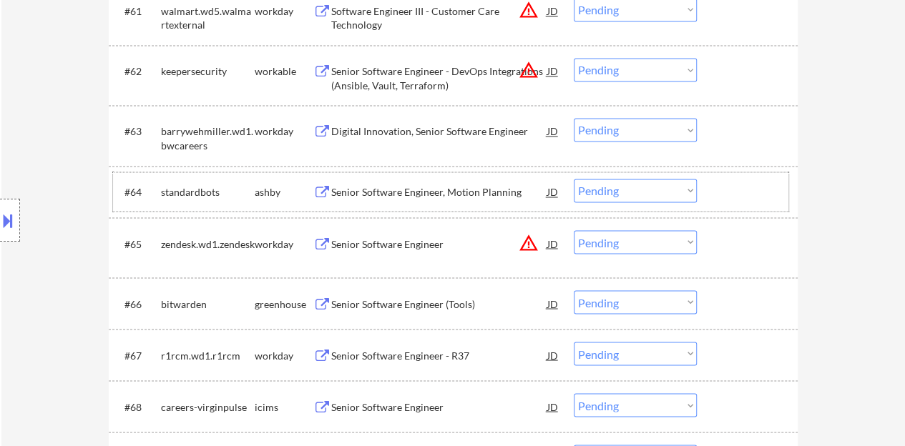
click at [766, 188] on div at bounding box center [749, 192] width 63 height 26
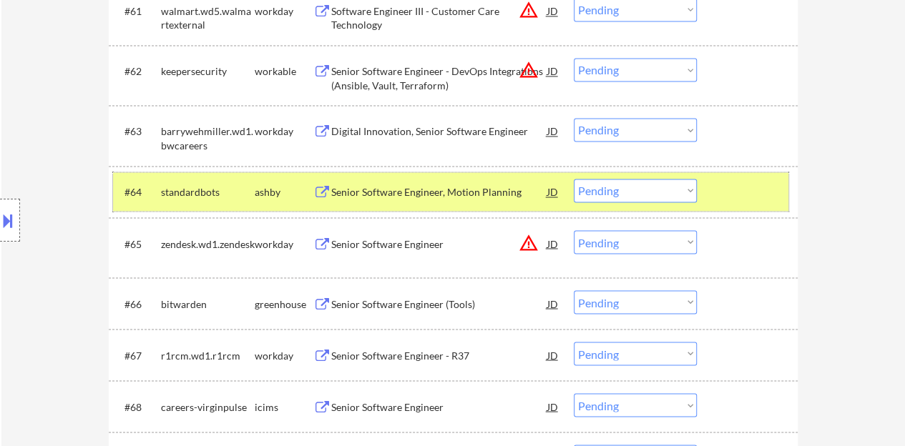
drag, startPoint x: 620, startPoint y: 192, endPoint x: 621, endPoint y: 200, distance: 7.2
click at [621, 192] on select "Choose an option... Pending Applied Excluded (Questions) Excluded (Expired) Exc…" at bounding box center [635, 191] width 123 height 24
click at [574, 179] on select "Choose an option... Pending Applied Excluded (Questions) Excluded (Expired) Exc…" at bounding box center [635, 191] width 123 height 24
select select ""pending""
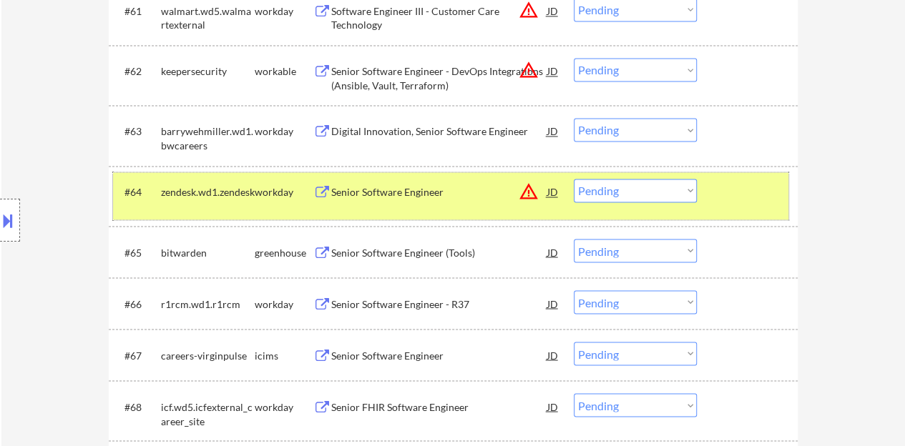
click at [733, 195] on div at bounding box center [749, 192] width 63 height 26
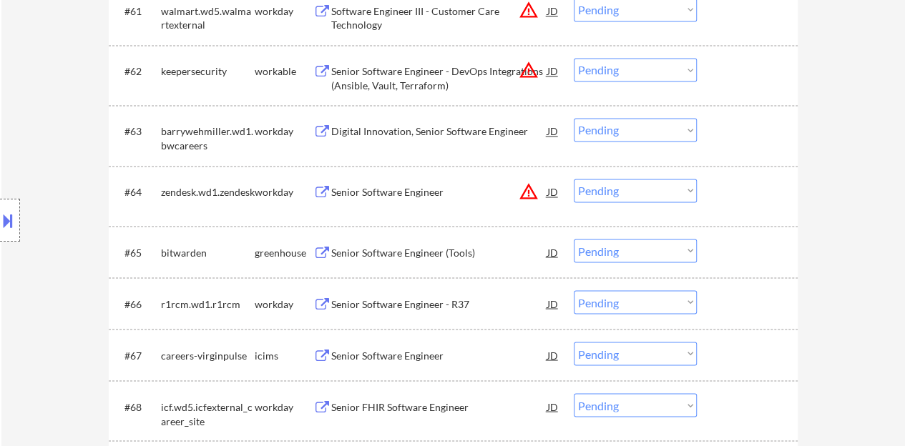
click at [438, 240] on div "Senior Software Engineer (Tools)" at bounding box center [439, 252] width 216 height 26
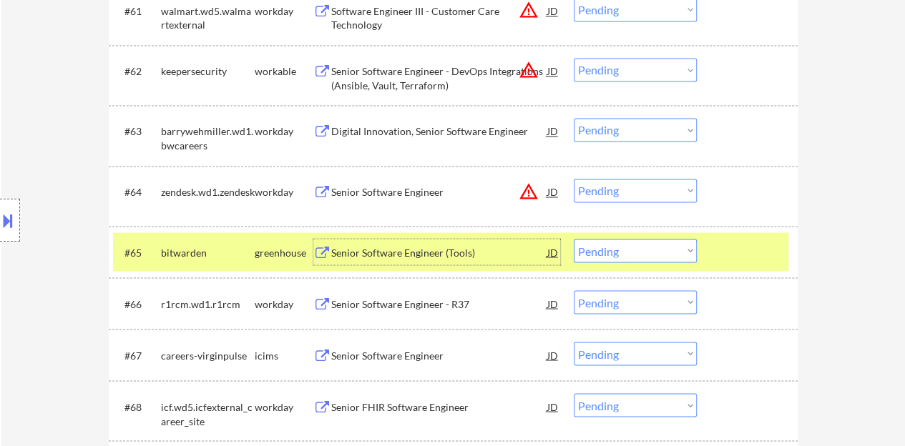
click at [633, 253] on select "Choose an option... Pending Applied Excluded (Questions) Excluded (Expired) Exc…" at bounding box center [635, 251] width 123 height 24
click at [574, 239] on select "Choose an option... Pending Applied Excluded (Questions) Excluded (Expired) Exc…" at bounding box center [635, 251] width 123 height 24
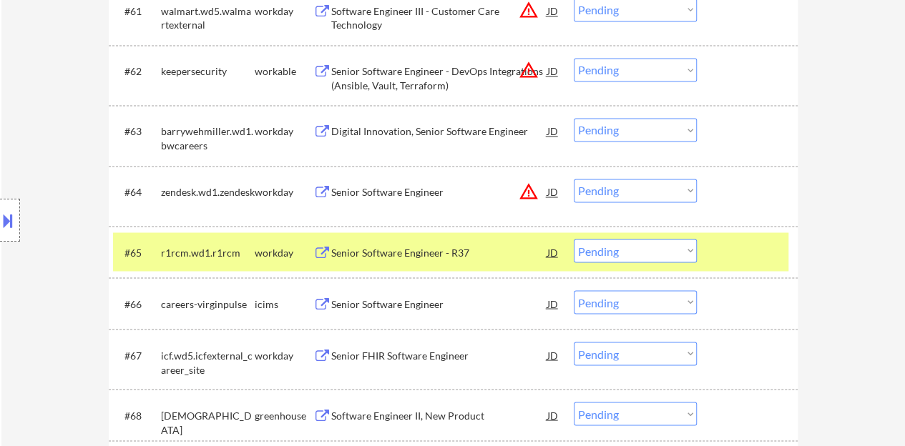
scroll to position [3945, 0]
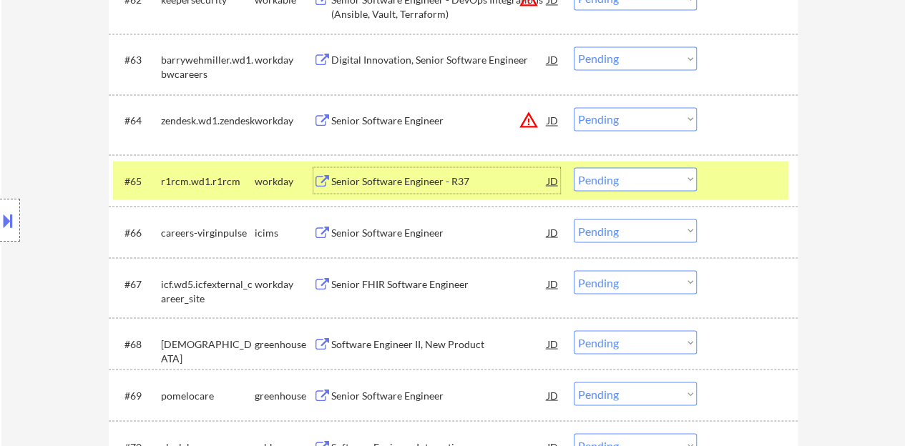
click at [428, 186] on div "Senior Software Engineer - R37" at bounding box center [439, 181] width 216 height 14
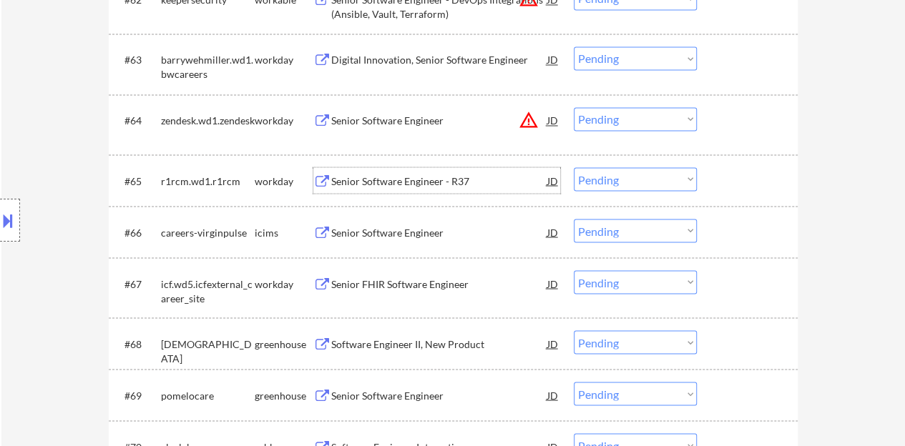
click at [731, 177] on div at bounding box center [749, 180] width 63 height 26
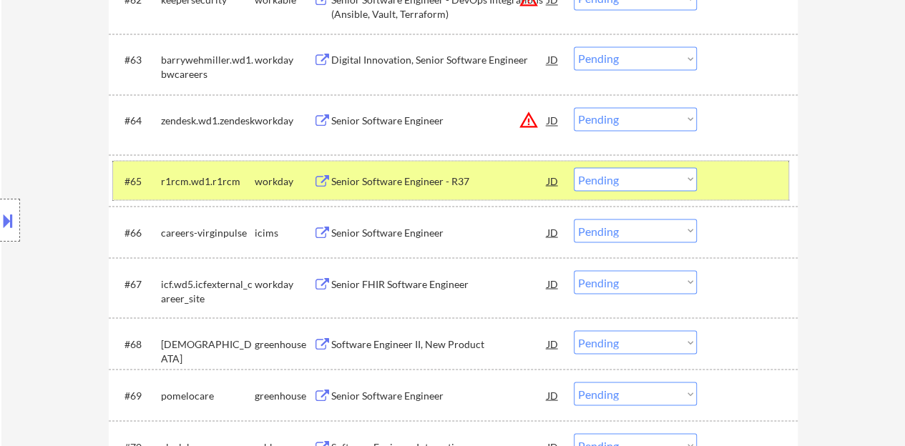
click at [627, 182] on select "Choose an option... Pending Applied Excluded (Questions) Excluded (Expired) Exc…" at bounding box center [635, 179] width 123 height 24
click at [574, 167] on select "Choose an option... Pending Applied Excluded (Questions) Excluded (Expired) Exc…" at bounding box center [635, 179] width 123 height 24
select select ""pending""
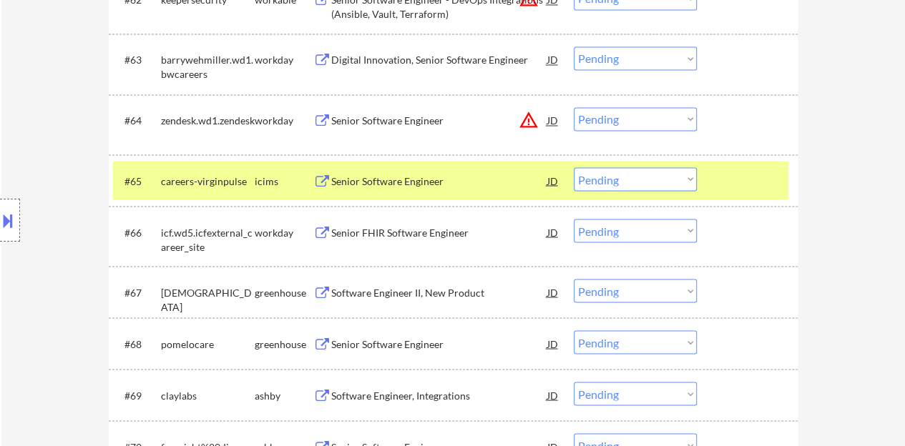
click at [763, 169] on div at bounding box center [749, 180] width 63 height 26
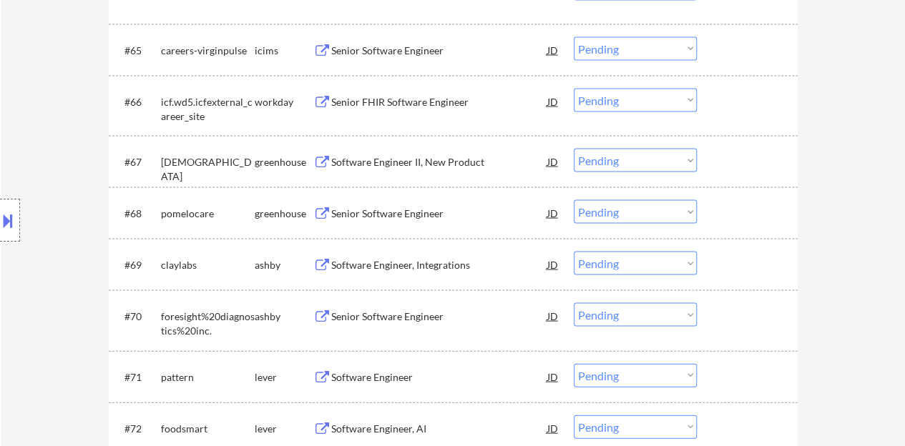
scroll to position [4088, 0]
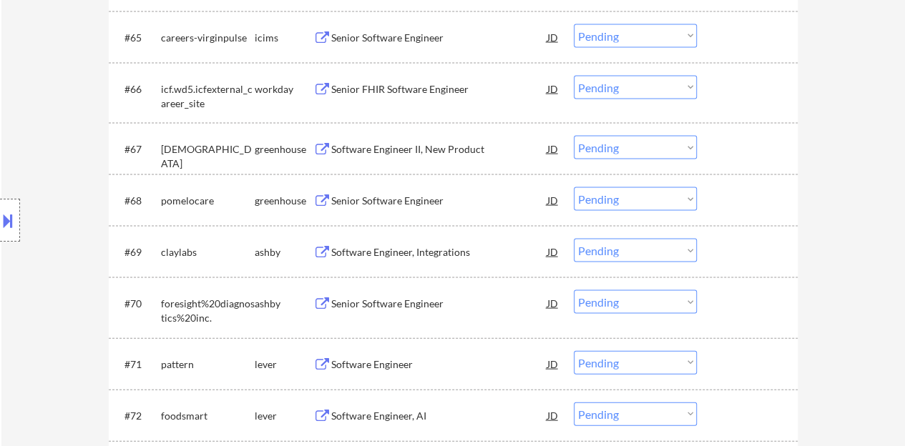
click at [426, 197] on div "Senior Software Engineer" at bounding box center [439, 201] width 216 height 14
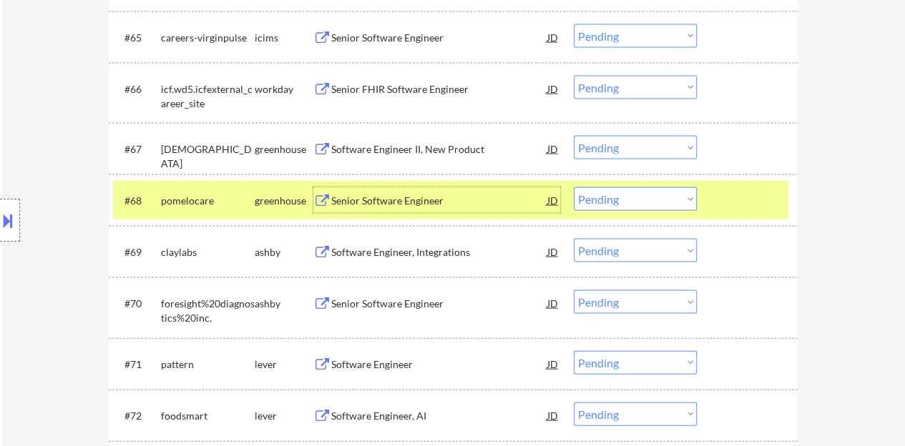
click at [614, 205] on select "Choose an option... Pending Applied Excluded (Questions) Excluded (Expired) Exc…" at bounding box center [635, 199] width 123 height 24
click at [574, 187] on select "Choose an option... Pending Applied Excluded (Questions) Excluded (Expired) Exc…" at bounding box center [635, 199] width 123 height 24
select select ""pending""
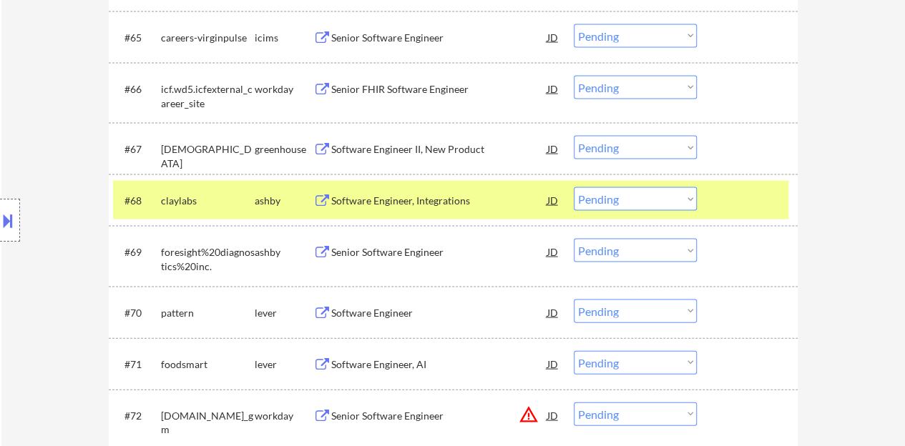
click at [754, 204] on div at bounding box center [749, 200] width 63 height 26
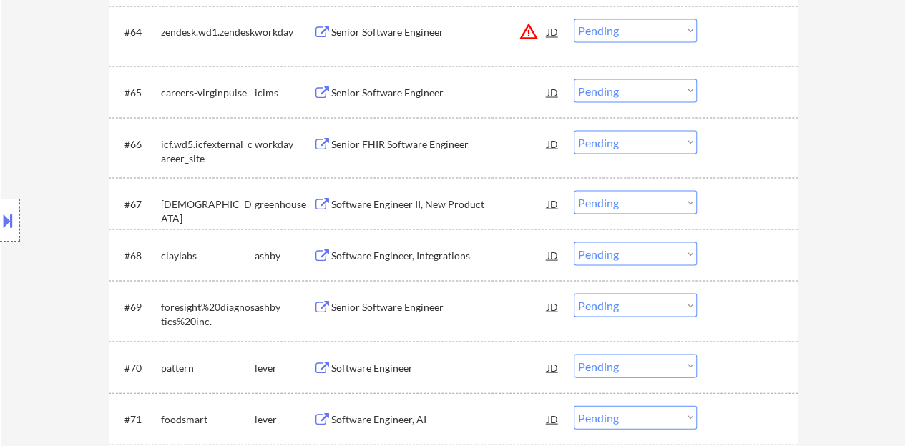
scroll to position [4017, 0]
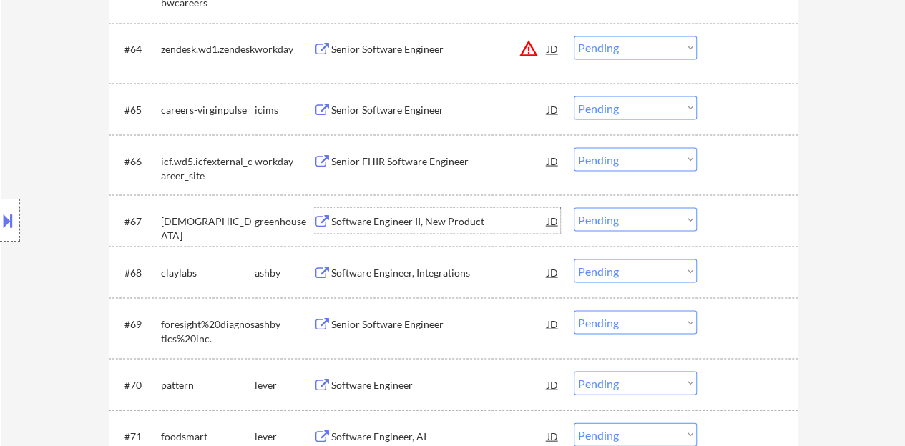
click at [394, 212] on div "Software Engineer II, New Product" at bounding box center [439, 220] width 216 height 26
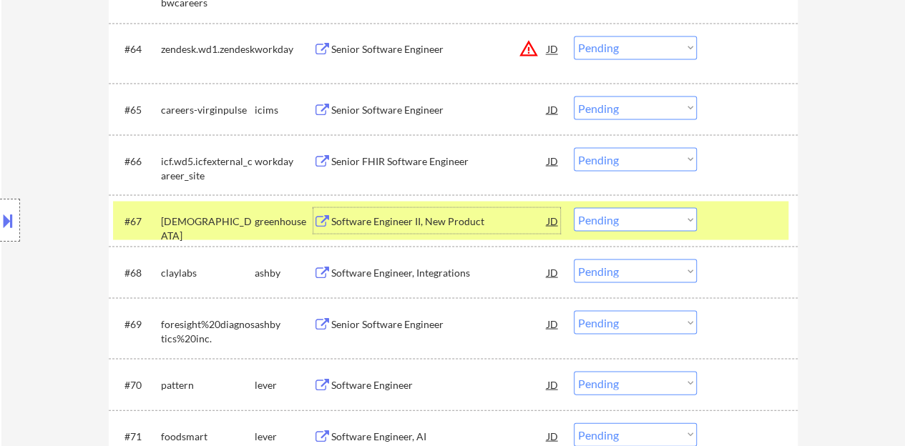
click at [668, 220] on select "Choose an option... Pending Applied Excluded (Questions) Excluded (Expired) Exc…" at bounding box center [635, 219] width 123 height 24
click at [574, 207] on select "Choose an option... Pending Applied Excluded (Questions) Excluded (Expired) Exc…" at bounding box center [635, 219] width 123 height 24
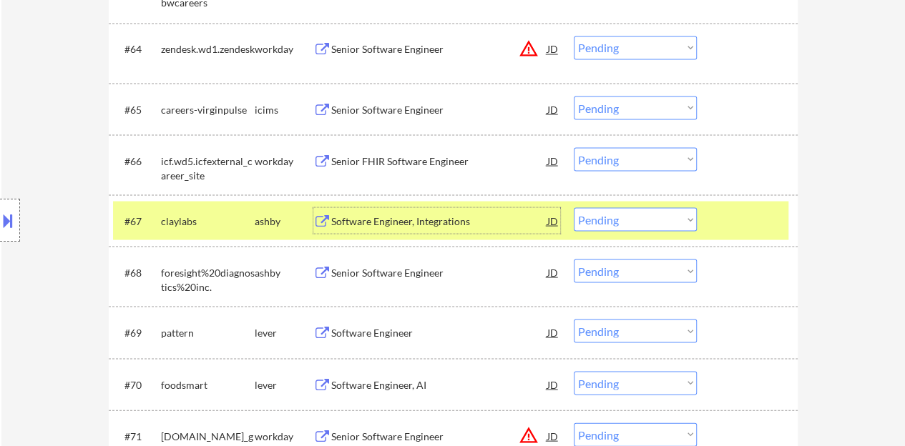
click at [386, 221] on div "Software Engineer, Integrations" at bounding box center [439, 221] width 216 height 14
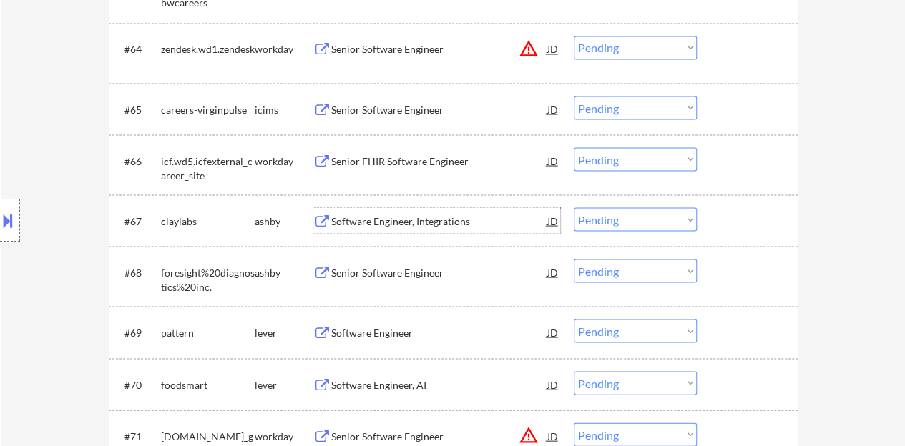
click at [697, 218] on div "#67 claylabs ashby Software Engineer, Integrations JD warning_amber Choose an o…" at bounding box center [450, 220] width 675 height 39
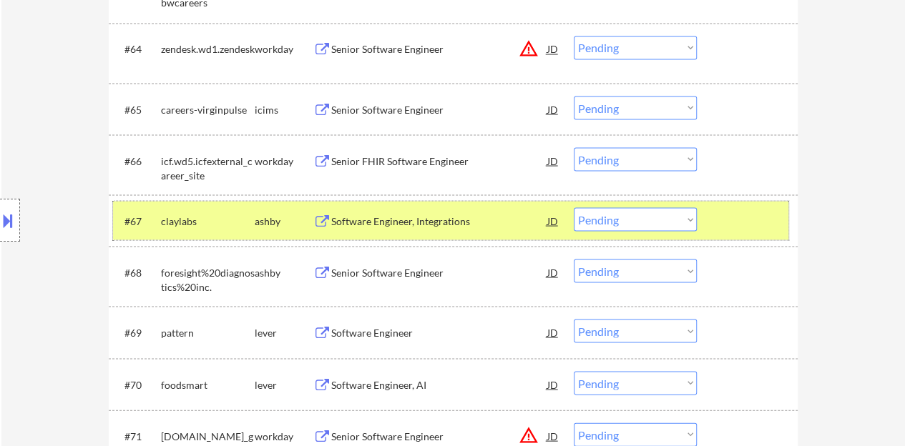
click at [644, 213] on select "Choose an option... Pending Applied Excluded (Questions) Excluded (Expired) Exc…" at bounding box center [635, 219] width 123 height 24
click at [574, 207] on select "Choose an option... Pending Applied Excluded (Questions) Excluded (Expired) Exc…" at bounding box center [635, 219] width 123 height 24
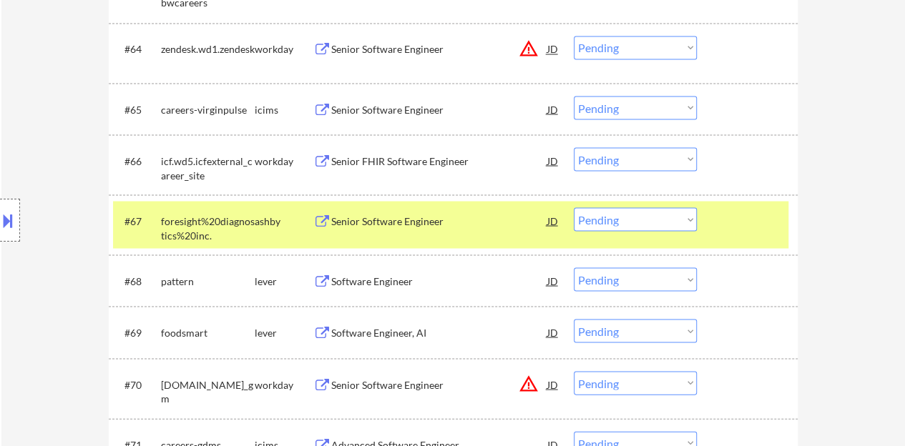
click at [405, 210] on div "Senior Software Engineer" at bounding box center [439, 220] width 216 height 26
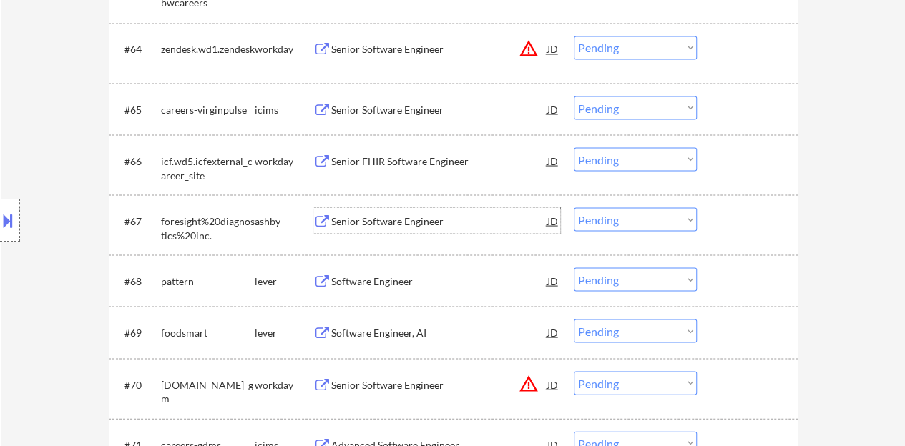
click at [741, 232] on div at bounding box center [749, 220] width 63 height 26
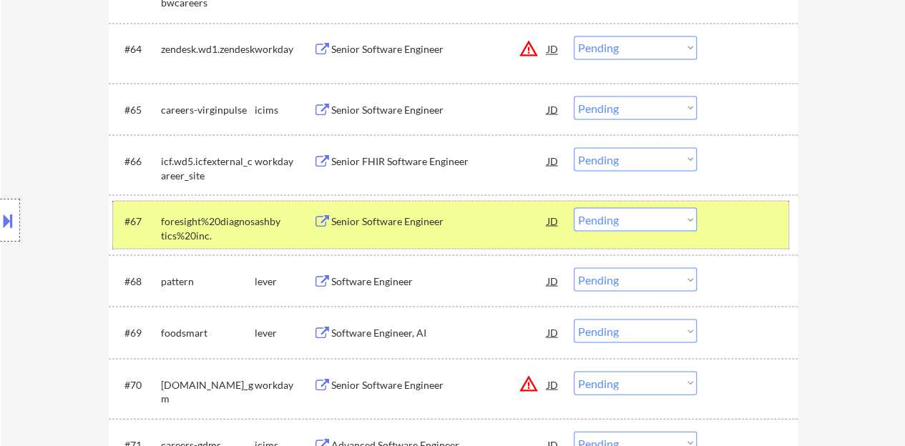
click at [618, 228] on select "Choose an option... Pending Applied Excluded (Questions) Excluded (Expired) Exc…" at bounding box center [635, 219] width 123 height 24
click at [574, 207] on select "Choose an option... Pending Applied Excluded (Questions) Excluded (Expired) Exc…" at bounding box center [635, 219] width 123 height 24
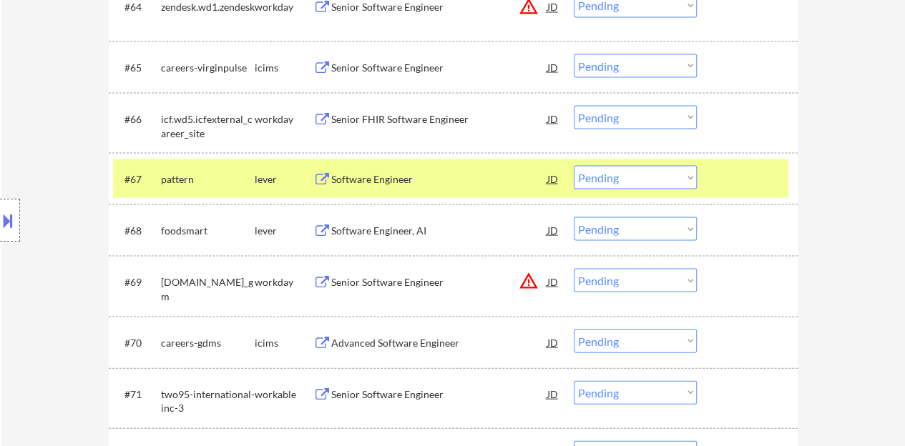
scroll to position [4041, 0]
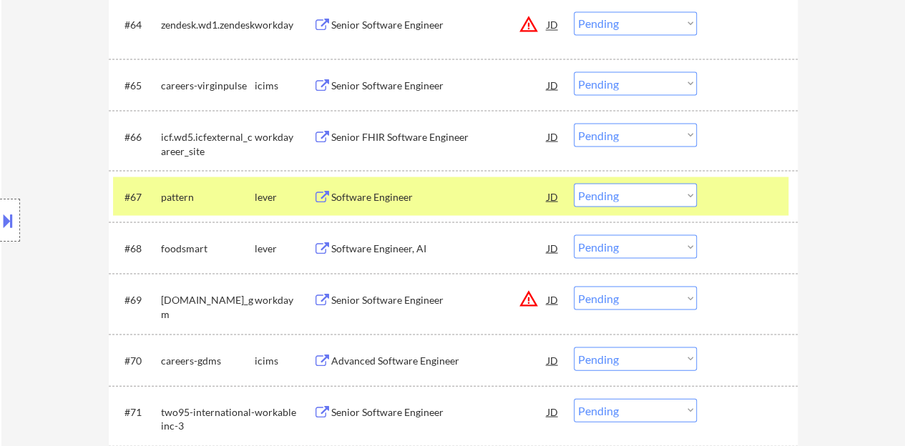
click at [390, 191] on div "Software Engineer" at bounding box center [439, 197] width 216 height 14
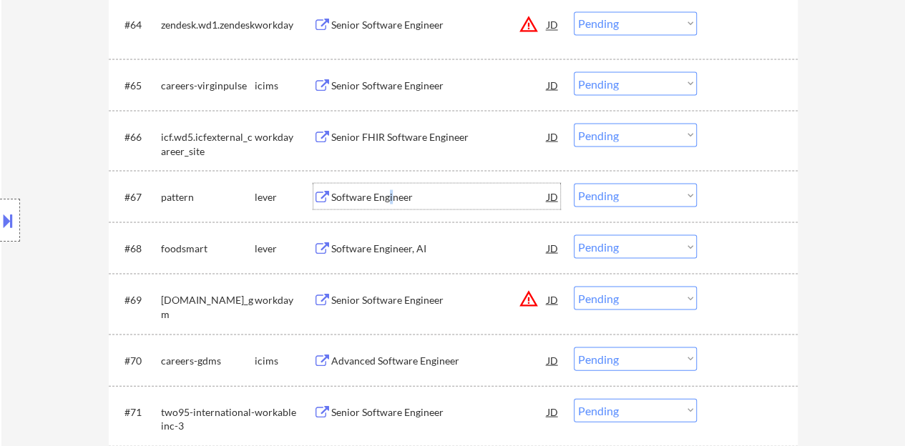
click at [760, 190] on div at bounding box center [749, 196] width 63 height 26
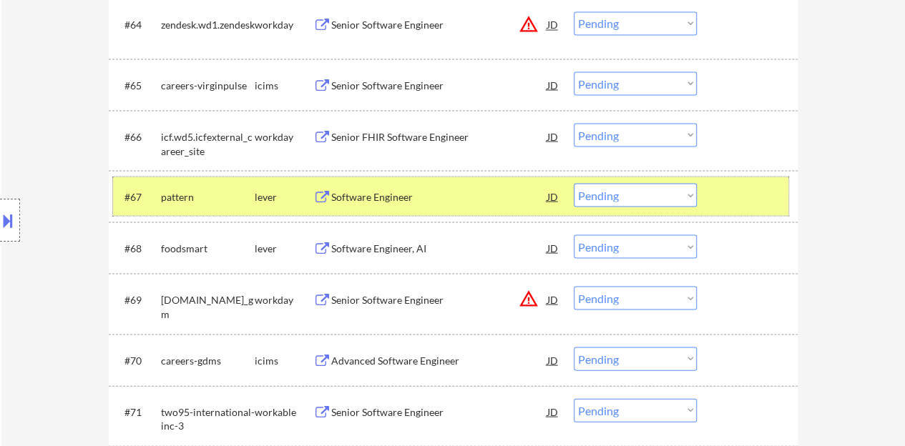
click at [671, 191] on select "Choose an option... Pending Applied Excluded (Questions) Excluded (Expired) Exc…" at bounding box center [635, 195] width 123 height 24
click at [574, 183] on select "Choose an option... Pending Applied Excluded (Questions) Excluded (Expired) Exc…" at bounding box center [635, 195] width 123 height 24
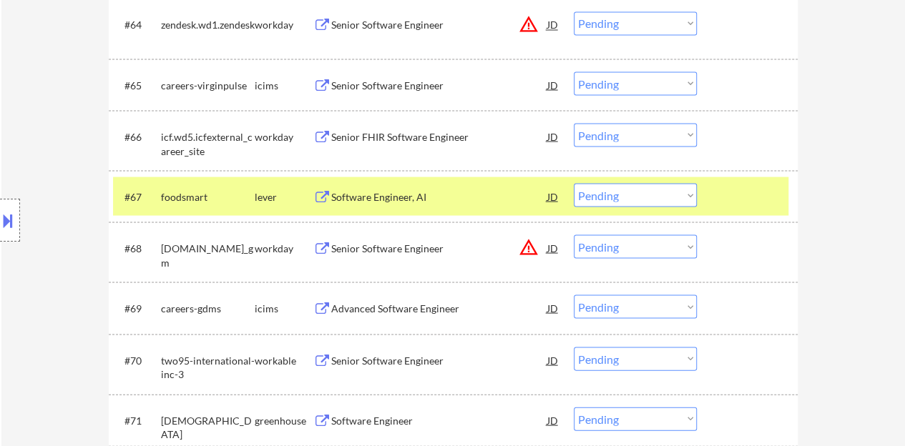
click at [394, 194] on div "Software Engineer, AI" at bounding box center [439, 197] width 216 height 14
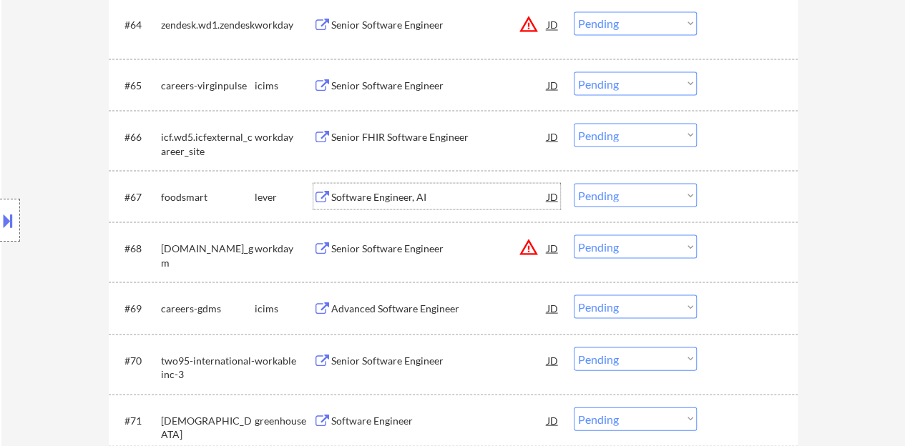
click at [744, 190] on div at bounding box center [749, 196] width 63 height 26
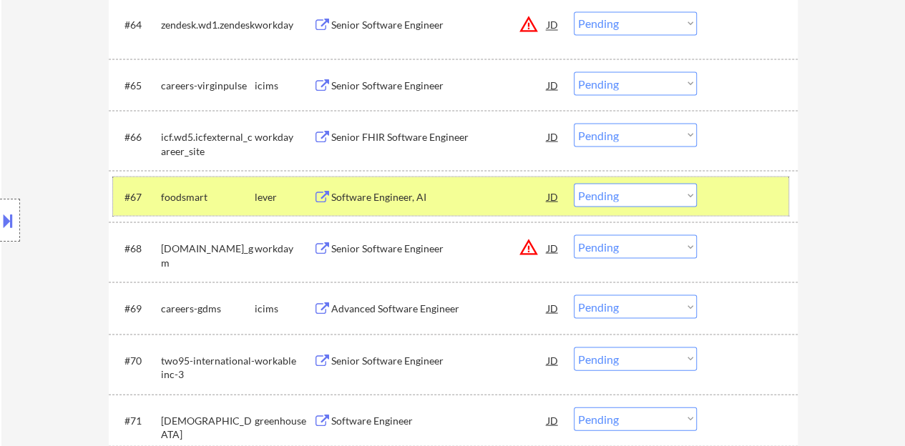
click at [592, 196] on select "Choose an option... Pending Applied Excluded (Questions) Excluded (Expired) Exc…" at bounding box center [635, 195] width 123 height 24
click at [574, 183] on select "Choose an option... Pending Applied Excluded (Questions) Excluded (Expired) Exc…" at bounding box center [635, 195] width 123 height 24
select select ""pending""
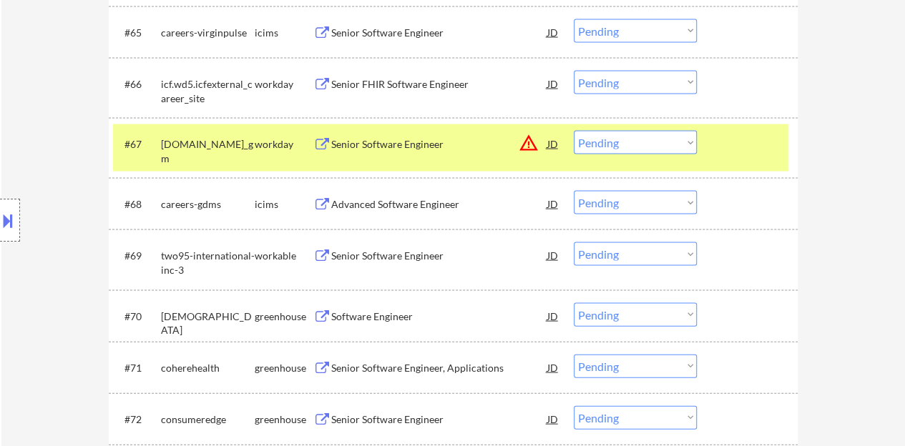
scroll to position [4113, 0]
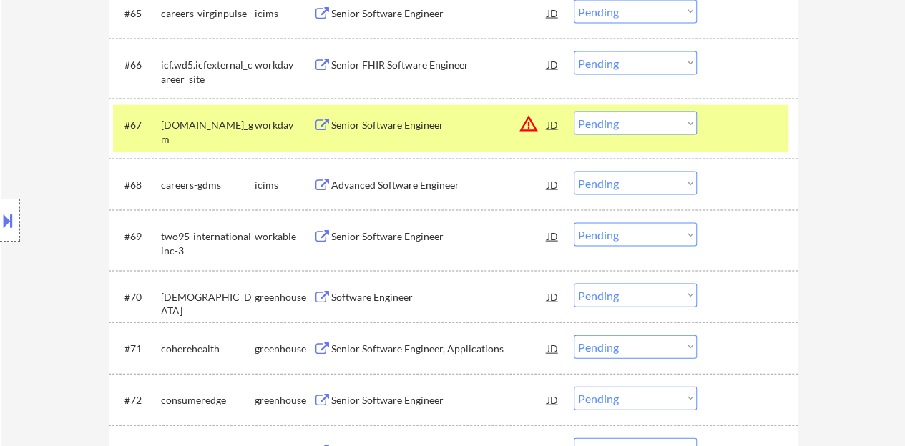
click at [728, 132] on div at bounding box center [749, 125] width 63 height 26
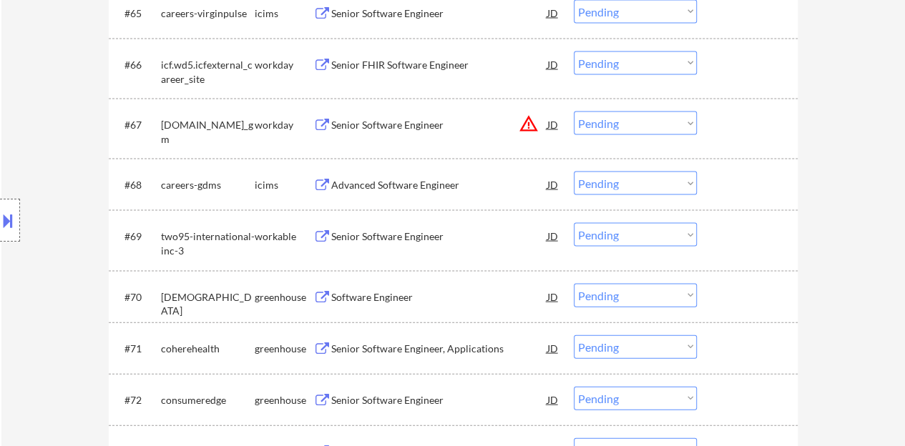
click at [398, 293] on div "Software Engineer" at bounding box center [439, 297] width 216 height 14
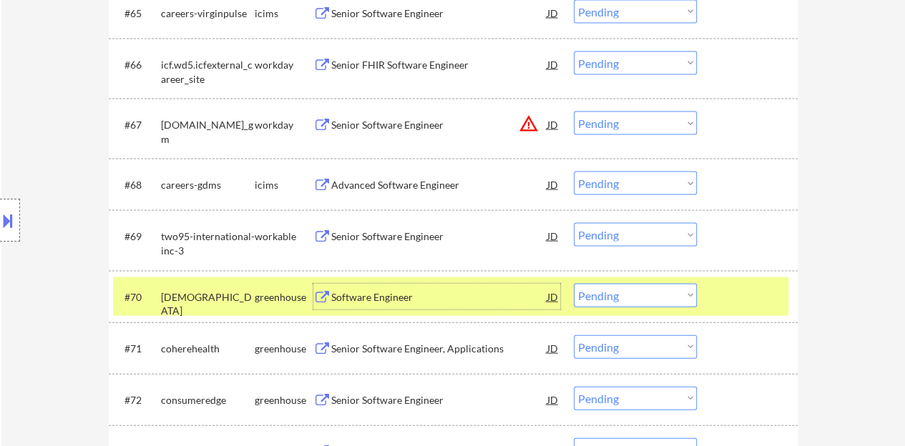
click at [630, 306] on select "Choose an option... Pending Applied Excluded (Questions) Excluded (Expired) Exc…" at bounding box center [635, 296] width 123 height 24
click at [574, 284] on select "Choose an option... Pending Applied Excluded (Questions) Excluded (Expired) Exc…" at bounding box center [635, 296] width 123 height 24
select select ""pending""
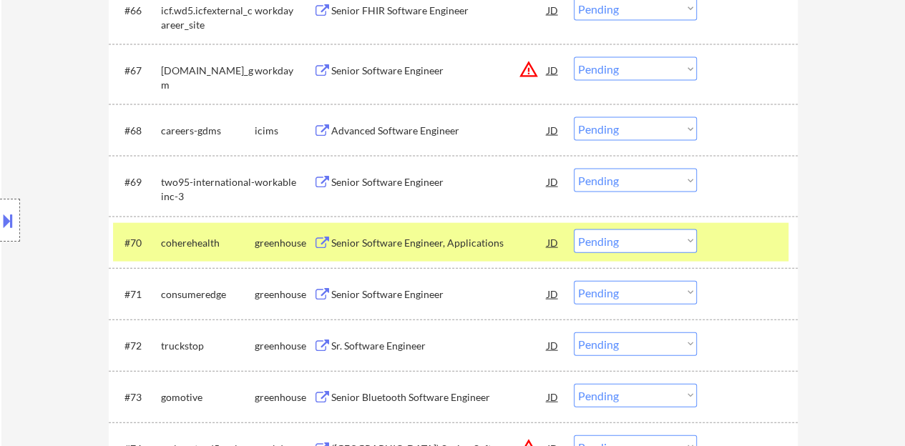
scroll to position [4184, 0]
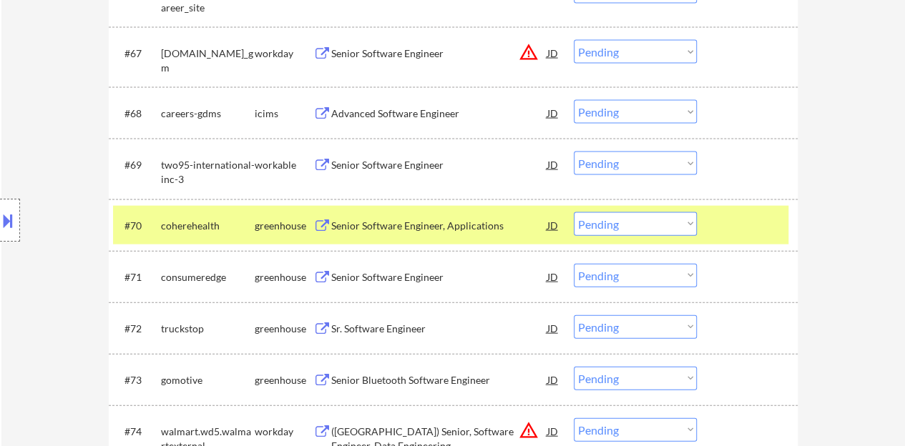
click at [741, 220] on div at bounding box center [749, 226] width 63 height 26
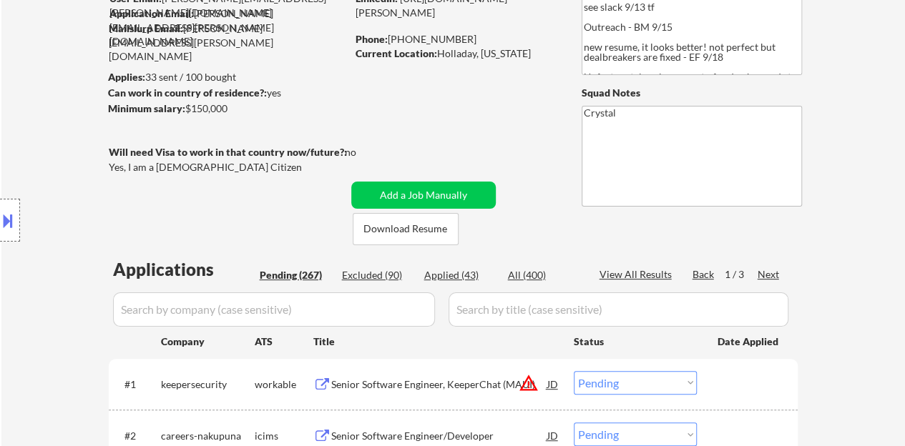
scroll to position [180, 0]
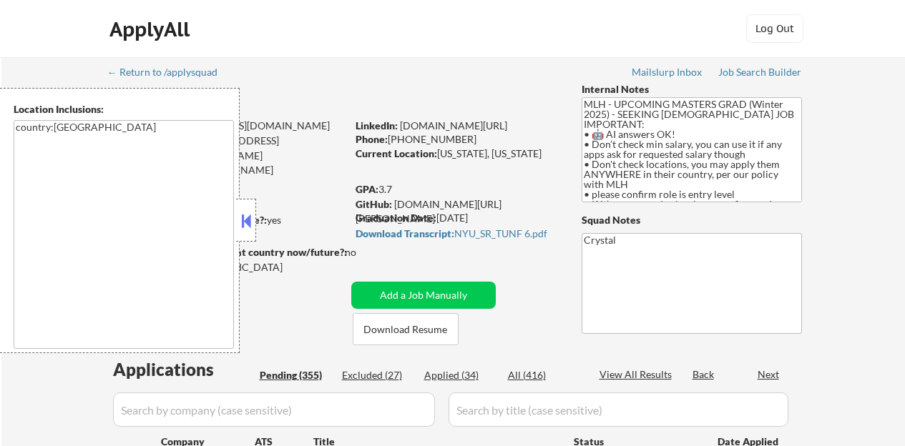
select select ""pending""
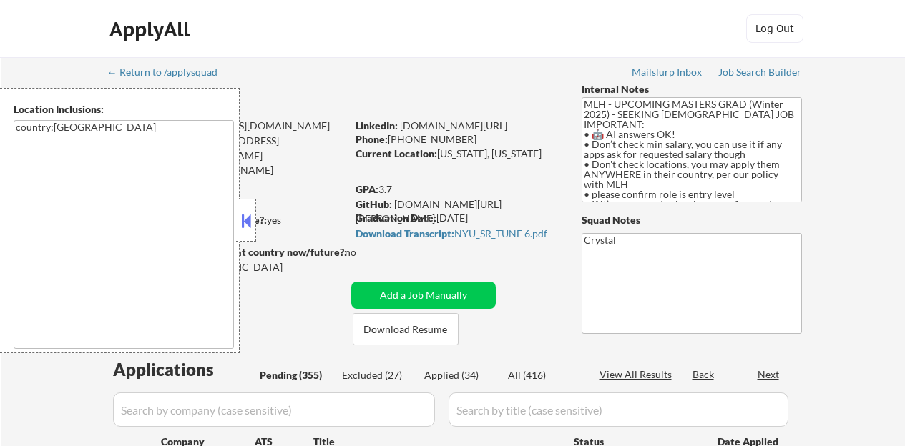
select select ""pending""
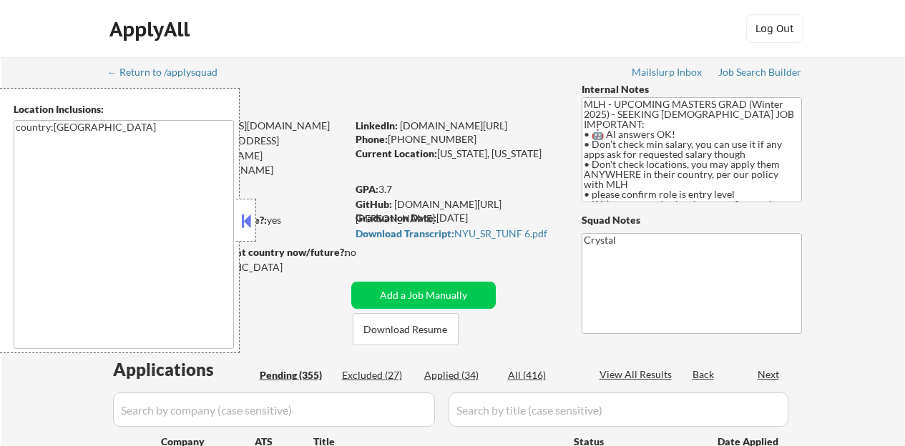
select select ""pending""
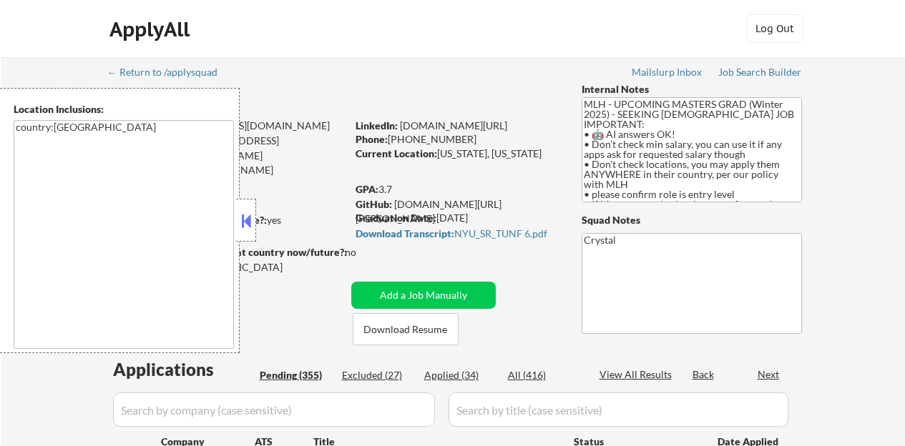
select select ""pending""
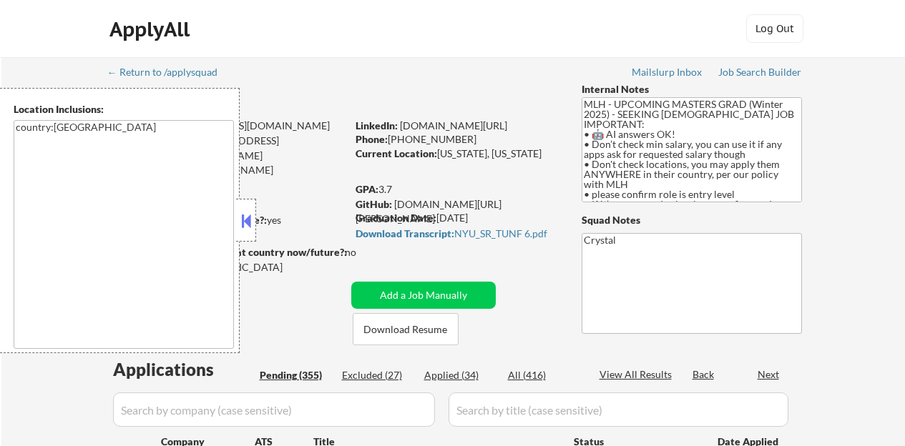
select select ""pending""
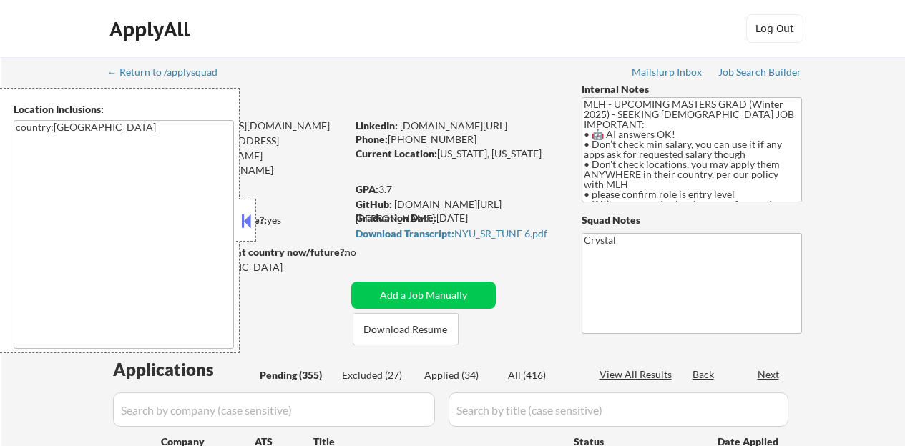
select select ""pending""
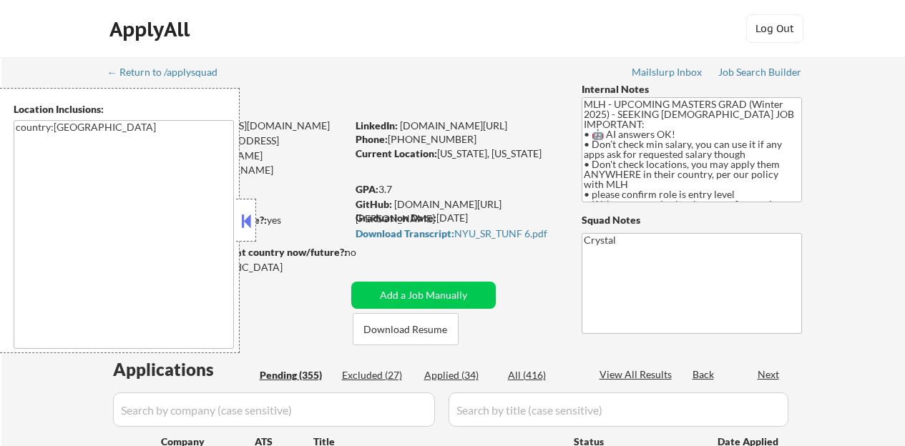
select select ""pending""
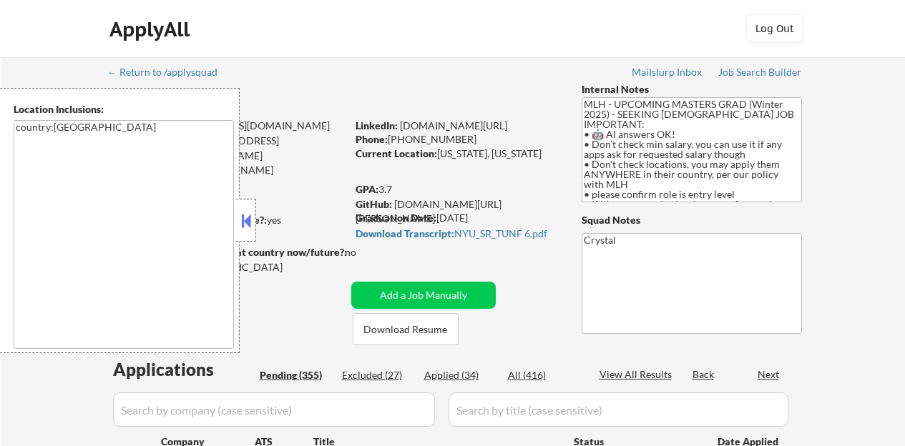
select select ""pending""
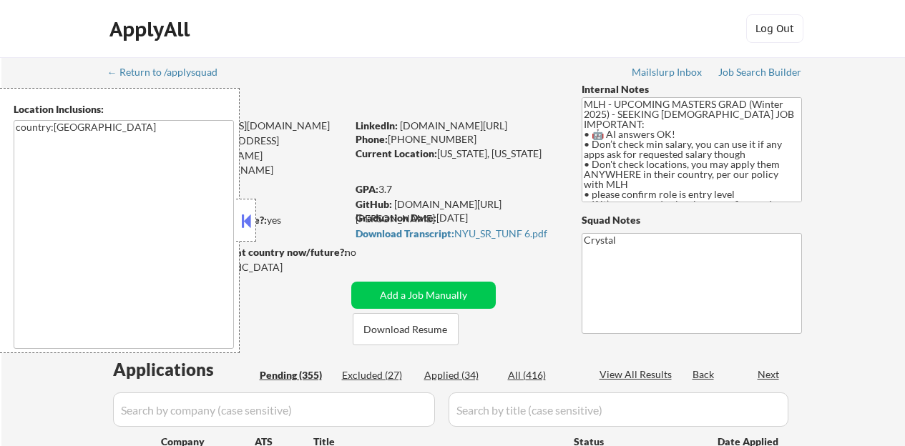
select select ""pending""
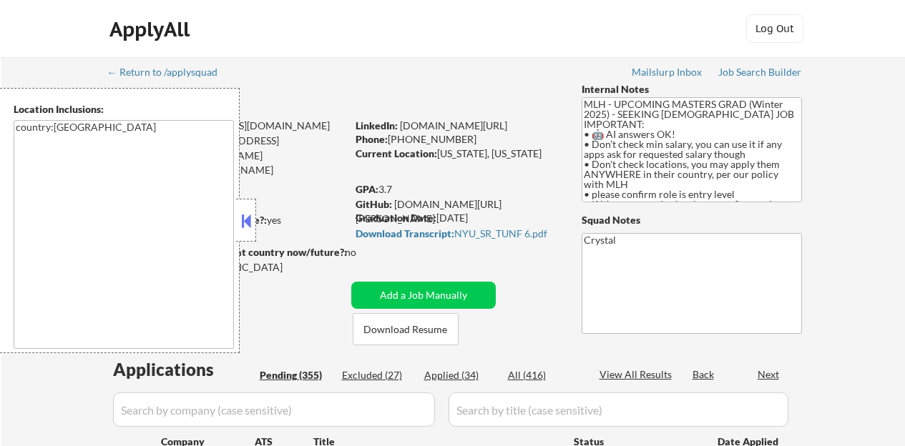
select select ""pending""
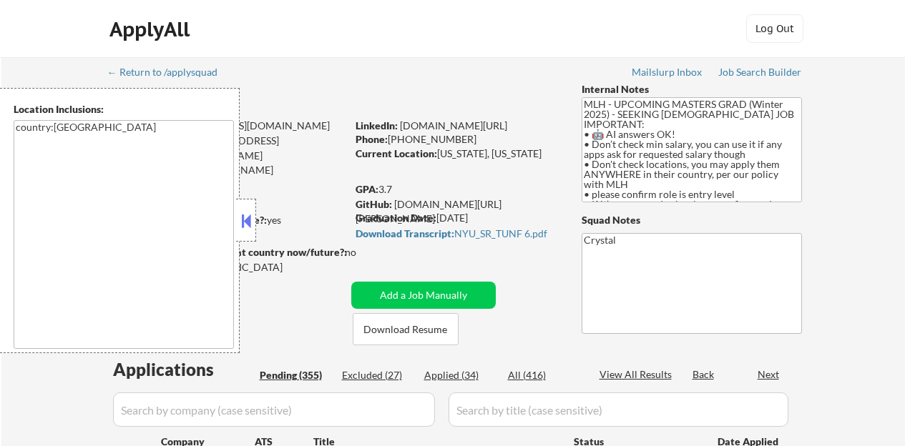
select select ""pending""
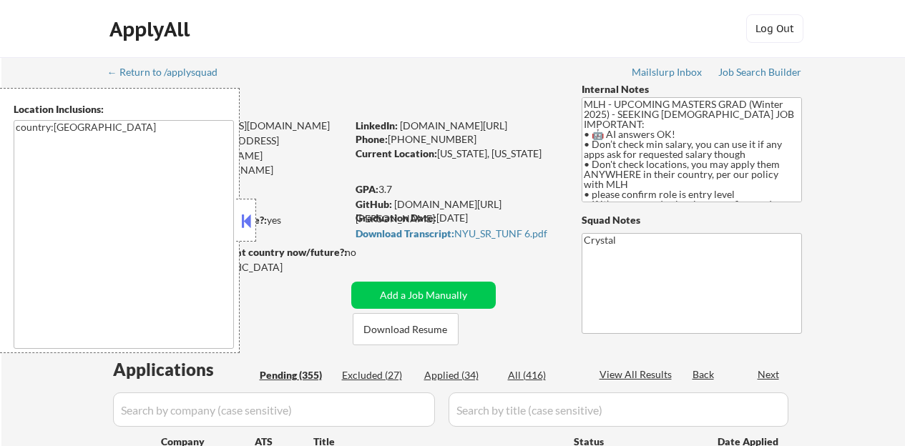
select select ""pending""
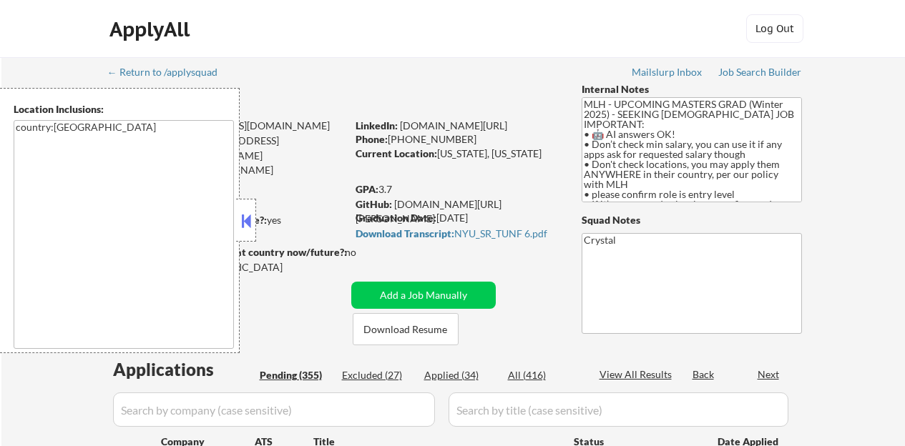
select select ""pending""
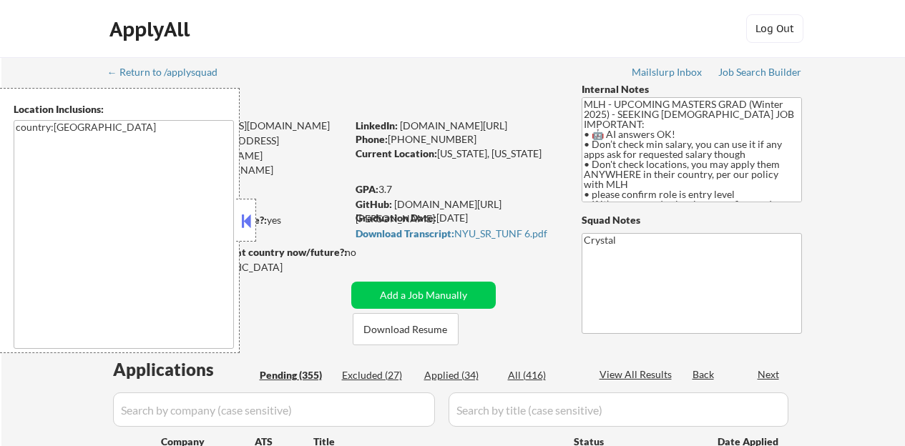
select select ""pending""
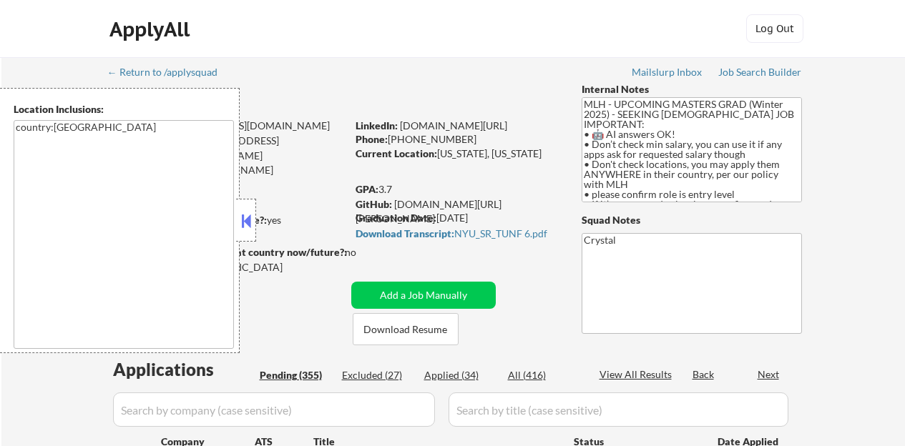
select select ""pending""
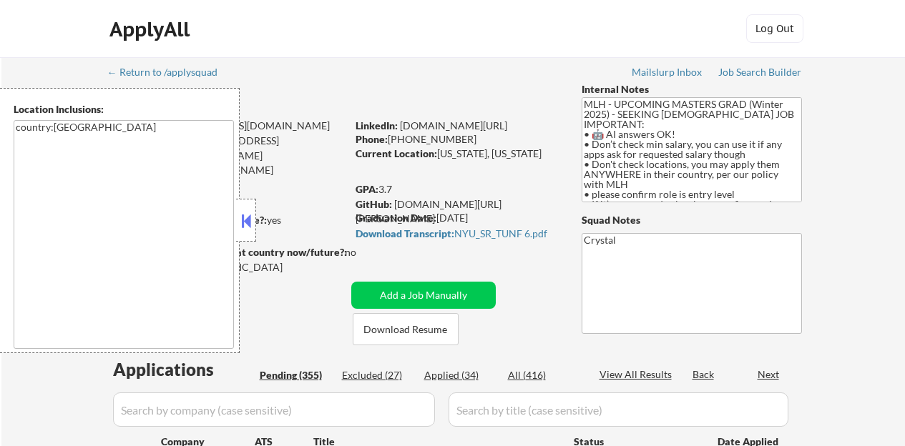
select select ""pending""
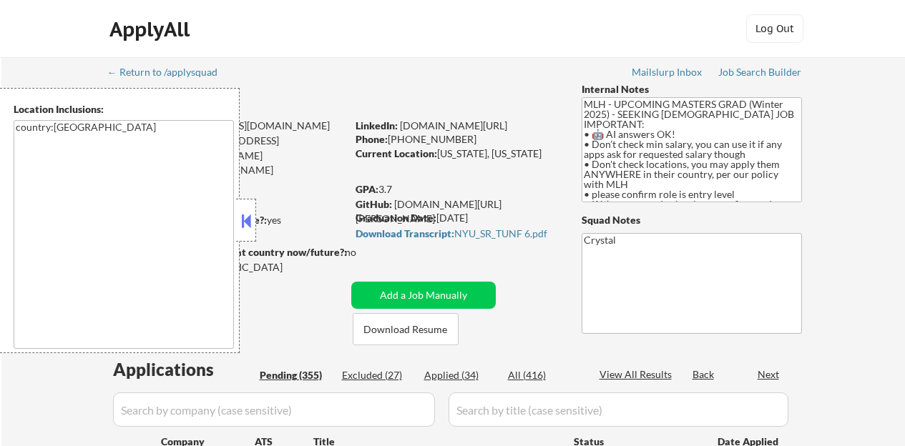
select select ""pending""
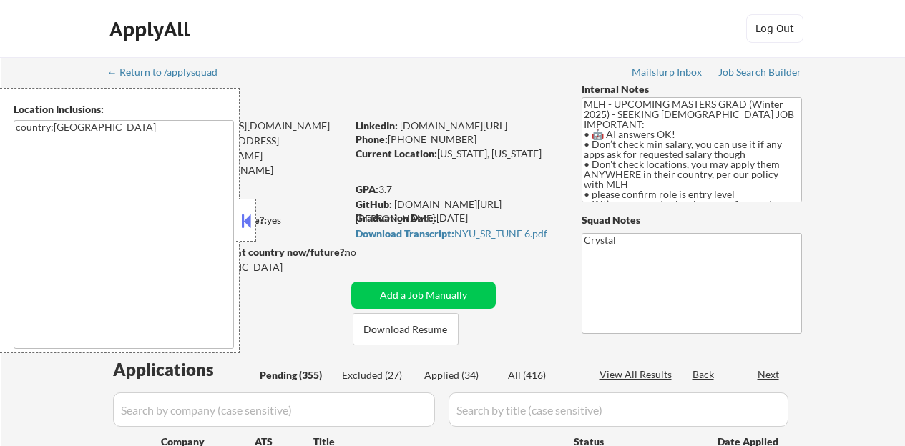
select select ""pending""
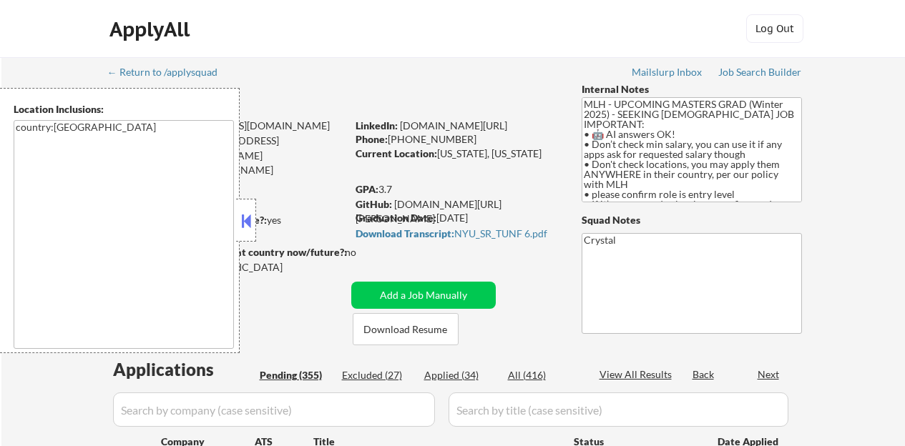
select select ""pending""
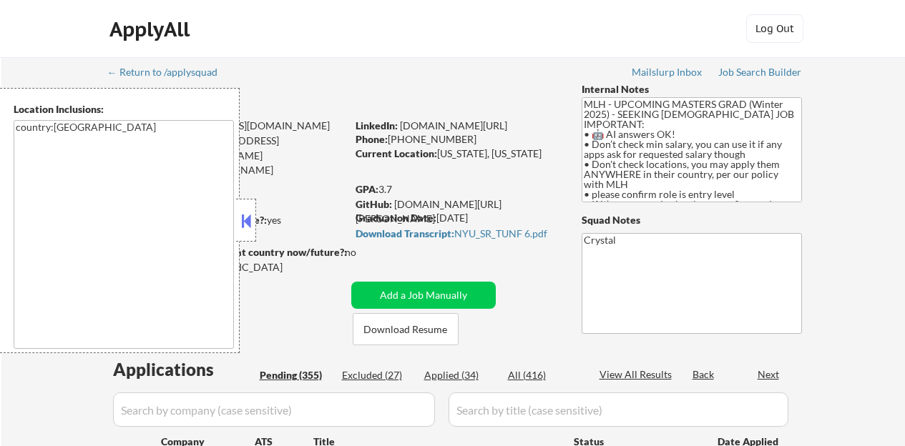
select select ""pending""
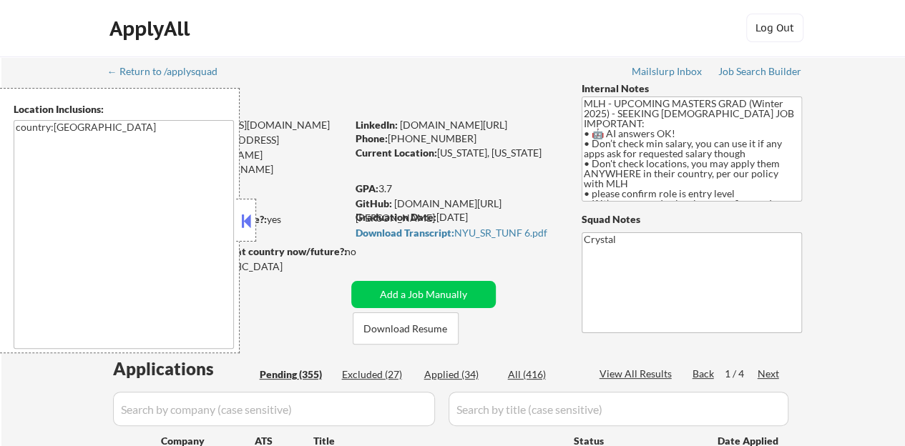
scroll to position [72, 0]
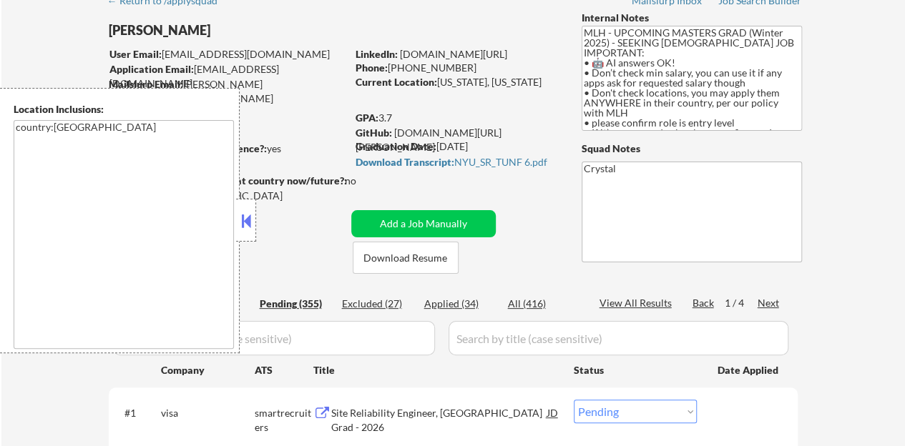
click at [248, 224] on button at bounding box center [246, 220] width 16 height 21
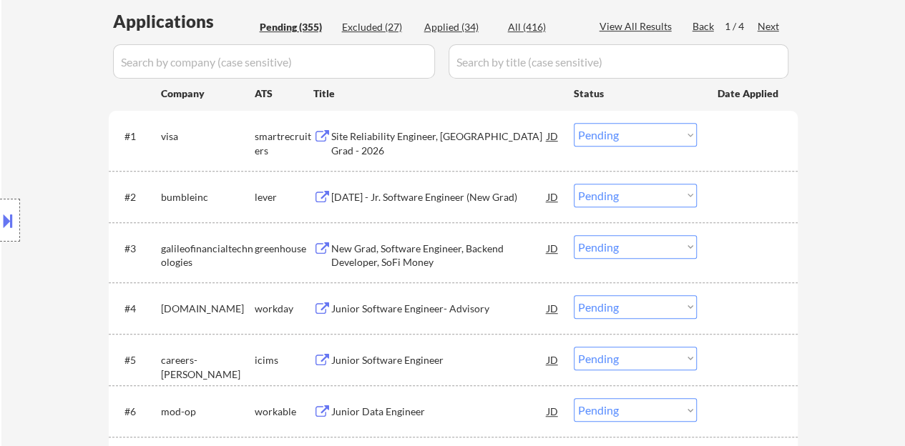
scroll to position [358, 0]
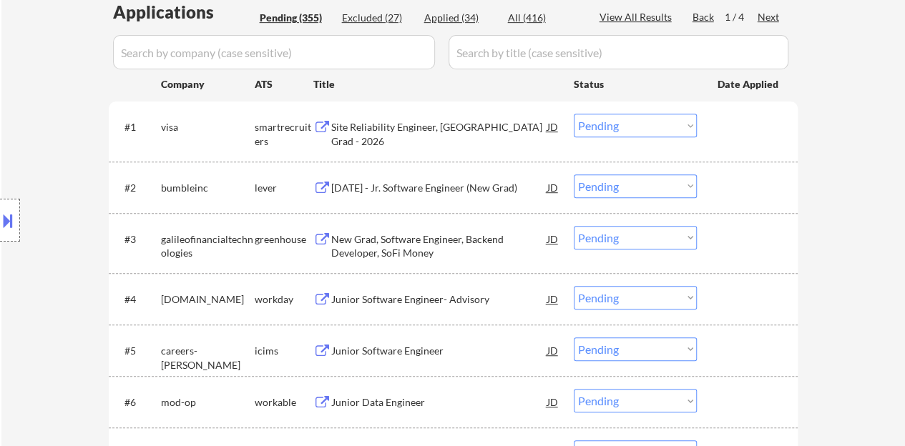
click at [464, 125] on div "Site Reliability Engineer, New College Grad - 2026" at bounding box center [439, 134] width 216 height 28
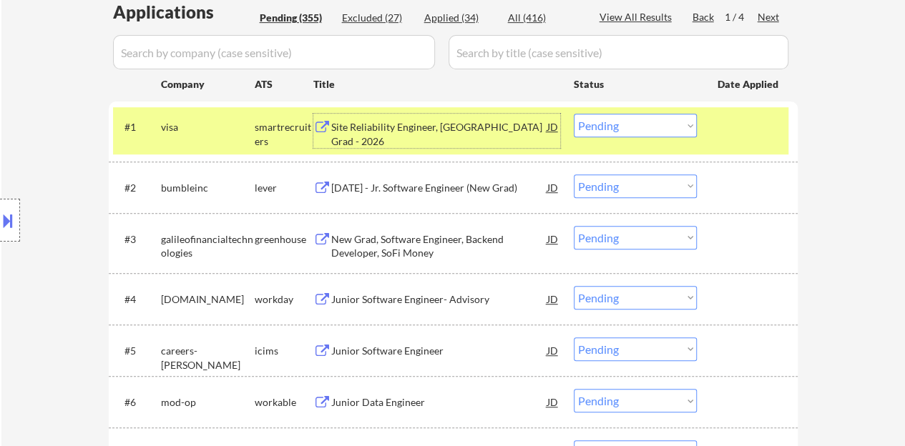
click at [608, 122] on select "Choose an option... Pending Applied Excluded (Questions) Excluded (Expired) Exc…" at bounding box center [635, 126] width 123 height 24
click at [574, 114] on select "Choose an option... Pending Applied Excluded (Questions) Excluded (Expired) Exc…" at bounding box center [635, 126] width 123 height 24
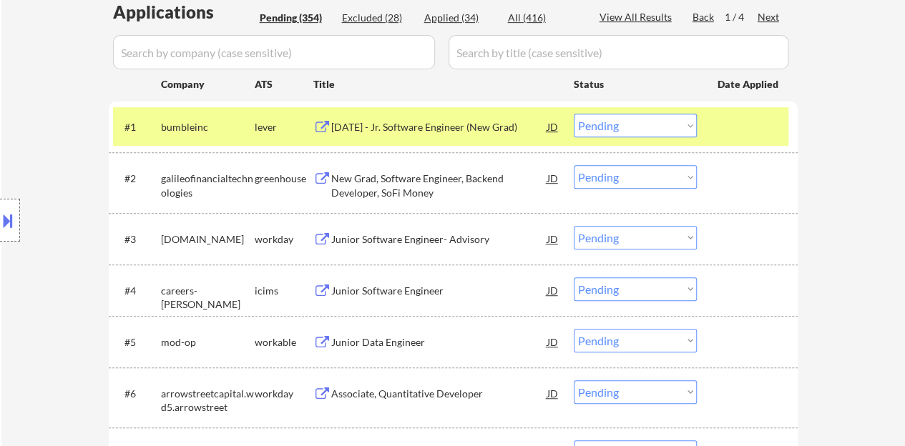
click at [511, 125] on div "2026 January - Jr. Software Engineer (New Grad)" at bounding box center [439, 127] width 216 height 14
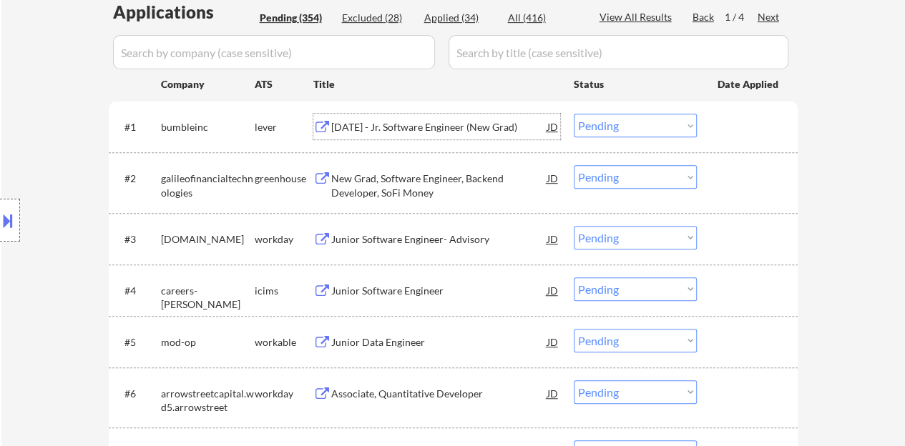
click at [764, 130] on div at bounding box center [749, 127] width 63 height 26
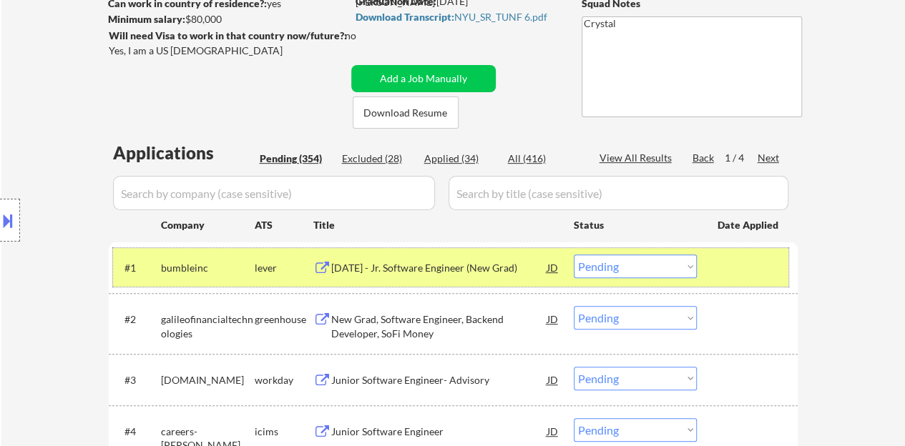
scroll to position [286, 0]
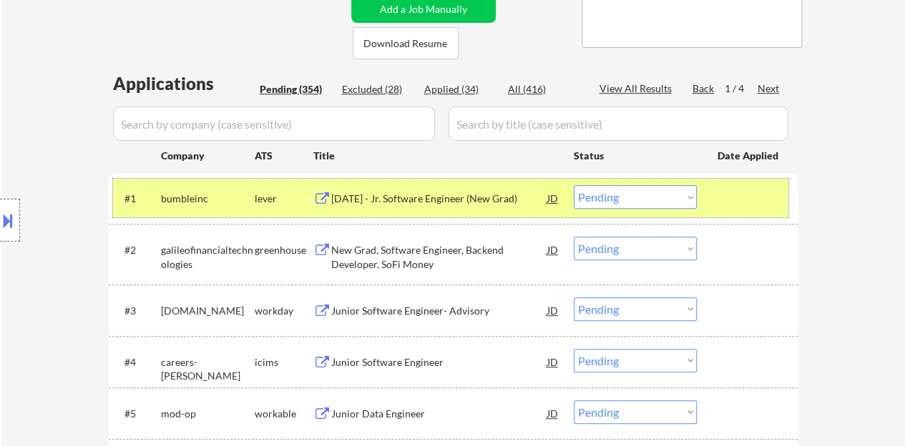
click at [626, 196] on select "Choose an option... Pending Applied Excluded (Questions) Excluded (Expired) Exc…" at bounding box center [635, 197] width 123 height 24
click at [574, 185] on select "Choose an option... Pending Applied Excluded (Questions) Excluded (Expired) Exc…" at bounding box center [635, 197] width 123 height 24
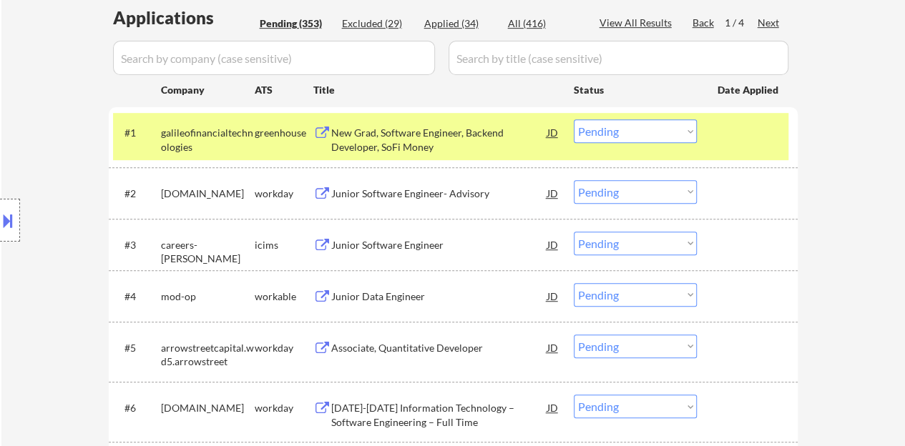
scroll to position [358, 0]
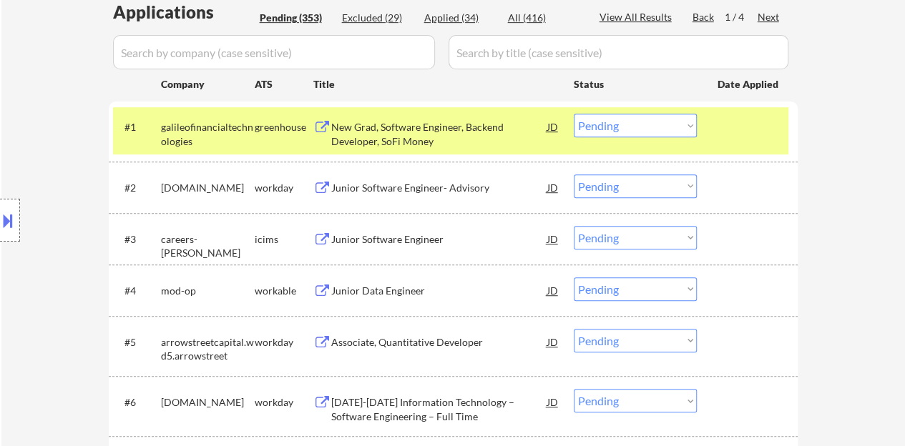
click at [401, 119] on div "New Grad, Software Engineer, Backend Developer, SoFi Money" at bounding box center [439, 131] width 216 height 34
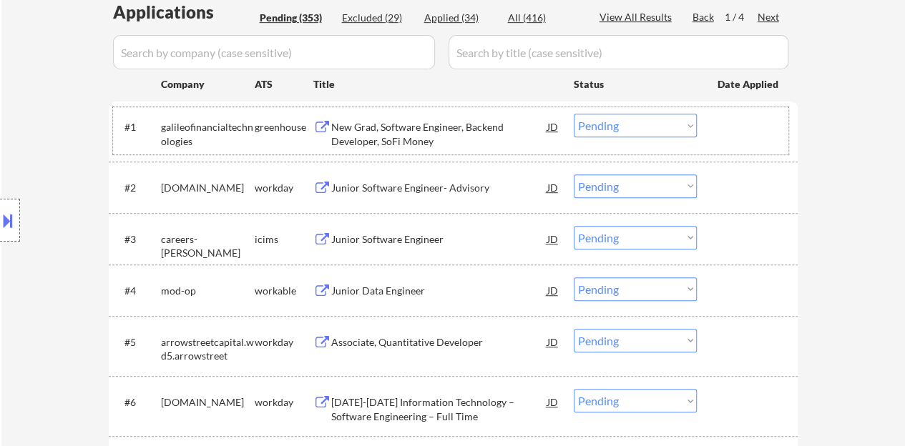
click at [724, 141] on div "#1 galileofinancialtechnologies greenhouse New Grad, Software Engineer, Backend…" at bounding box center [450, 130] width 675 height 47
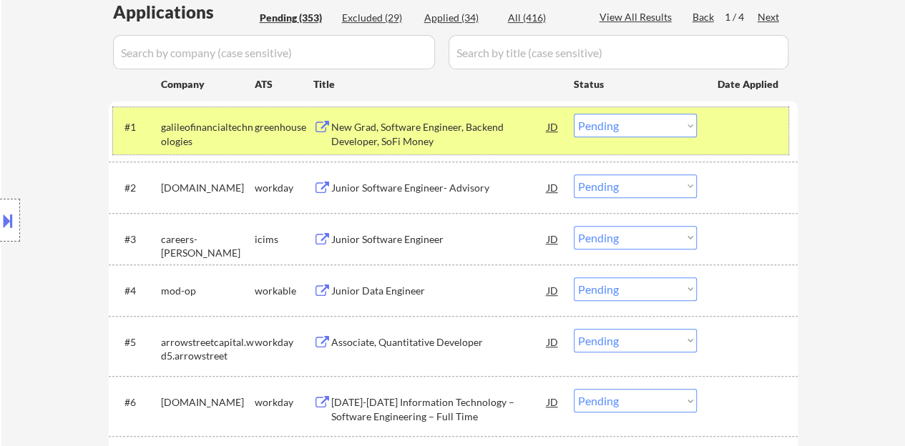
click at [616, 118] on select "Choose an option... Pending Applied Excluded (Questions) Excluded (Expired) Exc…" at bounding box center [635, 126] width 123 height 24
click at [574, 114] on select "Choose an option... Pending Applied Excluded (Questions) Excluded (Expired) Exc…" at bounding box center [635, 126] width 123 height 24
select select ""pending""
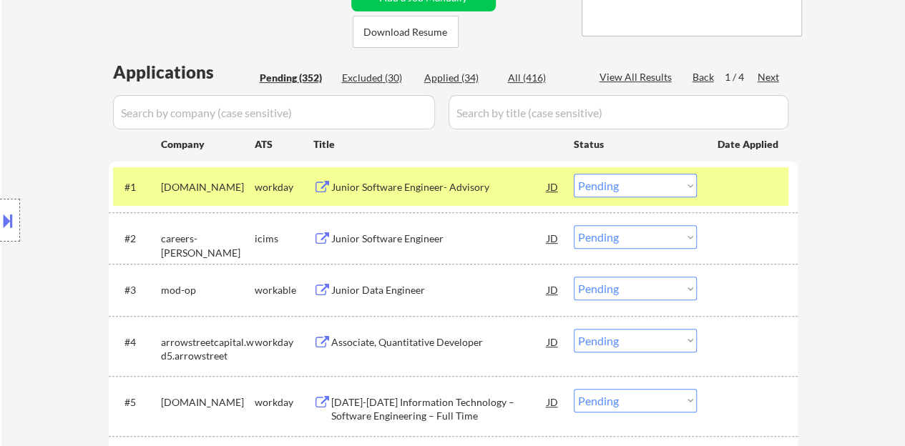
scroll to position [286, 0]
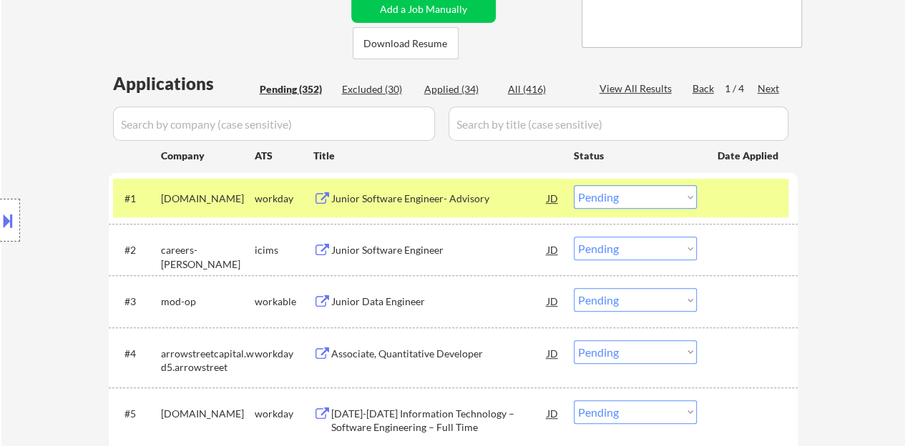
click at [767, 195] on div at bounding box center [749, 198] width 63 height 26
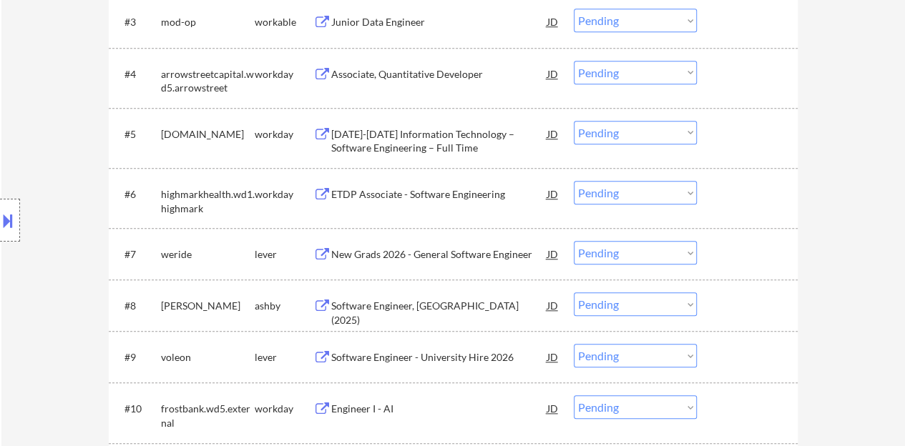
scroll to position [572, 0]
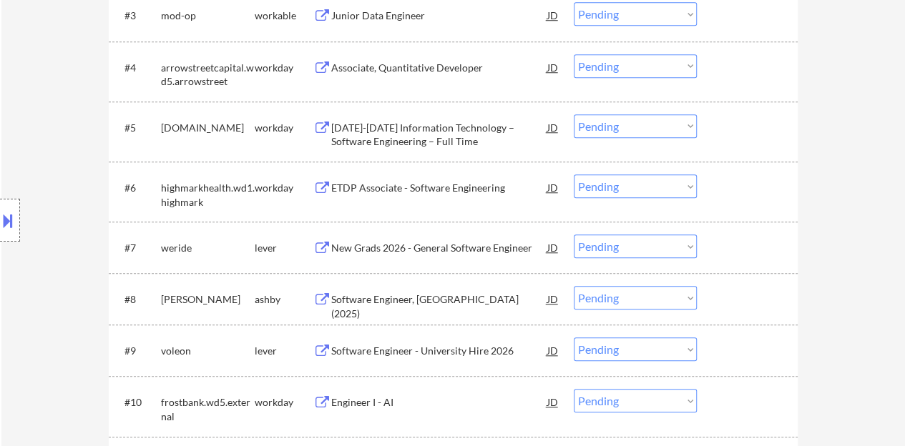
click at [467, 298] on div "Software Engineer, New Grad (2025)" at bounding box center [439, 307] width 216 height 28
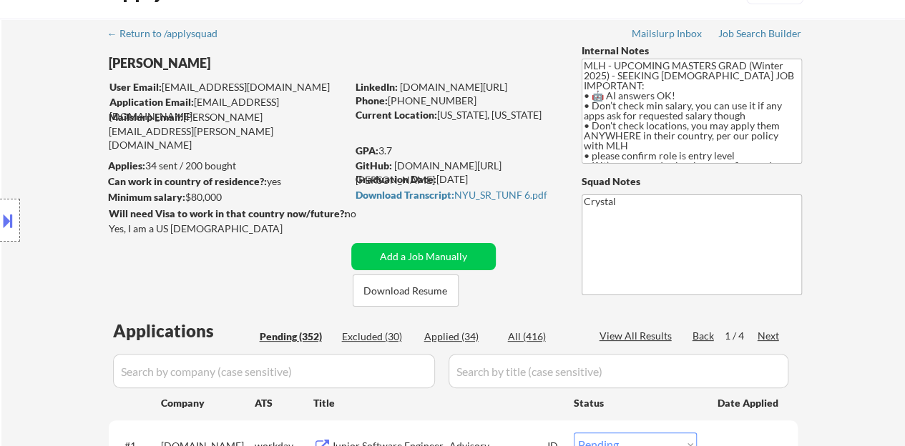
scroll to position [0, 0]
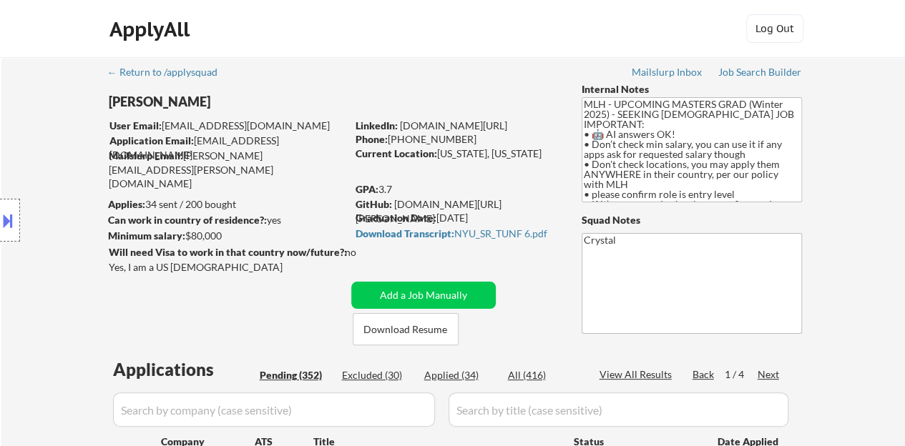
click at [399, 128] on div "LinkedIn: www.linkedin.com/in/jtang243" at bounding box center [458, 126] width 205 height 14
drag, startPoint x: 399, startPoint y: 128, endPoint x: 375, endPoint y: 139, distance: 25.9
click at [323, 134] on div "User Email: jt3744@nyu.edu Application Email: jt3744@nyu.edu Mailslurp Email: j…" at bounding box center [228, 141] width 238 height 45
drag, startPoint x: 544, startPoint y: 125, endPoint x: 401, endPoint y: 128, distance: 142.4
click at [401, 128] on div "LinkedIn: www.linkedin.com/in/jtang243" at bounding box center [458, 126] width 205 height 14
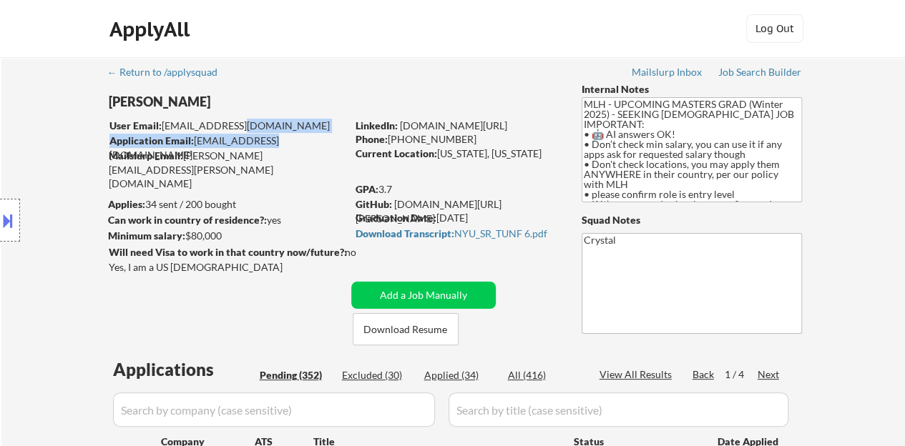
copy link "[DOMAIN_NAME][URL]"
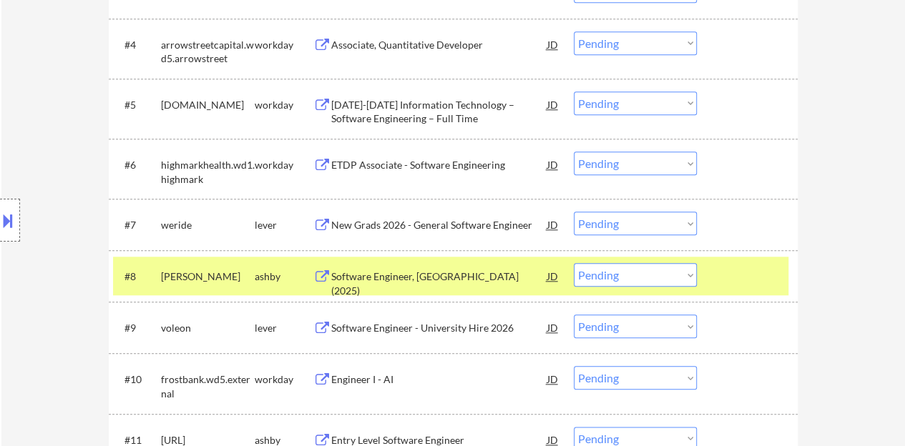
scroll to position [644, 0]
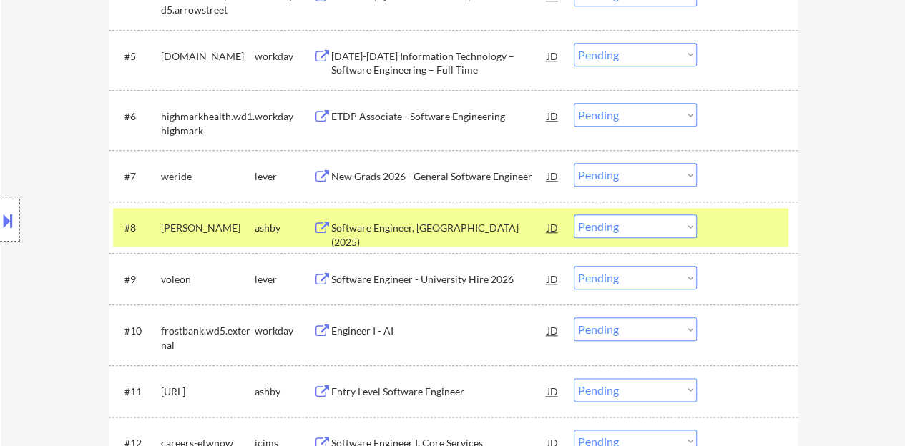
select select ""pending""
click at [3, 217] on button at bounding box center [8, 221] width 16 height 24
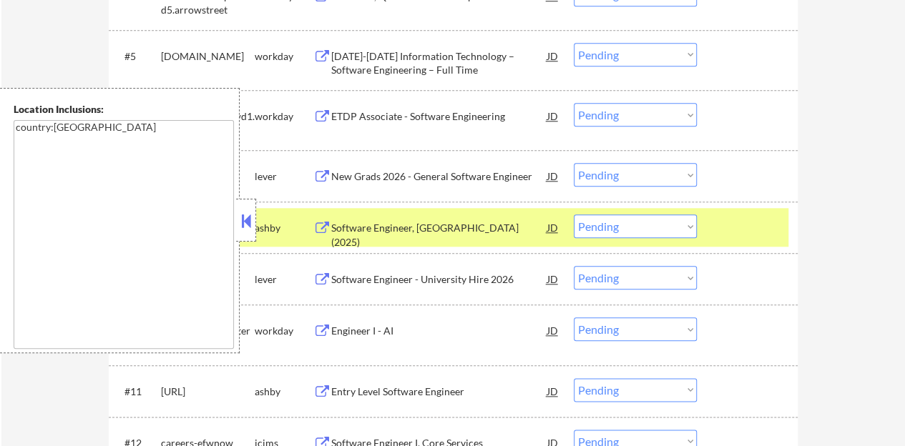
click at [248, 236] on div at bounding box center [246, 220] width 20 height 43
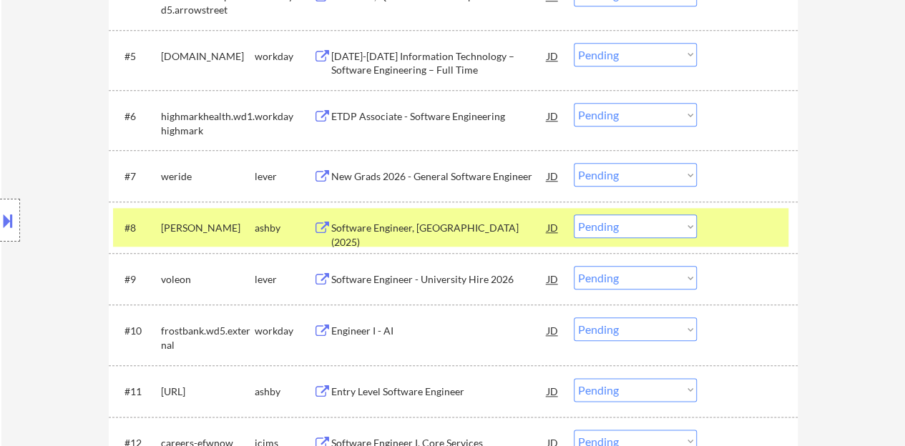
click at [634, 220] on select "Choose an option... Pending Applied Excluded (Questions) Excluded (Expired) Exc…" at bounding box center [635, 227] width 123 height 24
click at [574, 215] on select "Choose an option... Pending Applied Excluded (Questions) Excluded (Expired) Exc…" at bounding box center [635, 227] width 123 height 24
select select ""pending""
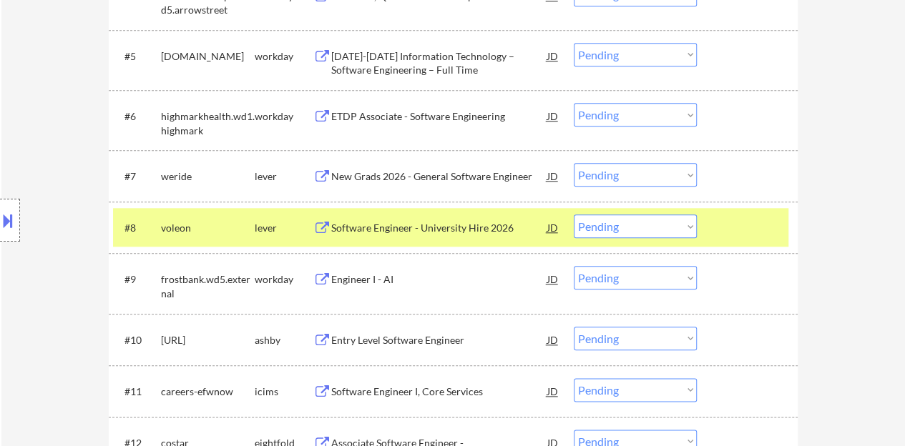
click at [752, 220] on div at bounding box center [749, 228] width 63 height 26
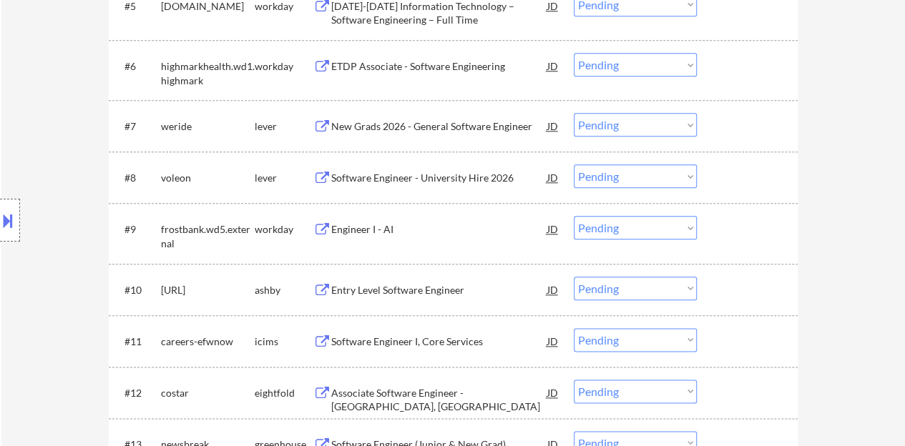
scroll to position [716, 0]
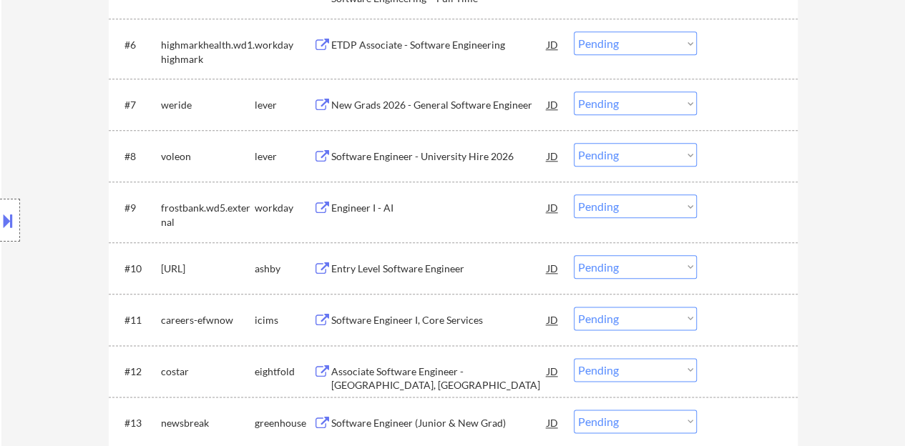
click at [413, 266] on div "Entry Level Software Engineer" at bounding box center [439, 269] width 216 height 14
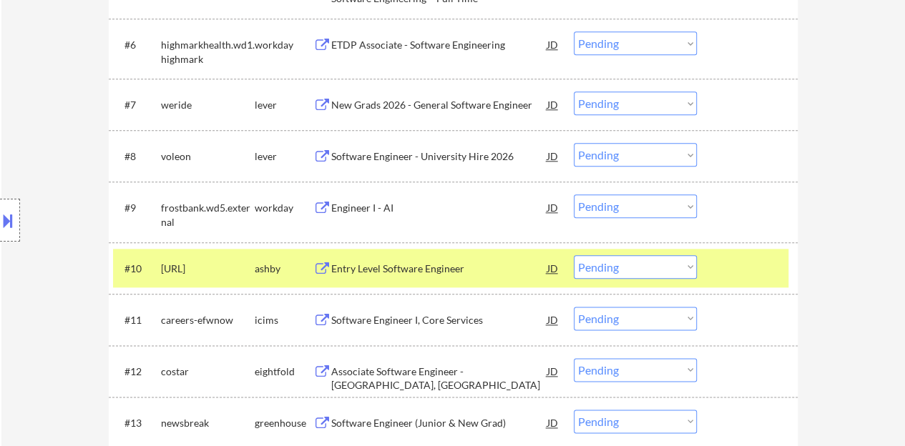
type textarea "Crystal [URL][DOMAIN_NAME]"
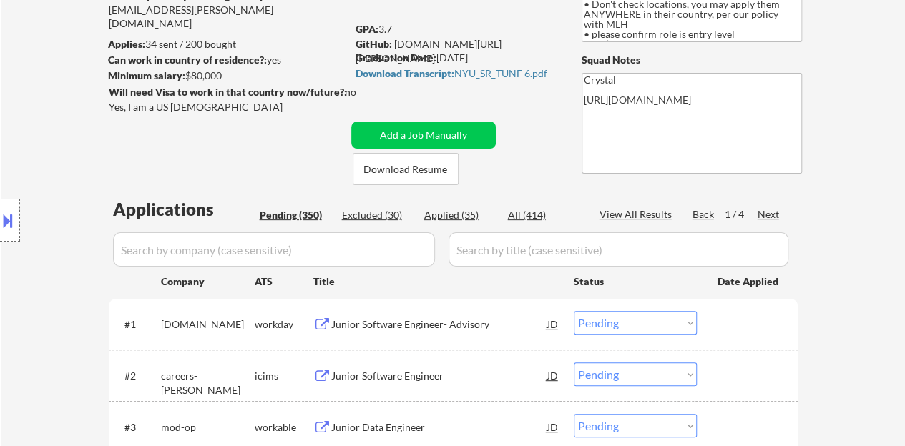
scroll to position [0, 0]
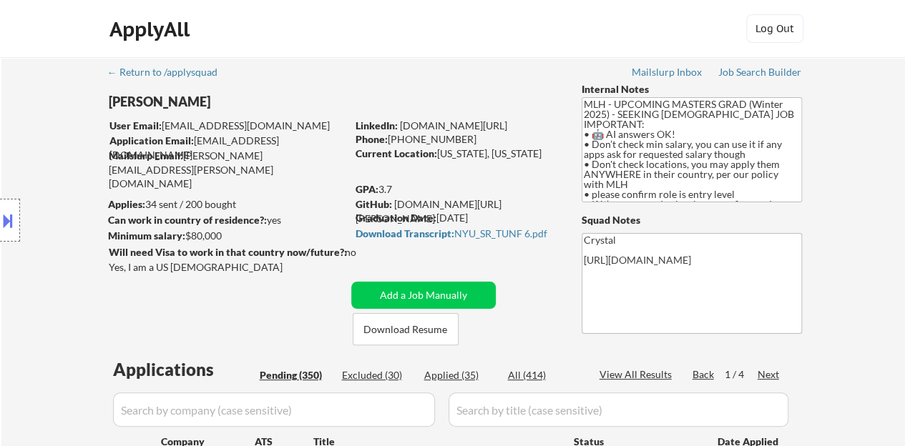
drag, startPoint x: 539, startPoint y: 125, endPoint x: 399, endPoint y: 126, distance: 140.2
click at [399, 126] on div "LinkedIn: www.linkedin.com/in/jtang243" at bounding box center [458, 126] width 205 height 14
copy link "[DOMAIN_NAME][URL]"
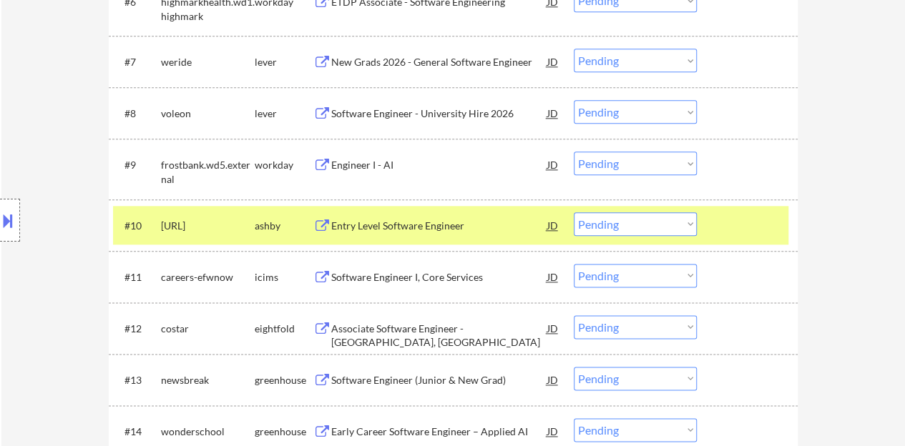
scroll to position [787, 0]
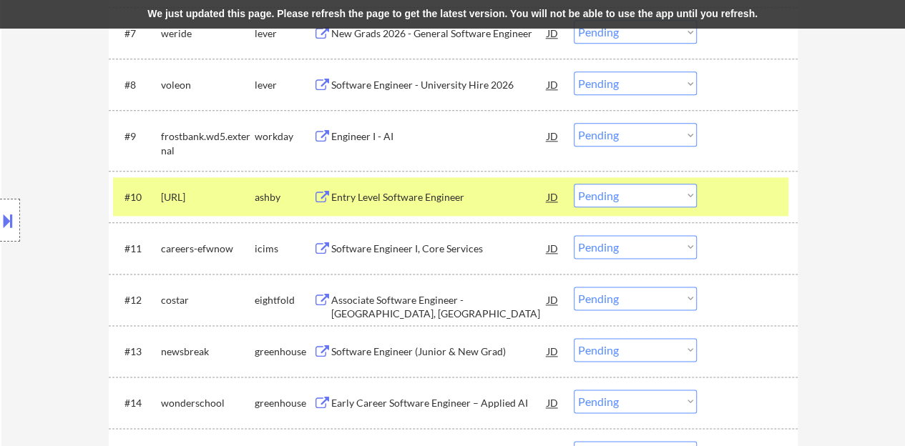
click at [590, 195] on select "Choose an option... Pending Applied Excluded (Questions) Excluded (Expired) Exc…" at bounding box center [635, 196] width 123 height 24
select select ""applied""
click at [574, 184] on select "Choose an option... Pending Applied Excluded (Questions) Excluded (Expired) Exc…" at bounding box center [635, 196] width 123 height 24
click at [702, 192] on div "#10 brm.ai ashby Entry Level Software Engineer JD Choose an option... Pending A…" at bounding box center [450, 196] width 675 height 39
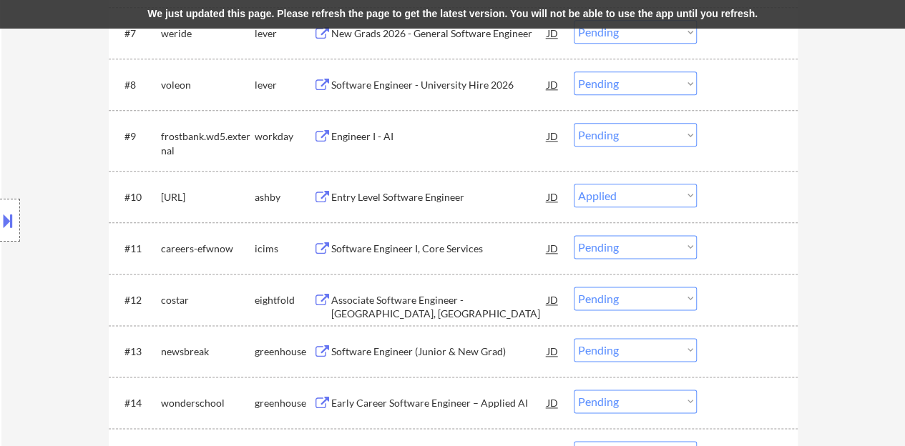
click at [708, 192] on div "#10 brm.ai ashby Entry Level Software Engineer JD Choose an option... Pending A…" at bounding box center [450, 196] width 675 height 39
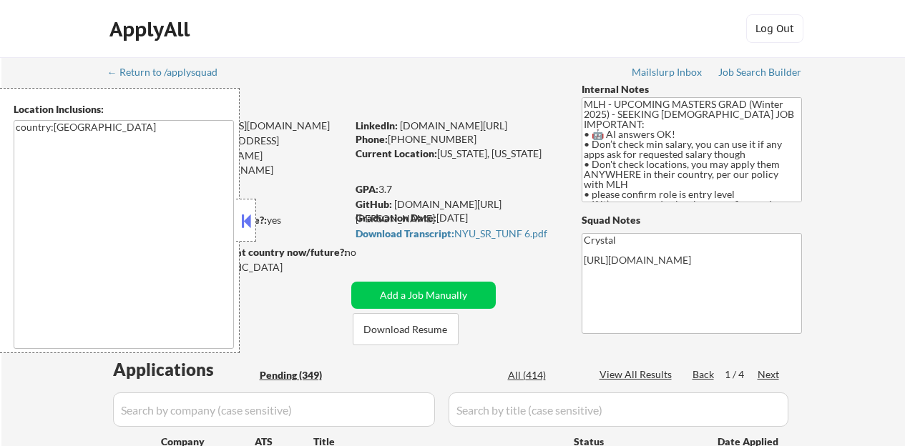
select select ""pending""
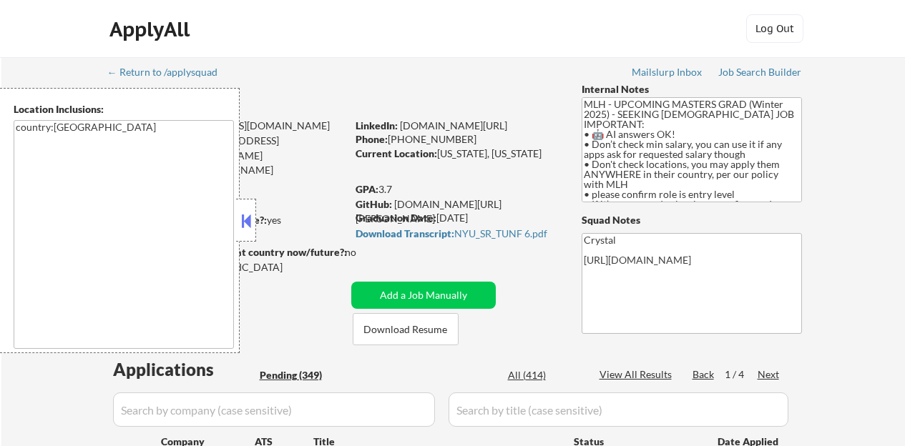
select select ""pending""
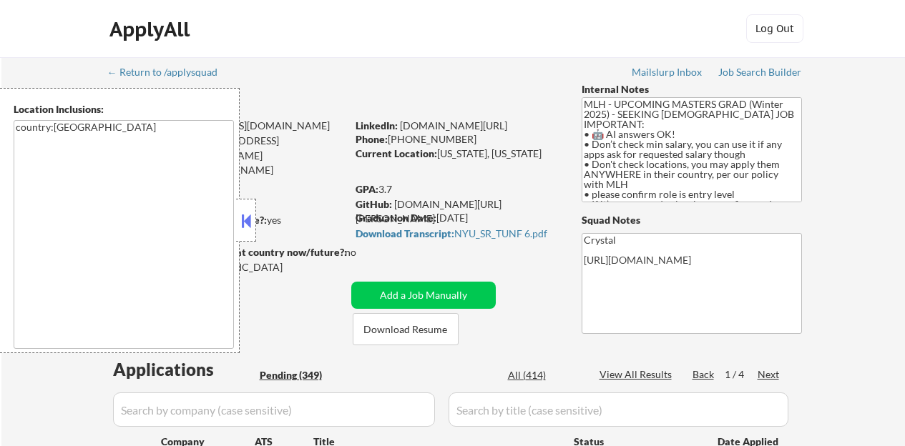
select select ""pending""
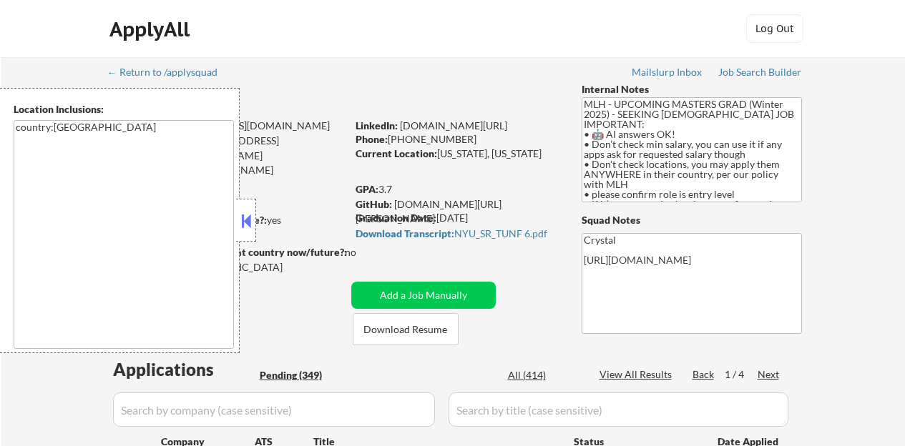
select select ""pending""
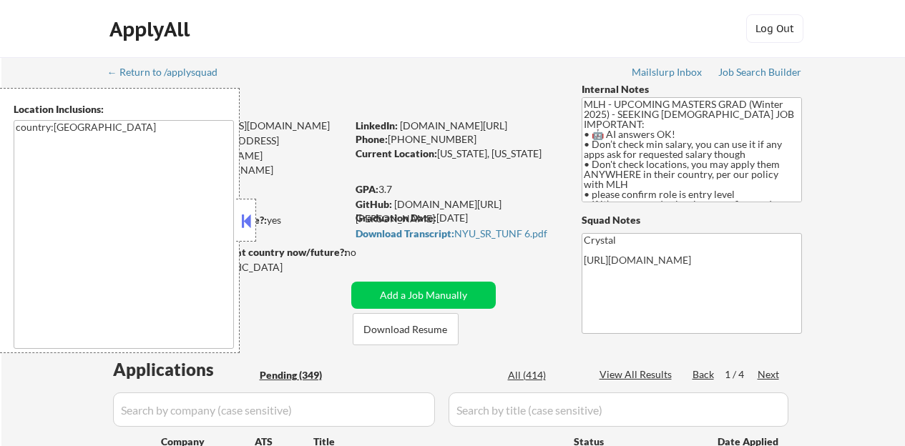
select select ""pending""
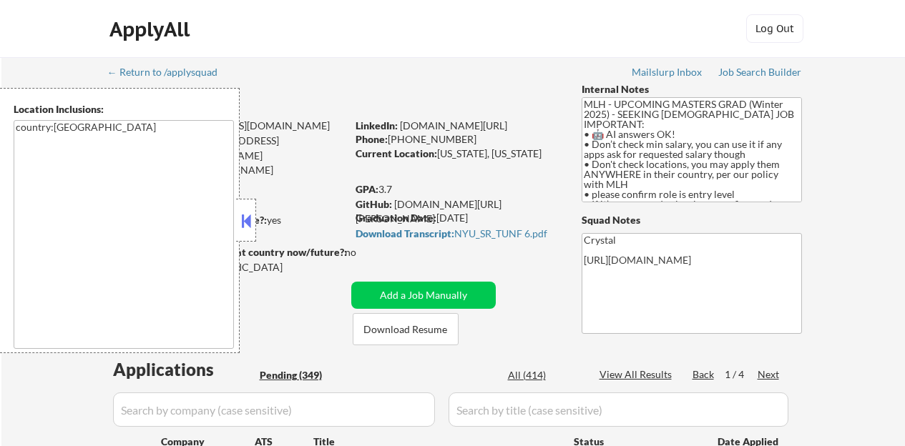
select select ""pending""
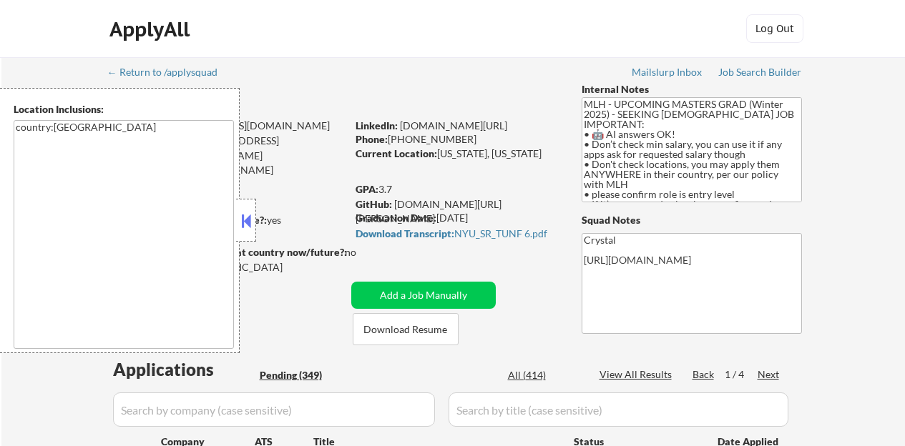
select select ""pending""
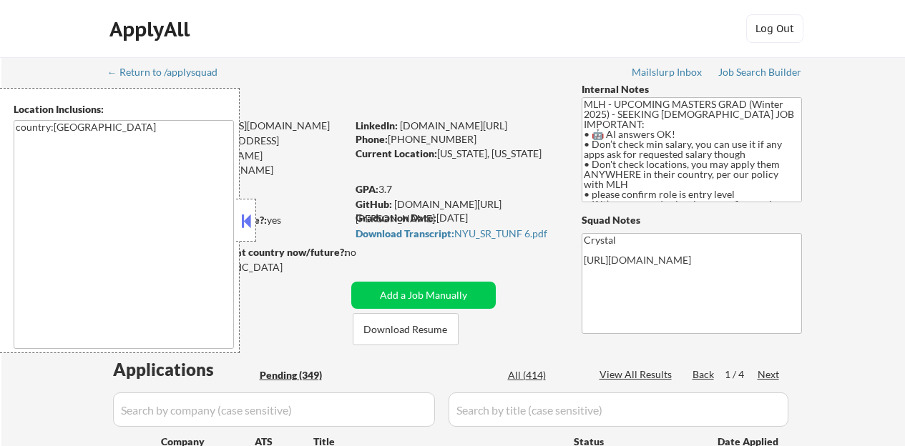
select select ""pending""
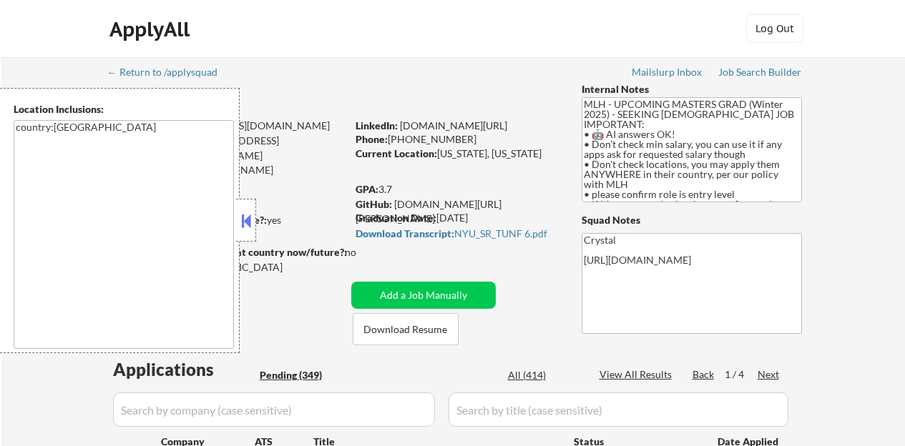
select select ""pending""
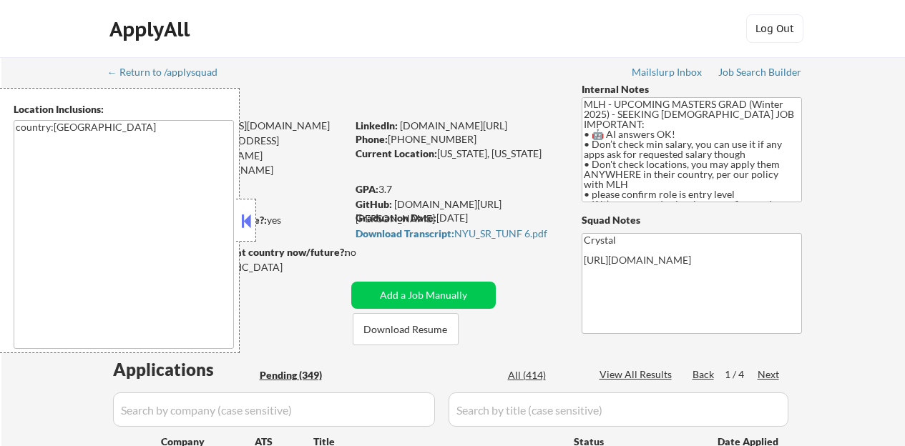
select select ""pending""
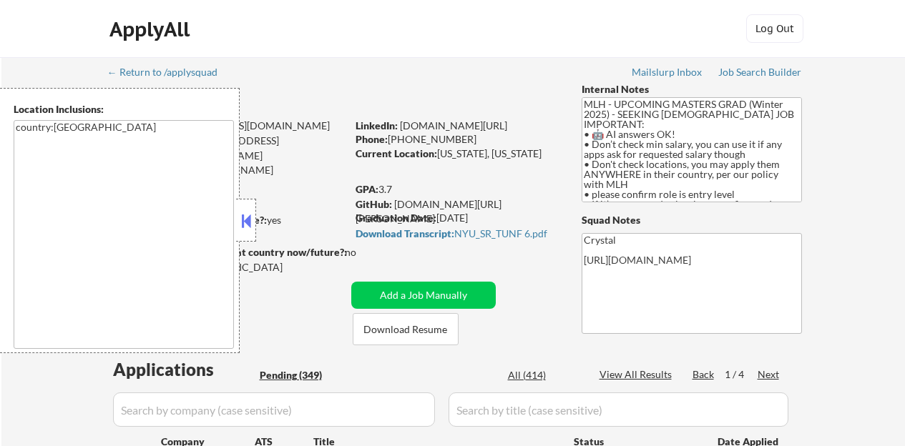
select select ""pending""
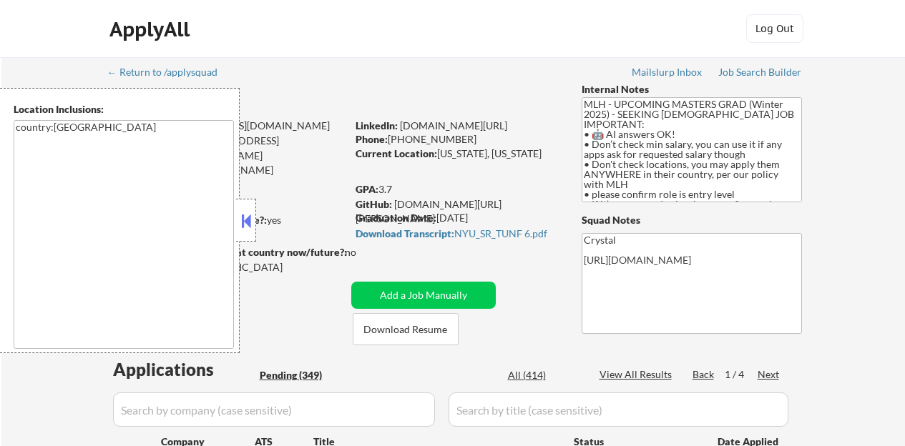
select select ""pending""
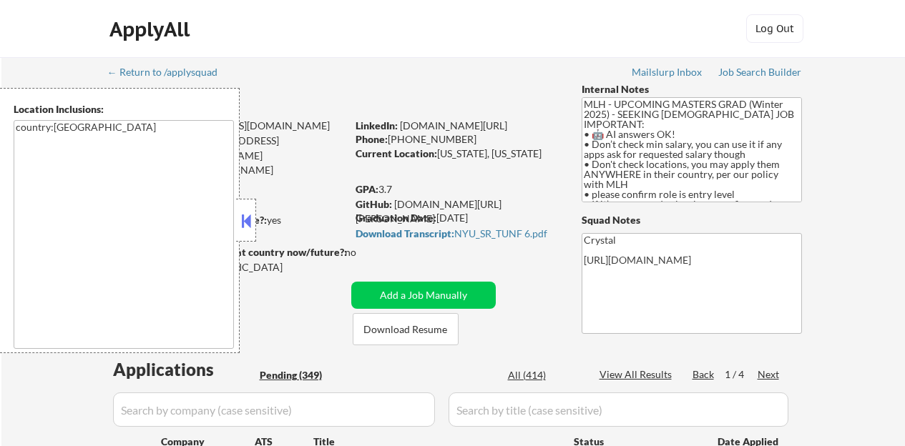
select select ""pending""
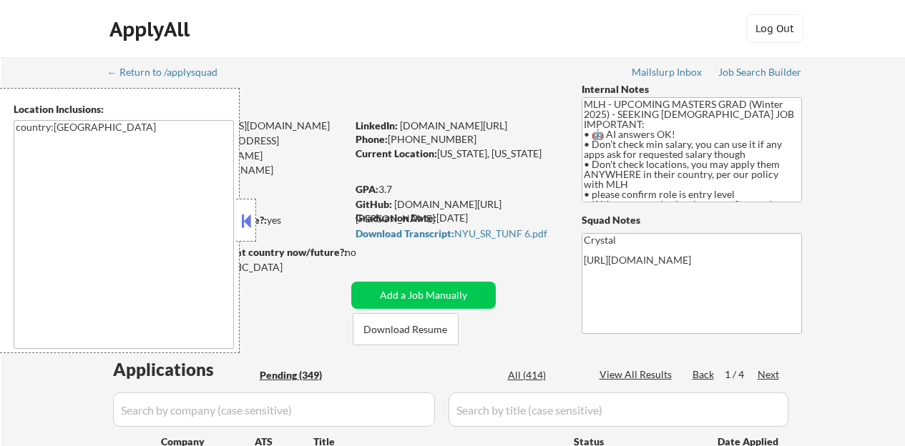
select select ""pending""
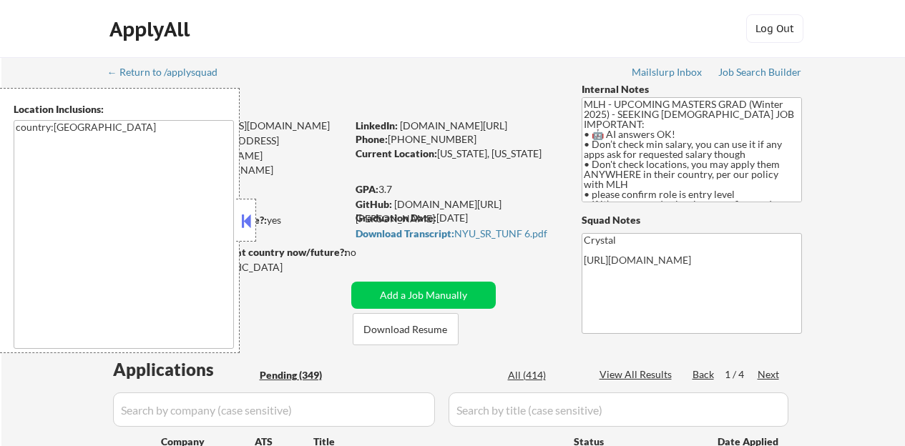
select select ""pending""
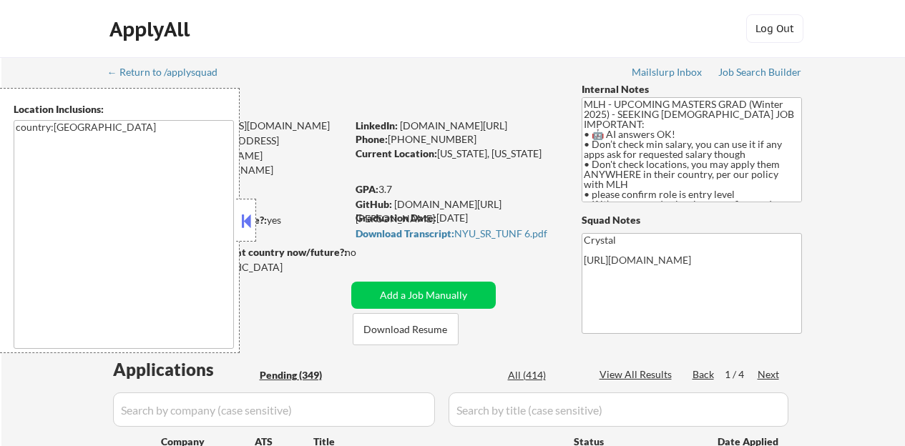
select select ""pending""
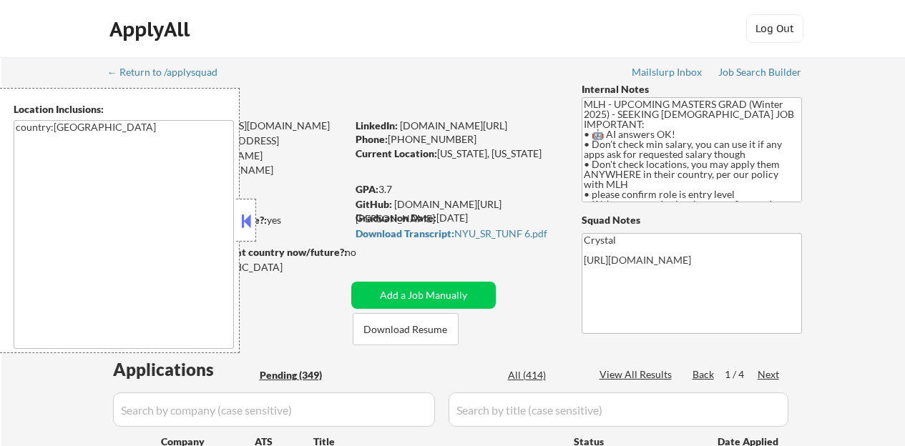
select select ""pending""
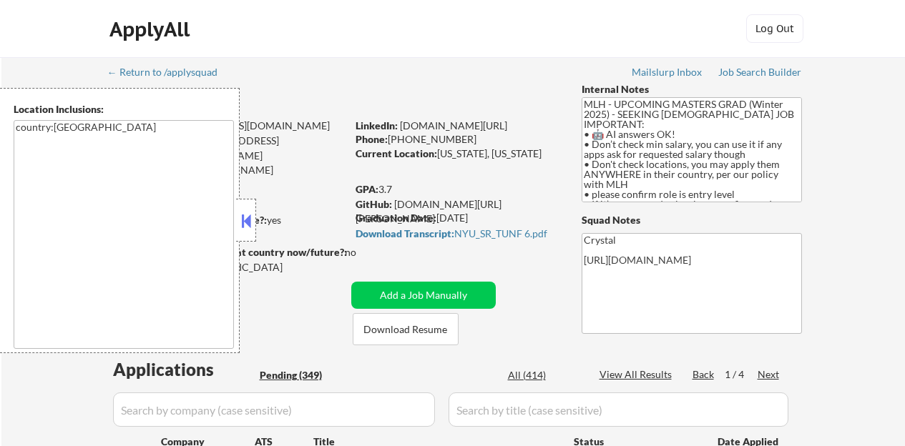
select select ""pending""
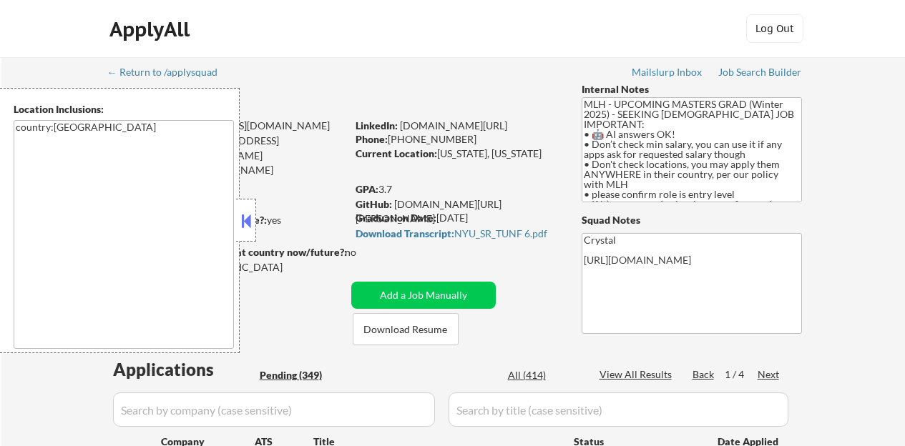
select select ""pending""
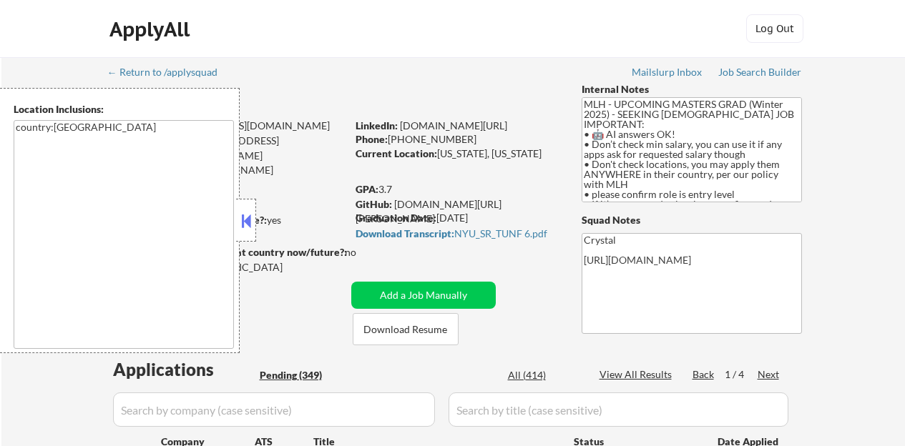
select select ""pending""
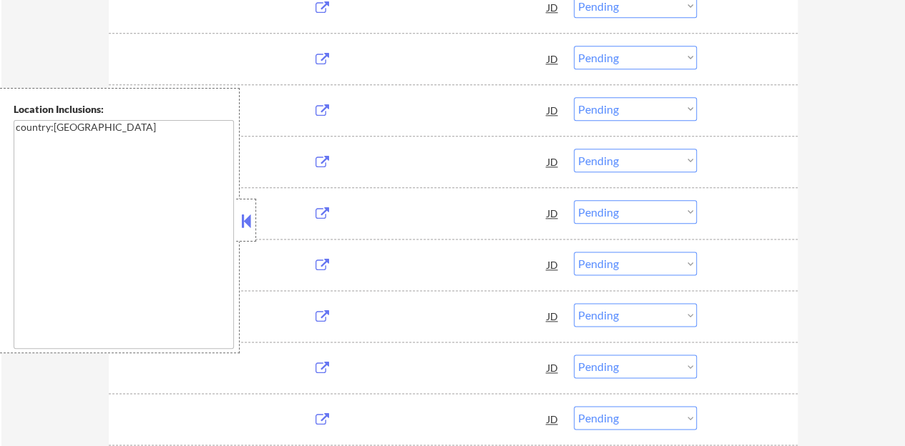
scroll to position [787, 0]
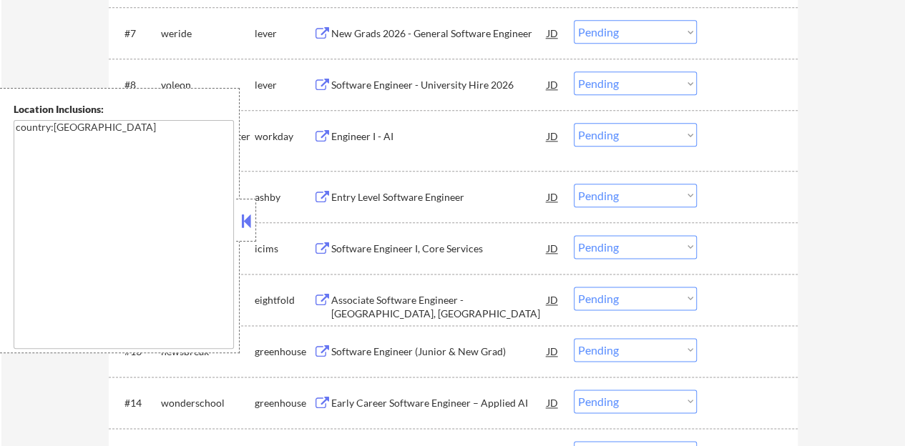
click at [249, 221] on button at bounding box center [246, 220] width 16 height 21
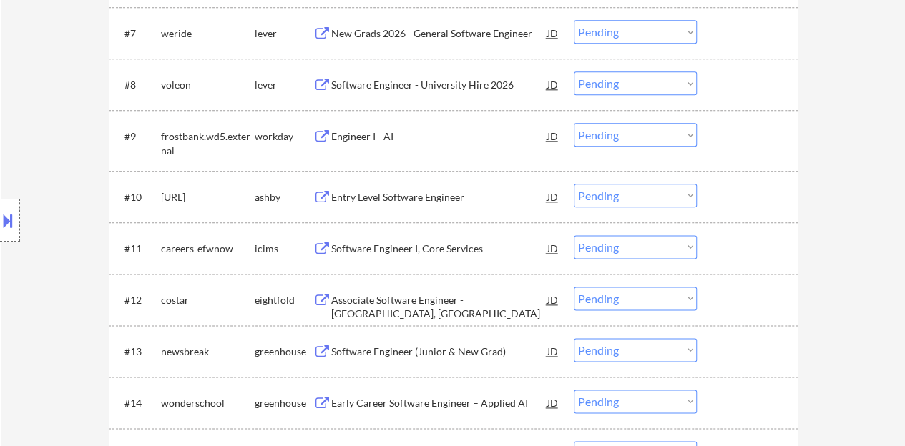
click at [426, 200] on div "Entry Level Software Engineer" at bounding box center [439, 197] width 216 height 14
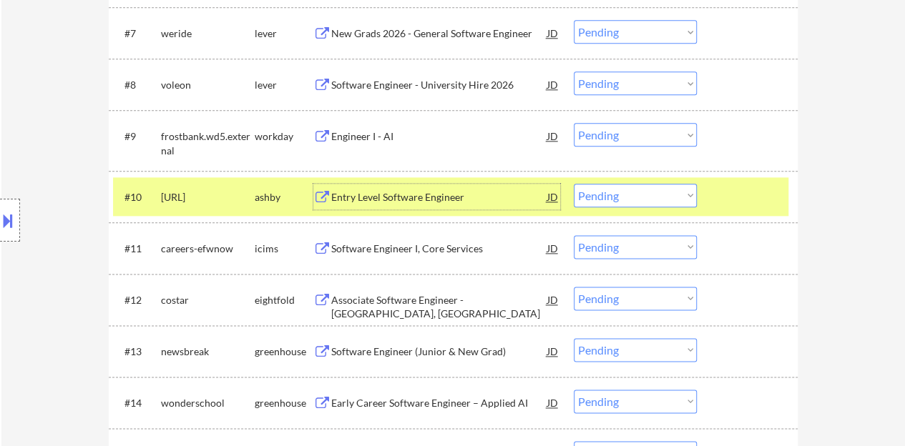
click at [600, 196] on select "Choose an option... Pending Applied Excluded (Questions) Excluded (Expired) Exc…" at bounding box center [635, 196] width 123 height 24
click at [574, 184] on select "Choose an option... Pending Applied Excluded (Questions) Excluded (Expired) Exc…" at bounding box center [635, 196] width 123 height 24
select select ""pending""
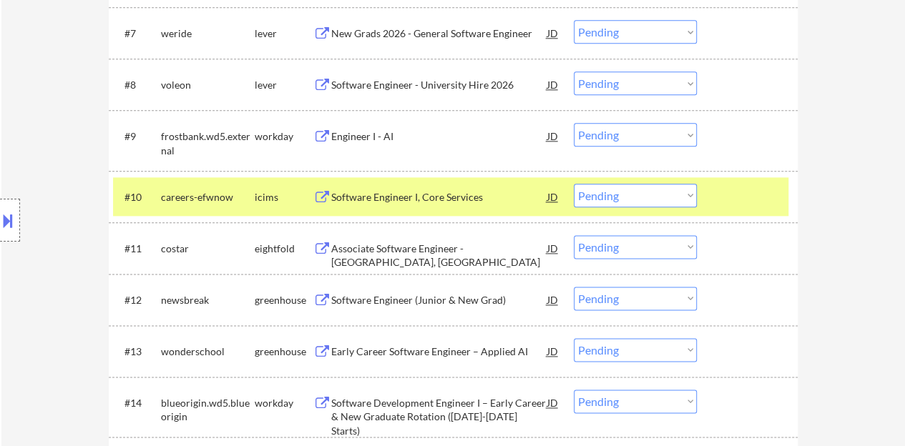
click at [731, 208] on div at bounding box center [749, 197] width 63 height 26
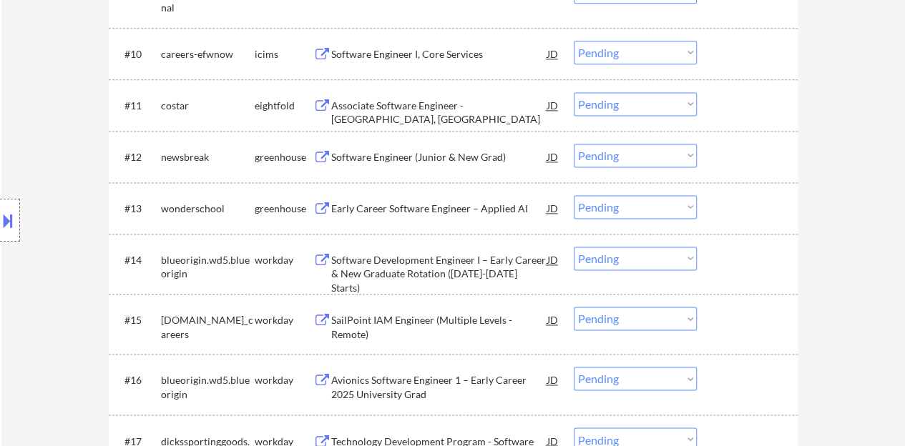
scroll to position [859, 0]
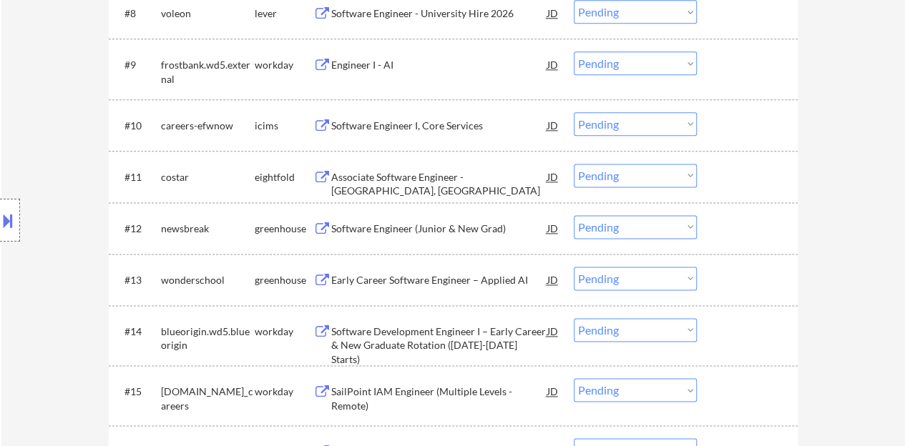
click at [442, 219] on div "Software Engineer (Junior & New Grad)" at bounding box center [439, 228] width 216 height 26
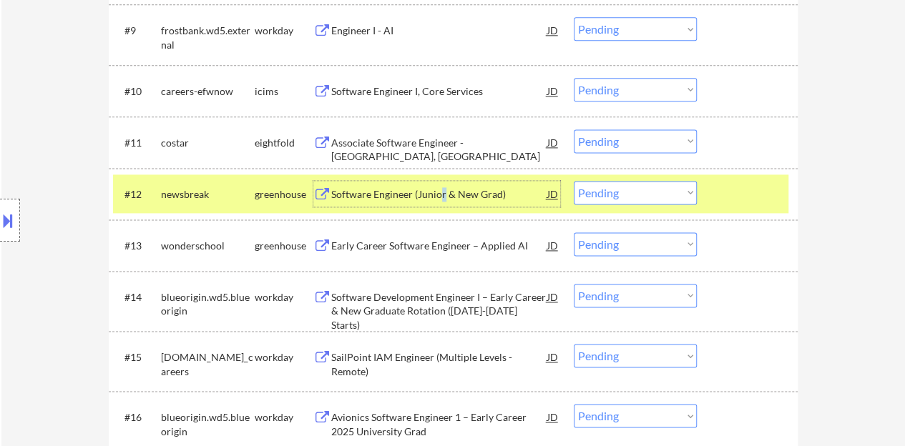
scroll to position [832, 0]
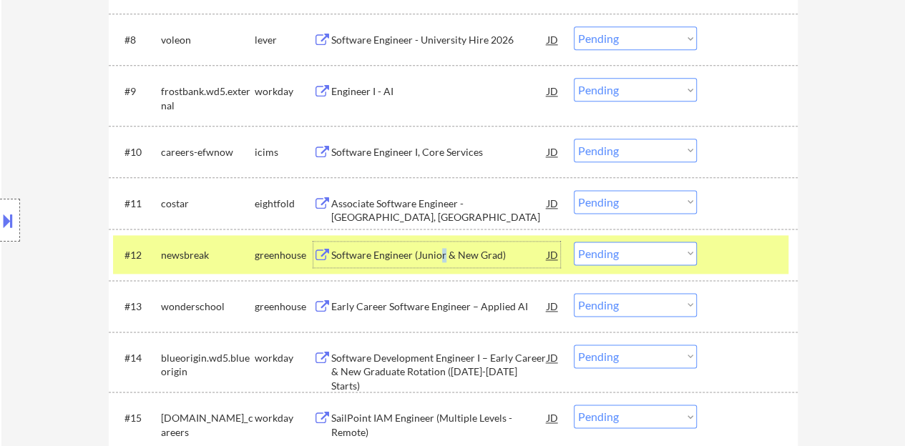
click at [690, 250] on select "Choose an option... Pending Applied Excluded (Questions) Excluded (Expired) Exc…" at bounding box center [635, 254] width 123 height 24
click at [574, 242] on select "Choose an option... Pending Applied Excluded (Questions) Excluded (Expired) Exc…" at bounding box center [635, 254] width 123 height 24
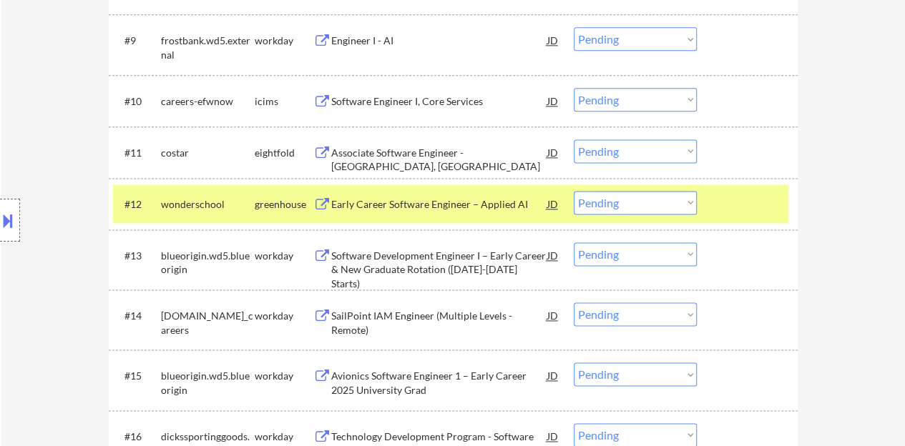
scroll to position [904, 0]
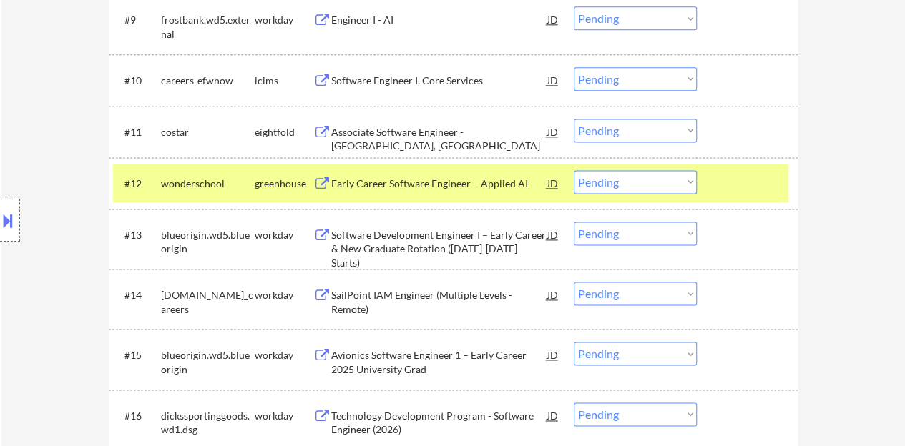
click at [454, 180] on div "Early Career Software Engineer – Applied AI" at bounding box center [439, 184] width 216 height 14
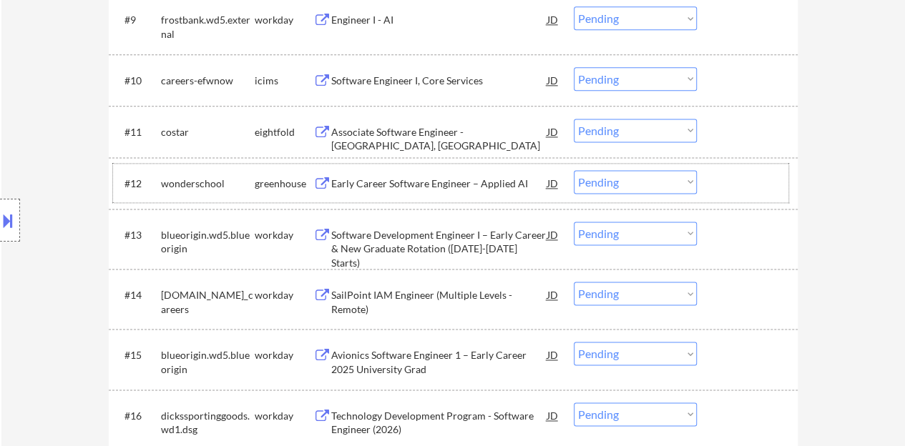
click at [726, 182] on div at bounding box center [749, 183] width 63 height 26
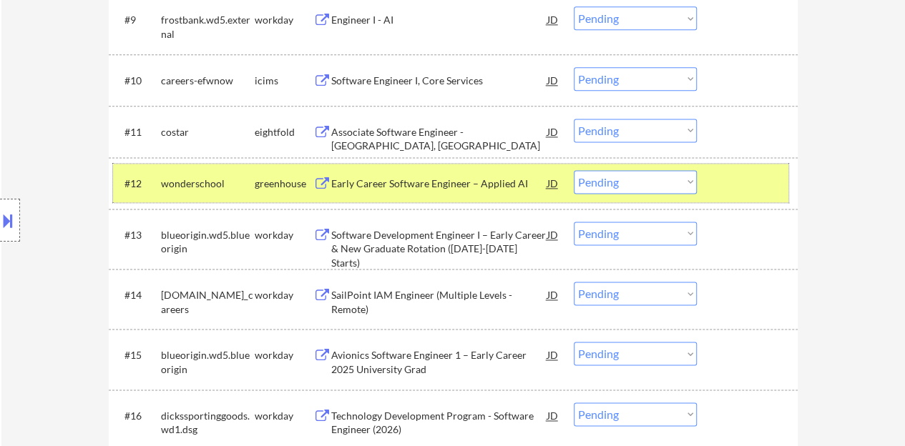
click at [617, 180] on select "Choose an option... Pending Applied Excluded (Questions) Excluded (Expired) Exc…" at bounding box center [635, 182] width 123 height 24
click at [574, 170] on select "Choose an option... Pending Applied Excluded (Questions) Excluded (Expired) Exc…" at bounding box center [635, 182] width 123 height 24
select select ""pending""
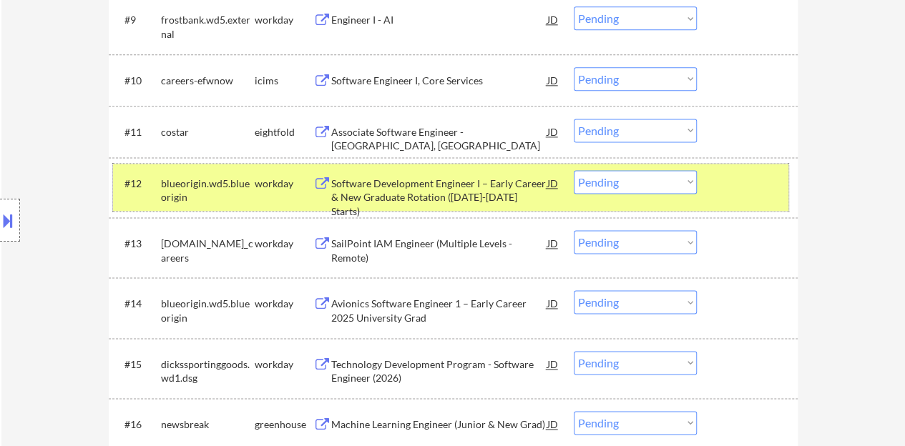
click at [734, 197] on div "#12 blueorigin.wd5.blueorigin workday Software Development Engineer I – Early C…" at bounding box center [450, 187] width 675 height 47
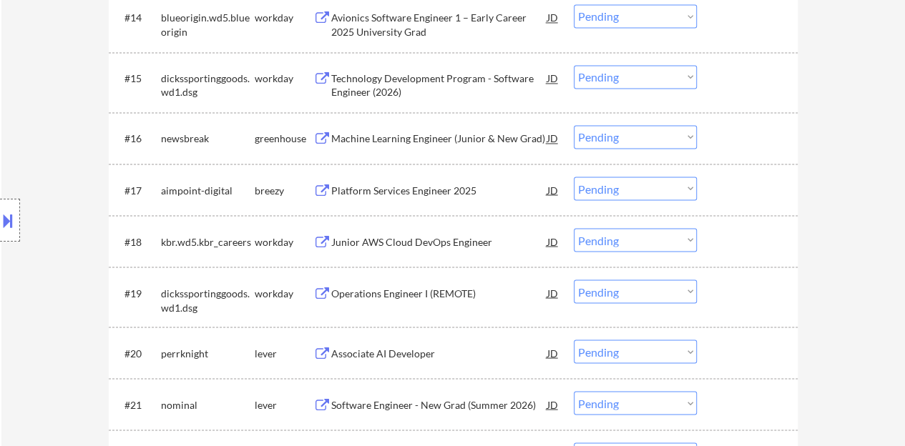
scroll to position [1118, 0]
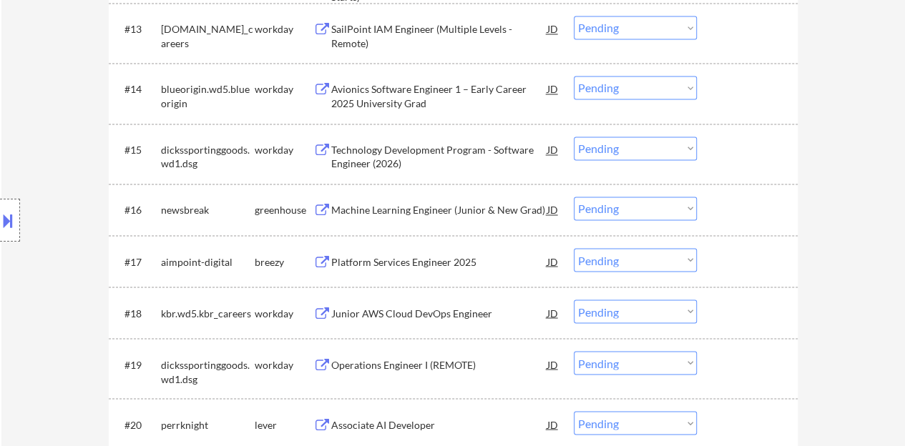
click at [443, 199] on div "Machine Learning Engineer (Junior & New Grad)" at bounding box center [439, 210] width 216 height 26
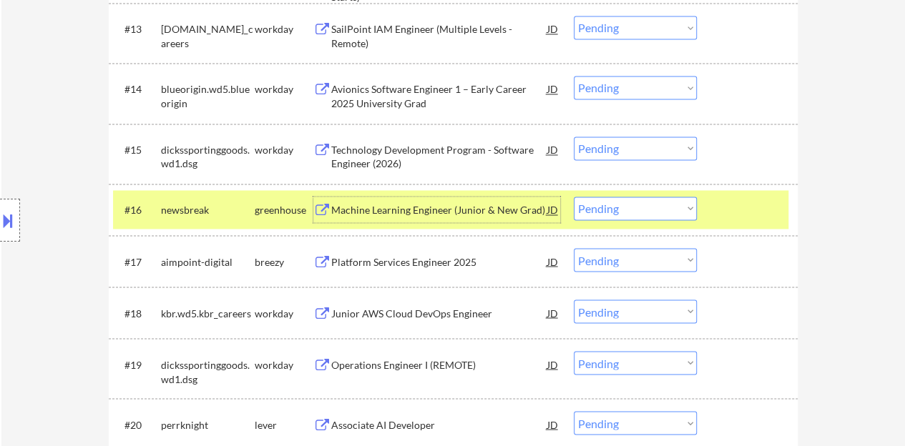
click at [601, 201] on select "Choose an option... Pending Applied Excluded (Questions) Excluded (Expired) Exc…" at bounding box center [635, 209] width 123 height 24
click at [574, 197] on select "Choose an option... Pending Applied Excluded (Questions) Excluded (Expired) Exc…" at bounding box center [635, 209] width 123 height 24
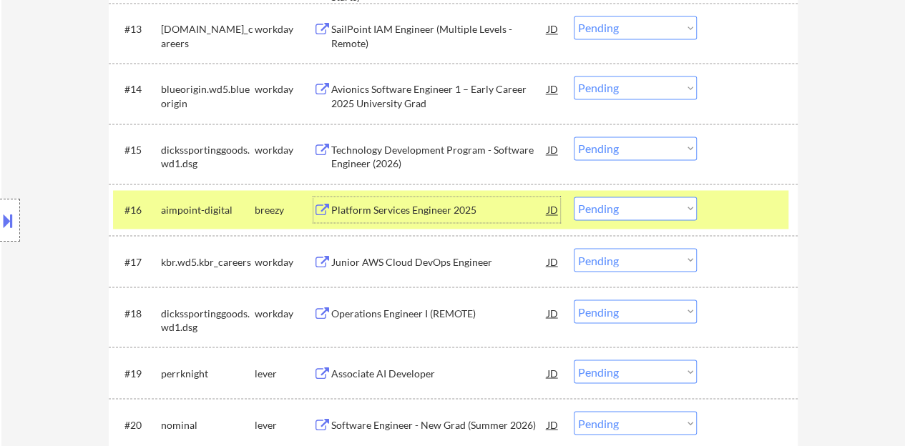
click at [449, 209] on div "Platform Services Engineer 2025" at bounding box center [439, 210] width 216 height 14
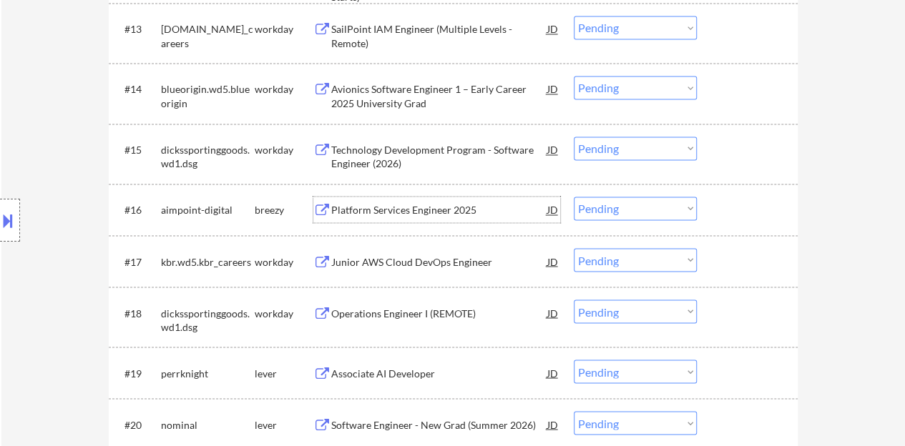
click at [788, 210] on div "#16 aimpoint-digital breezy Platform Services Engineer 2025 JD Choose an option…" at bounding box center [453, 210] width 689 height 52
click at [737, 215] on div at bounding box center [749, 210] width 63 height 26
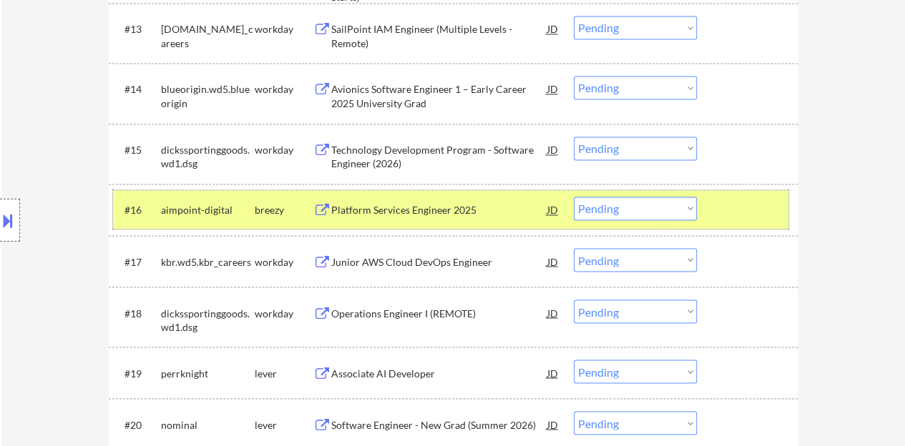
click at [654, 209] on select "Choose an option... Pending Applied Excluded (Questions) Excluded (Expired) Exc…" at bounding box center [635, 209] width 123 height 24
click at [574, 197] on select "Choose an option... Pending Applied Excluded (Questions) Excluded (Expired) Exc…" at bounding box center [635, 209] width 123 height 24
select select ""pending""
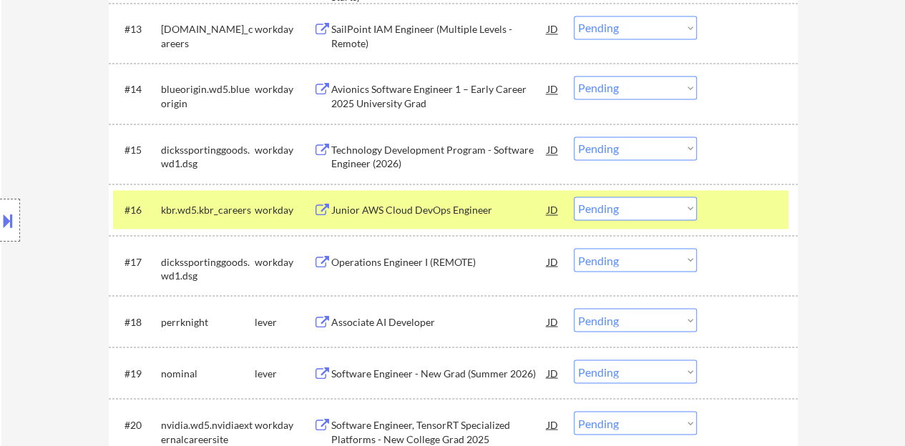
click at [718, 213] on div at bounding box center [749, 210] width 63 height 26
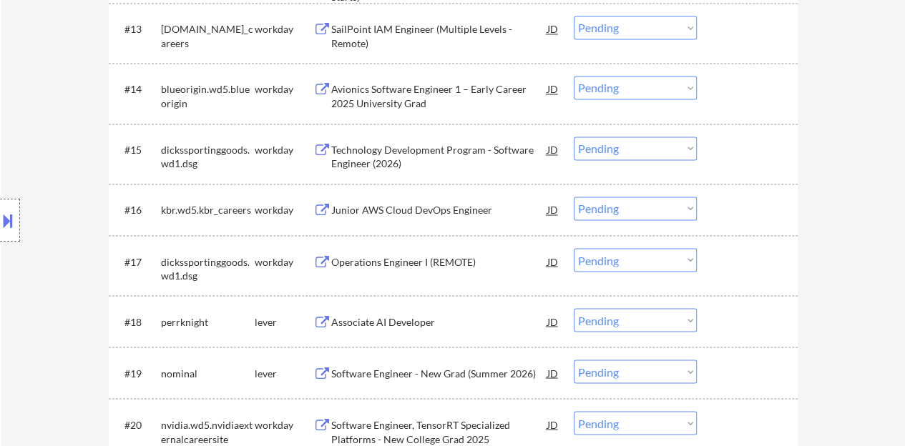
click at [406, 315] on div "Associate AI Developer" at bounding box center [439, 322] width 216 height 14
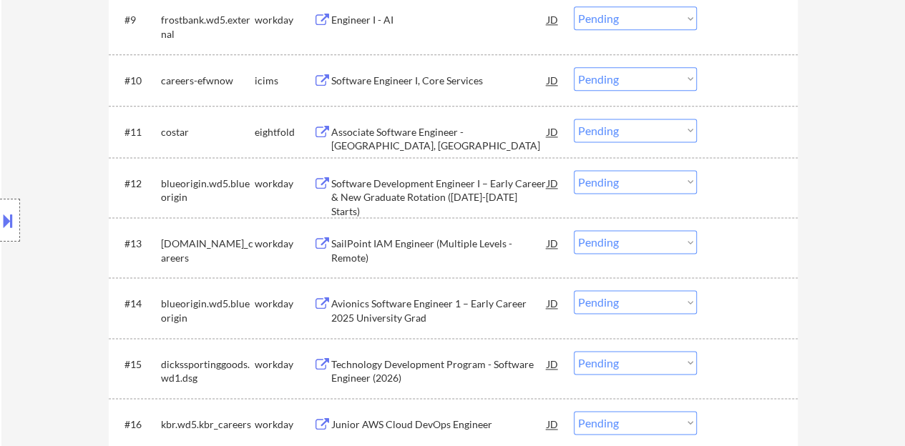
scroll to position [1190, 0]
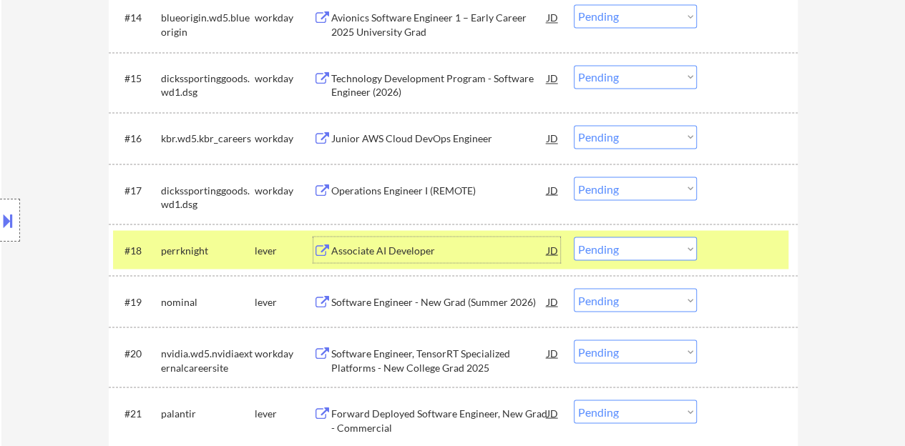
click at [0, 213] on button at bounding box center [8, 221] width 16 height 24
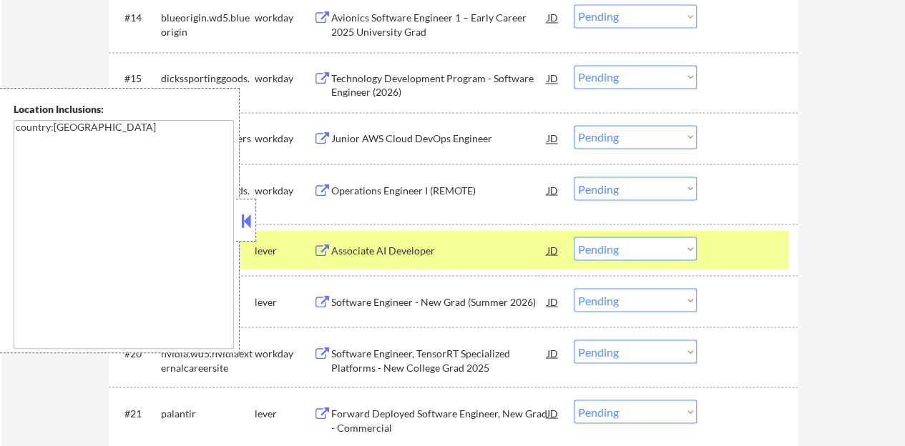
click at [243, 218] on button at bounding box center [246, 220] width 16 height 21
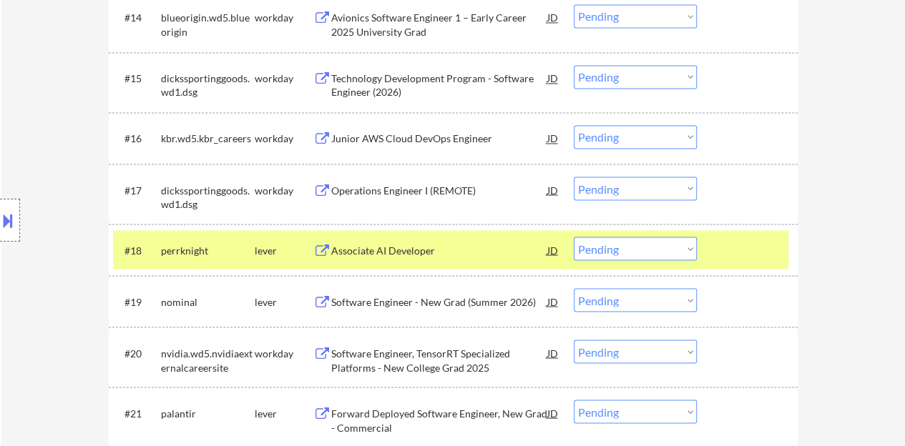
click at [615, 253] on select "Choose an option... Pending Applied Excluded (Questions) Excluded (Expired) Exc…" at bounding box center [635, 249] width 123 height 24
click at [574, 237] on select "Choose an option... Pending Applied Excluded (Questions) Excluded (Expired) Exc…" at bounding box center [635, 249] width 123 height 24
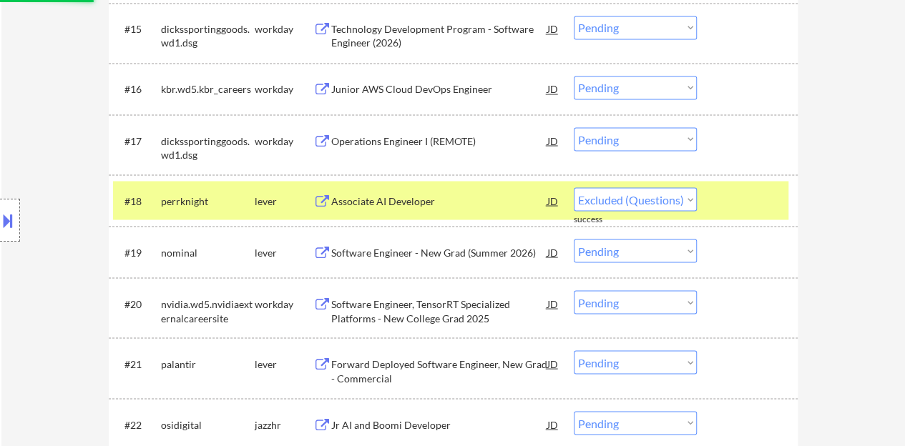
scroll to position [1261, 0]
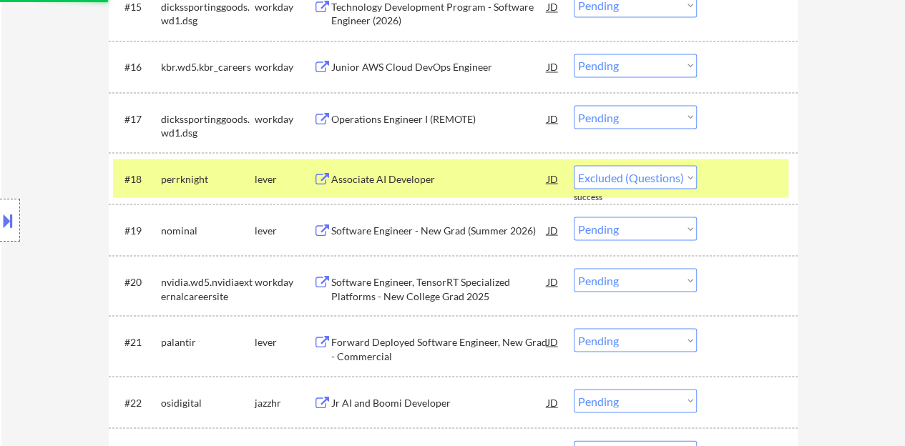
select select ""pending""
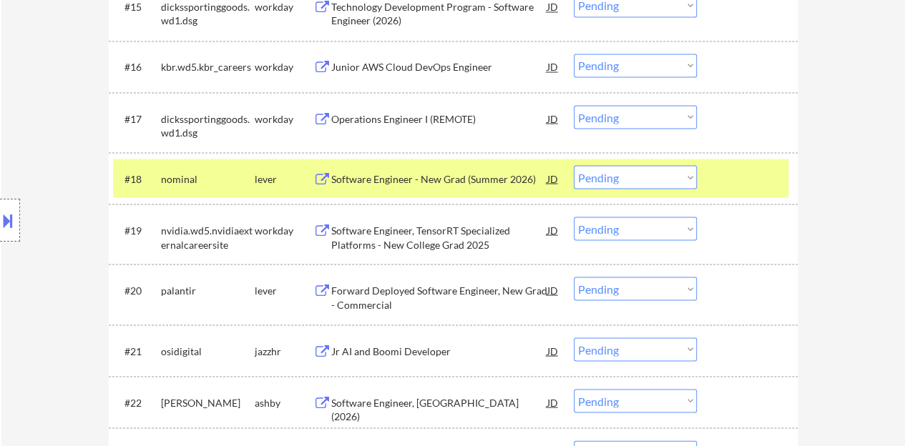
click at [733, 172] on div at bounding box center [749, 178] width 63 height 26
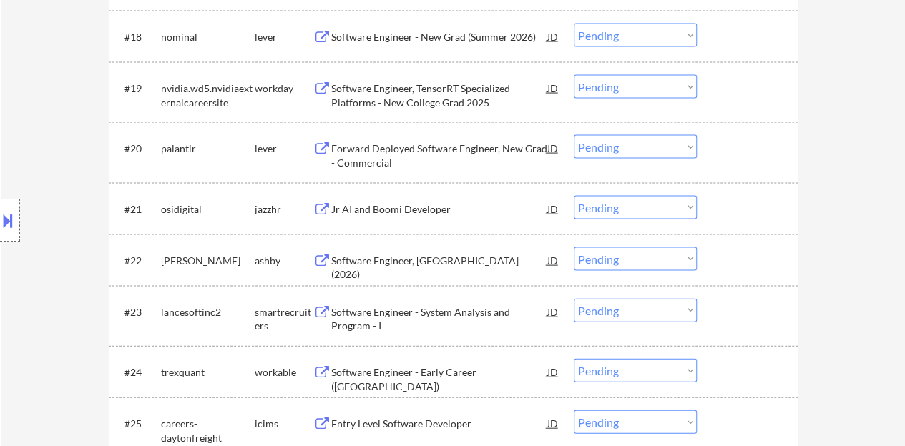
scroll to position [1405, 0]
click at [402, 188] on div "#21 osidigital [PERSON_NAME] AI and Boomi Developer JD Choose an option... Pend…" at bounding box center [450, 207] width 675 height 39
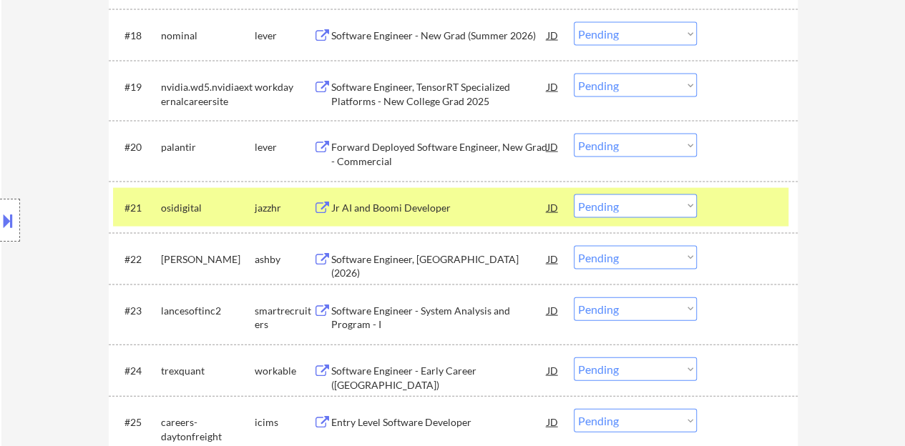
click at [410, 207] on div "Jr AI and Boomi Developer" at bounding box center [439, 208] width 216 height 14
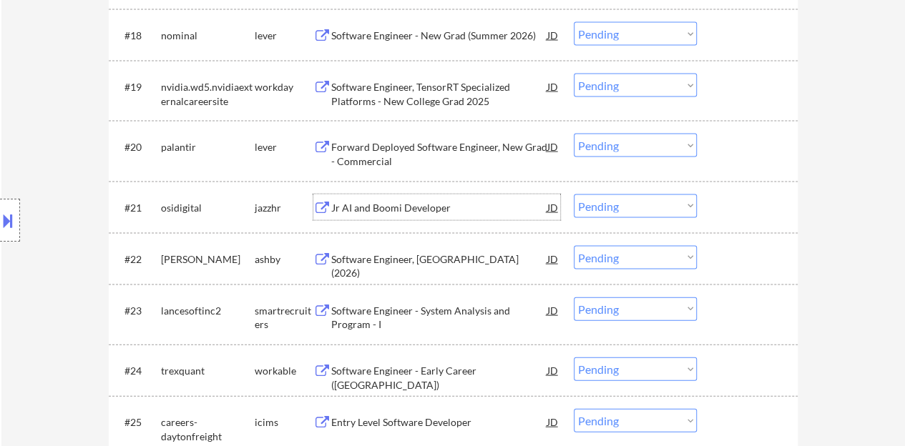
click at [622, 209] on select "Choose an option... Pending Applied Excluded (Questions) Excluded (Expired) Exc…" at bounding box center [635, 207] width 123 height 24
click at [574, 195] on select "Choose an option... Pending Applied Excluded (Questions) Excluded (Expired) Exc…" at bounding box center [635, 207] width 123 height 24
select select ""pending""
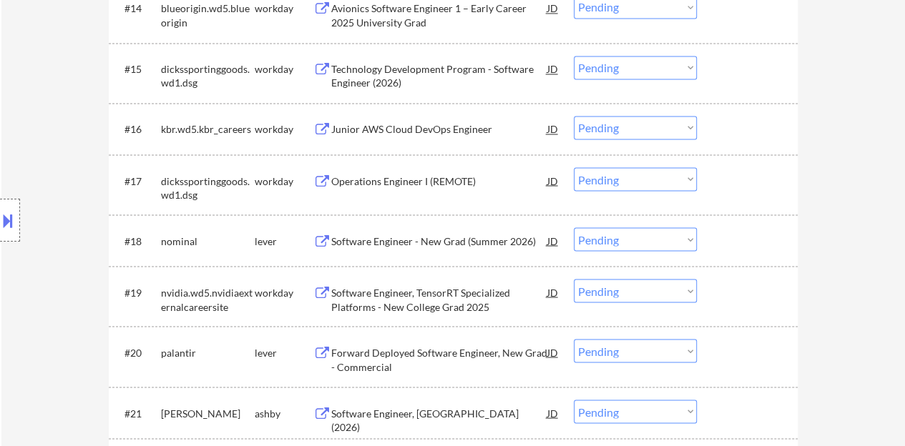
scroll to position [1190, 0]
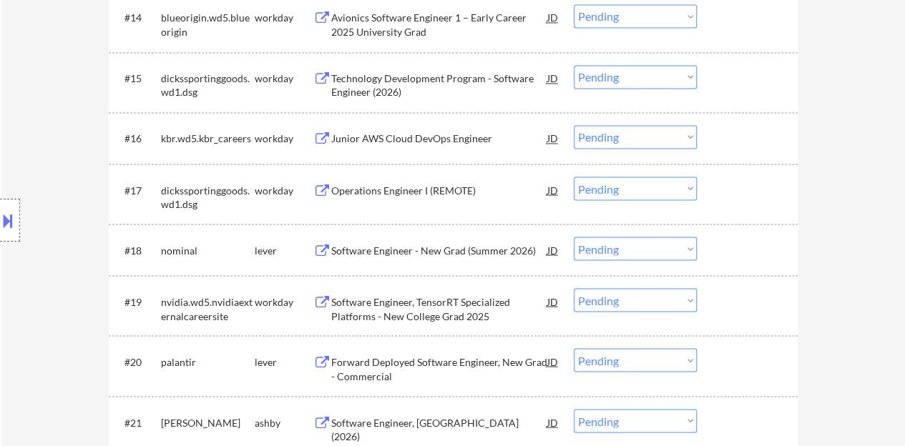
click at [485, 248] on div "Software Engineer - New Grad (Summer 2026)" at bounding box center [439, 250] width 216 height 14
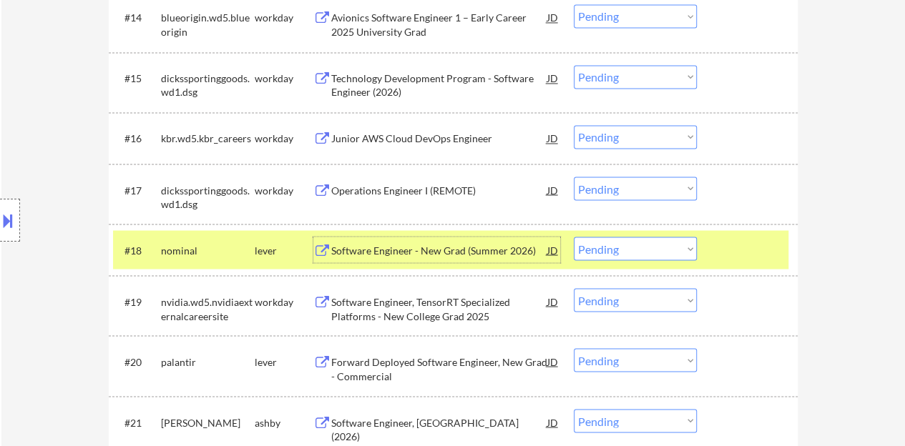
click at [627, 248] on select "Choose an option... Pending Applied Excluded (Questions) Excluded (Expired) Exc…" at bounding box center [635, 249] width 123 height 24
click at [574, 237] on select "Choose an option... Pending Applied Excluded (Questions) Excluded (Expired) Exc…" at bounding box center [635, 249] width 123 height 24
select select ""pending""
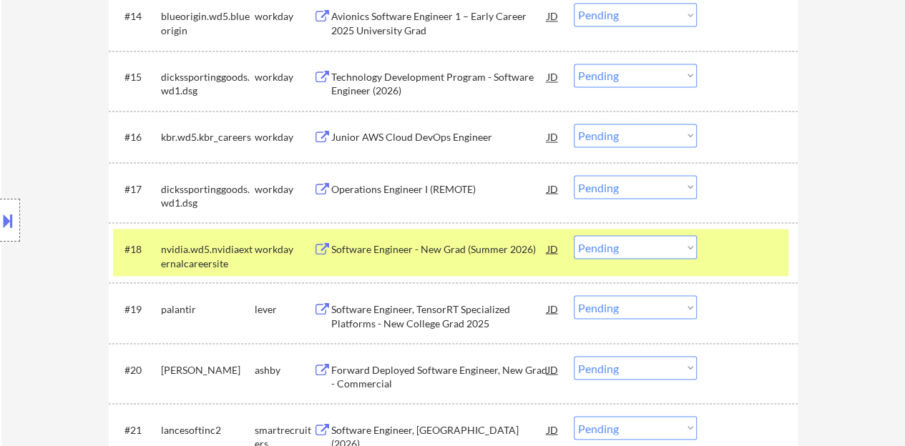
scroll to position [1261, 0]
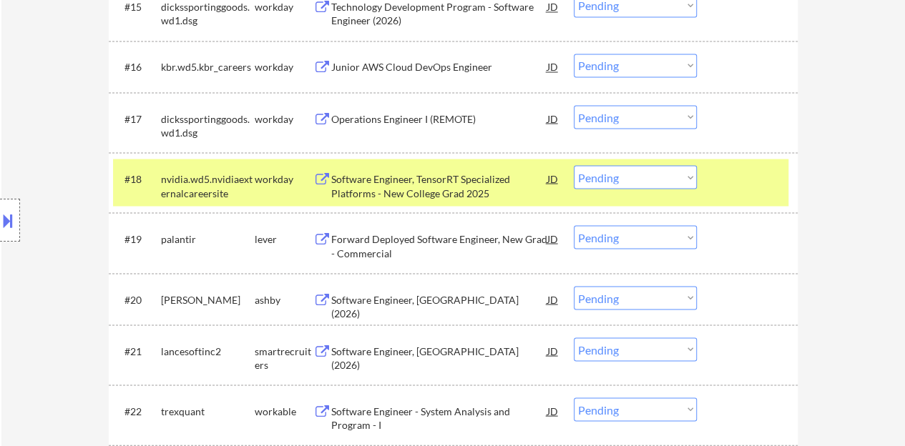
click at [728, 174] on div at bounding box center [749, 178] width 63 height 26
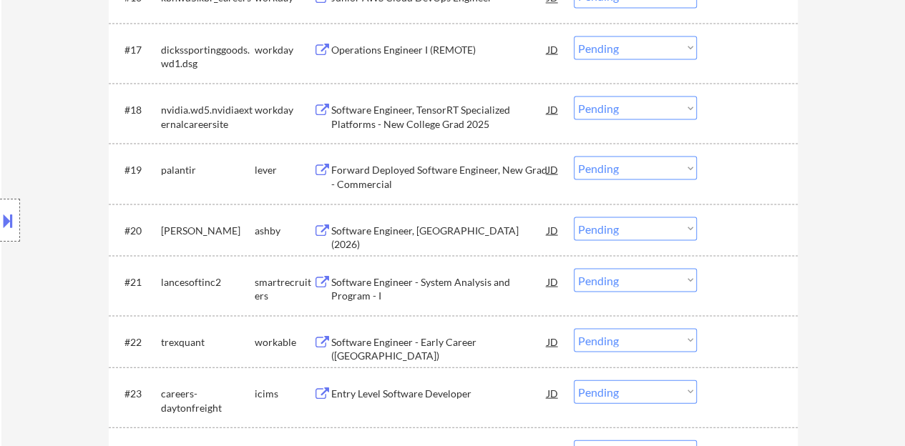
scroll to position [1333, 0]
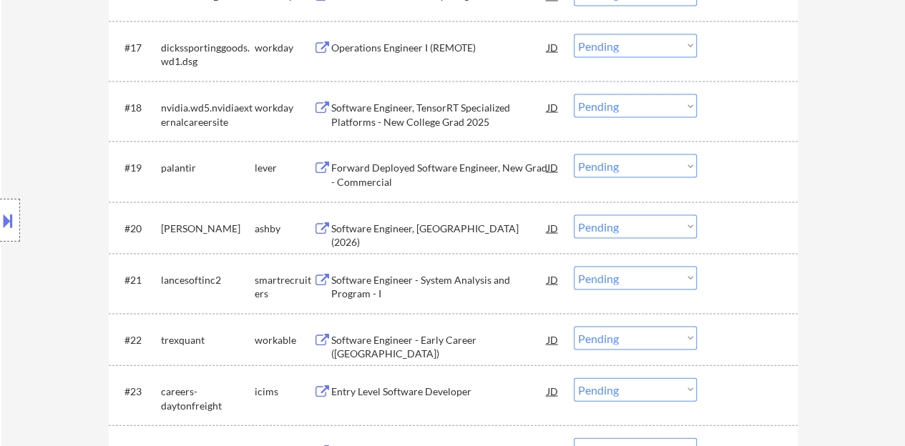
click at [372, 185] on div "Forward Deployed Software Engineer, New Grad - Commercial" at bounding box center [439, 174] width 216 height 28
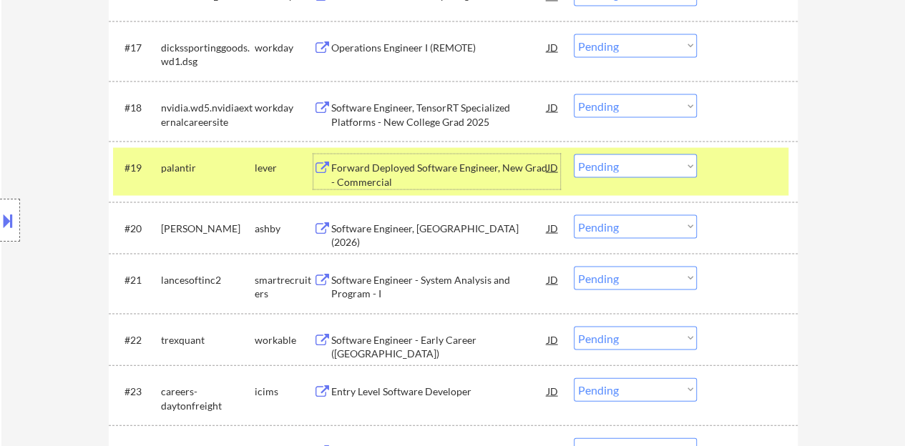
click at [645, 160] on select "Choose an option... Pending Applied Excluded (Questions) Excluded (Expired) Exc…" at bounding box center [635, 166] width 123 height 24
click at [574, 154] on select "Choose an option... Pending Applied Excluded (Questions) Excluded (Expired) Exc…" at bounding box center [635, 166] width 123 height 24
select select ""pending""
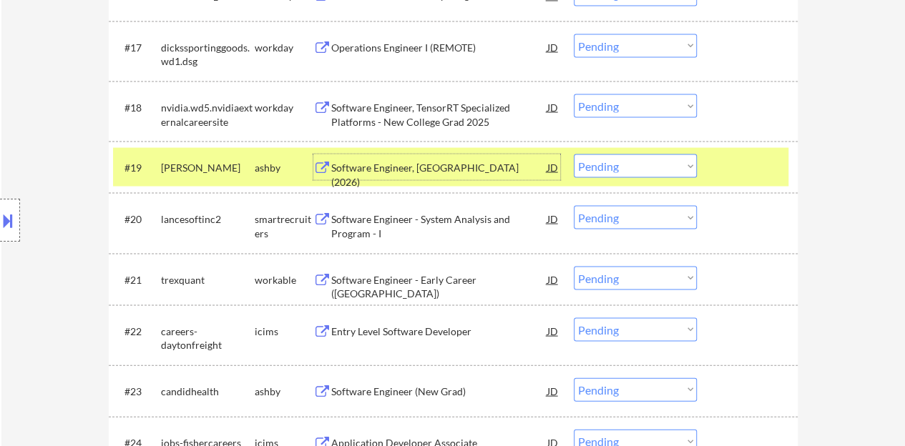
click at [442, 166] on div "Software Engineer, [GEOGRAPHIC_DATA] (2026)" at bounding box center [439, 174] width 216 height 28
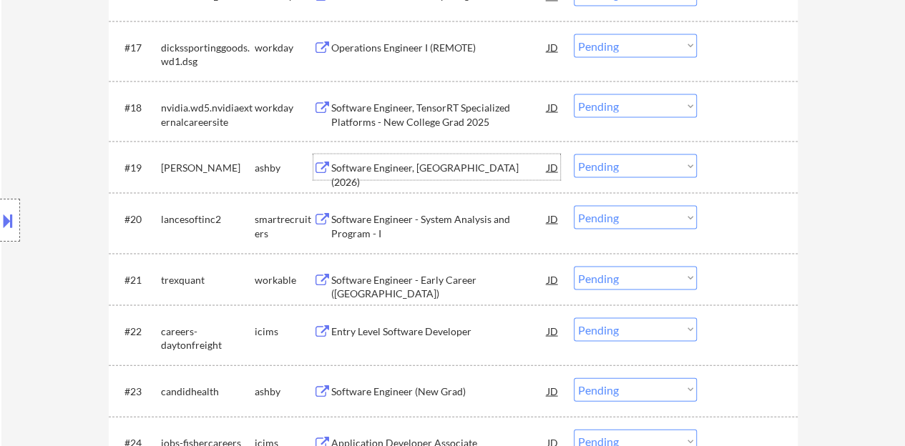
click at [739, 167] on div at bounding box center [749, 167] width 63 height 26
